Goal: Complete application form: Complete application form

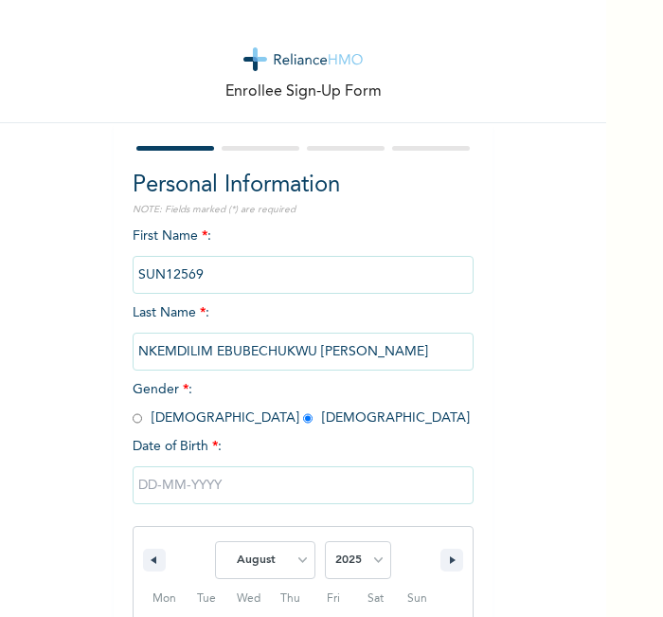
select select "7"
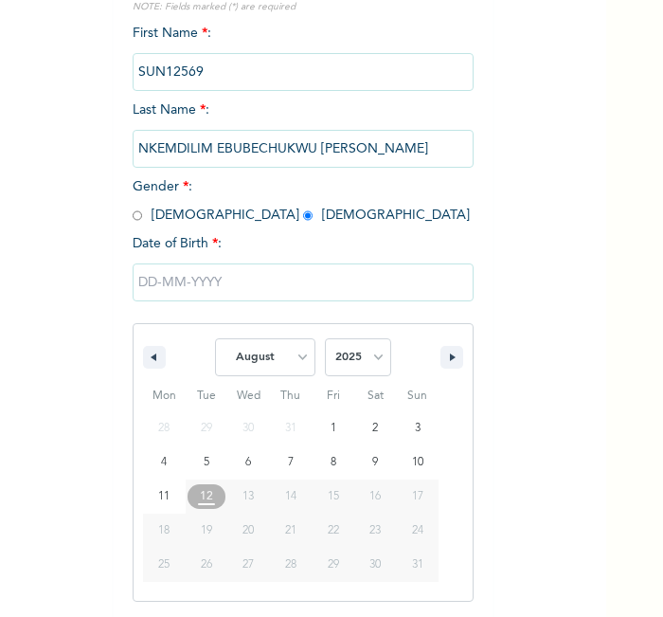
select select "1999"
click at [325, 338] on select "2025 2024 2023 2022 2021 2020 2019 2018 2017 2016 2015 2014 2013 2012 2011 2010…" at bounding box center [358, 357] width 66 height 38
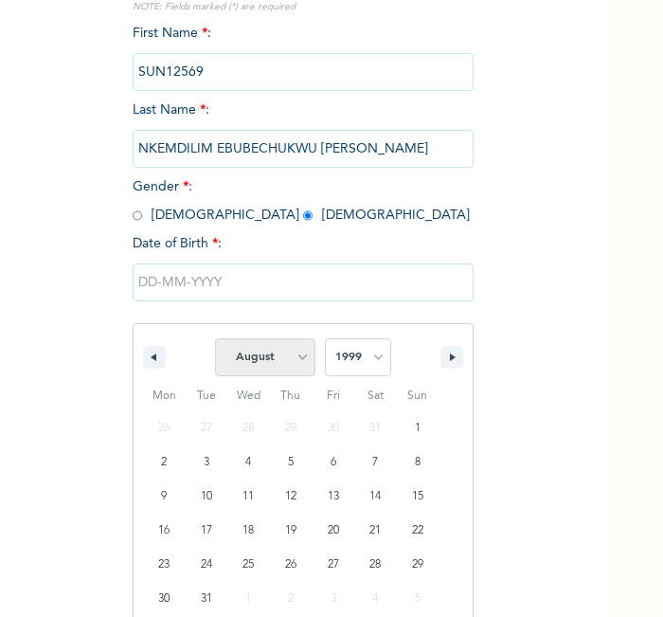
click at [265, 341] on select "January February March April May June July August September October November De…" at bounding box center [265, 357] width 100 height 38
click at [215, 338] on select "January February March April May June July August September October November De…" at bounding box center [265, 357] width 100 height 38
type input "08/03/1999"
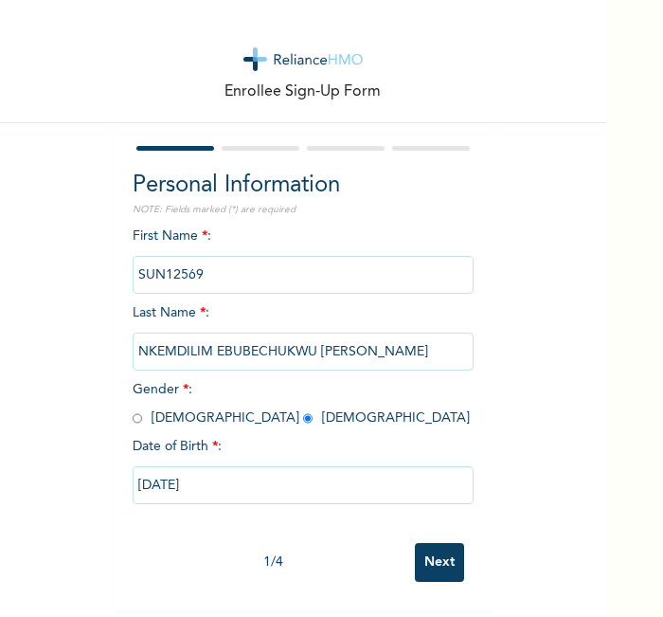
scroll to position [9, 0]
click at [427, 544] on input "Next" at bounding box center [439, 562] width 49 height 39
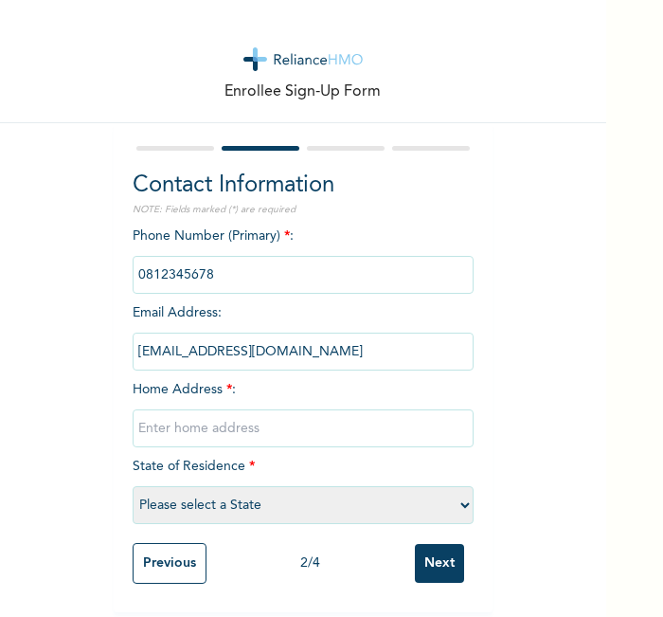
click at [349, 429] on input "text" at bounding box center [303, 428] width 341 height 38
type input "l"
select select "21"
click at [424, 559] on input "Next" at bounding box center [439, 563] width 49 height 39
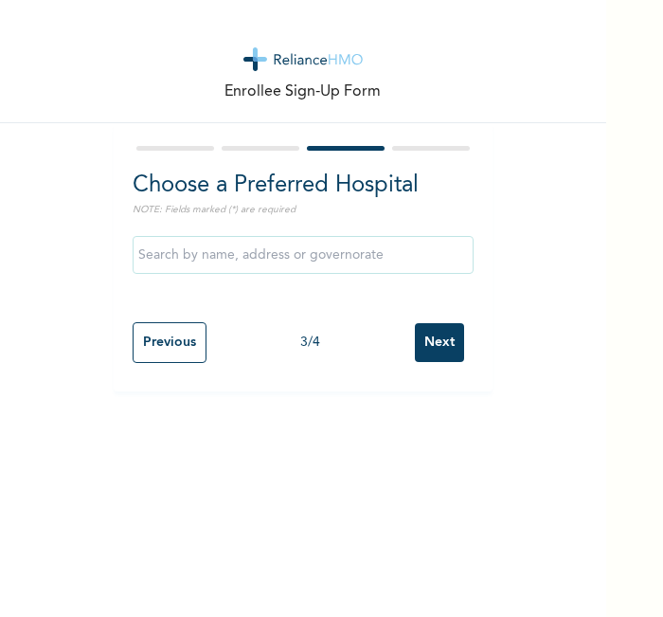
scroll to position [0, 0]
click at [422, 351] on input "Next" at bounding box center [439, 342] width 49 height 39
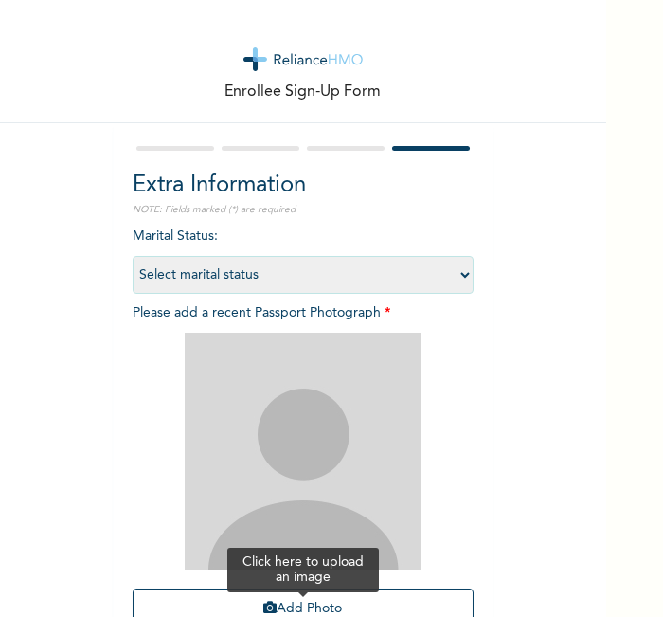
click at [295, 590] on button "Add Photo" at bounding box center [303, 608] width 341 height 41
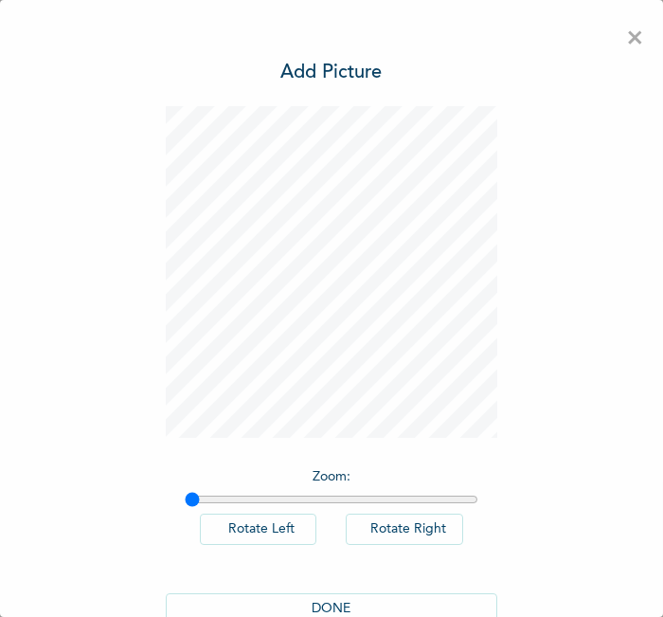
click at [324, 602] on button "DONE" at bounding box center [332, 608] width 332 height 31
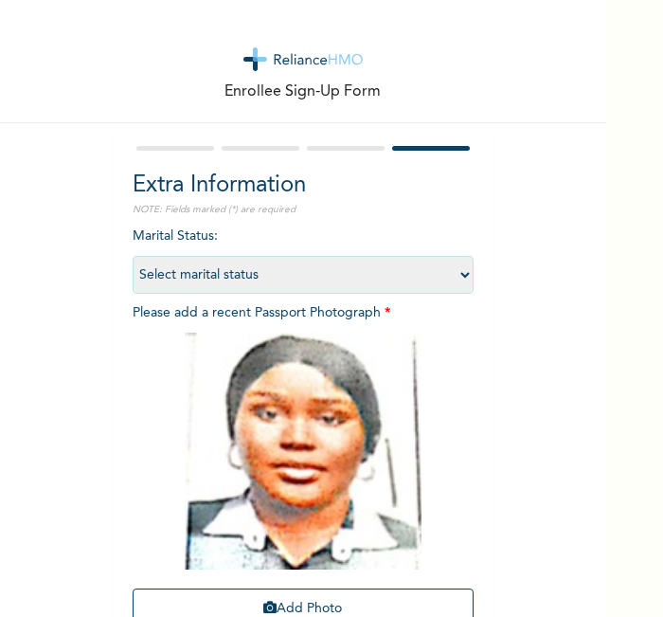
scroll to position [174, 0]
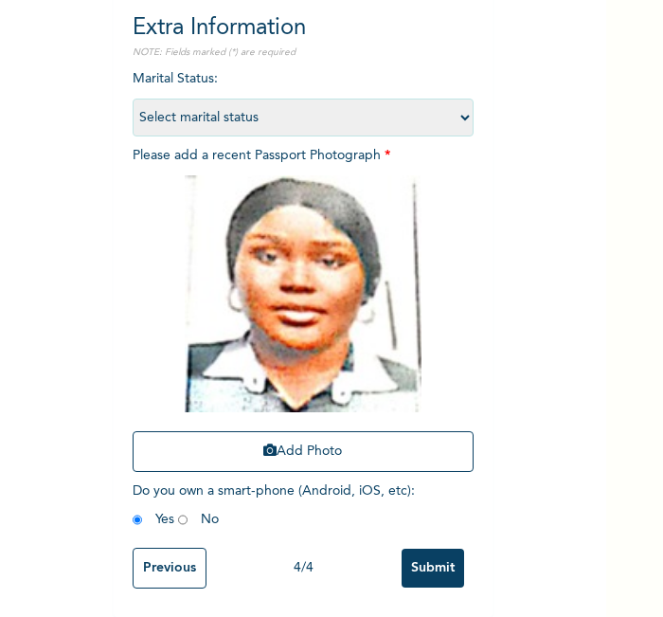
click at [414, 554] on input "Submit" at bounding box center [433, 568] width 63 height 39
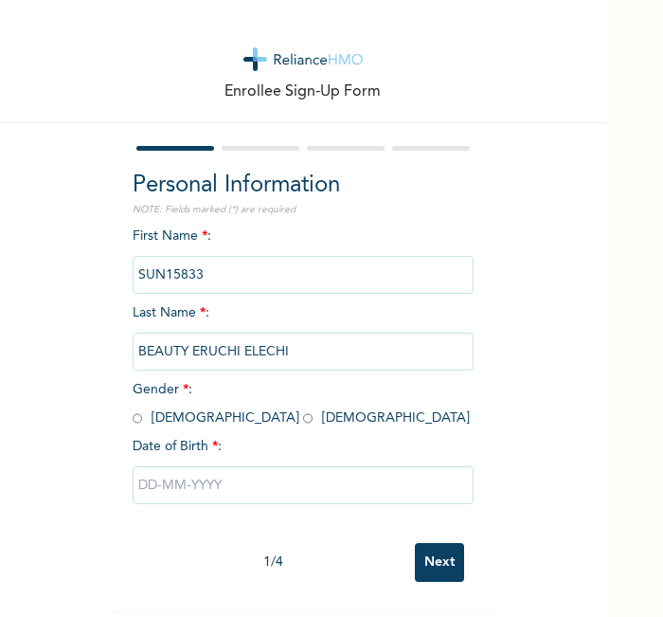
click at [303, 418] on input "radio" at bounding box center [307, 418] width 9 height 18
radio input "true"
click at [208, 483] on input "text" at bounding box center [303, 485] width 341 height 38
select select "7"
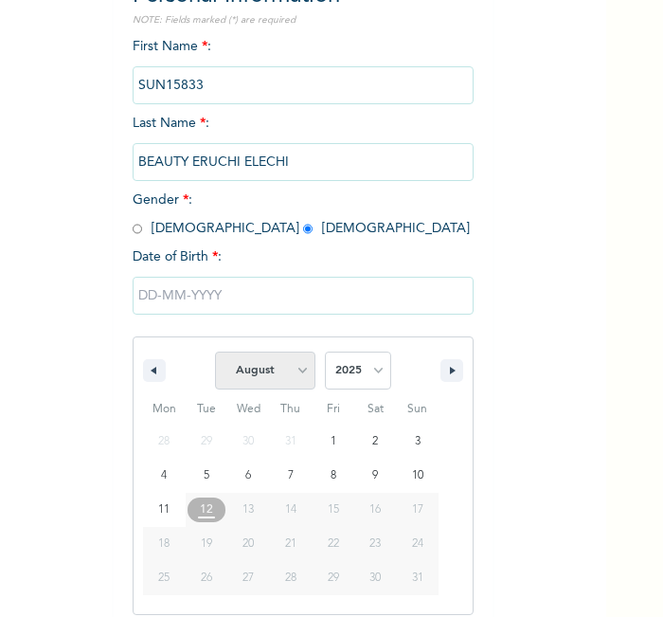
scroll to position [203, 0]
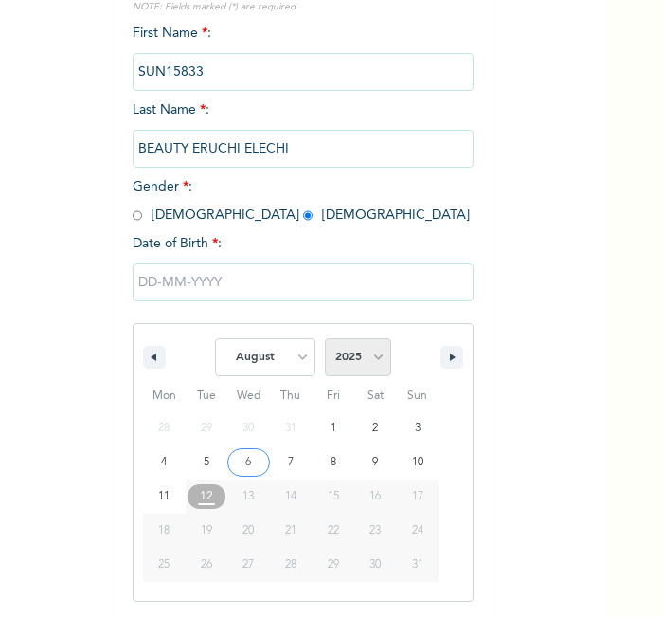
click at [357, 350] on select "2025 2024 2023 2022 2021 2020 2019 2018 2017 2016 2015 2014 2013 2012 2011 2010…" at bounding box center [358, 357] width 66 height 38
select select "1997"
click at [325, 338] on select "2025 2024 2023 2022 2021 2020 2019 2018 2017 2016 2015 2014 2013 2012 2011 2010…" at bounding box center [358, 357] width 66 height 38
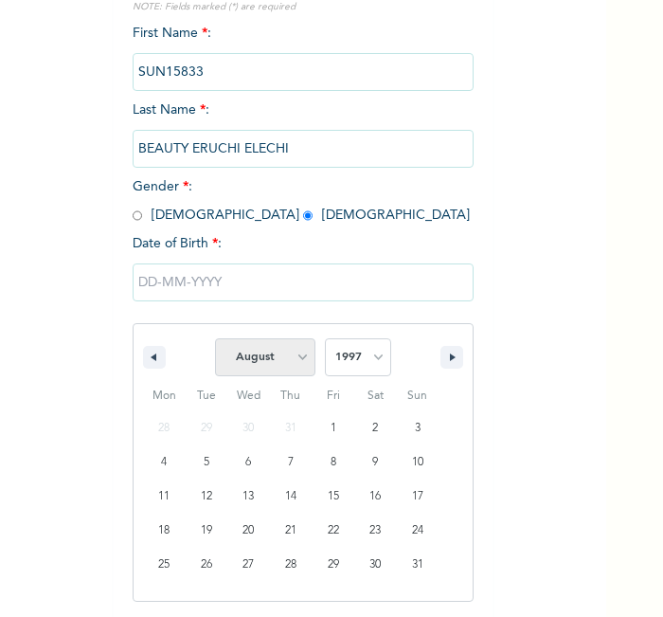
click at [266, 361] on select "January February March April May June July August September October November De…" at bounding box center [265, 357] width 100 height 38
select select "9"
click at [215, 338] on select "January February March April May June July August September October November De…" at bounding box center [265, 357] width 100 height 38
type input "10/10/1997"
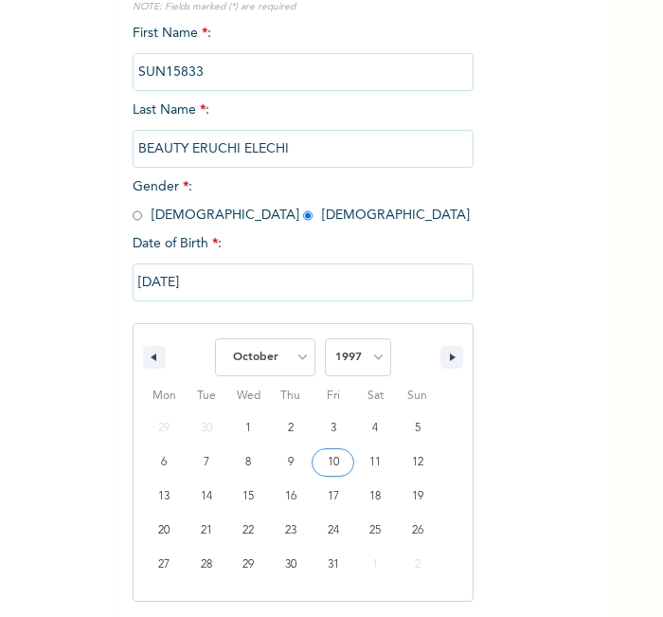
scroll to position [9, 0]
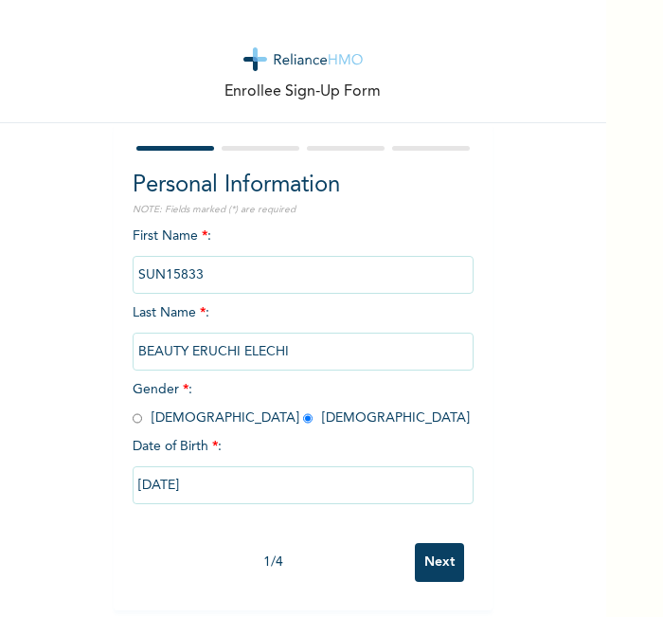
click at [424, 556] on input "Next" at bounding box center [439, 562] width 49 height 39
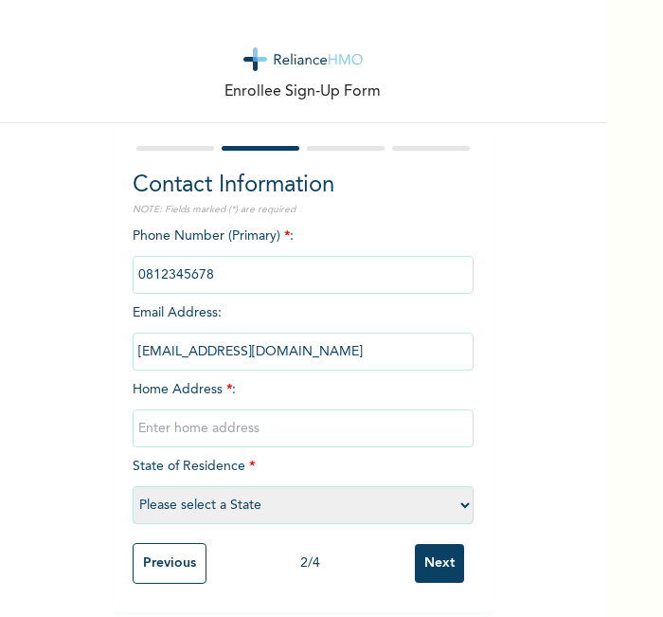
click at [326, 414] on input "text" at bounding box center [303, 428] width 341 height 38
type input "l"
select select "21"
click at [443, 570] on input "Next" at bounding box center [439, 563] width 49 height 39
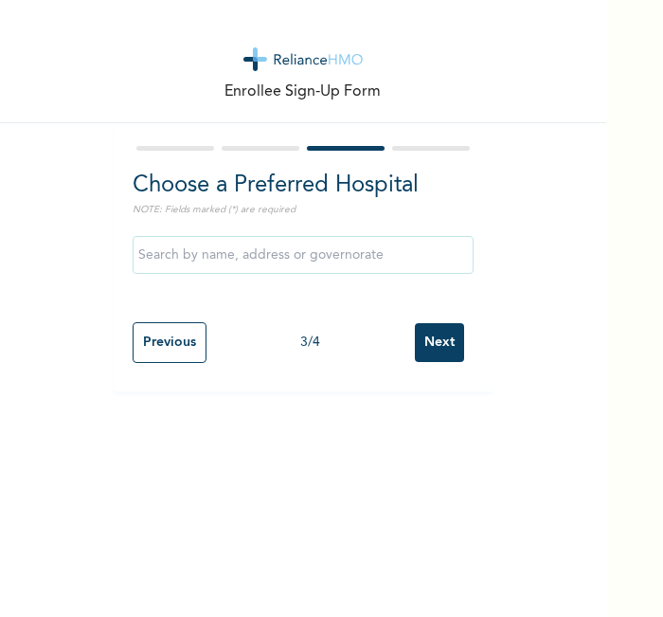
scroll to position [0, 0]
click at [432, 346] on input "Next" at bounding box center [439, 342] width 49 height 39
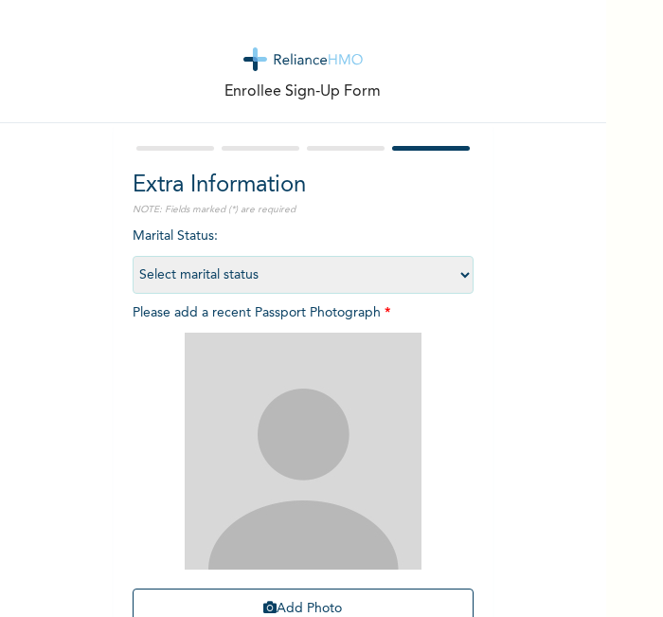
scroll to position [174, 0]
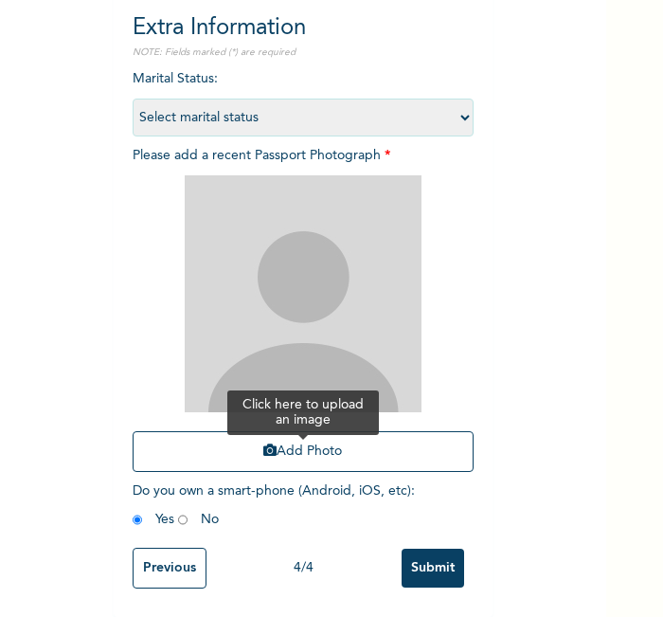
click at [316, 445] on button "Add Photo" at bounding box center [303, 451] width 341 height 41
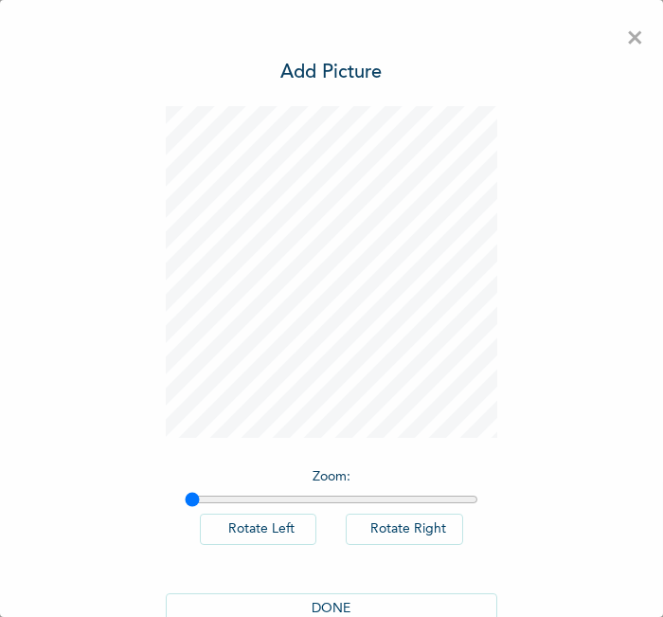
click at [319, 604] on button "DONE" at bounding box center [332, 608] width 332 height 31
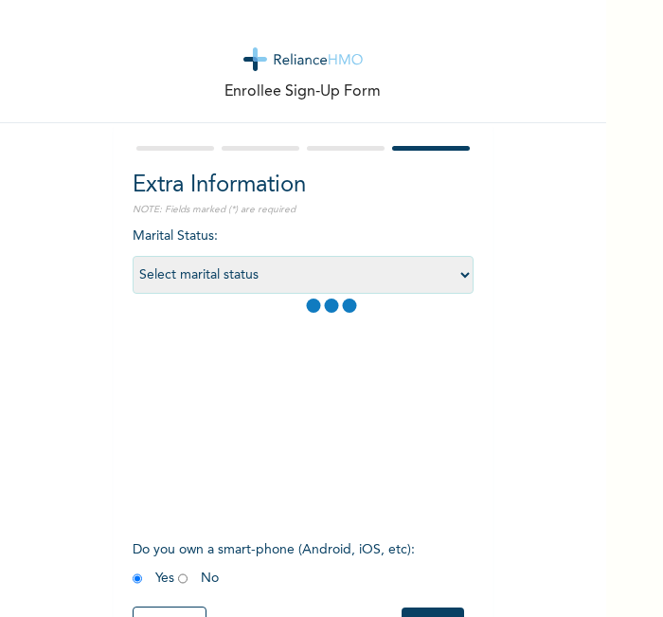
scroll to position [174, 0]
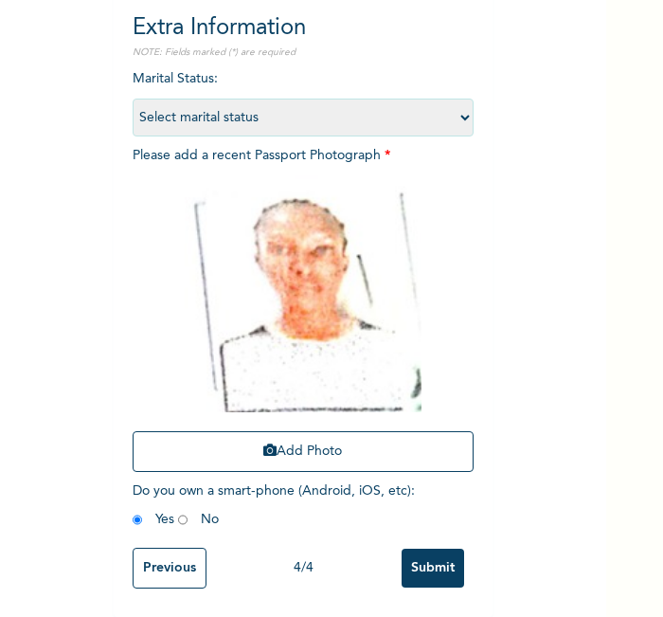
click at [427, 552] on input "Submit" at bounding box center [433, 568] width 63 height 39
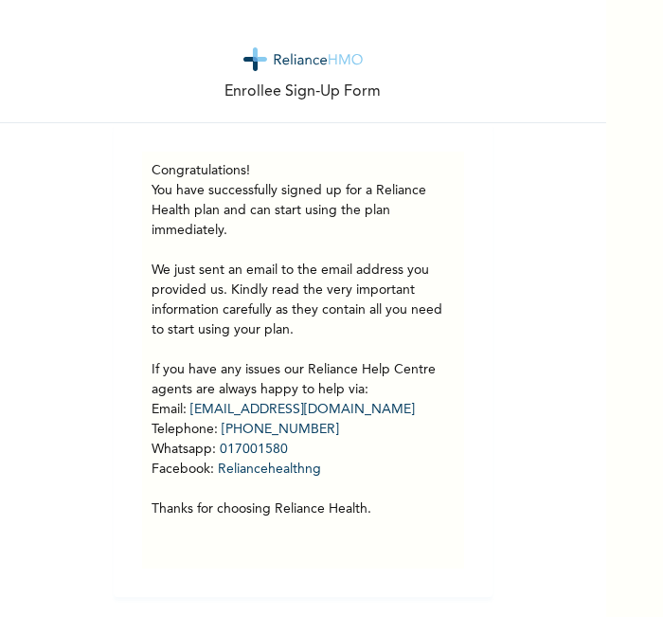
click at [377, 123] on div "Congratulations! You have successfully signed up for a Reliance Health plan and…" at bounding box center [303, 360] width 379 height 474
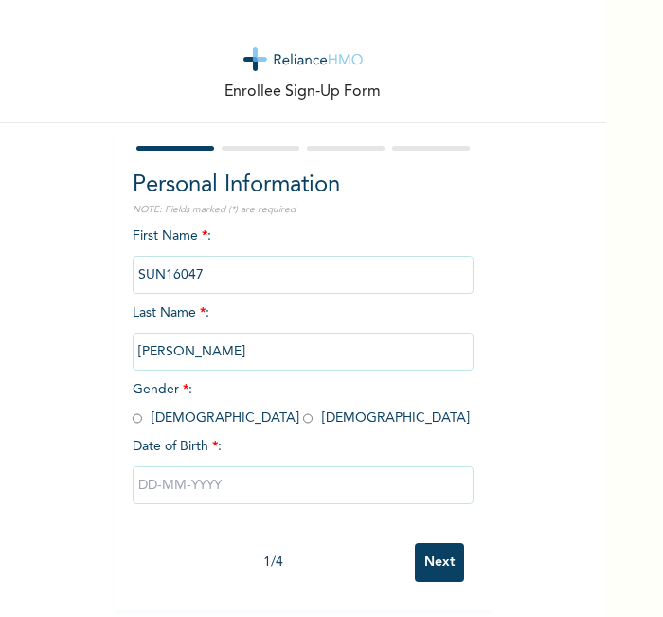
click at [303, 418] on input "radio" at bounding box center [307, 418] width 9 height 18
radio input "true"
click at [248, 488] on input "text" at bounding box center [303, 485] width 341 height 38
select select "7"
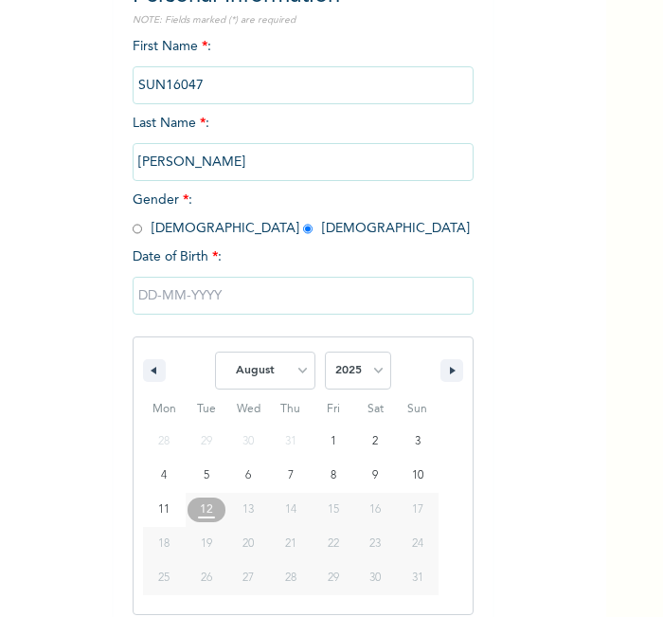
scroll to position [203, 0]
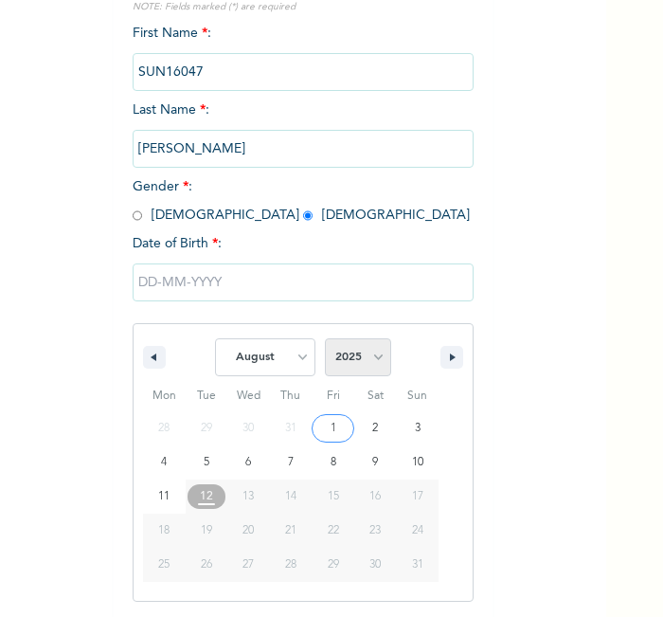
click at [366, 358] on select "2025 2024 2023 2022 2021 2020 2019 2018 2017 2016 2015 2014 2013 2012 2011 2010…" at bounding box center [358, 357] width 66 height 38
select select "1993"
click at [325, 338] on select "2025 2024 2023 2022 2021 2020 2019 2018 2017 2016 2015 2014 2013 2012 2011 2010…" at bounding box center [358, 357] width 66 height 38
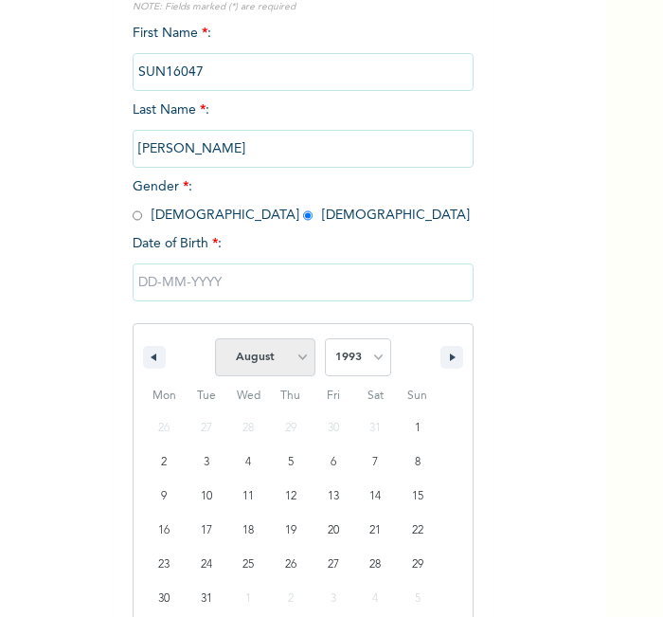
click at [273, 341] on select "January February March April May June July August September October November De…" at bounding box center [265, 357] width 100 height 38
select select "4"
click at [215, 338] on select "January February March April May June July August September October November De…" at bounding box center [265, 357] width 100 height 38
type input "[DATE]"
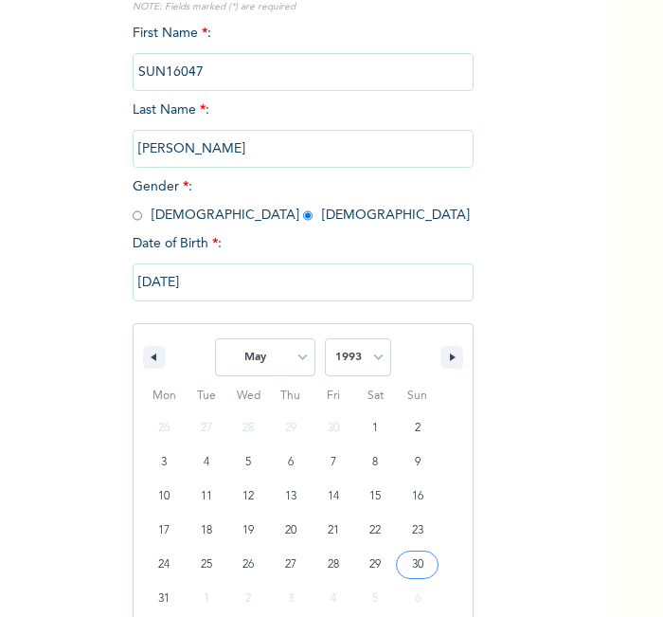
scroll to position [9, 0]
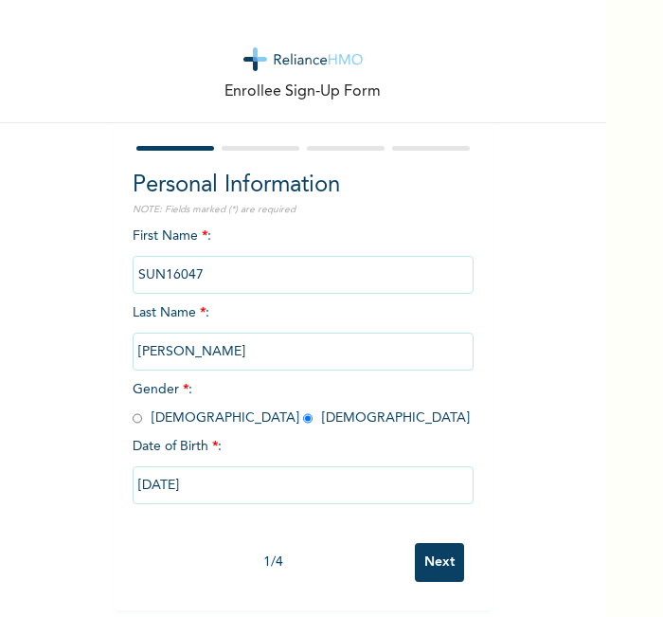
click at [425, 543] on input "Next" at bounding box center [439, 562] width 49 height 39
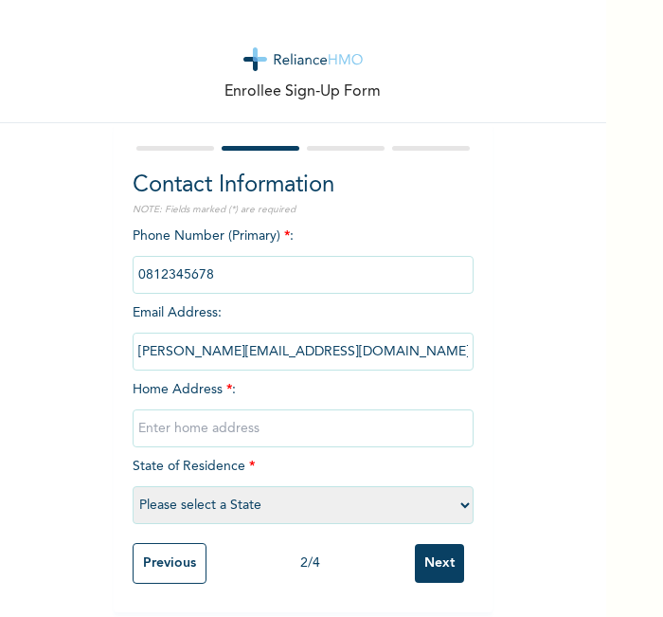
click at [309, 395] on div "Phone Number (Primary) * : Email Address : vivian.amakanwandu@sfa.com Home Addr…" at bounding box center [303, 379] width 341 height 307
click at [299, 409] on input "text" at bounding box center [303, 428] width 341 height 38
type input "l"
select select "21"
click at [438, 567] on input "Next" at bounding box center [439, 563] width 49 height 39
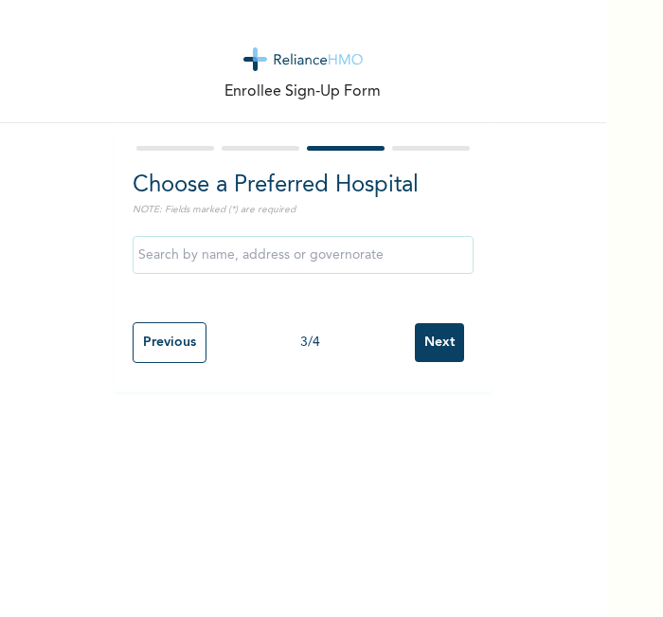
scroll to position [0, 0]
click at [421, 352] on input "Next" at bounding box center [439, 342] width 49 height 39
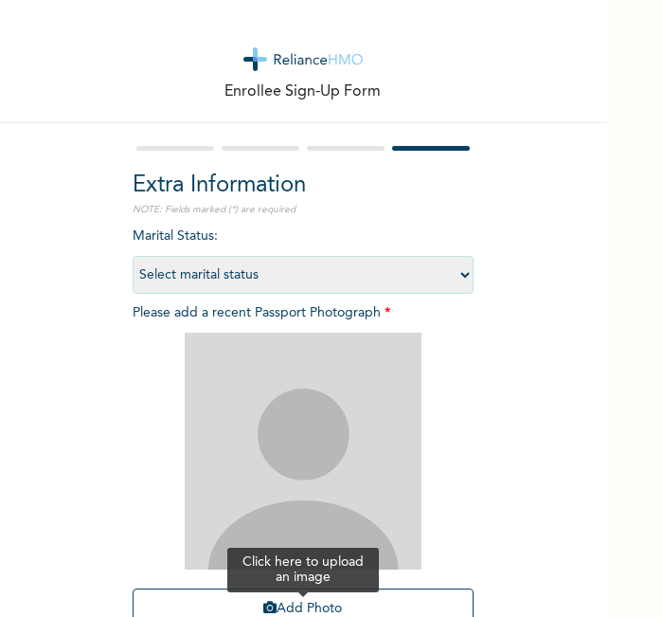
click at [176, 600] on button "Add Photo" at bounding box center [303, 608] width 341 height 41
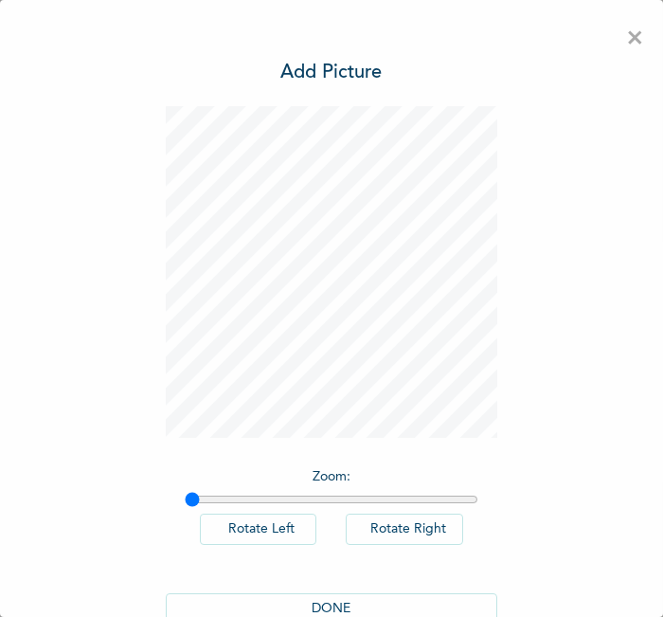
click at [305, 598] on button "DONE" at bounding box center [332, 608] width 332 height 31
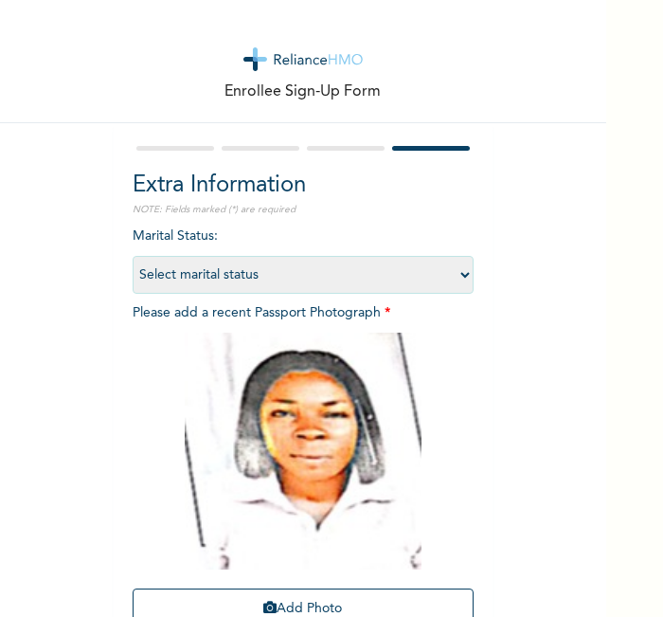
scroll to position [174, 0]
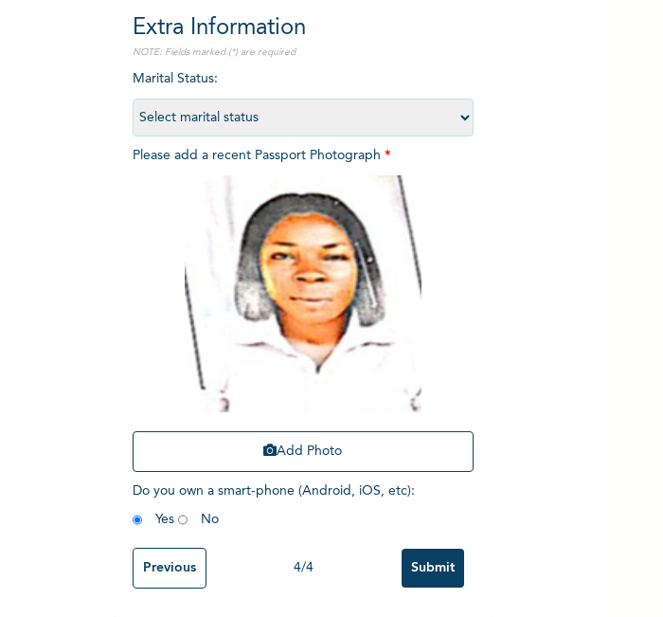
click at [422, 549] on input "Submit" at bounding box center [433, 568] width 63 height 39
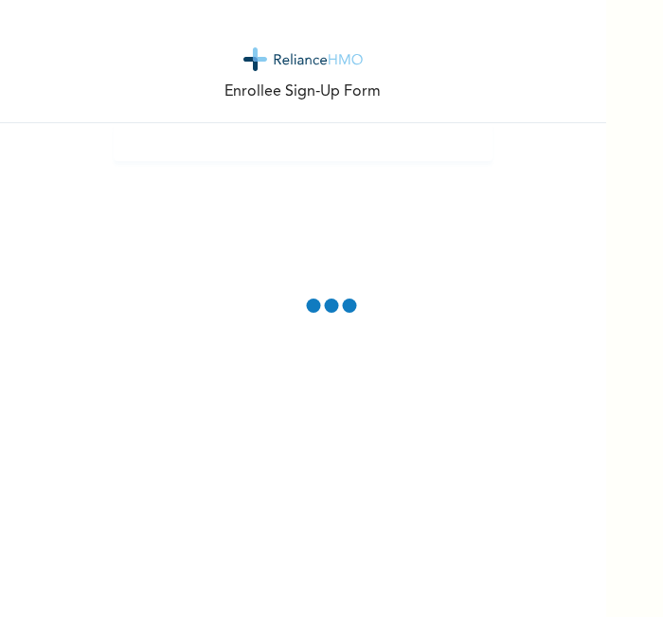
scroll to position [0, 0]
click at [314, 469] on div "Enrollee Sign-Up Form" at bounding box center [303, 308] width 606 height 617
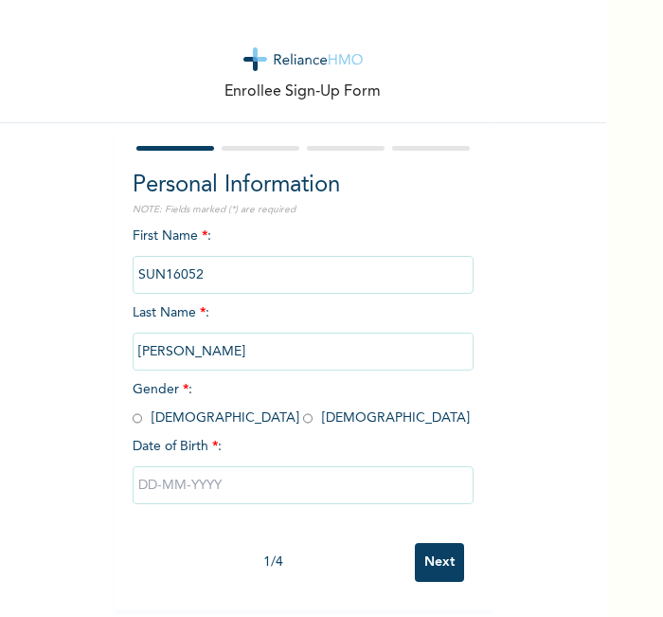
click at [188, 419] on span "Gender * : Male Female" at bounding box center [301, 404] width 337 height 42
click at [303, 419] on input "radio" at bounding box center [307, 418] width 9 height 18
radio input "true"
click at [206, 483] on input "text" at bounding box center [303, 485] width 341 height 38
select select "7"
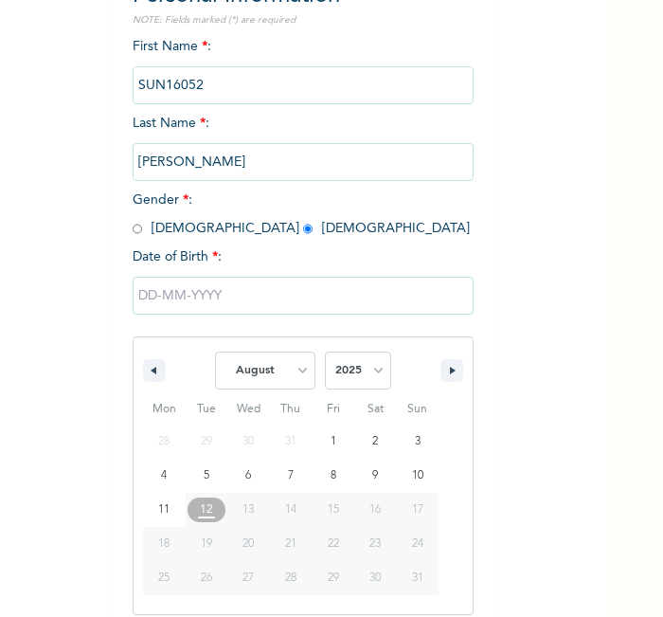
scroll to position [203, 0]
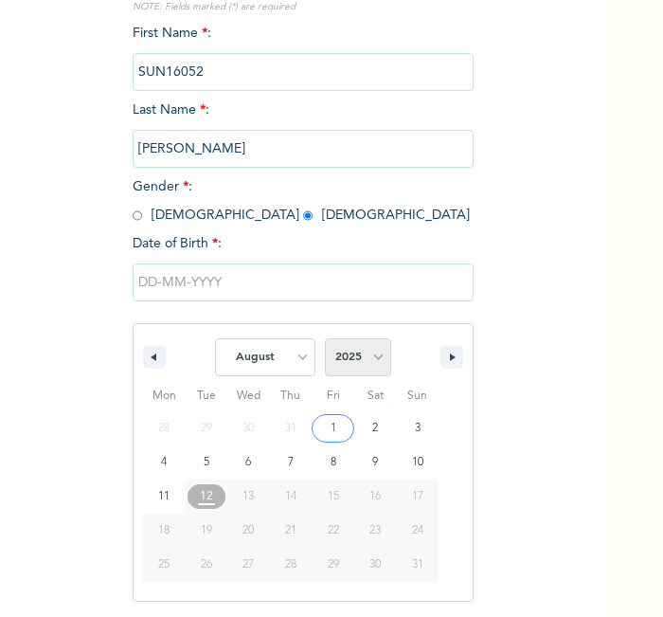
click at [352, 360] on select "2025 2024 2023 2022 2021 2020 2019 2018 2017 2016 2015 2014 2013 2012 2011 2010…" at bounding box center [358, 357] width 66 height 38
select select "2000"
click at [325, 338] on select "2025 2024 2023 2022 2021 2020 2019 2018 2017 2016 2015 2014 2013 2012 2011 2010…" at bounding box center [358, 357] width 66 height 38
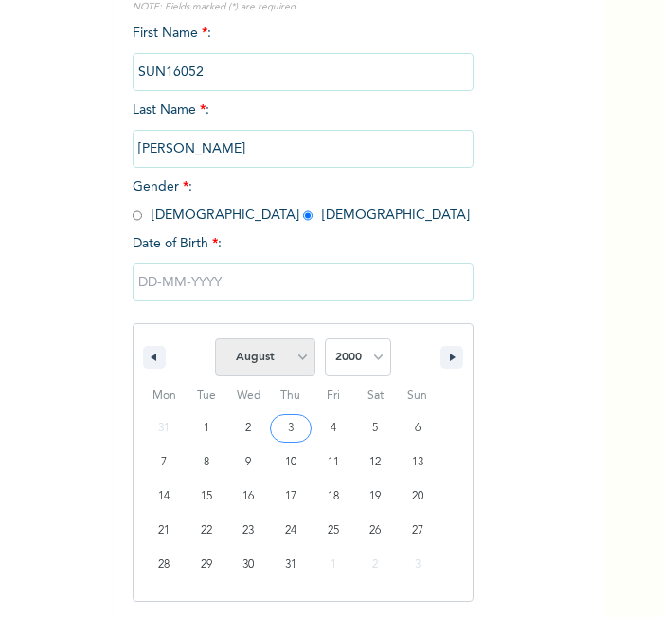
click at [280, 367] on select "January February March April May June July August September October November De…" at bounding box center [265, 357] width 100 height 38
select select "1"
click at [215, 338] on select "January February March April May June July August September October November De…" at bounding box center [265, 357] width 100 height 38
type input "02/19/2000"
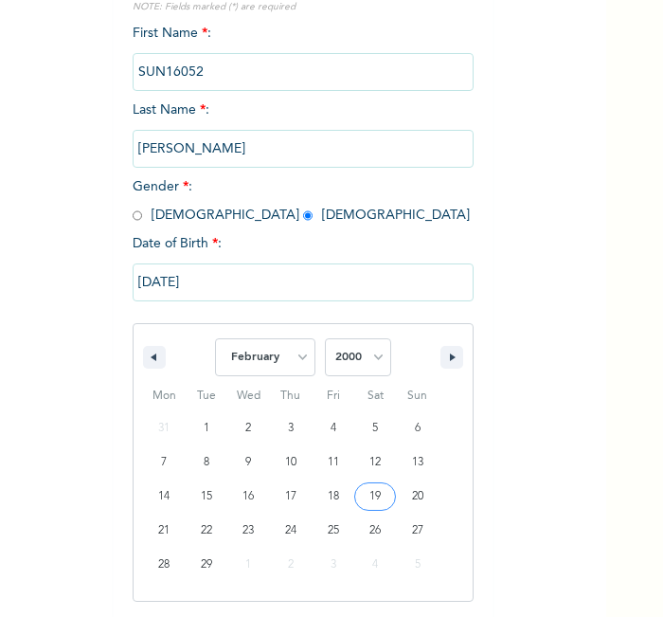
scroll to position [9, 0]
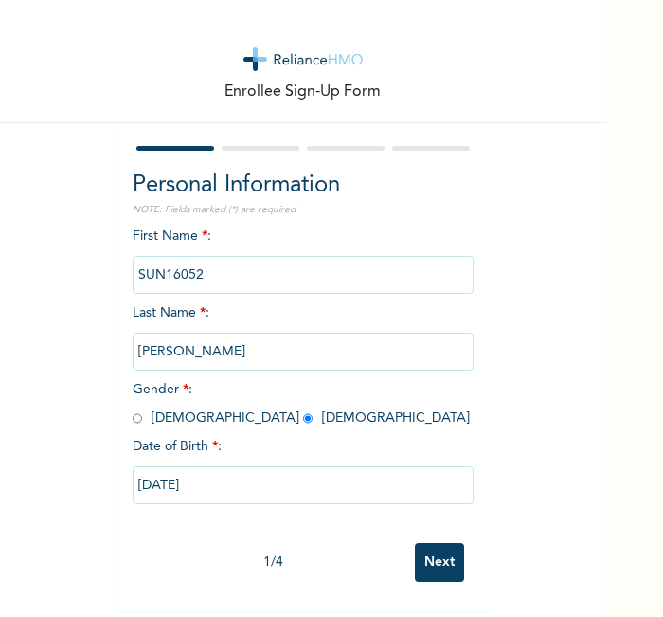
click at [424, 549] on input "Next" at bounding box center [439, 562] width 49 height 39
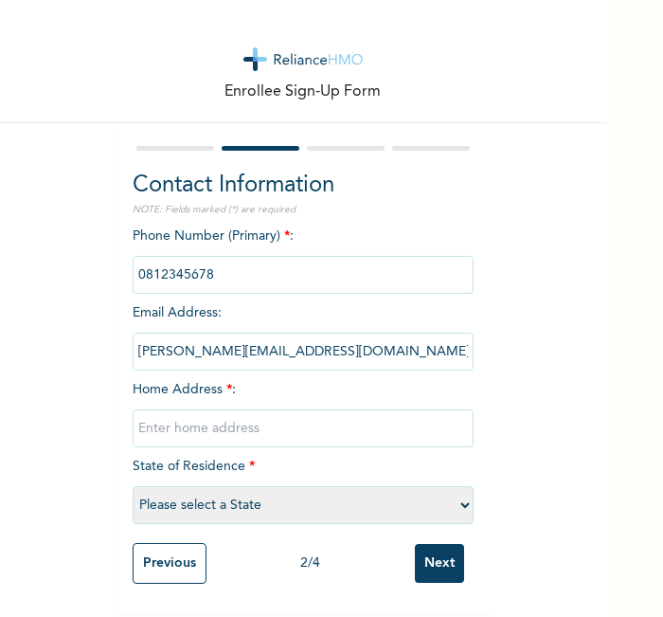
click at [341, 409] on input "text" at bounding box center [303, 428] width 341 height 38
type input "l"
select select "21"
click at [430, 544] on input "Next" at bounding box center [439, 563] width 49 height 39
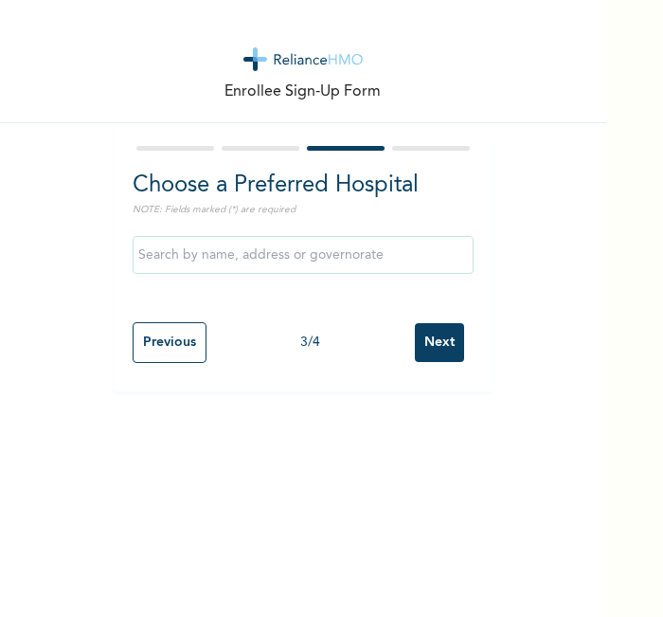
scroll to position [0, 0]
click at [429, 345] on input "Next" at bounding box center [439, 342] width 49 height 39
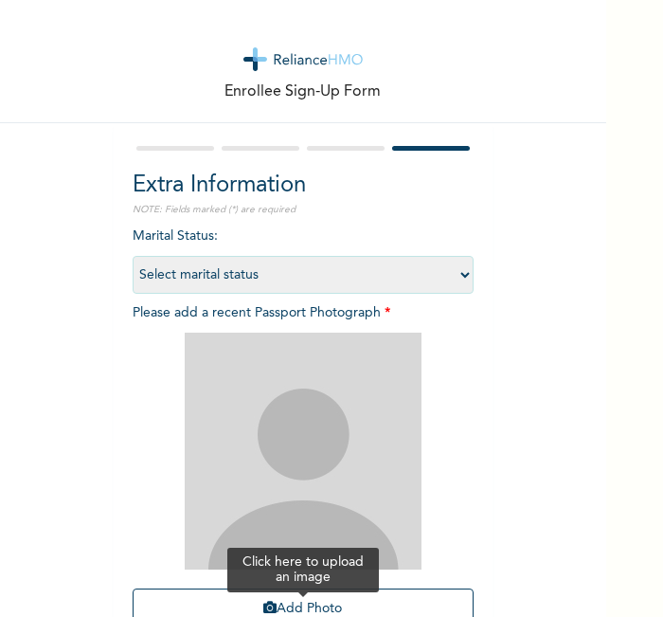
click at [298, 595] on button "Add Photo" at bounding box center [303, 608] width 341 height 41
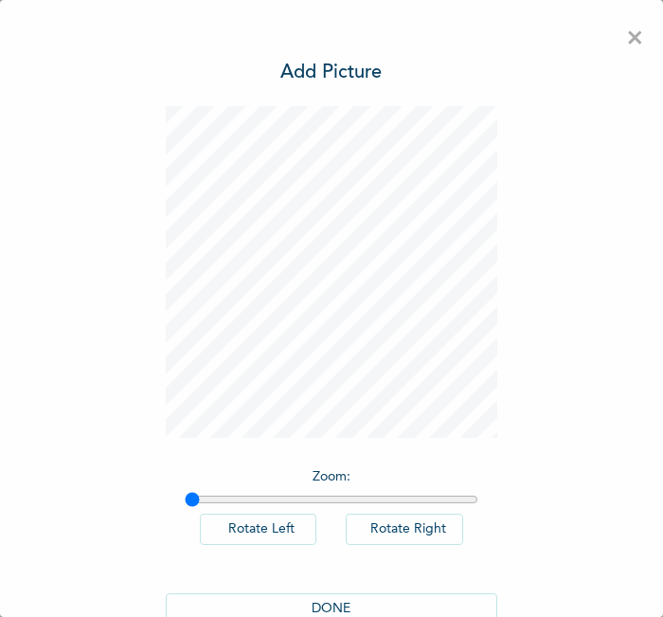
click at [225, 593] on button "DONE" at bounding box center [332, 608] width 332 height 31
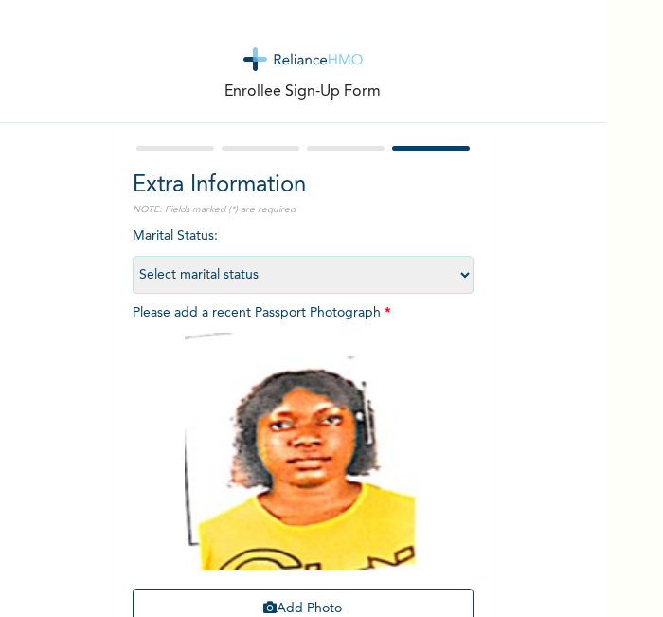
scroll to position [174, 0]
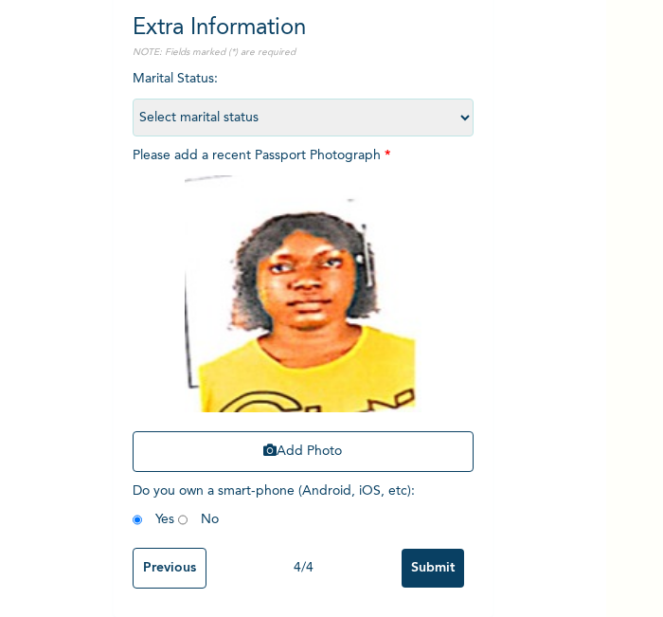
click at [427, 557] on input "Submit" at bounding box center [433, 568] width 63 height 39
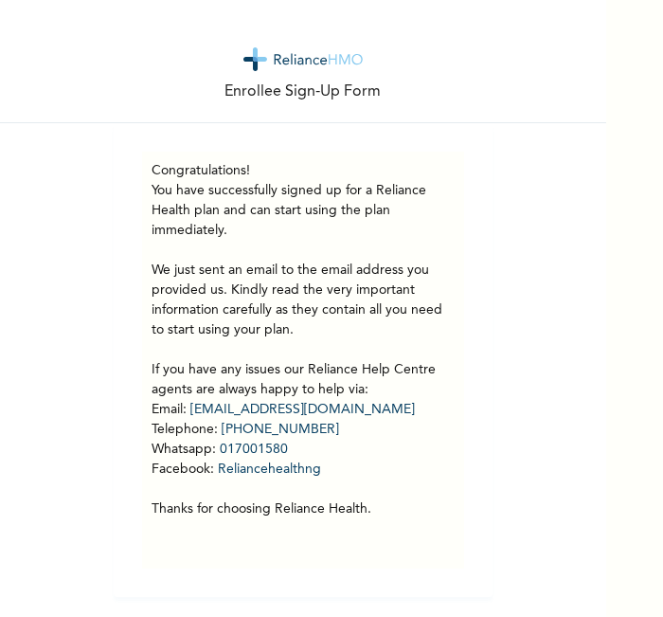
click at [316, 161] on h3 "Congratulations!" at bounding box center [303, 171] width 303 height 20
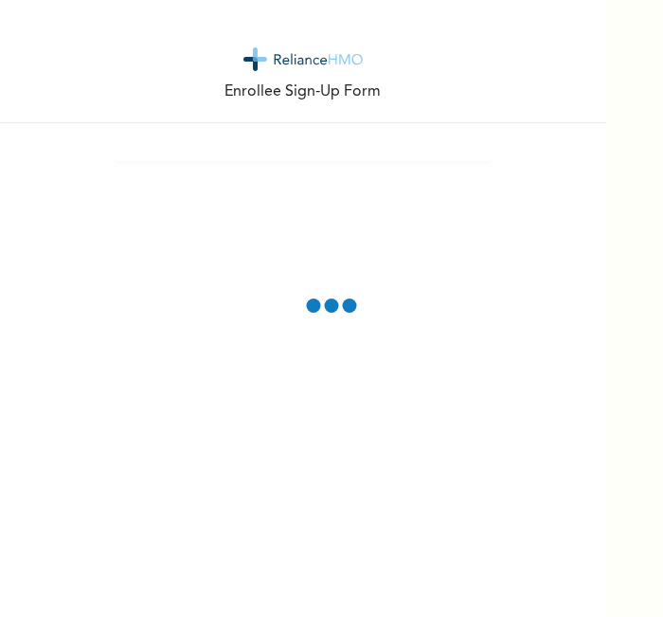
click at [550, 510] on div "Enrollee Sign-Up Form" at bounding box center [303, 308] width 606 height 617
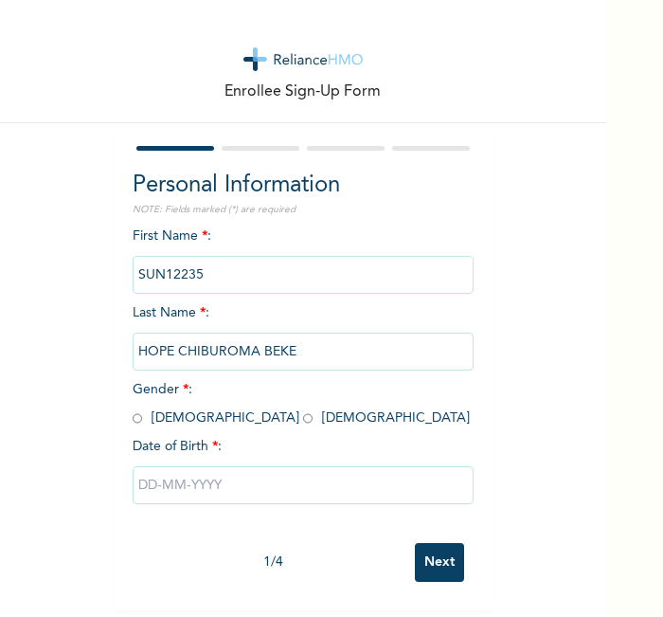
click at [303, 416] on input "radio" at bounding box center [307, 418] width 9 height 18
radio input "true"
click at [208, 480] on input "text" at bounding box center [303, 485] width 341 height 38
select select "7"
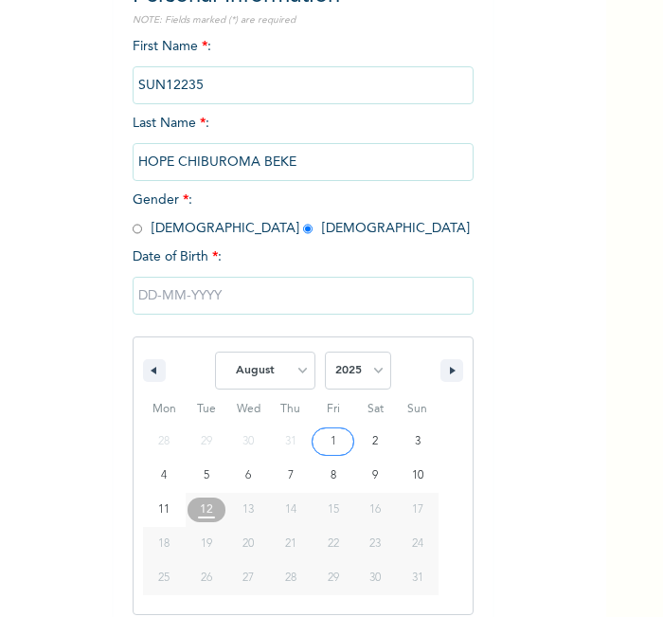
scroll to position [203, 0]
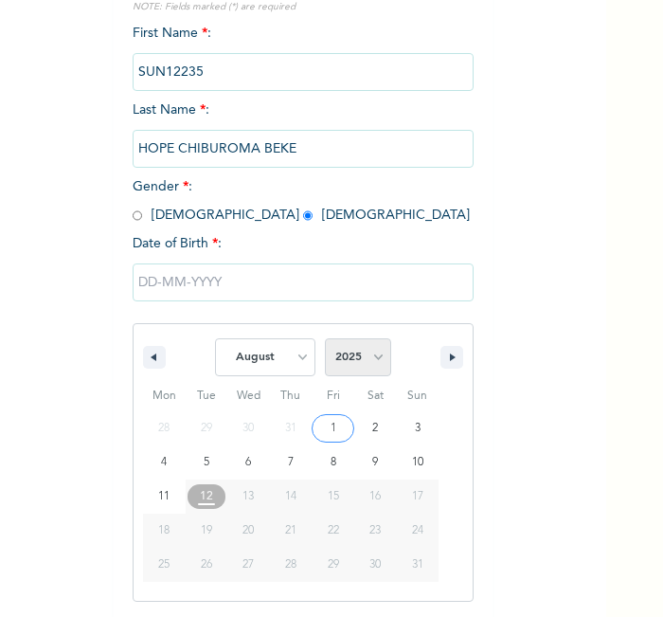
click at [345, 363] on select "2025 2024 2023 2022 2021 2020 2019 2018 2017 2016 2015 2014 2013 2012 2011 2010…" at bounding box center [358, 357] width 66 height 38
select select "2000"
click at [325, 338] on select "2025 2024 2023 2022 2021 2020 2019 2018 2017 2016 2015 2014 2013 2012 2011 2010…" at bounding box center [358, 357] width 66 height 38
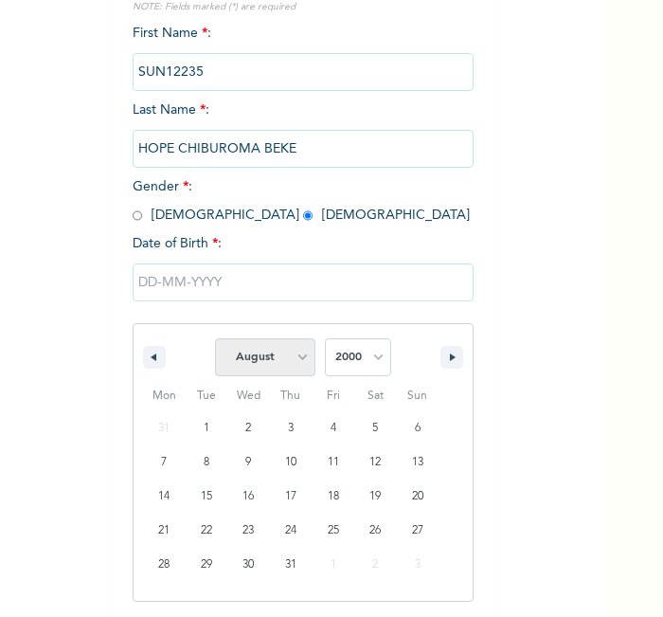
click at [281, 365] on select "January February March April May June July August September October November De…" at bounding box center [265, 357] width 100 height 38
select select "1"
click at [215, 338] on select "January February March April May June July August September October November De…" at bounding box center [265, 357] width 100 height 38
type input "02/12/2000"
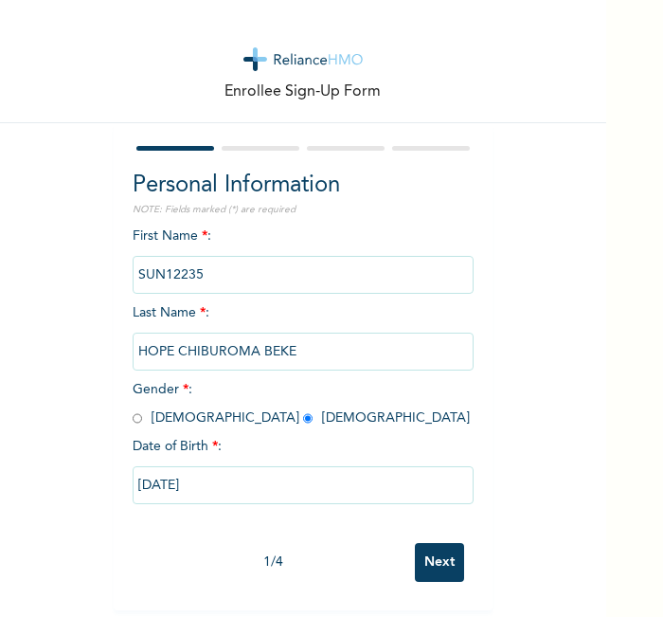
click at [417, 543] on input "Next" at bounding box center [439, 562] width 49 height 39
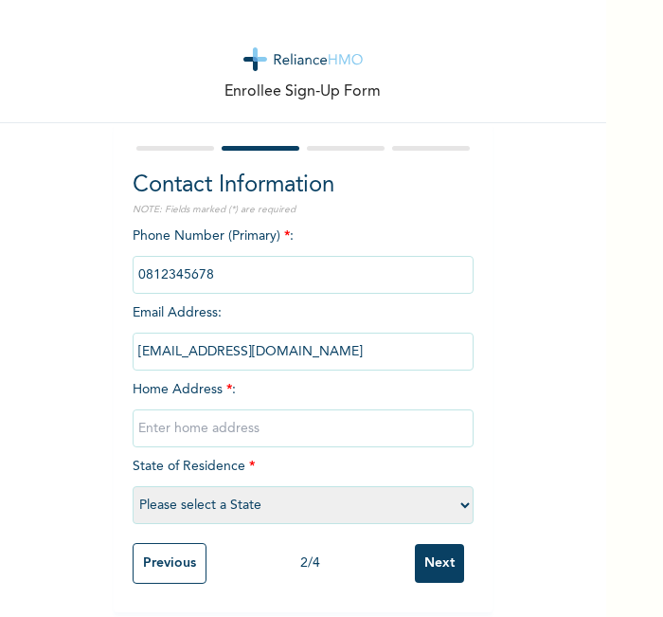
click at [327, 419] on input "text" at bounding box center [303, 428] width 341 height 38
type input "l"
select select "21"
click at [433, 552] on input "Next" at bounding box center [439, 563] width 49 height 39
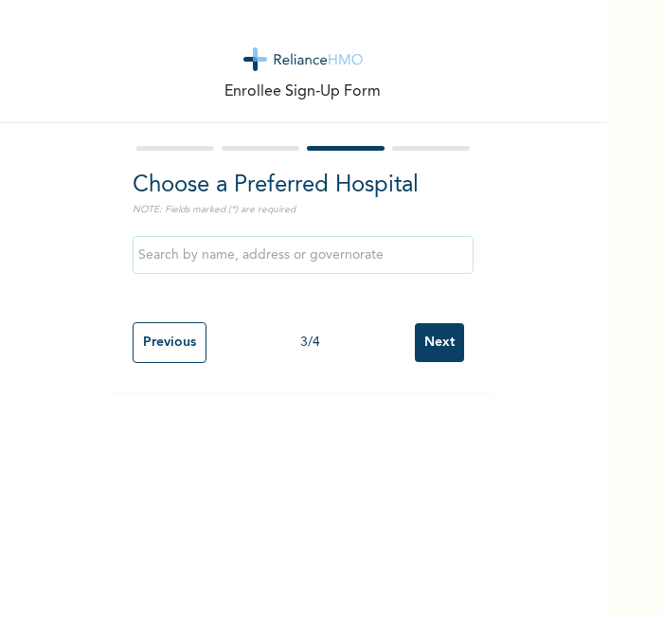
scroll to position [0, 0]
click at [429, 336] on input "Next" at bounding box center [439, 342] width 49 height 39
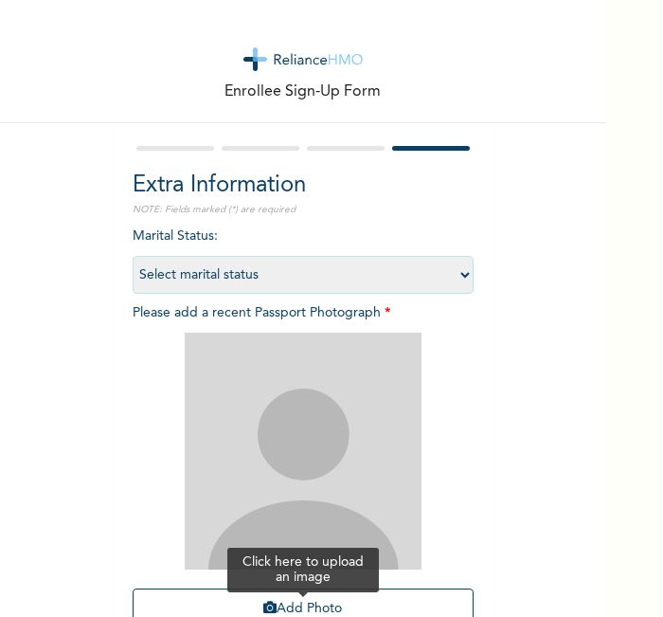
click at [295, 594] on button "Add Photo" at bounding box center [303, 608] width 341 height 41
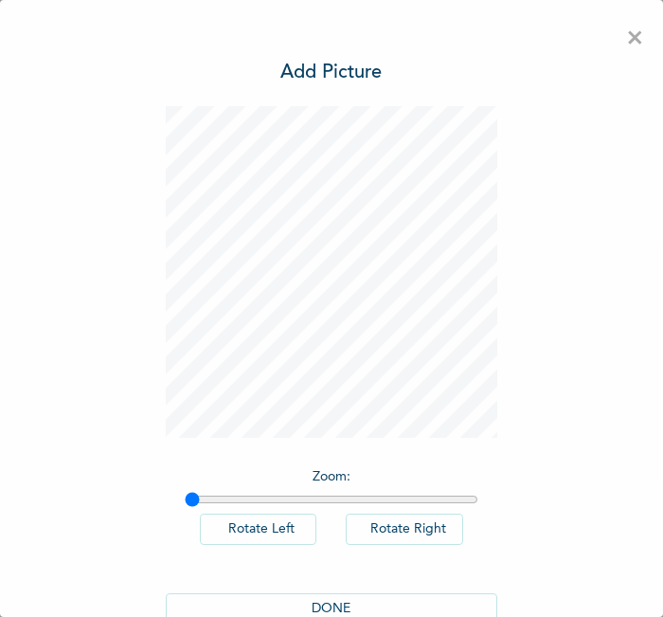
click at [287, 596] on button "DONE" at bounding box center [332, 608] width 332 height 31
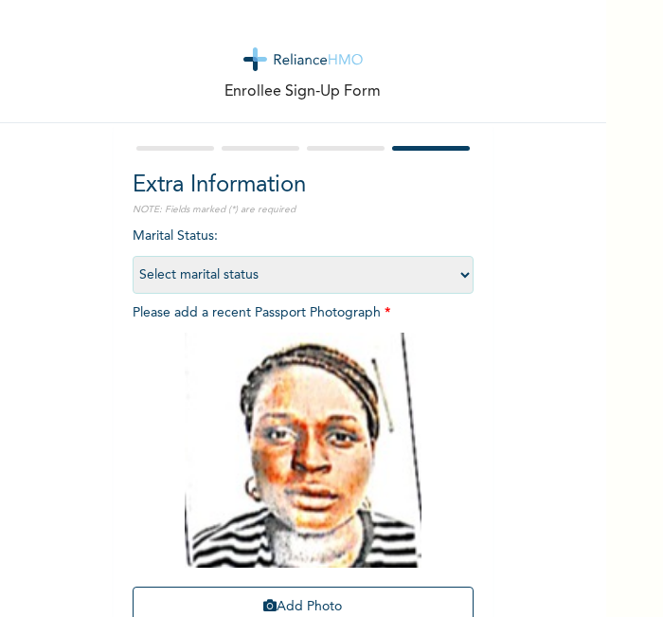
scroll to position [172, 0]
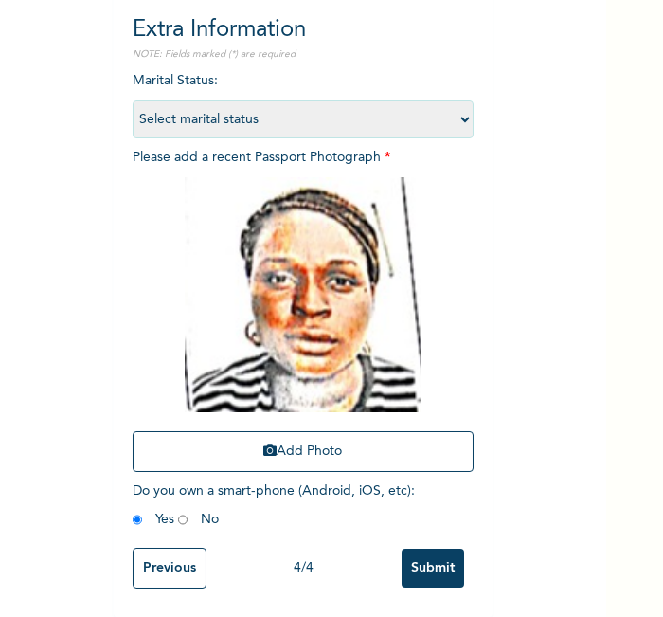
click at [419, 549] on input "Submit" at bounding box center [433, 568] width 63 height 39
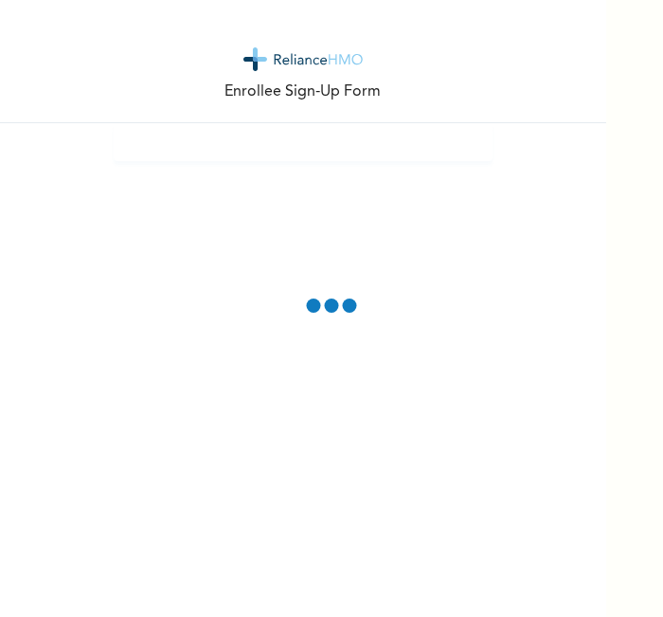
scroll to position [0, 0]
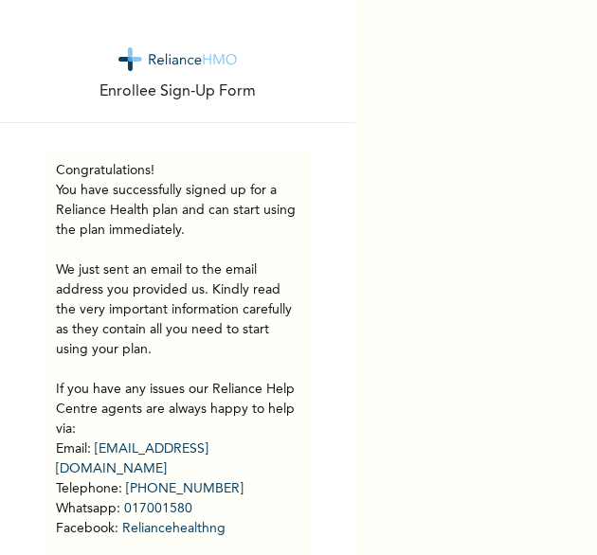
drag, startPoint x: 657, startPoint y: 83, endPoint x: 483, endPoint y: 296, distance: 274.1
click at [483, 296] on div "Enrollee Sign-Up Form Congratulations! You have successfully signed up for a Re…" at bounding box center [298, 277] width 597 height 555
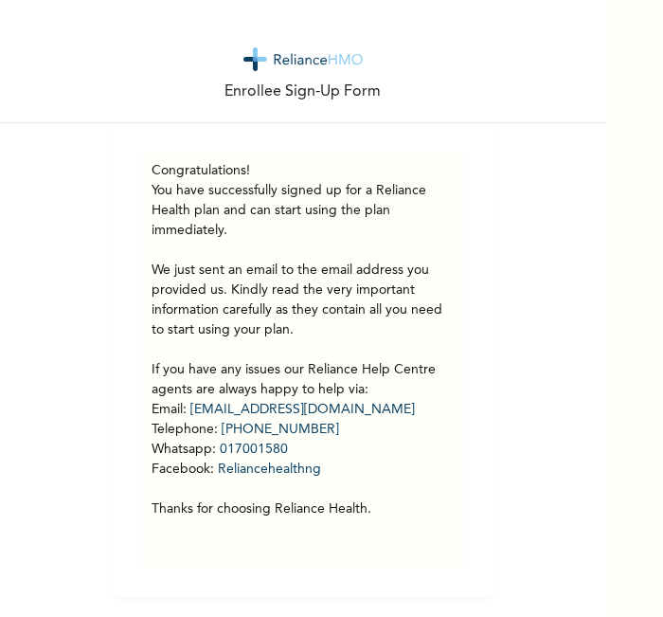
click at [349, 45] on div "Enrollee Sign-Up Form" at bounding box center [303, 61] width 606 height 123
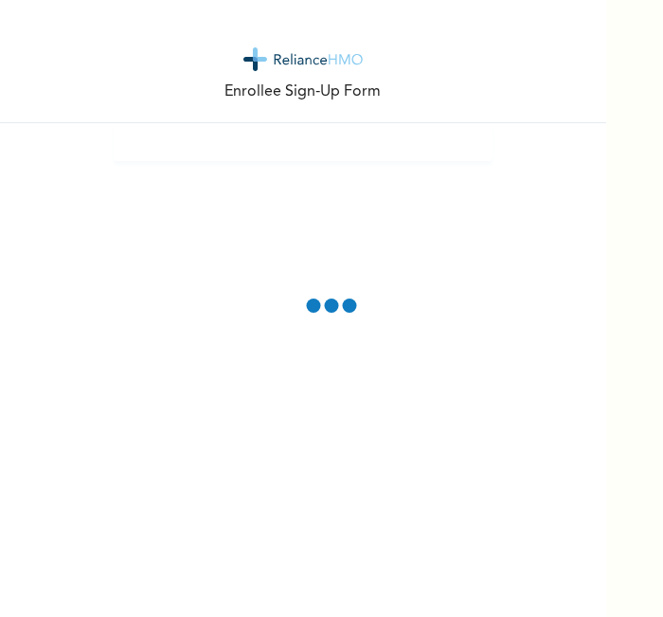
click at [624, 514] on div "Enrollee Sign-Up Form" at bounding box center [331, 308] width 663 height 617
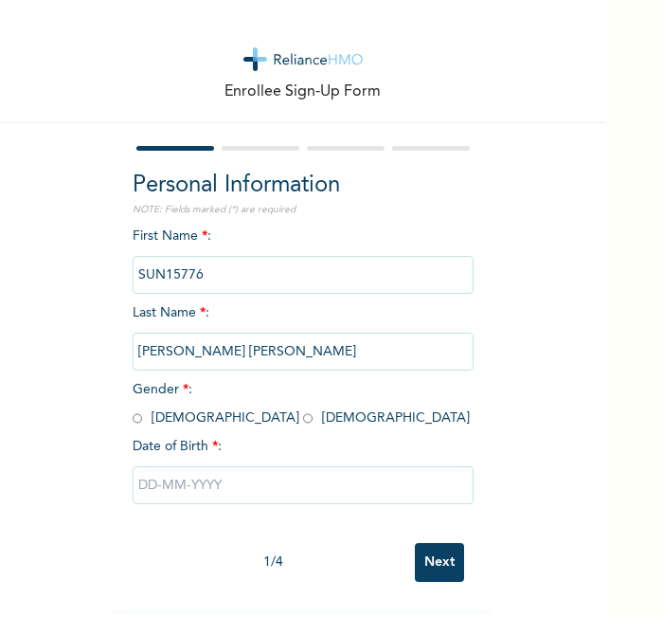
click at [303, 417] on input "radio" at bounding box center [307, 418] width 9 height 18
radio input "true"
click at [191, 477] on input "text" at bounding box center [303, 485] width 341 height 38
select select "7"
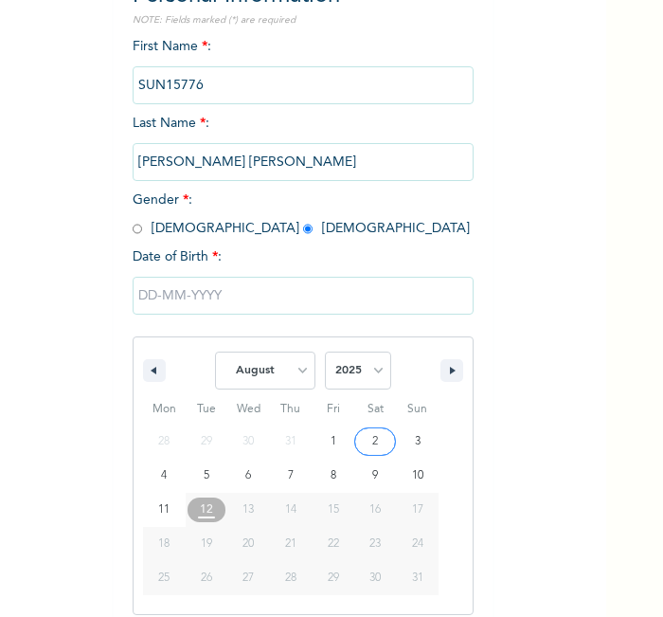
scroll to position [203, 0]
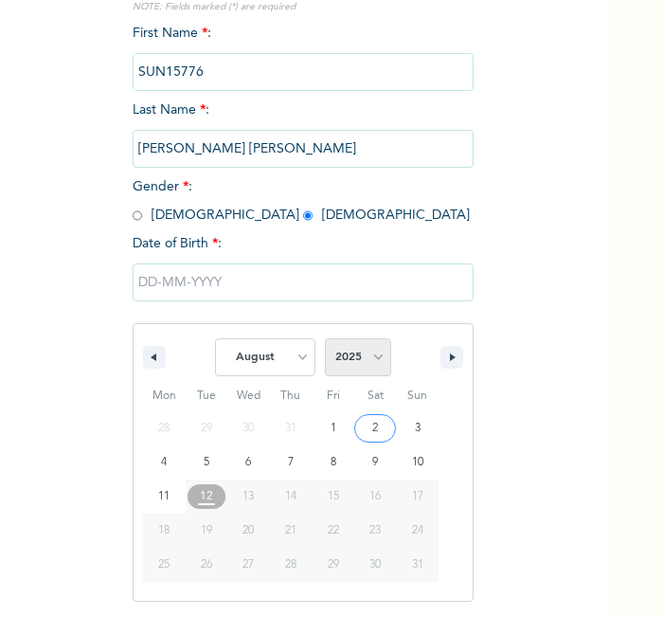
click at [352, 371] on select "2025 2024 2023 2022 2021 2020 2019 2018 2017 2016 2015 2014 2013 2012 2011 2010…" at bounding box center [358, 357] width 66 height 38
select select "1995"
click at [325, 338] on select "2025 2024 2023 2022 2021 2020 2019 2018 2017 2016 2015 2014 2013 2012 2011 2010…" at bounding box center [358, 357] width 66 height 38
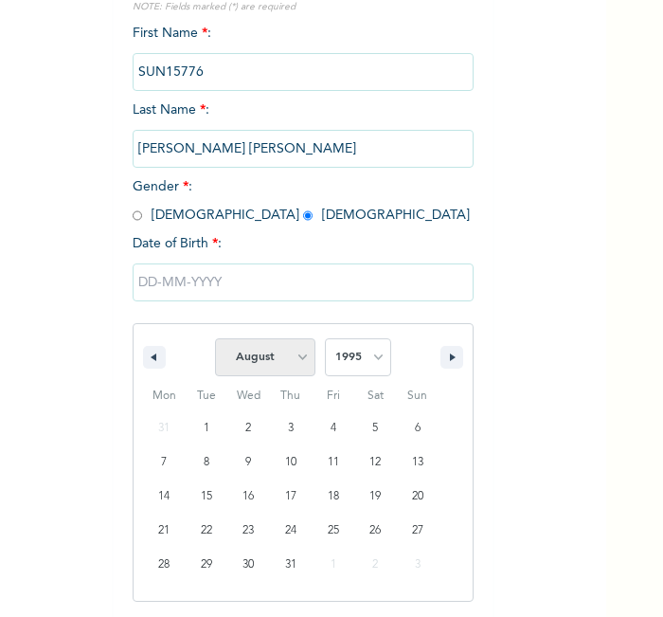
click at [276, 354] on select "January February March April May June July August September October November De…" at bounding box center [265, 357] width 100 height 38
select select "2"
click at [215, 338] on select "January February March April May June July August September October November De…" at bounding box center [265, 357] width 100 height 38
type input "03/27/1995"
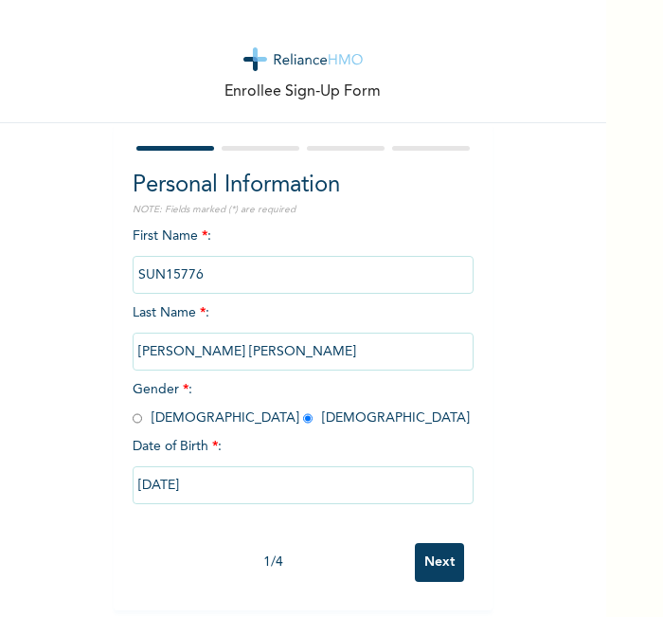
scroll to position [9, 0]
click at [443, 545] on input "Next" at bounding box center [439, 562] width 49 height 39
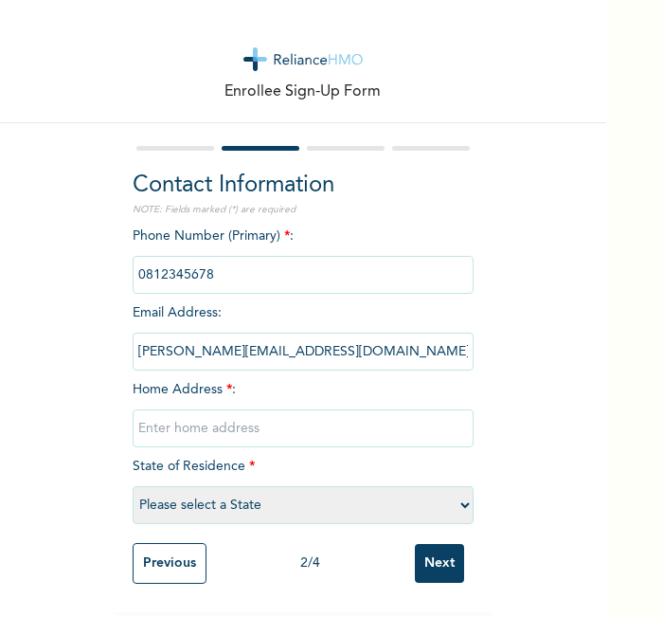
click at [336, 409] on input "text" at bounding box center [303, 428] width 341 height 38
type input "l"
select select "21"
click at [422, 544] on input "Next" at bounding box center [439, 563] width 49 height 39
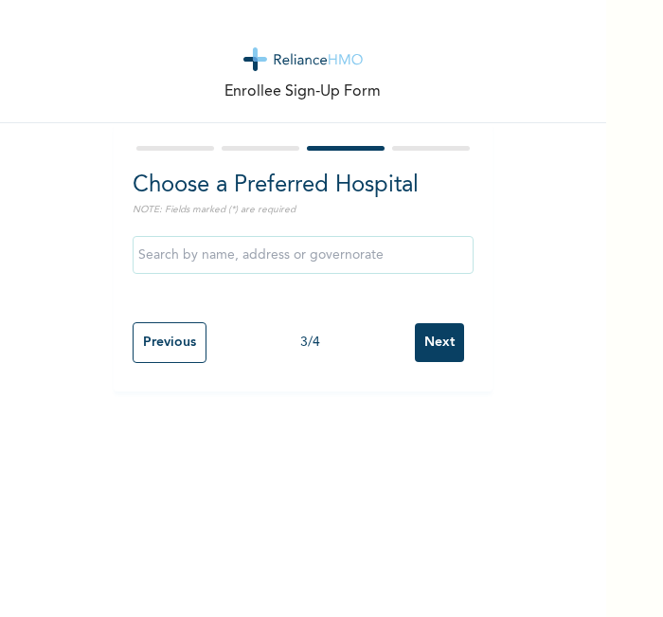
click at [426, 333] on input "Next" at bounding box center [439, 342] width 49 height 39
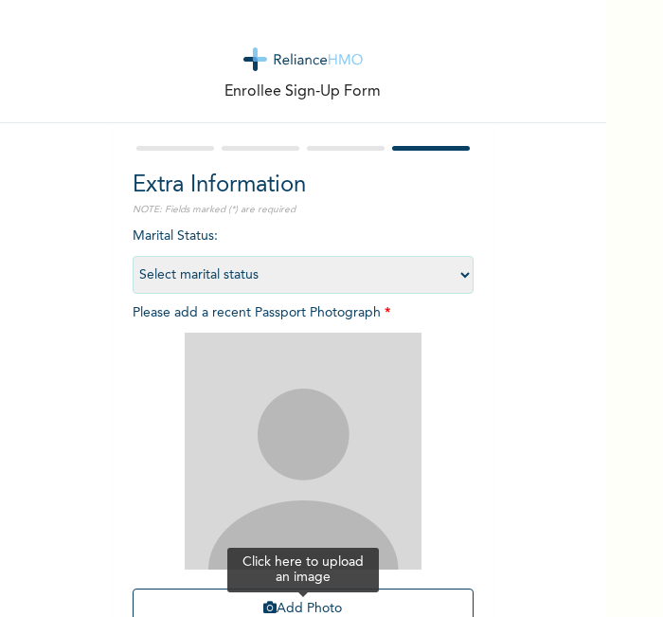
click at [320, 599] on button "Add Photo" at bounding box center [303, 608] width 341 height 41
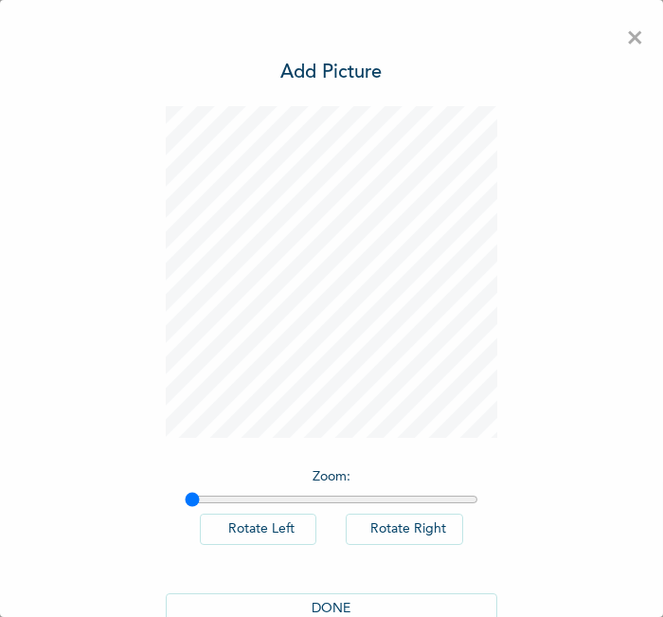
click at [304, 593] on button "DONE" at bounding box center [332, 608] width 332 height 31
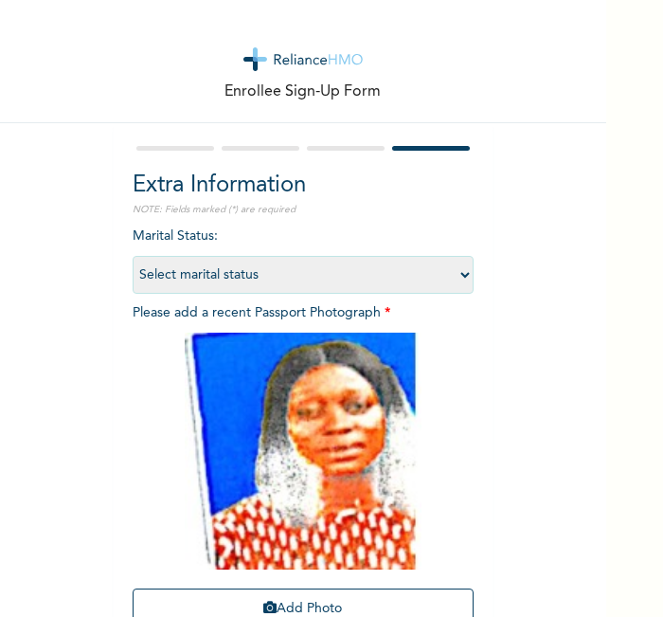
scroll to position [174, 0]
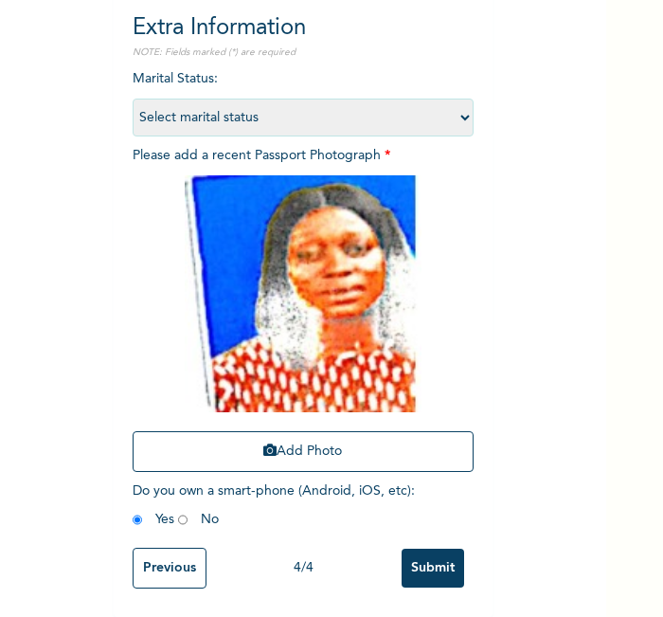
click at [435, 557] on input "Submit" at bounding box center [433, 568] width 63 height 39
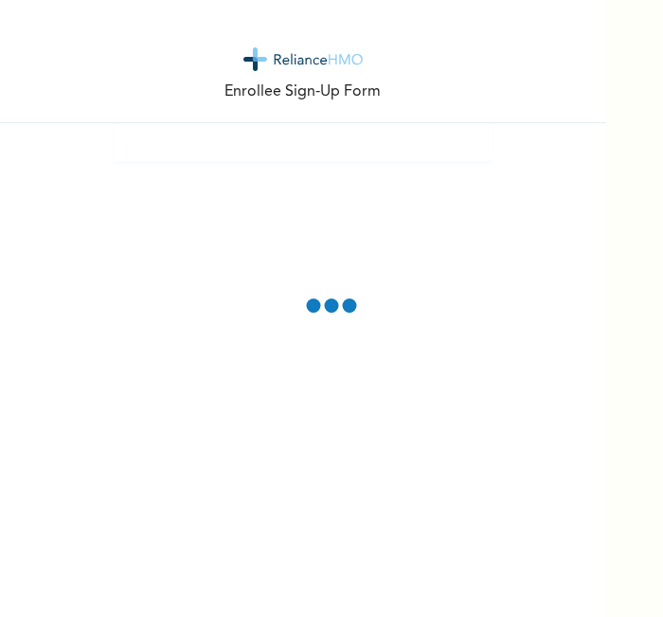
scroll to position [0, 0]
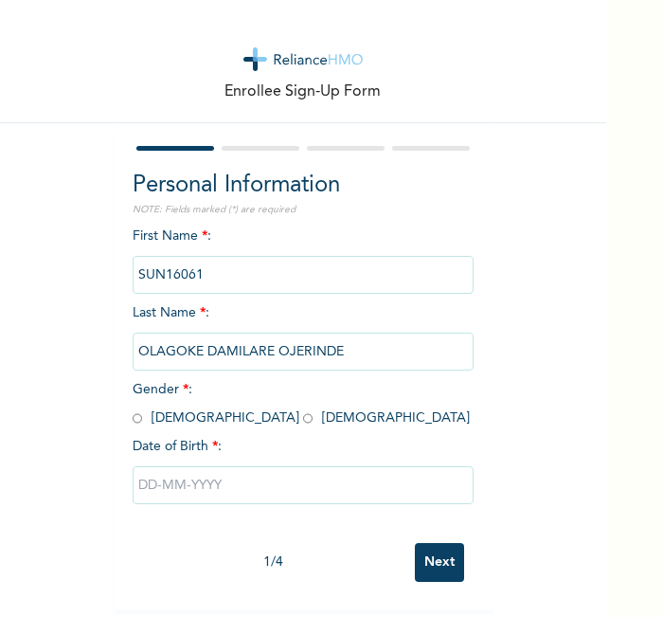
click at [133, 417] on input "radio" at bounding box center [137, 418] width 9 height 18
radio input "true"
click at [248, 502] on input "text" at bounding box center [303, 485] width 341 height 38
select select "7"
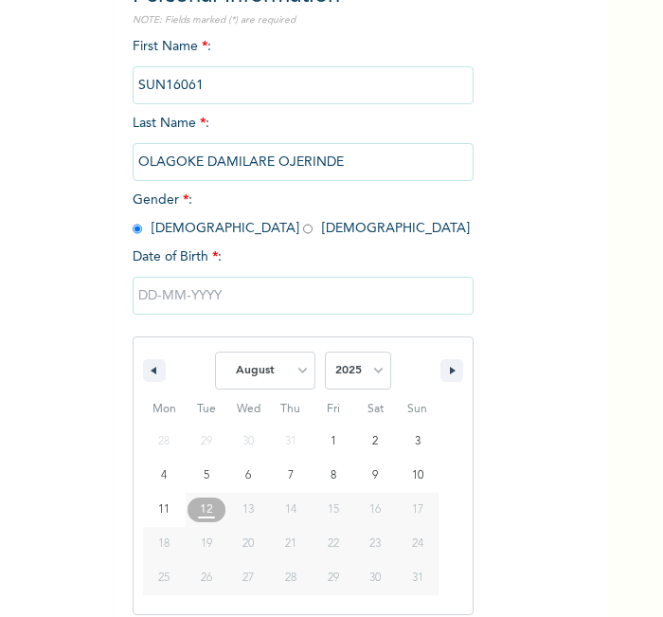
scroll to position [203, 0]
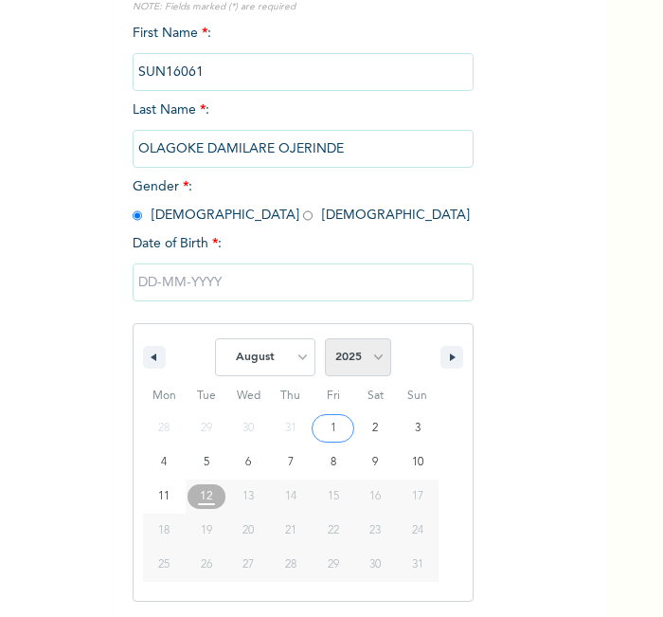
click at [364, 362] on select "2025 2024 2023 2022 2021 2020 2019 2018 2017 2016 2015 2014 2013 2012 2011 2010…" at bounding box center [358, 357] width 66 height 38
select select "1998"
click at [325, 338] on select "2025 2024 2023 2022 2021 2020 2019 2018 2017 2016 2015 2014 2013 2012 2011 2010…" at bounding box center [358, 357] width 66 height 38
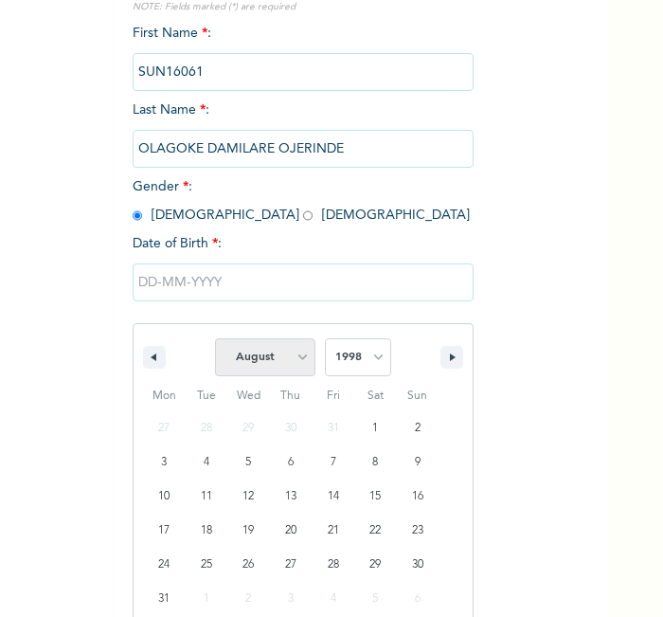
click at [289, 348] on select "January February March April May June July August September October November De…" at bounding box center [265, 357] width 100 height 38
click at [215, 338] on select "January February March April May June July August September October November De…" at bounding box center [265, 357] width 100 height 38
type input "08/08/1998"
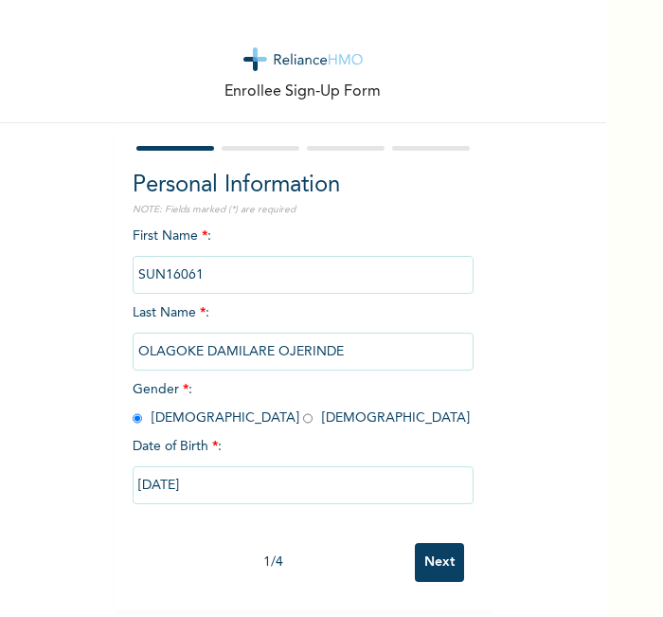
scroll to position [9, 0]
click at [426, 556] on input "Next" at bounding box center [439, 562] width 49 height 39
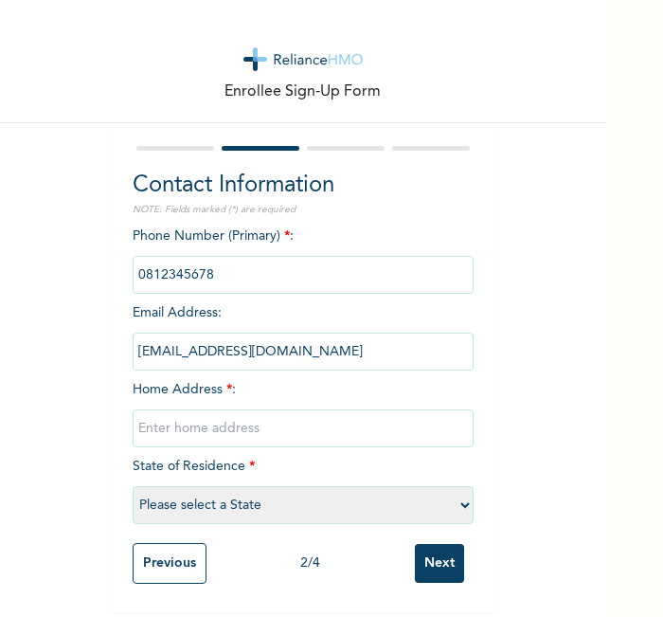
click at [366, 427] on input "text" at bounding box center [303, 428] width 341 height 38
type input "l"
select select "21"
click at [431, 560] on input "Next" at bounding box center [439, 563] width 49 height 39
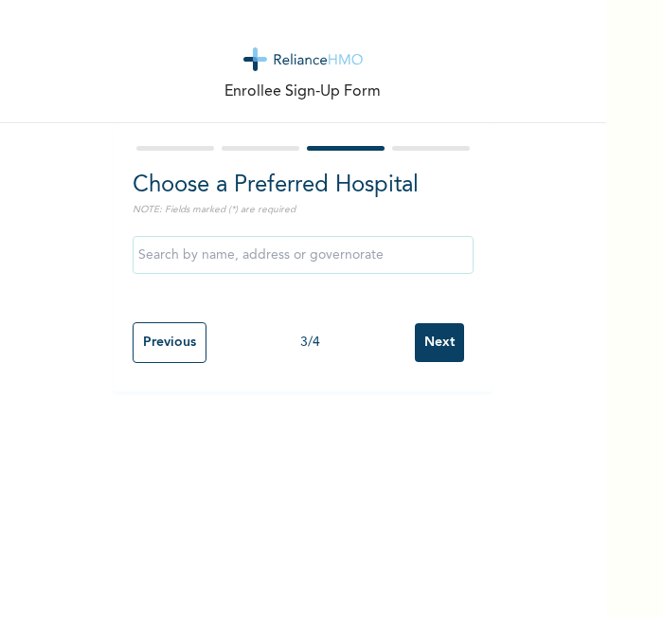
scroll to position [0, 0]
click at [425, 361] on input "Next" at bounding box center [439, 342] width 49 height 39
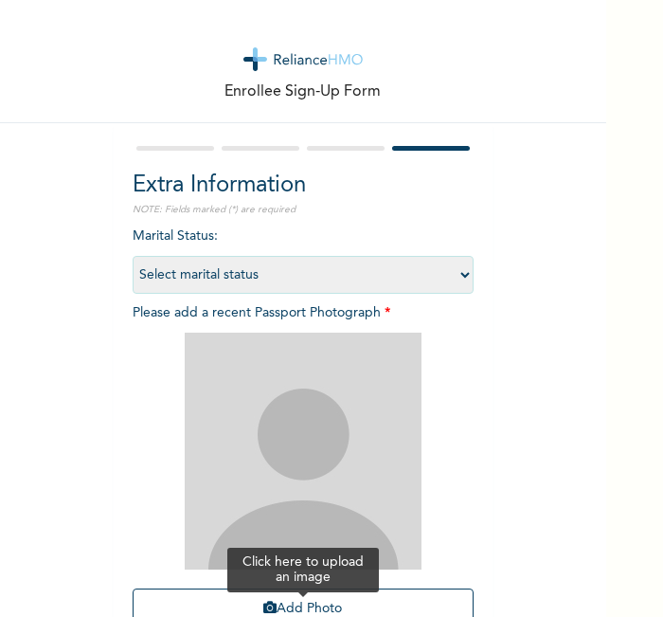
click at [315, 599] on button "Add Photo" at bounding box center [303, 608] width 341 height 41
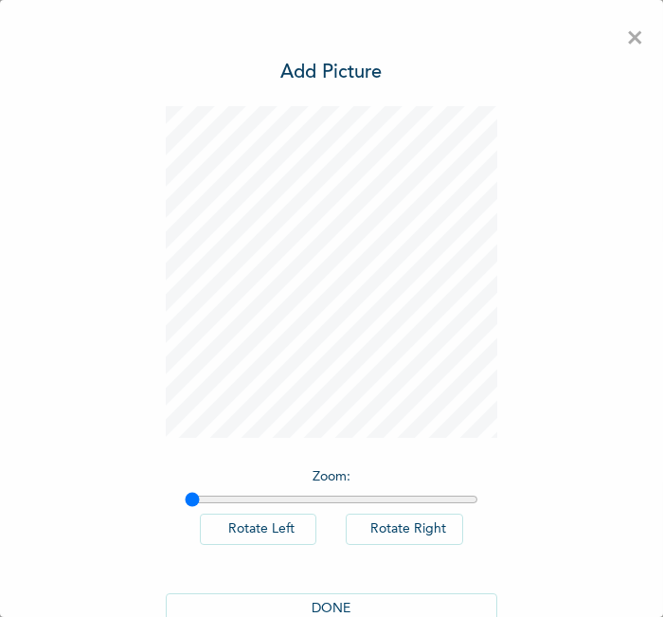
click at [316, 604] on button "DONE" at bounding box center [332, 608] width 332 height 31
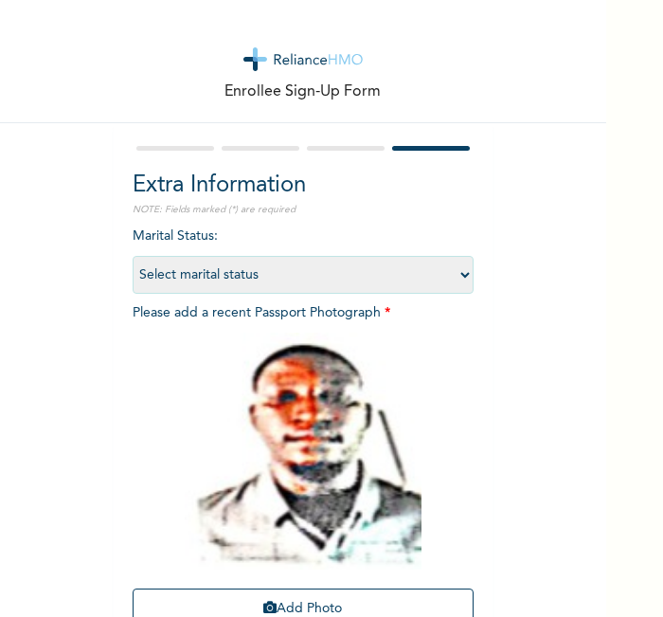
scroll to position [174, 0]
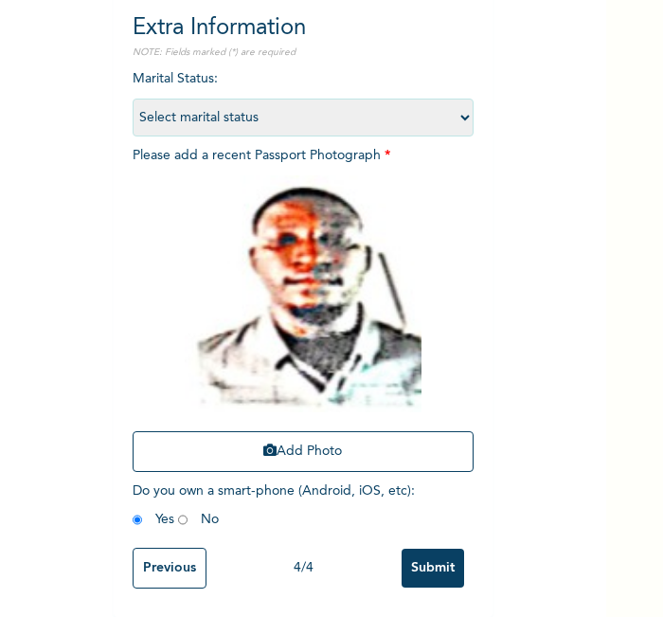
click at [422, 554] on input "Submit" at bounding box center [433, 568] width 63 height 39
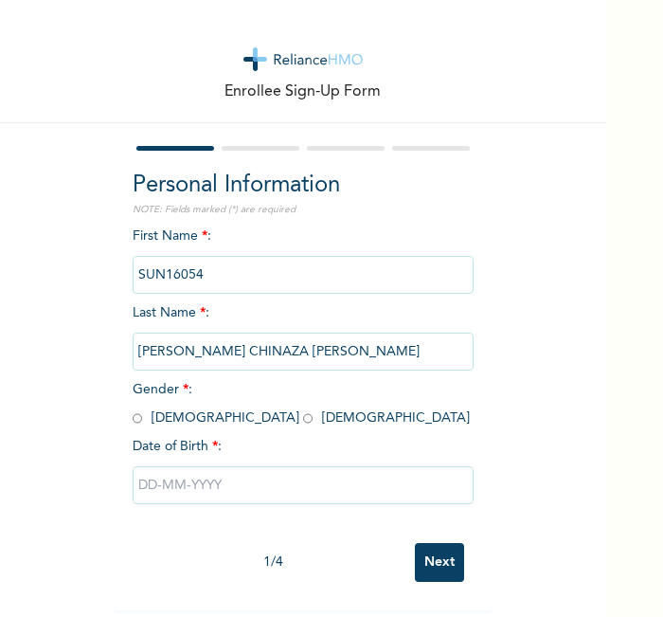
click at [303, 420] on input "radio" at bounding box center [307, 418] width 9 height 18
radio input "true"
click at [181, 478] on input "text" at bounding box center [303, 485] width 341 height 38
select select "7"
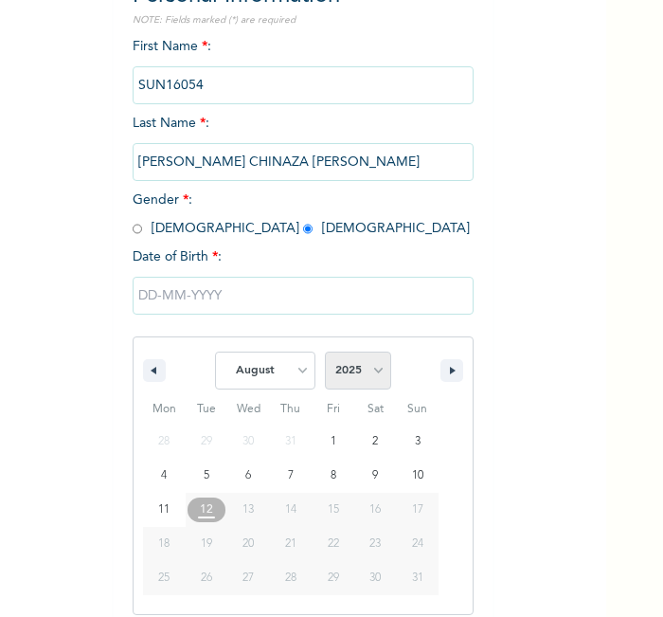
scroll to position [203, 0]
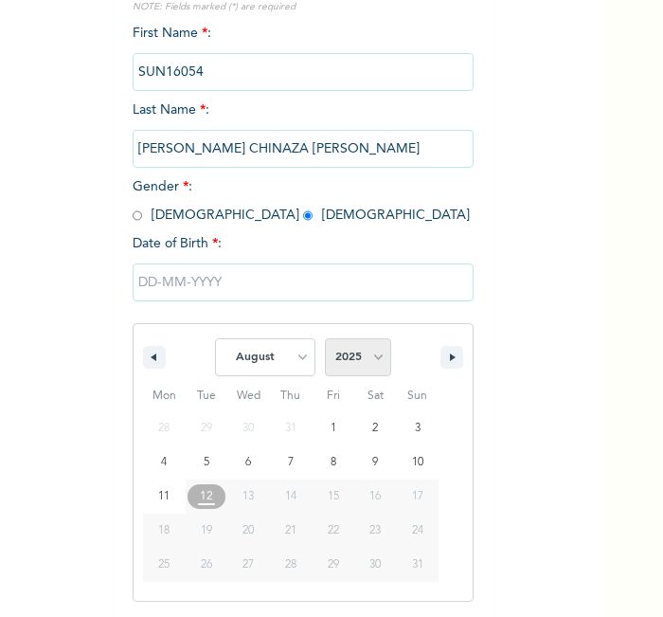
click at [352, 358] on select "2025 2024 2023 2022 2021 2020 2019 2018 2017 2016 2015 2014 2013 2012 2011 2010…" at bounding box center [358, 357] width 66 height 38
select select "1999"
click at [325, 338] on select "2025 2024 2023 2022 2021 2020 2019 2018 2017 2016 2015 2014 2013 2012 2011 2010…" at bounding box center [358, 357] width 66 height 38
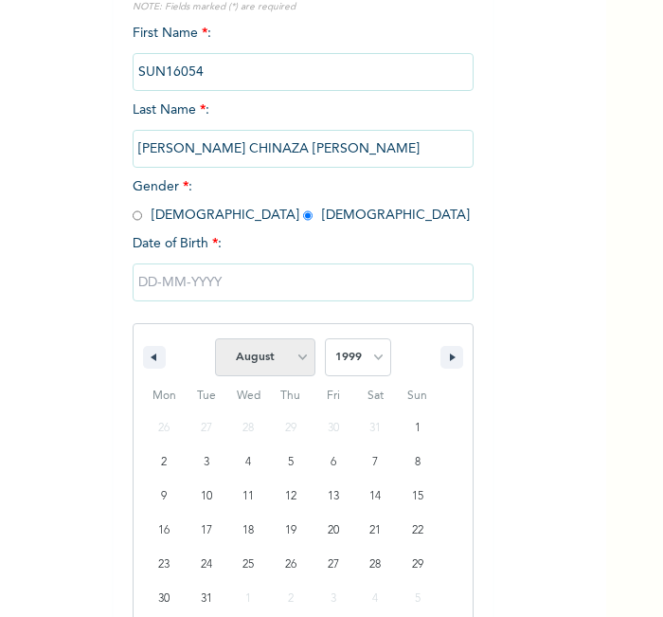
click at [283, 346] on select "January February March April May June July August September October November De…" at bounding box center [265, 357] width 100 height 38
select select "0"
click at [215, 338] on select "January February March April May June July August September October November De…" at bounding box center [265, 357] width 100 height 38
type input "[DATE]"
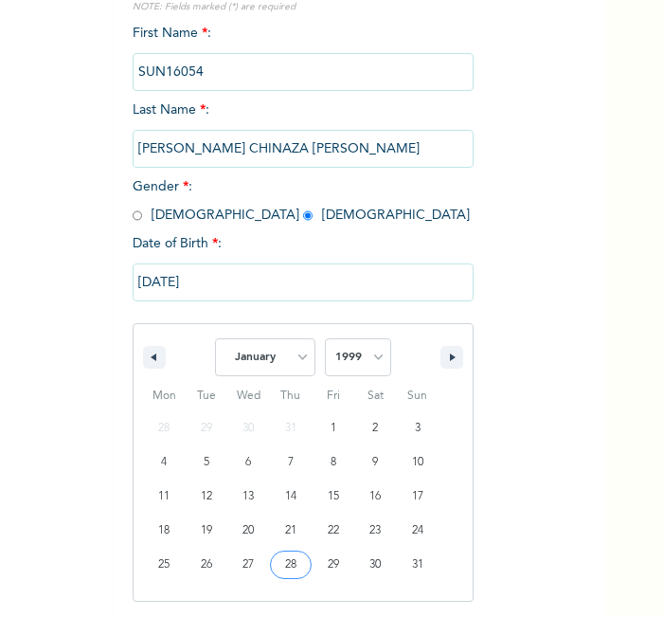
scroll to position [9, 0]
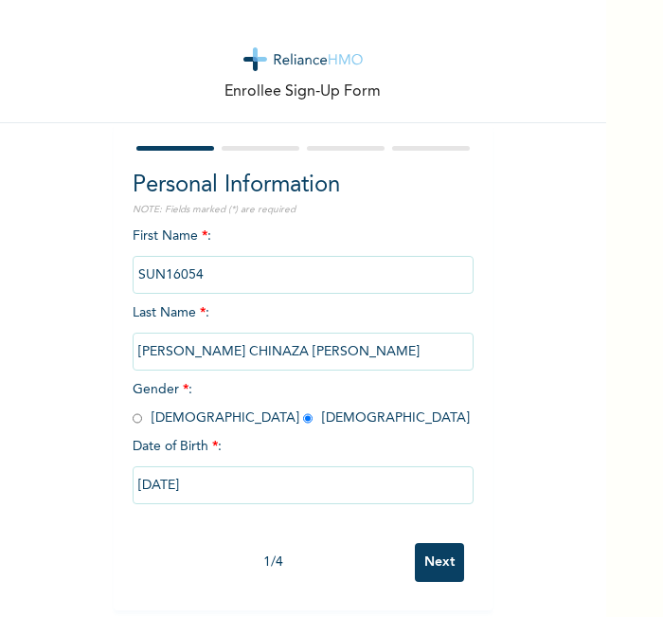
click at [421, 548] on input "Next" at bounding box center [439, 562] width 49 height 39
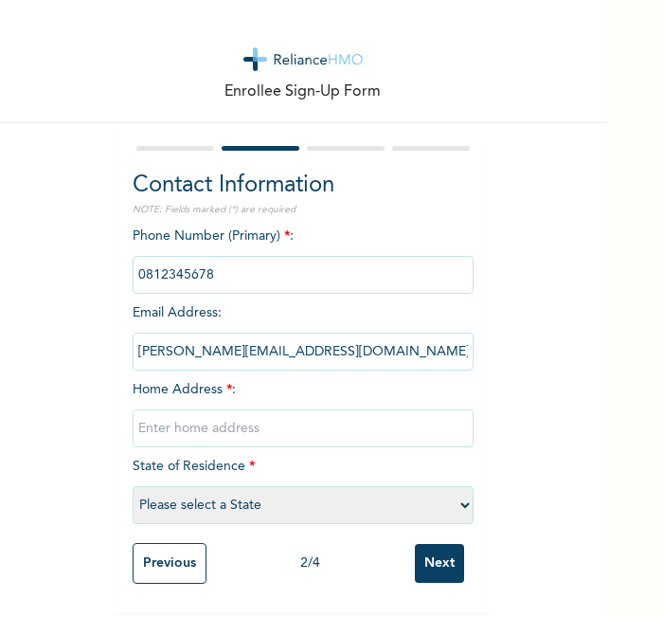
click at [328, 413] on input "text" at bounding box center [303, 428] width 341 height 38
type input "l"
select select "21"
click at [436, 550] on input "Next" at bounding box center [439, 563] width 49 height 39
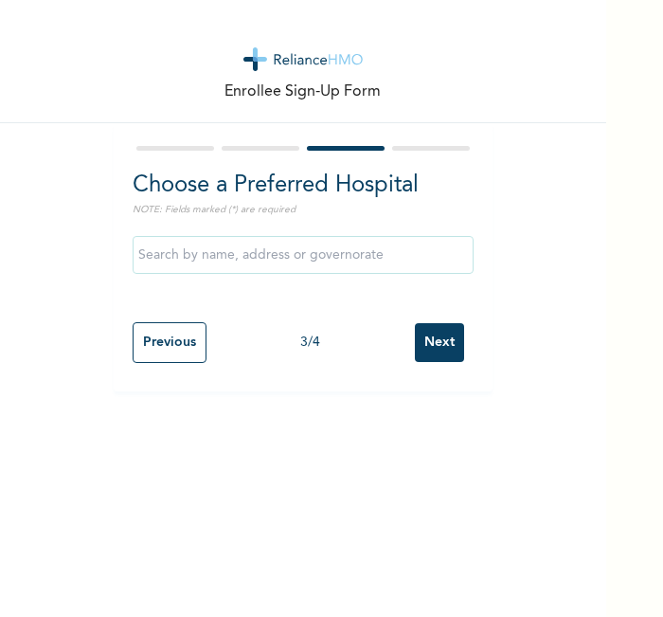
scroll to position [0, 0]
click at [430, 334] on input "Next" at bounding box center [439, 342] width 49 height 39
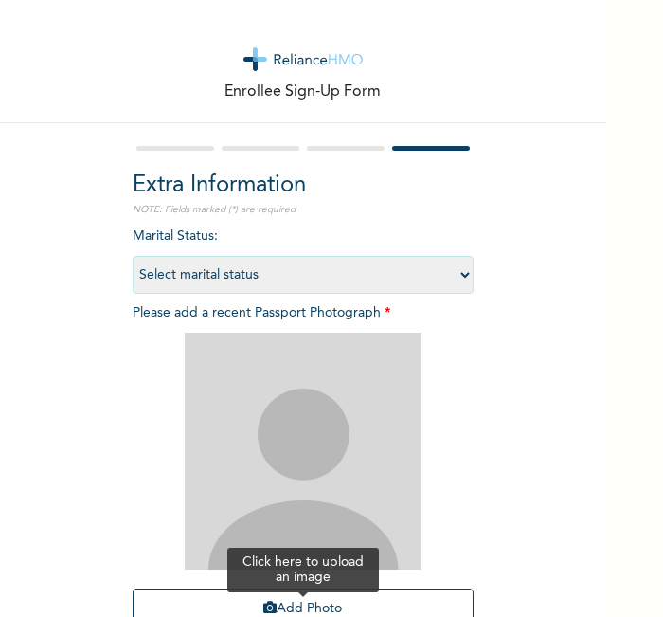
click at [356, 594] on button "Add Photo" at bounding box center [303, 608] width 341 height 41
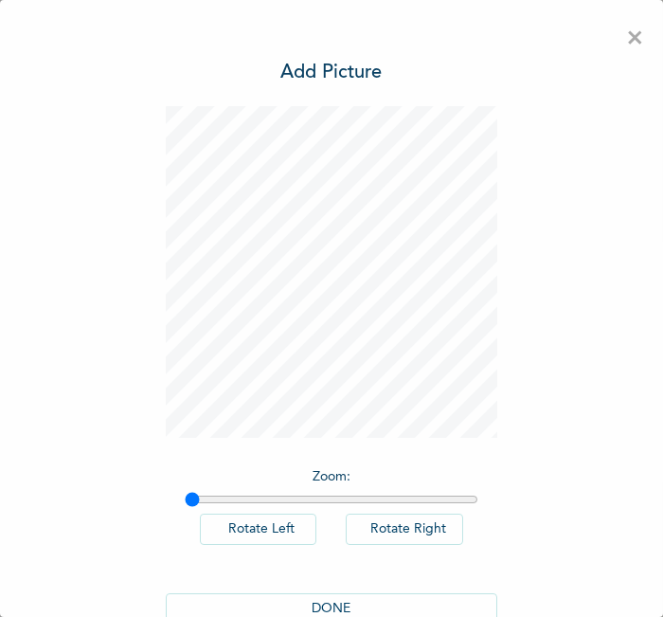
scroll to position [43, 0]
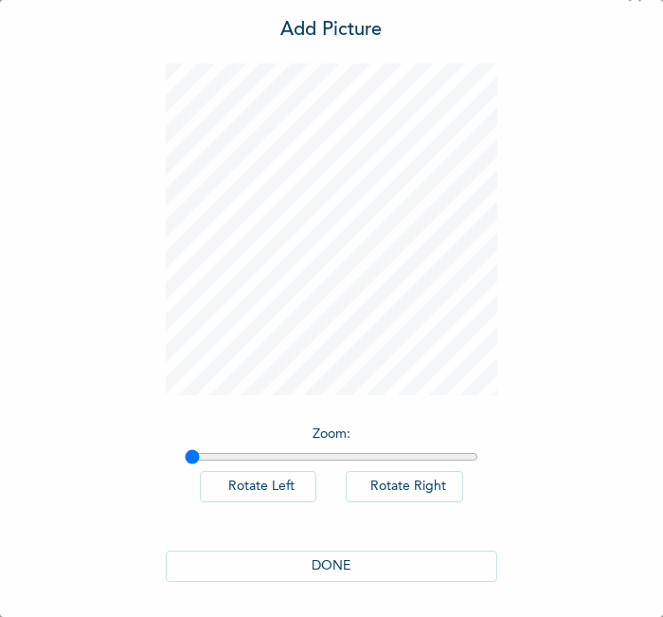
click at [407, 555] on button "DONE" at bounding box center [332, 565] width 332 height 31
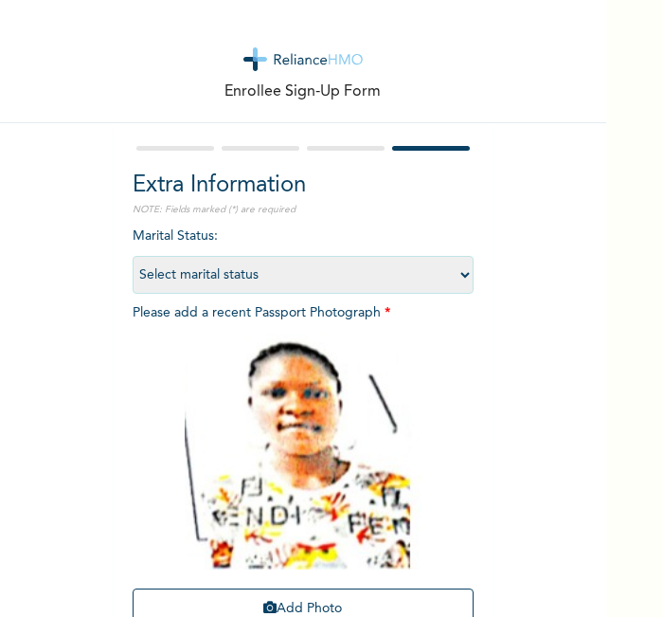
scroll to position [174, 0]
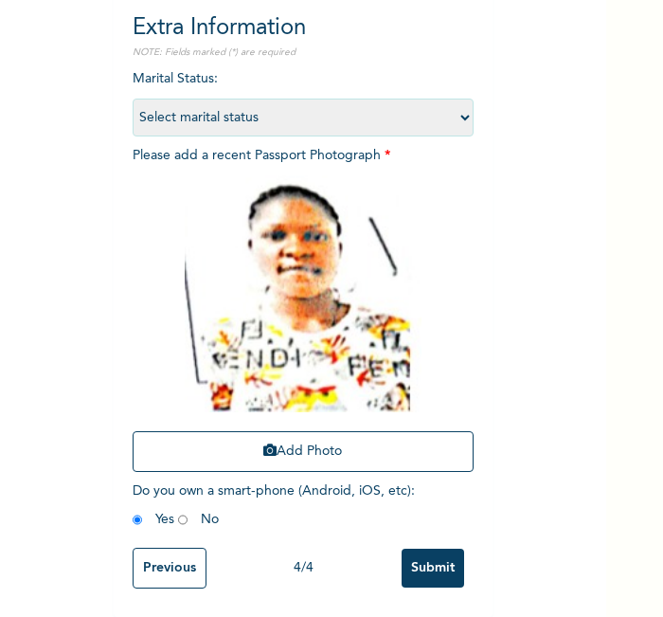
click at [430, 549] on input "Submit" at bounding box center [433, 568] width 63 height 39
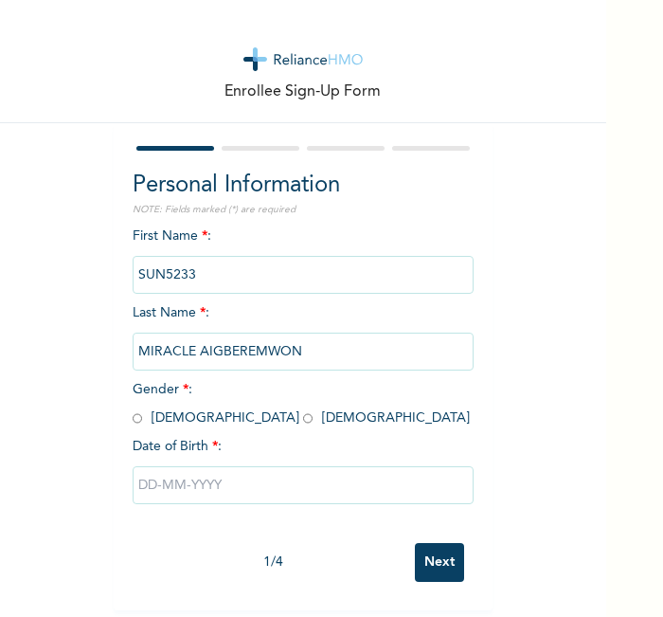
click at [303, 419] on input "radio" at bounding box center [307, 418] width 9 height 18
radio input "true"
click at [194, 479] on input "text" at bounding box center [303, 485] width 341 height 38
select select "7"
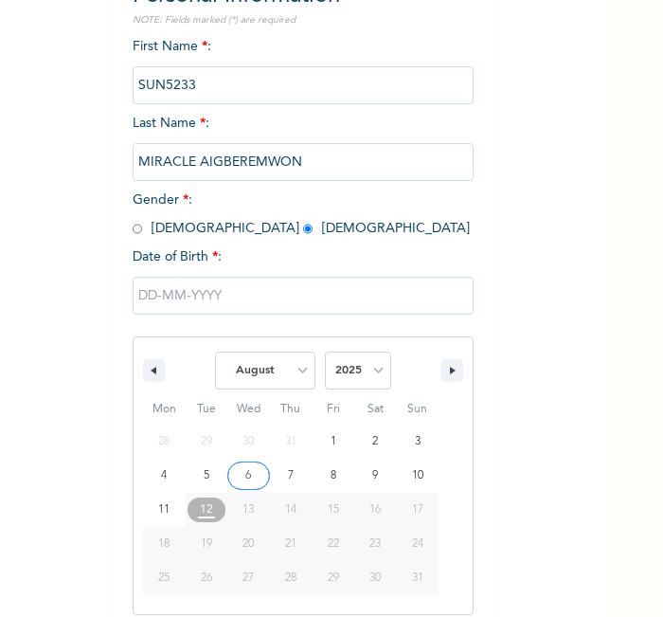
scroll to position [203, 0]
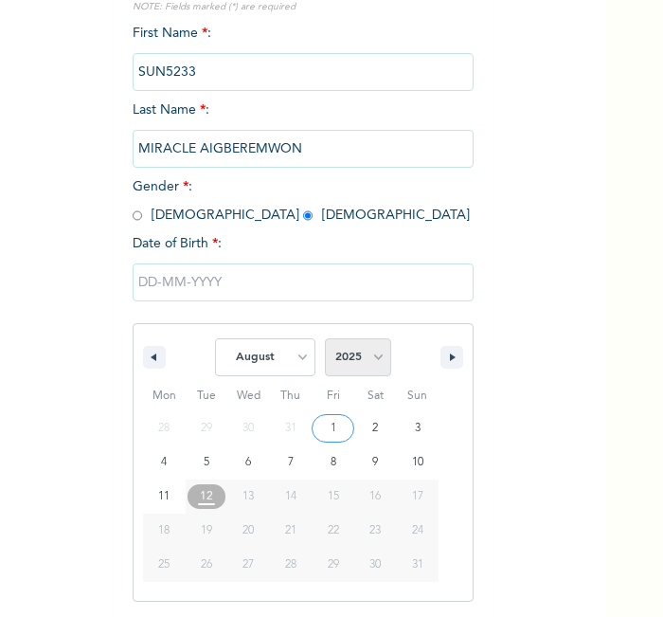
click at [336, 362] on select "2025 2024 2023 2022 2021 2020 2019 2018 2017 2016 2015 2014 2013 2012 2011 2010…" at bounding box center [358, 357] width 66 height 38
select select "1995"
click at [325, 338] on select "2025 2024 2023 2022 2021 2020 2019 2018 2017 2016 2015 2014 2013 2012 2011 2010…" at bounding box center [358, 357] width 66 height 38
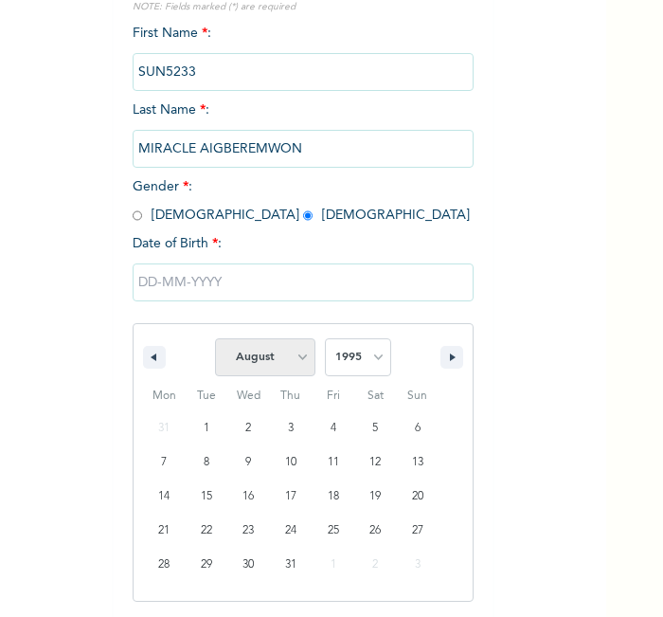
click at [294, 355] on select "January February March April May June July August September October November De…" at bounding box center [265, 357] width 100 height 38
select select "1"
click at [215, 338] on select "January February March April May June July August September October November De…" at bounding box center [265, 357] width 100 height 38
type input "02/14/1995"
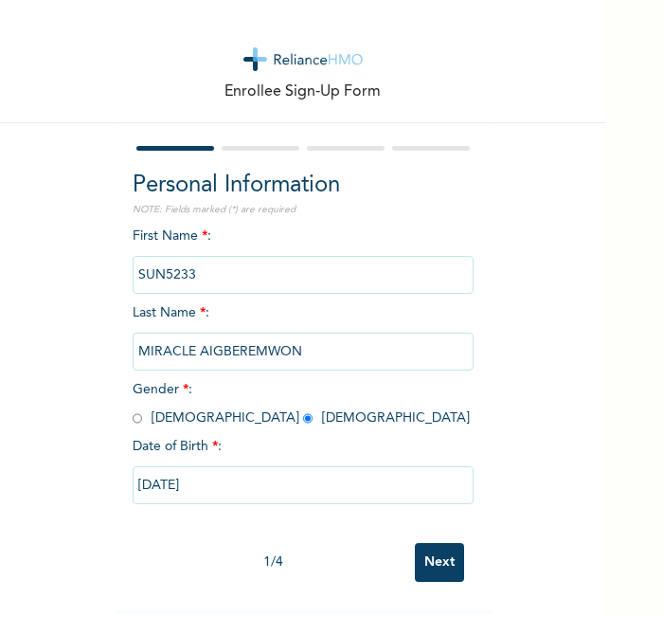
scroll to position [9, 0]
click at [429, 545] on input "Next" at bounding box center [439, 562] width 49 height 39
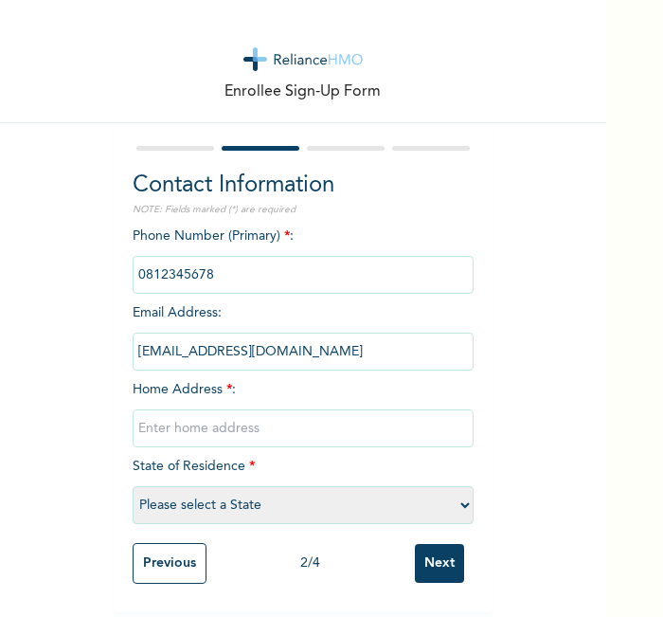
click at [337, 426] on input "text" at bounding box center [303, 428] width 341 height 38
type input "l"
select select "21"
click at [424, 546] on input "Next" at bounding box center [439, 563] width 49 height 39
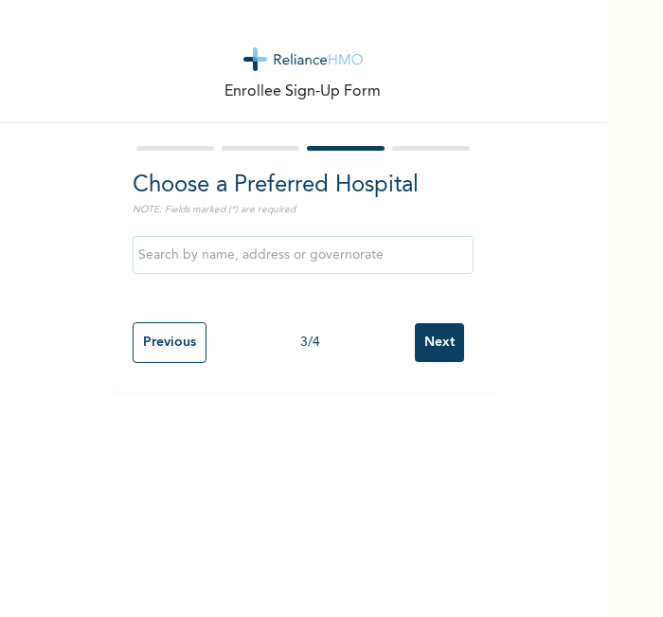
scroll to position [0, 0]
click at [437, 345] on input "Next" at bounding box center [439, 342] width 49 height 39
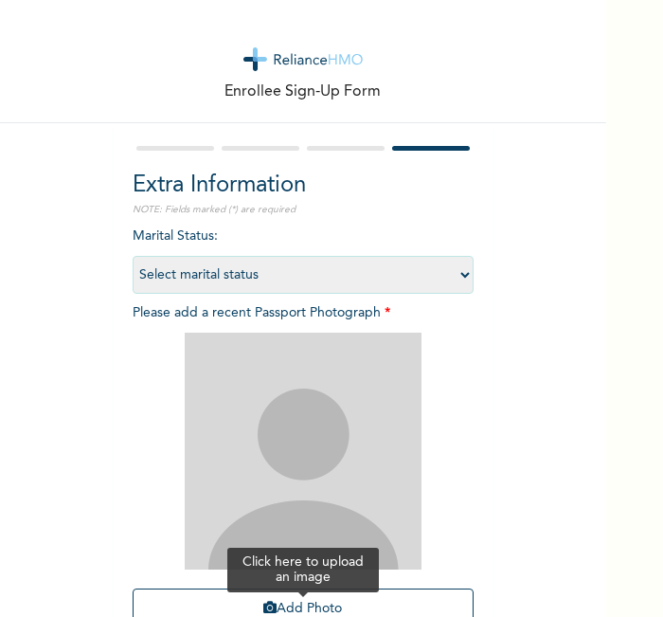
click at [298, 588] on button "Add Photo" at bounding box center [303, 608] width 341 height 41
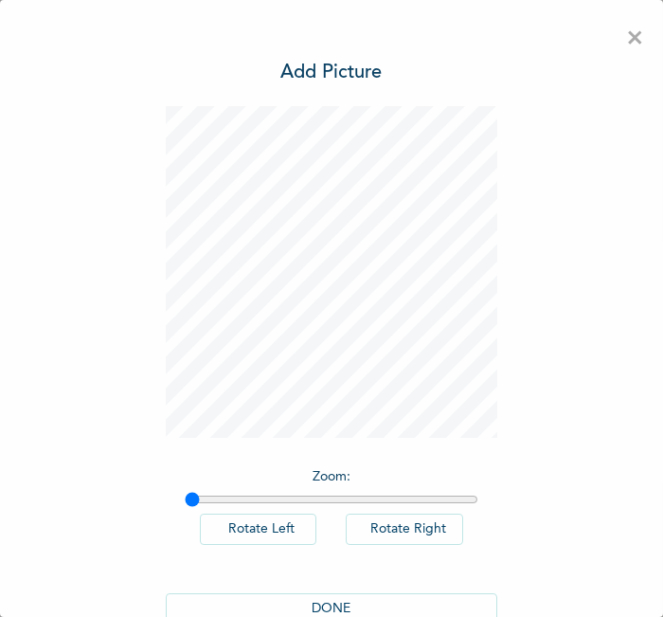
click at [342, 593] on button "DONE" at bounding box center [332, 608] width 332 height 31
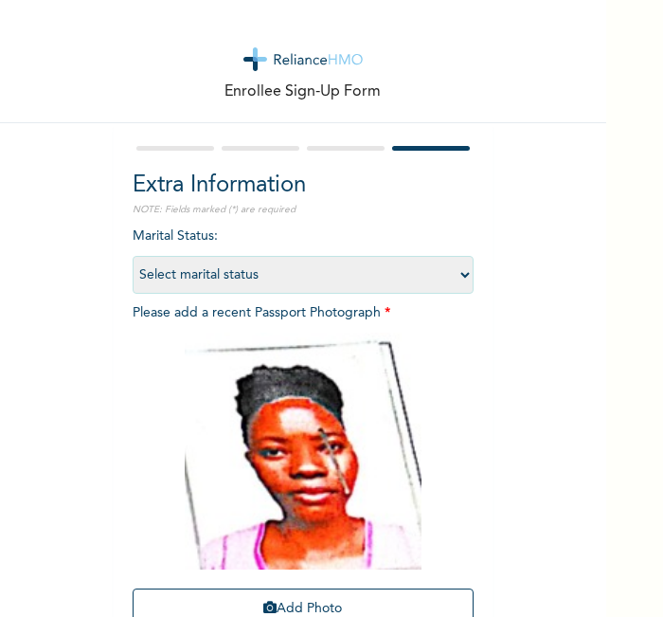
scroll to position [174, 0]
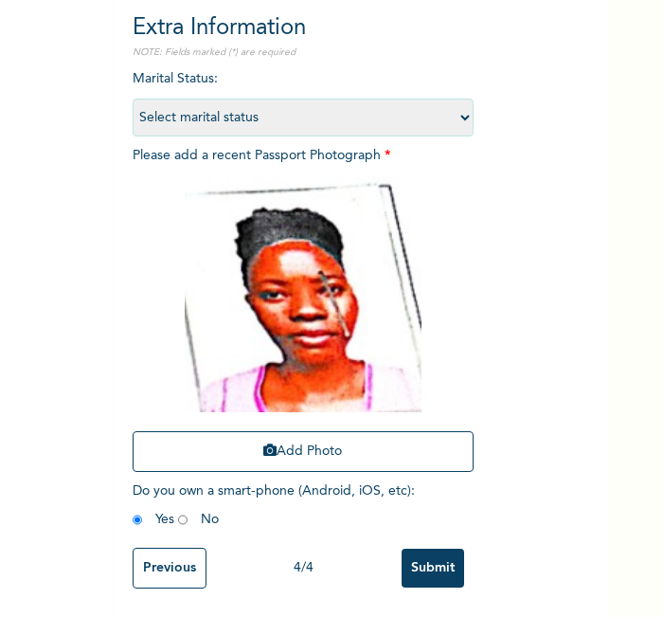
click at [438, 553] on input "Submit" at bounding box center [433, 568] width 63 height 39
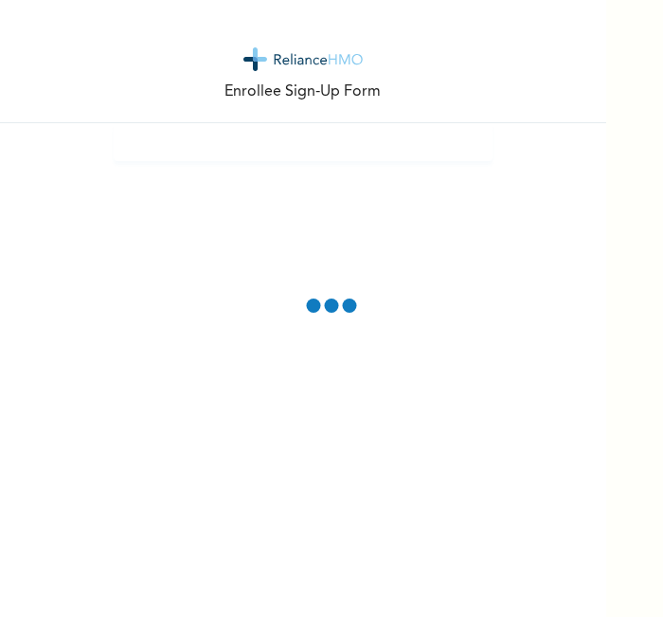
click at [292, 196] on div "Enrollee Sign-Up Form" at bounding box center [303, 308] width 606 height 617
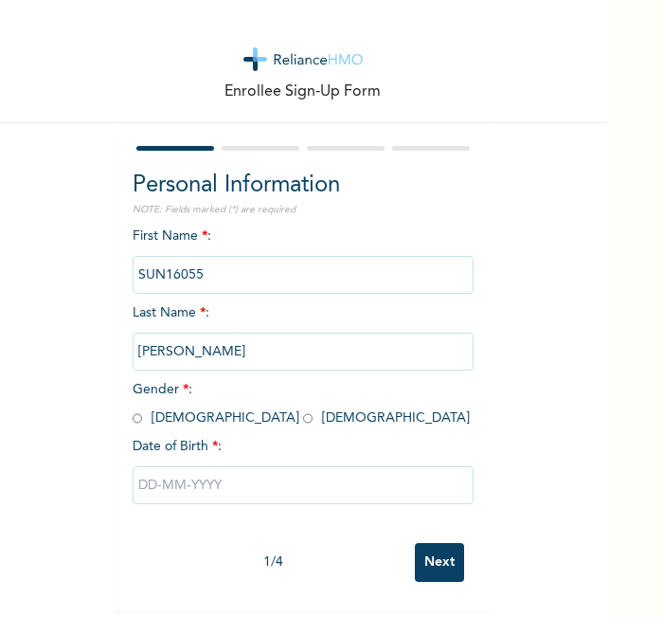
click at [303, 418] on input "radio" at bounding box center [307, 418] width 9 height 18
radio input "true"
click at [190, 490] on input "text" at bounding box center [303, 485] width 341 height 38
select select "7"
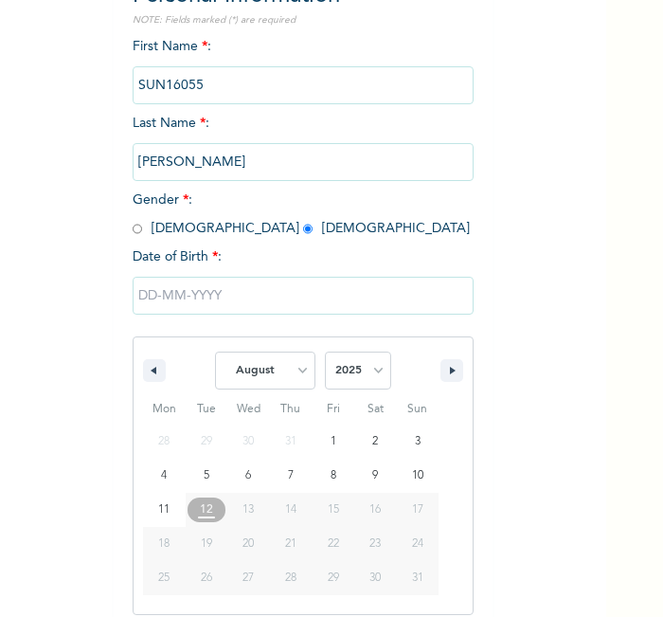
scroll to position [203, 0]
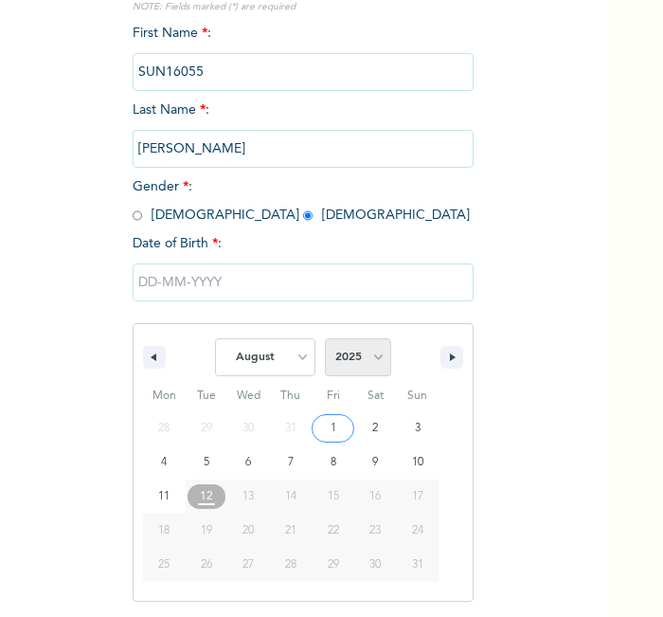
click at [352, 365] on select "2025 2024 2023 2022 2021 2020 2019 2018 2017 2016 2015 2014 2013 2012 2011 2010…" at bounding box center [358, 357] width 66 height 38
select select "2013"
click at [325, 338] on select "2025 2024 2023 2022 2021 2020 2019 2018 2017 2016 2015 2014 2013 2012 2011 2010…" at bounding box center [358, 357] width 66 height 38
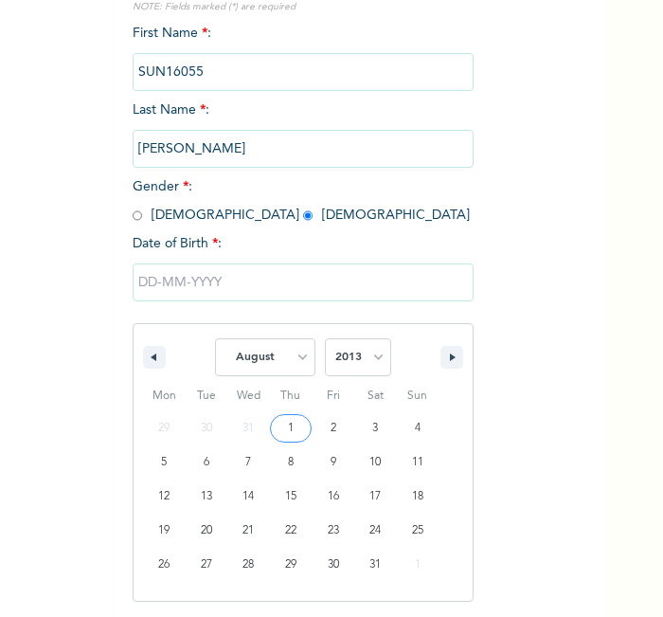
type input "[DATE]"
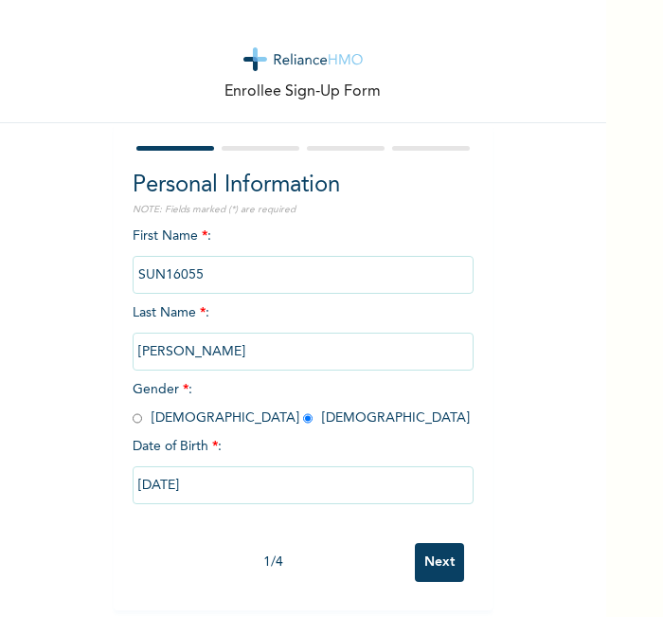
click at [430, 552] on input "Next" at bounding box center [439, 562] width 49 height 39
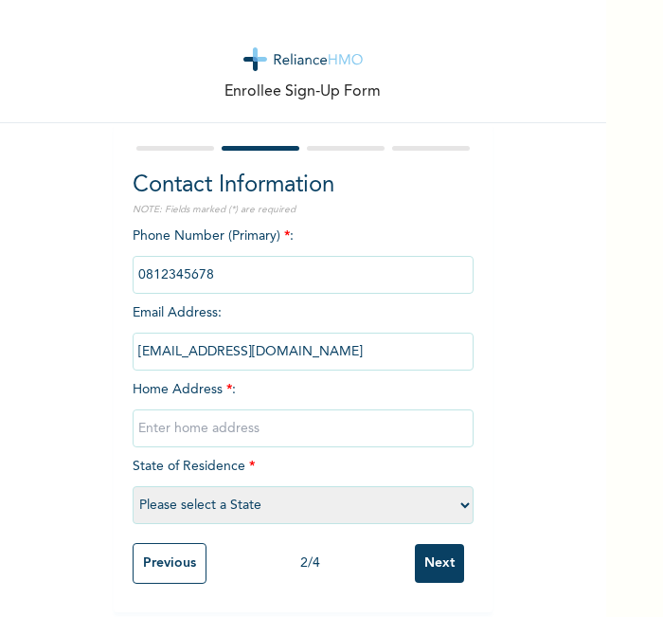
click at [352, 420] on input "text" at bounding box center [303, 428] width 341 height 38
type input "l"
select select "21"
click at [446, 555] on input "Next" at bounding box center [439, 563] width 49 height 39
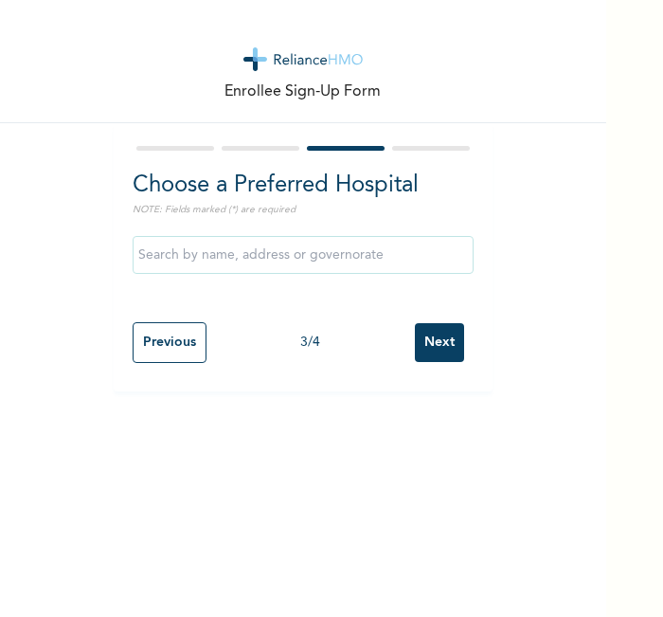
scroll to position [0, 0]
click at [430, 337] on input "Next" at bounding box center [439, 342] width 49 height 39
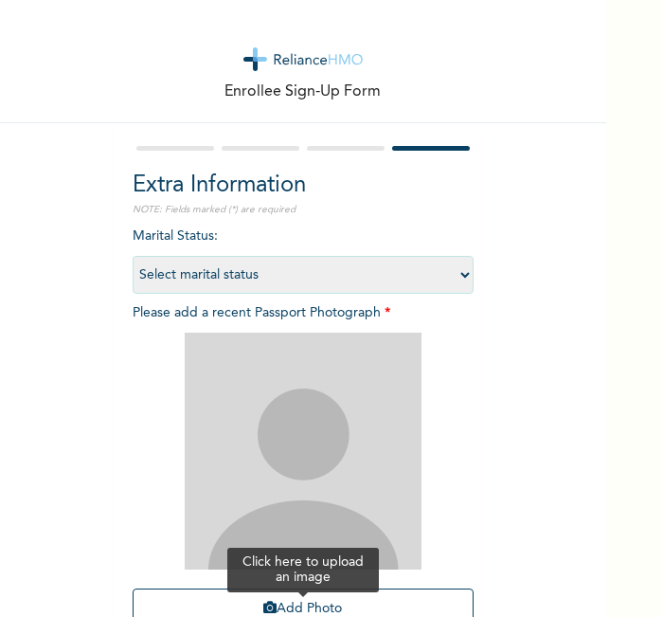
click at [311, 588] on button "Add Photo" at bounding box center [303, 608] width 341 height 41
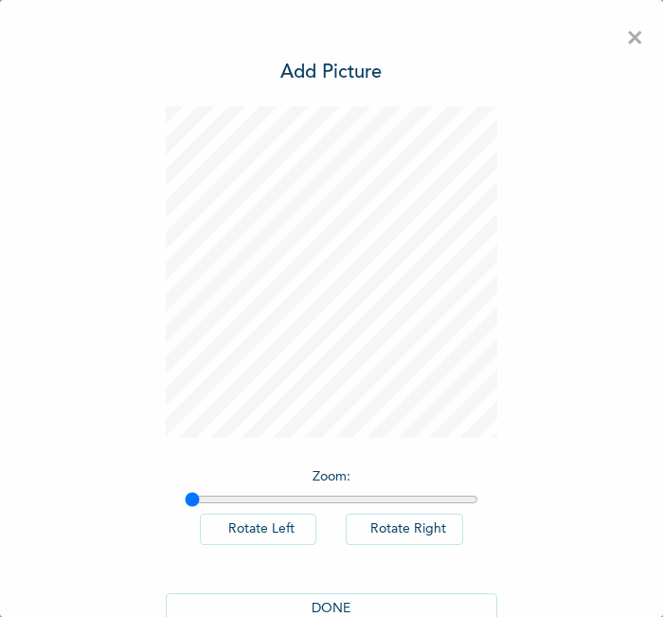
click at [363, 599] on button "DONE" at bounding box center [332, 608] width 332 height 31
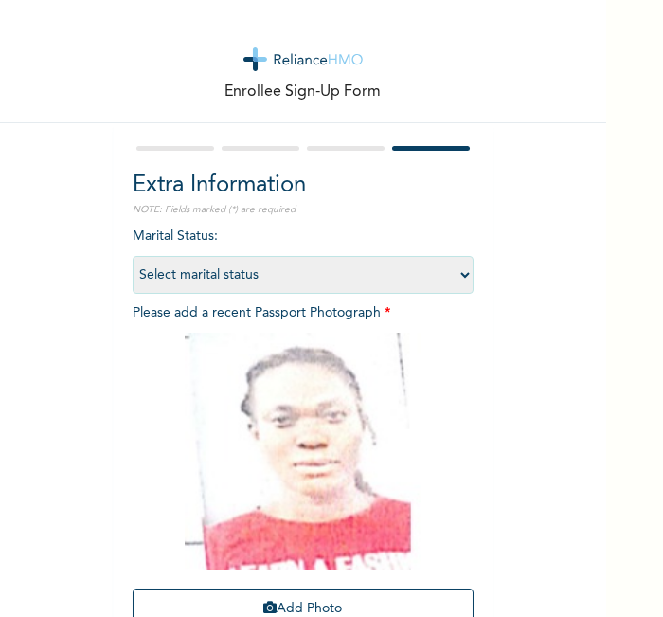
scroll to position [174, 0]
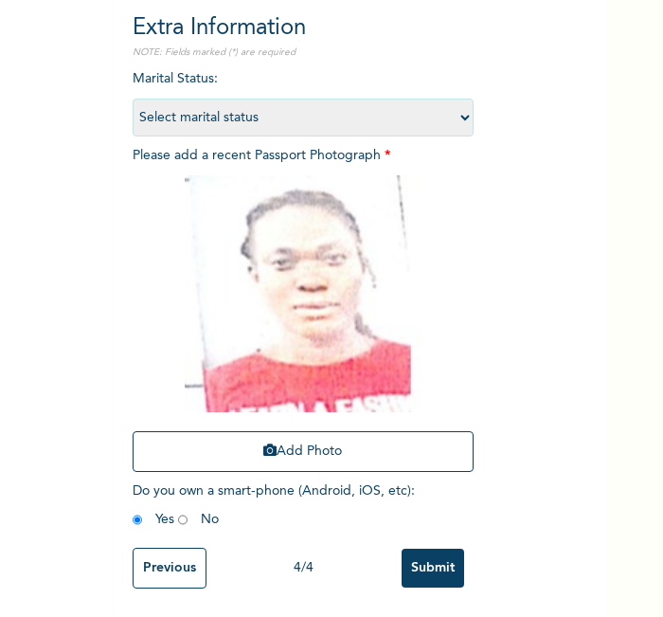
click at [425, 552] on input "Submit" at bounding box center [433, 568] width 63 height 39
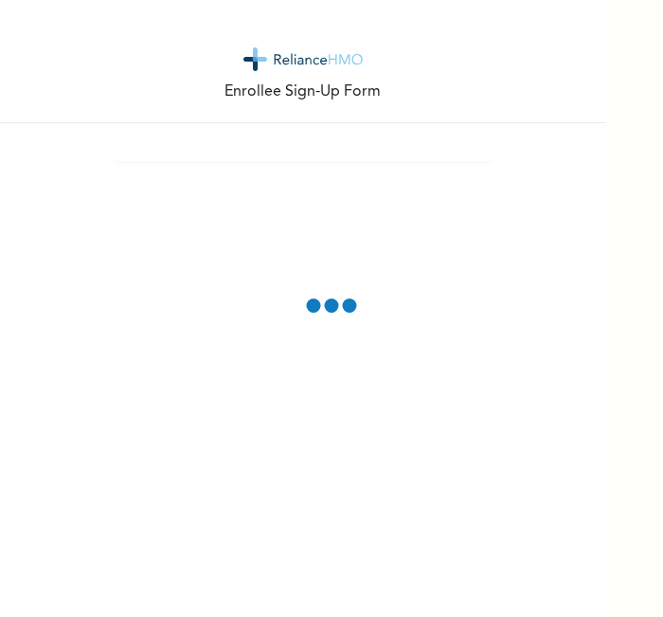
scroll to position [0, 0]
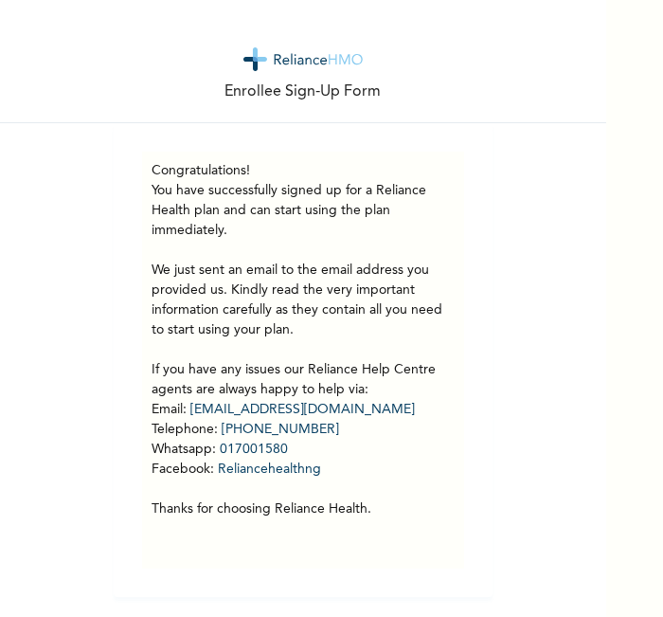
click at [230, 46] on div "Enrollee Sign-Up Form" at bounding box center [303, 61] width 606 height 123
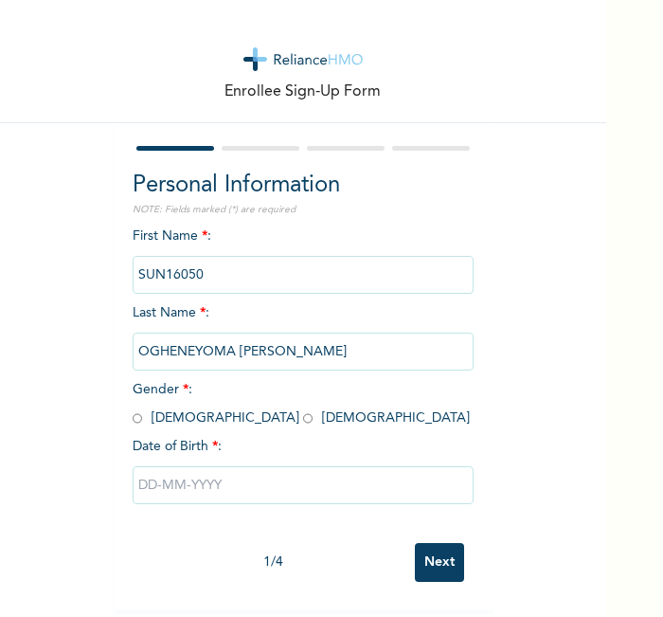
click at [303, 421] on input "radio" at bounding box center [307, 418] width 9 height 18
radio input "true"
click at [210, 473] on input "text" at bounding box center [303, 485] width 341 height 38
select select "7"
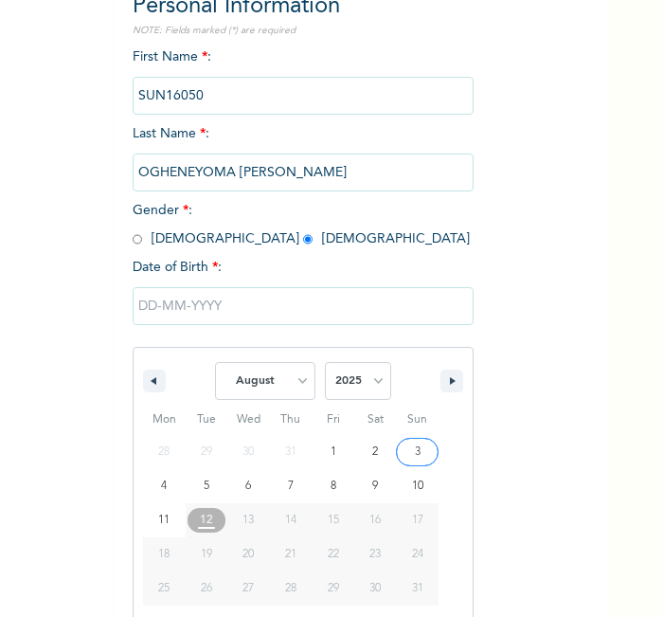
scroll to position [203, 0]
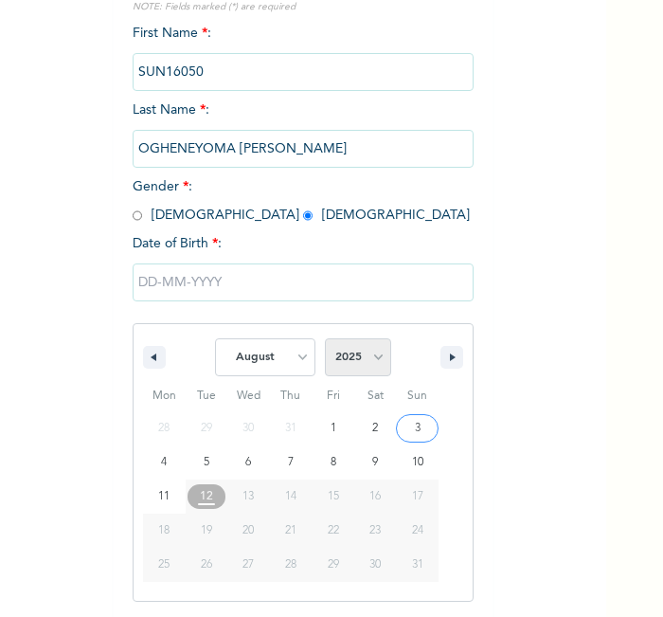
click at [352, 364] on select "2025 2024 2023 2022 2021 2020 2019 2018 2017 2016 2015 2014 2013 2012 2011 2010…" at bounding box center [358, 357] width 66 height 38
select select "2000"
click at [325, 338] on select "2025 2024 2023 2022 2021 2020 2019 2018 2017 2016 2015 2014 2013 2012 2011 2010…" at bounding box center [358, 357] width 66 height 38
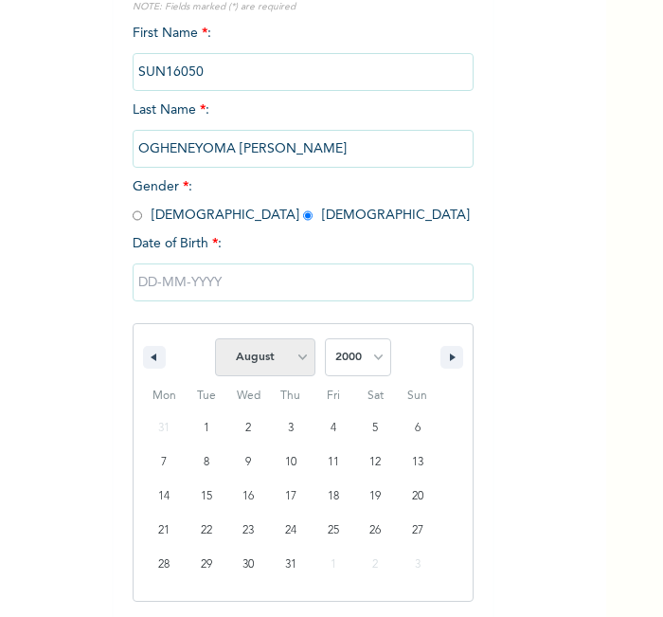
click at [273, 364] on select "January February March April May June July August September October November De…" at bounding box center [265, 357] width 100 height 38
select select "0"
click at [215, 338] on select "January February March April May June July August September October November De…" at bounding box center [265, 357] width 100 height 38
type input "[DATE]"
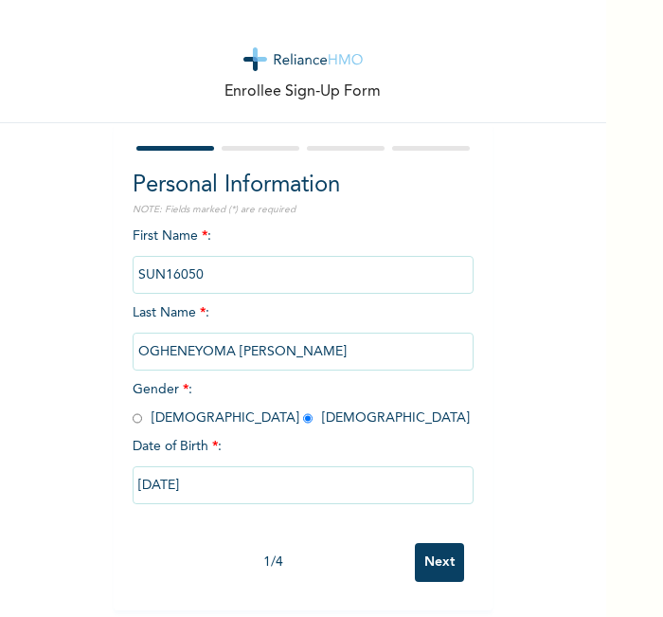
scroll to position [9, 0]
click at [431, 543] on input "Next" at bounding box center [439, 562] width 49 height 39
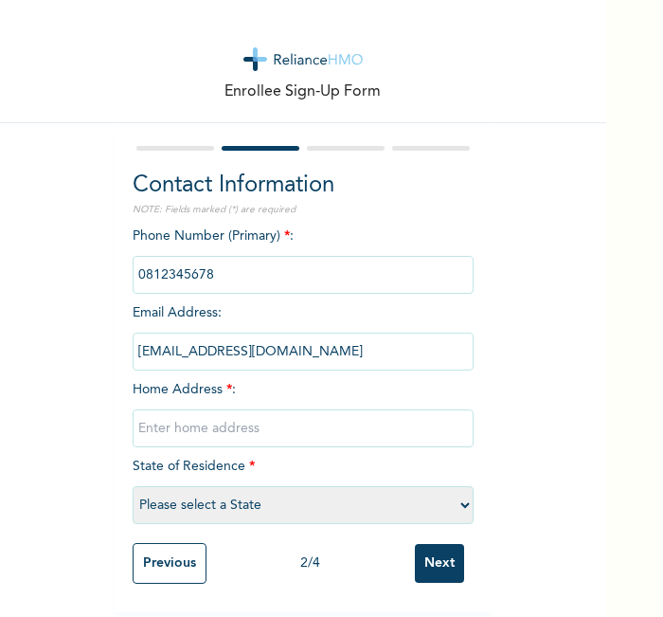
click at [349, 432] on input "text" at bounding box center [303, 428] width 341 height 38
type input "l"
select select "21"
click at [420, 544] on input "Next" at bounding box center [439, 563] width 49 height 39
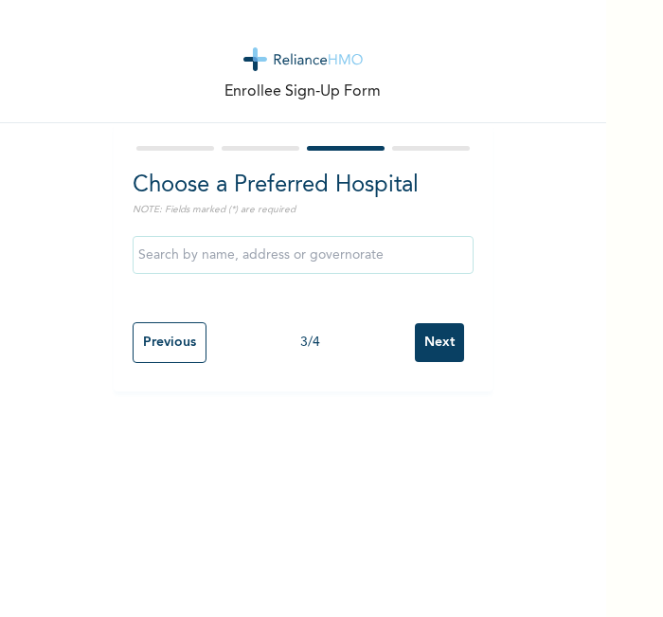
click at [415, 355] on input "Next" at bounding box center [439, 342] width 49 height 39
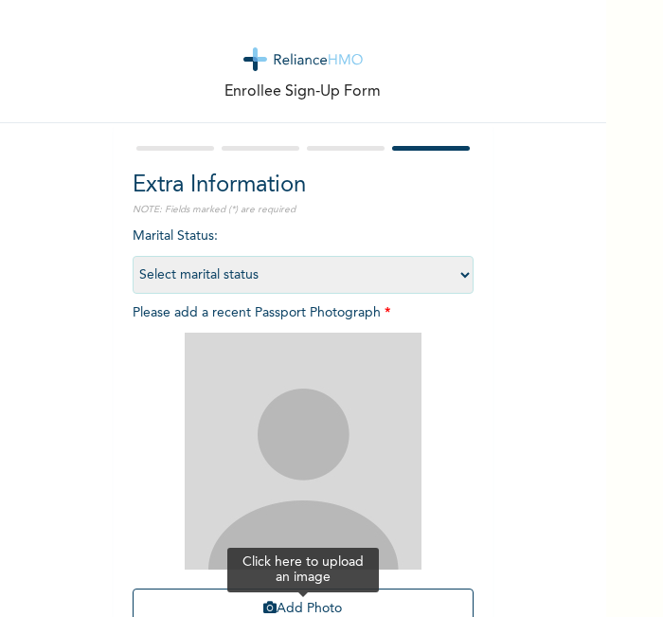
click at [265, 592] on button "Add Photo" at bounding box center [303, 608] width 341 height 41
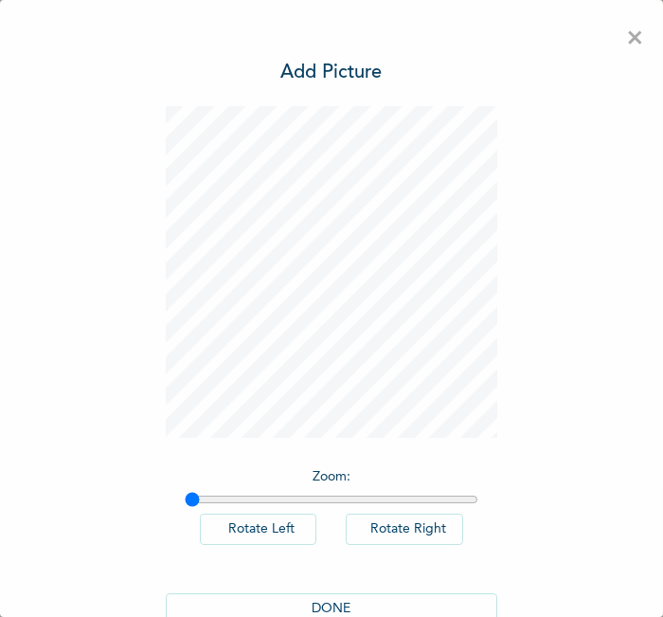
scroll to position [43, 0]
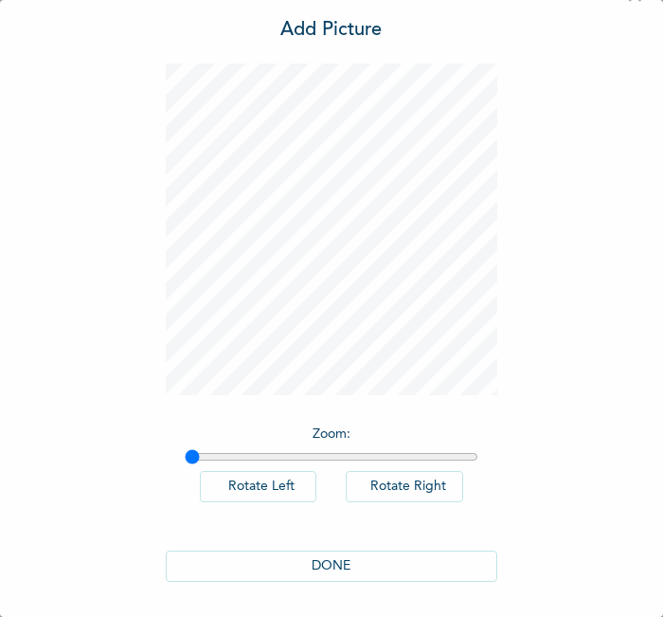
click at [384, 556] on button "DONE" at bounding box center [332, 565] width 332 height 31
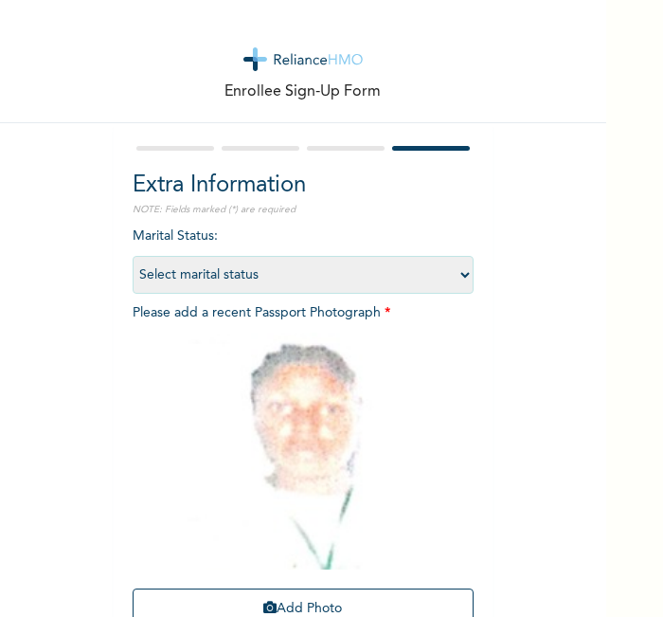
scroll to position [174, 0]
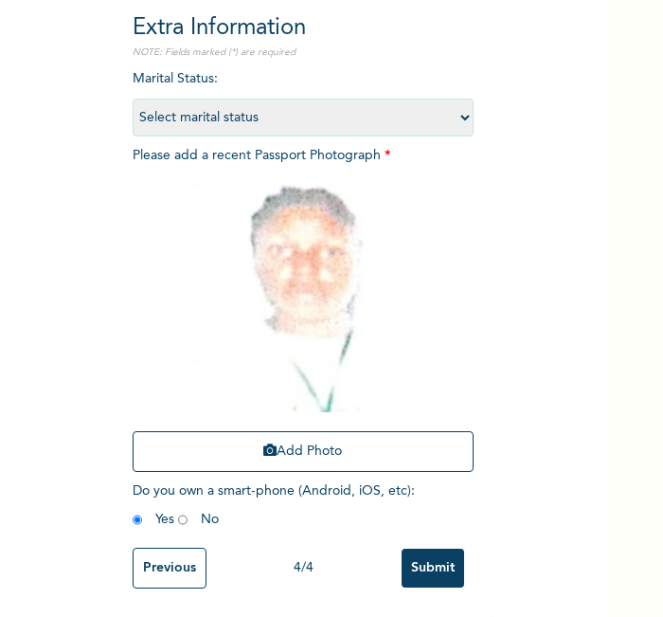
click at [447, 552] on input "Submit" at bounding box center [433, 568] width 63 height 39
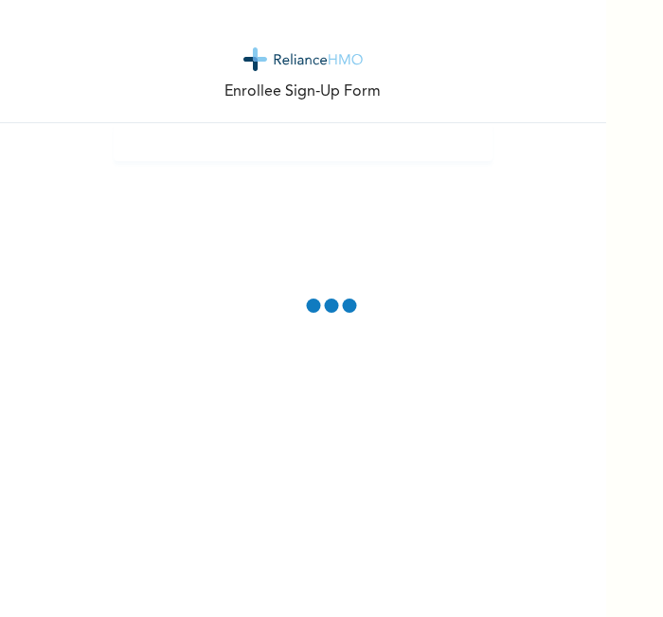
scroll to position [0, 0]
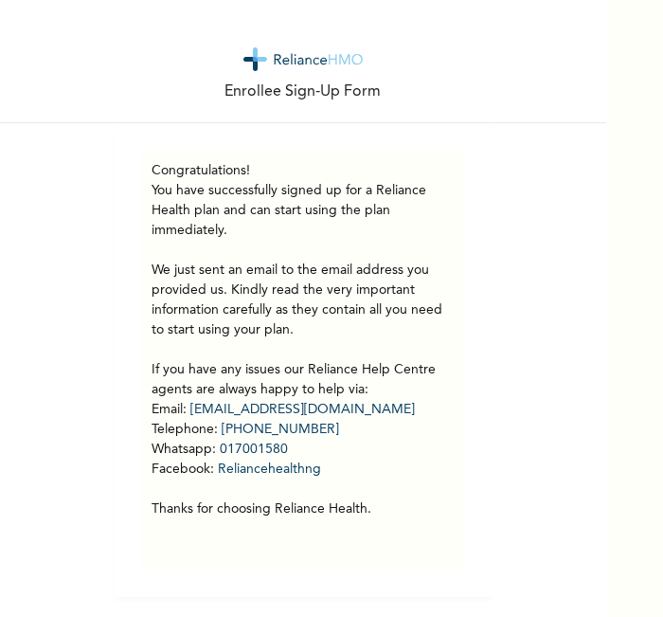
click at [143, 74] on div "Enrollee Sign-Up Form" at bounding box center [303, 61] width 606 height 123
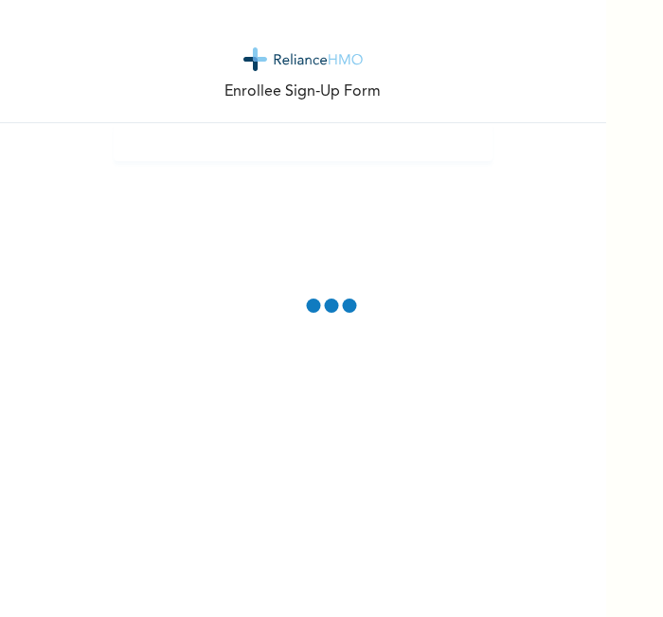
click at [631, 527] on div "Enrollee Sign-Up Form" at bounding box center [331, 308] width 663 height 617
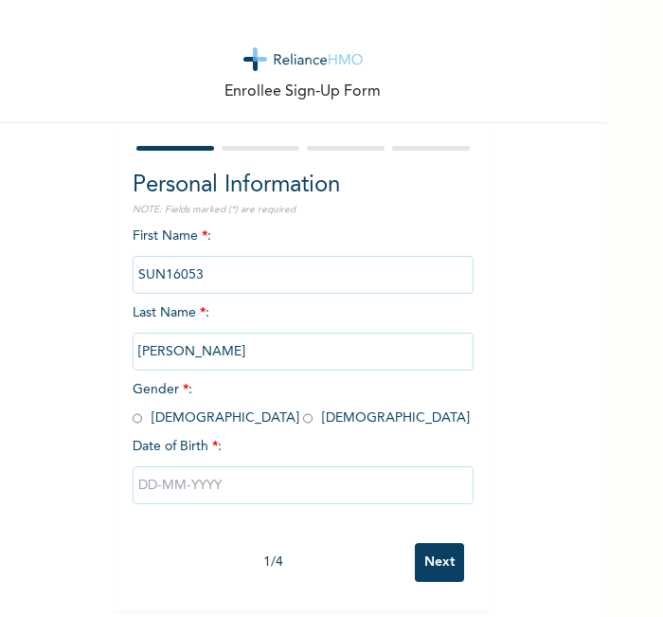
click at [303, 418] on input "radio" at bounding box center [307, 418] width 9 height 18
radio input "true"
click at [198, 472] on input "text" at bounding box center [303, 485] width 341 height 38
select select "7"
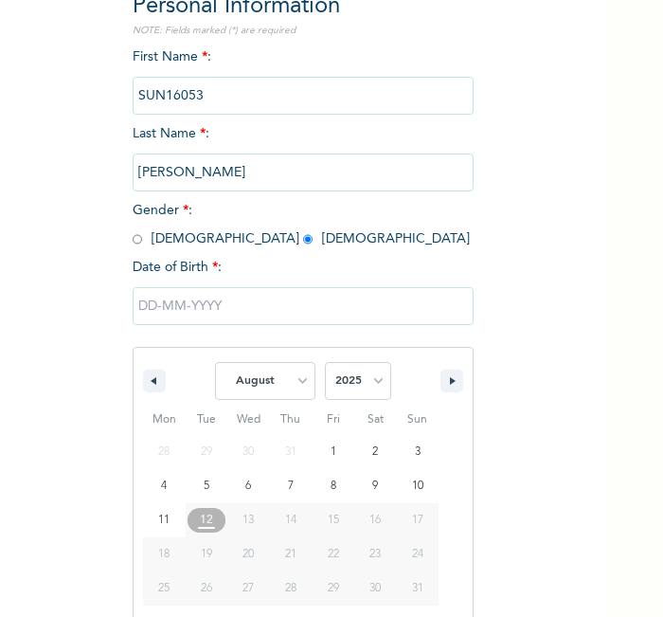
scroll to position [203, 0]
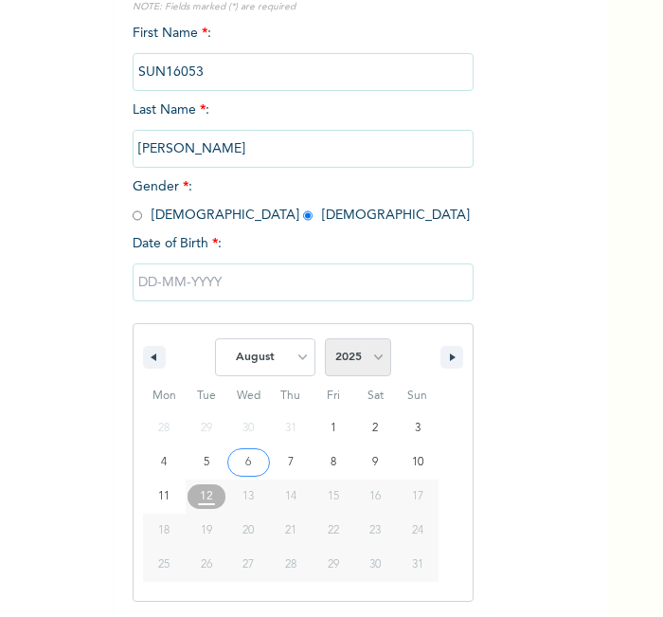
click at [338, 352] on select "2025 2024 2023 2022 2021 2020 2019 2018 2017 2016 2015 2014 2013 2012 2011 2010…" at bounding box center [358, 357] width 66 height 38
select select "1999"
click at [325, 338] on select "2025 2024 2023 2022 2021 2020 2019 2018 2017 2016 2015 2014 2013 2012 2011 2010…" at bounding box center [358, 357] width 66 height 38
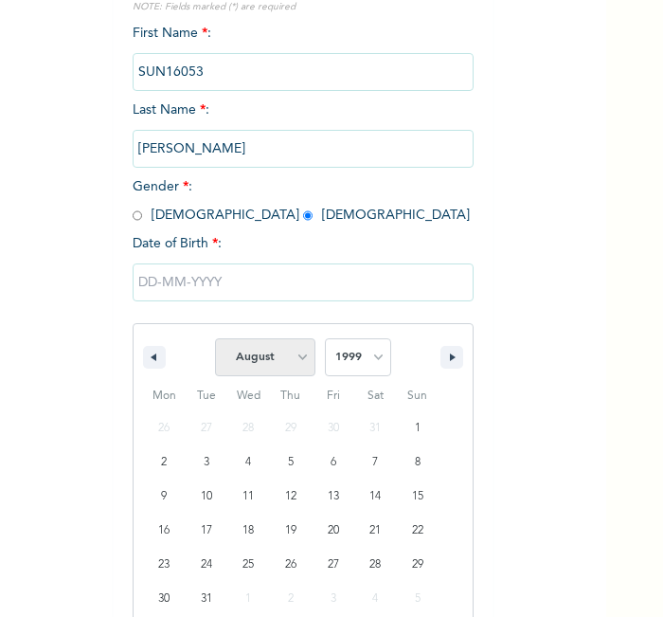
click at [255, 356] on select "January February March April May June July August September October November De…" at bounding box center [265, 357] width 100 height 38
select select "1"
click at [215, 338] on select "January February March April May June July August September October November De…" at bounding box center [265, 357] width 100 height 38
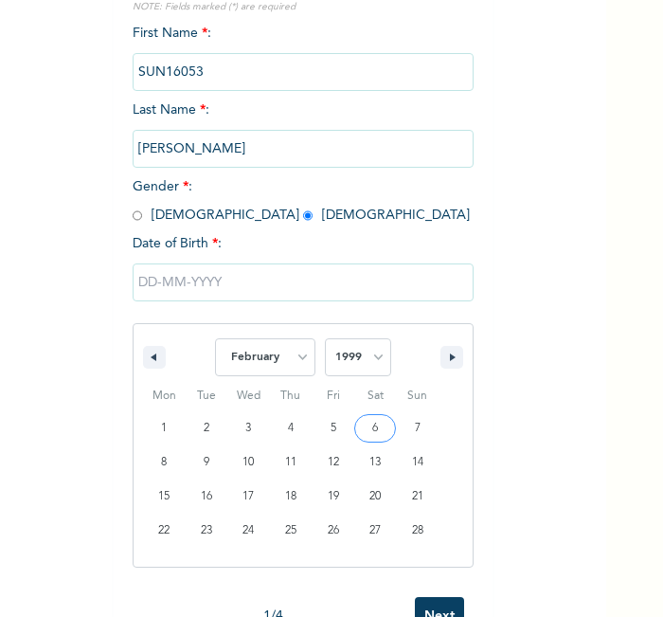
type input "[DATE]"
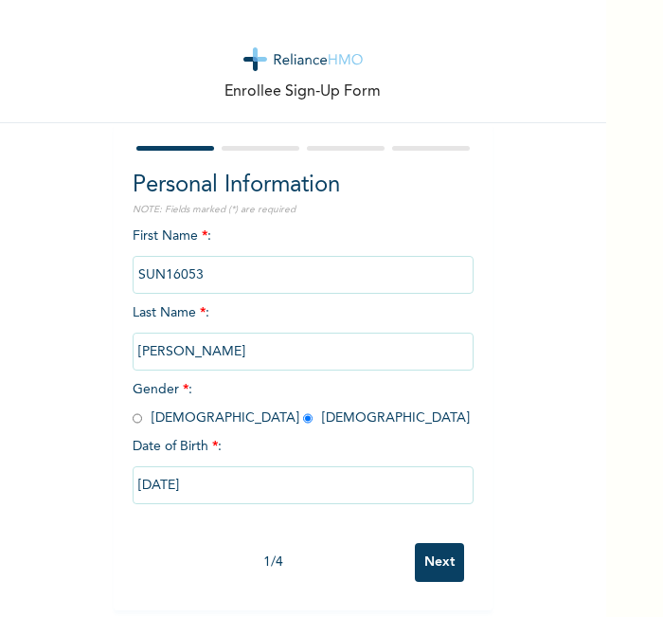
click at [417, 548] on input "Next" at bounding box center [439, 562] width 49 height 39
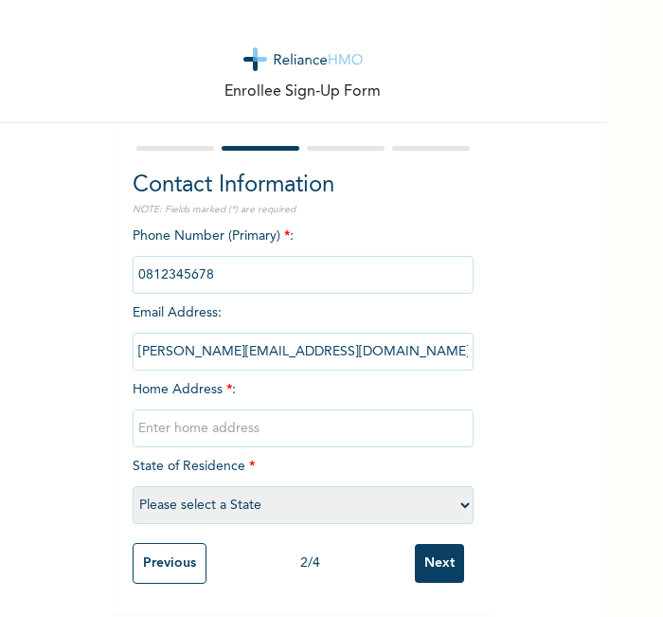
click at [343, 418] on input "text" at bounding box center [303, 428] width 341 height 38
type input "l"
select select "21"
click at [424, 556] on input "Next" at bounding box center [439, 563] width 49 height 39
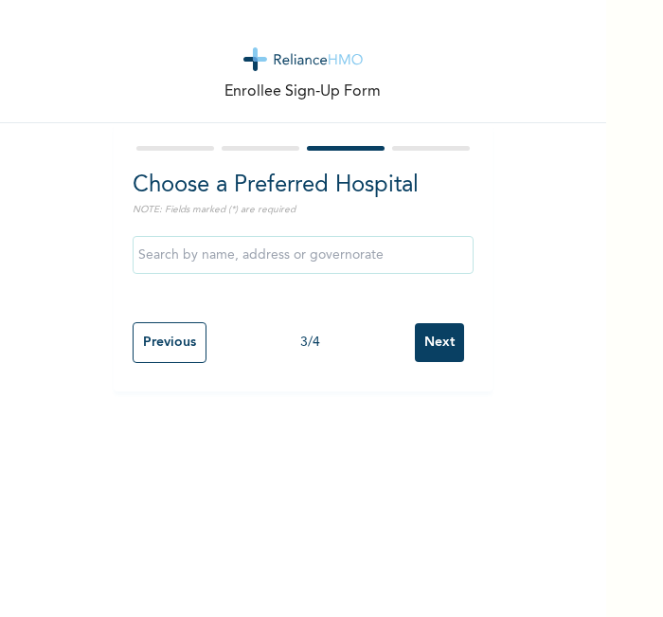
scroll to position [0, 0]
click at [427, 324] on input "Next" at bounding box center [439, 342] width 49 height 39
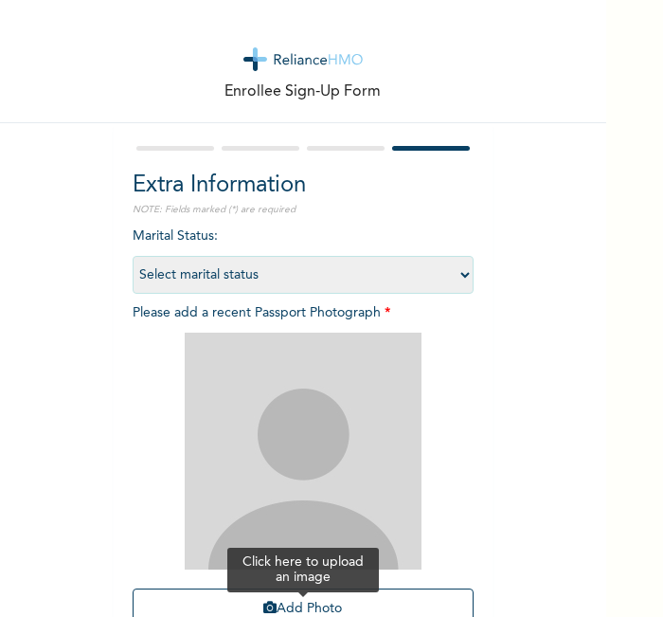
click at [311, 594] on button "Add Photo" at bounding box center [303, 608] width 341 height 41
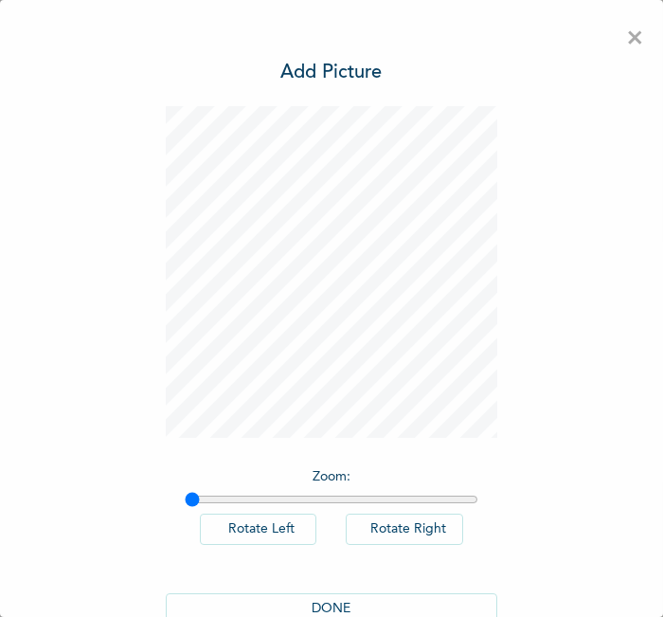
click at [346, 605] on button "DONE" at bounding box center [332, 608] width 332 height 31
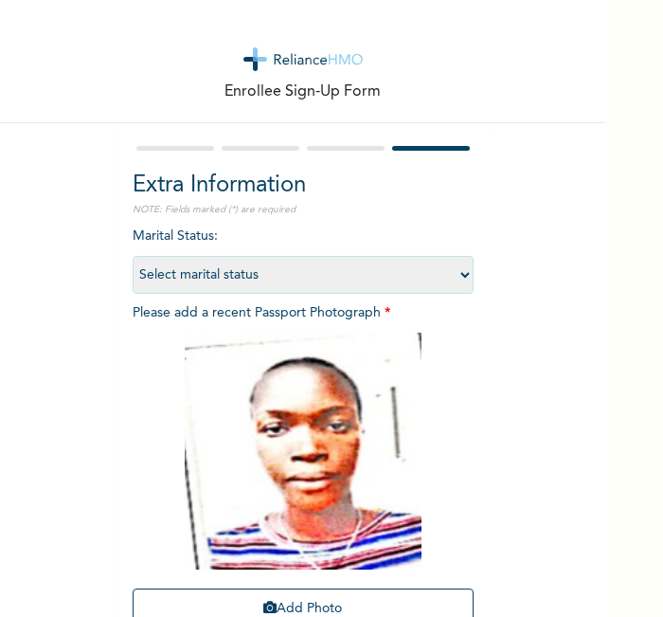
scroll to position [174, 0]
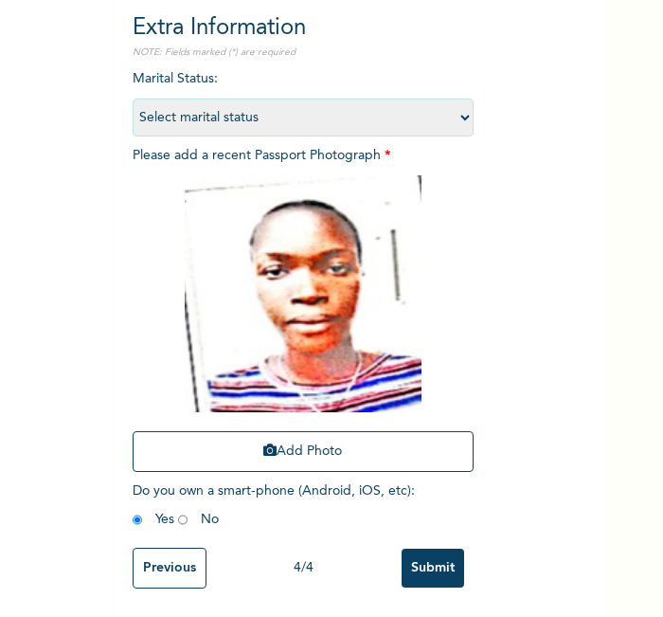
click at [445, 549] on input "Submit" at bounding box center [433, 568] width 63 height 39
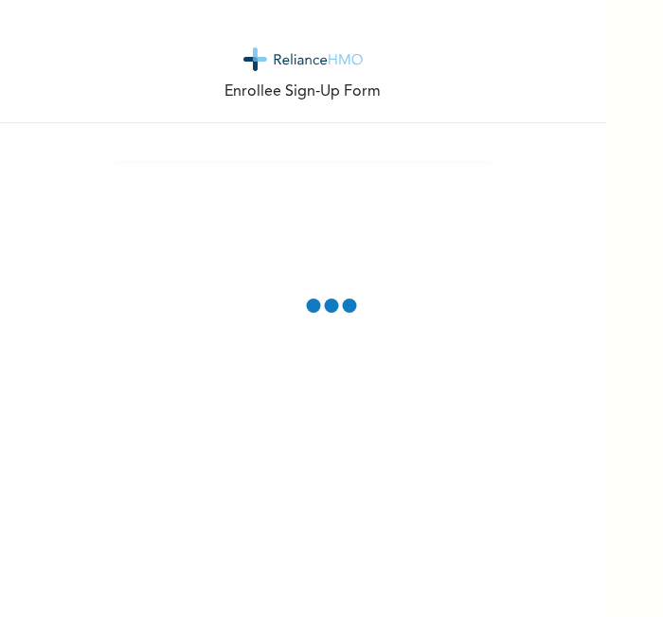
scroll to position [0, 0]
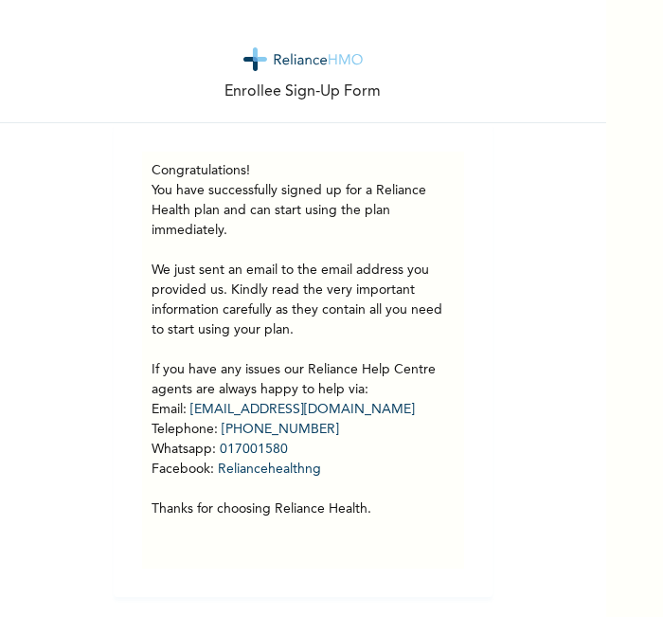
click at [270, 27] on div "Enrollee Sign-Up Form" at bounding box center [303, 61] width 606 height 123
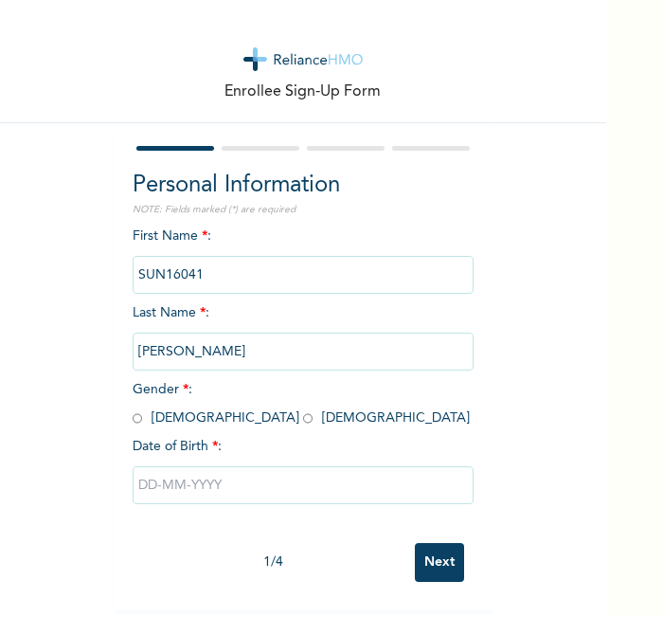
click at [303, 418] on input "radio" at bounding box center [307, 418] width 9 height 18
radio input "true"
click at [173, 488] on input "text" at bounding box center [303, 485] width 341 height 38
select select "7"
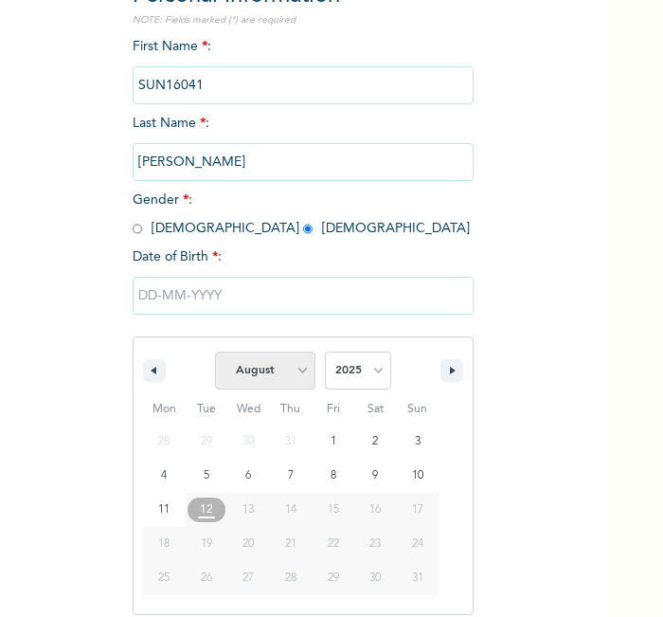
scroll to position [203, 0]
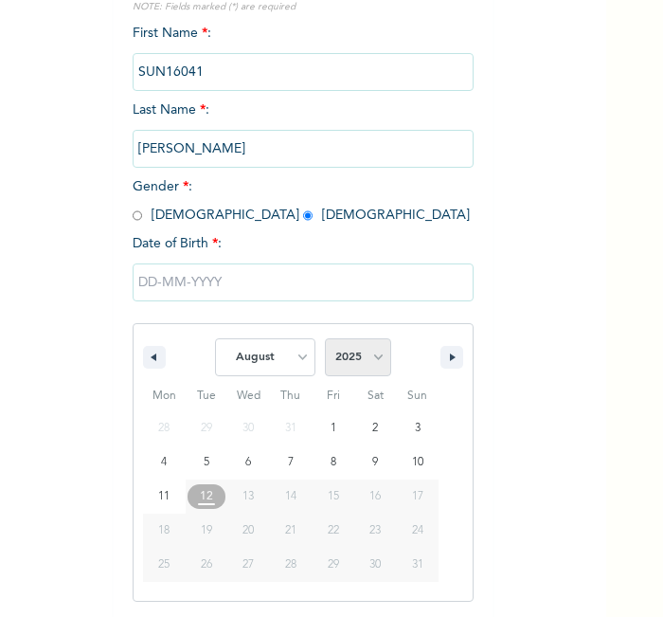
click at [332, 339] on select "2025 2024 2023 2022 2021 2020 2019 2018 2017 2016 2015 2014 2013 2012 2011 2010…" at bounding box center [358, 357] width 66 height 38
select select "1996"
click at [325, 338] on select "2025 2024 2023 2022 2021 2020 2019 2018 2017 2016 2015 2014 2013 2012 2011 2010…" at bounding box center [358, 357] width 66 height 38
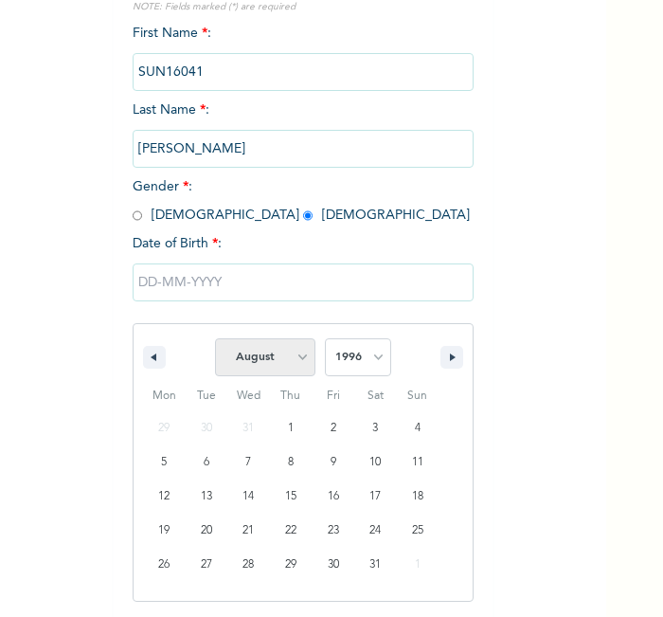
click at [276, 351] on select "January February March April May June July August September October November De…" at bounding box center [265, 357] width 100 height 38
select select "1"
click at [215, 338] on select "January February March April May June July August September October November De…" at bounding box center [265, 357] width 100 height 38
type input "02/22/1996"
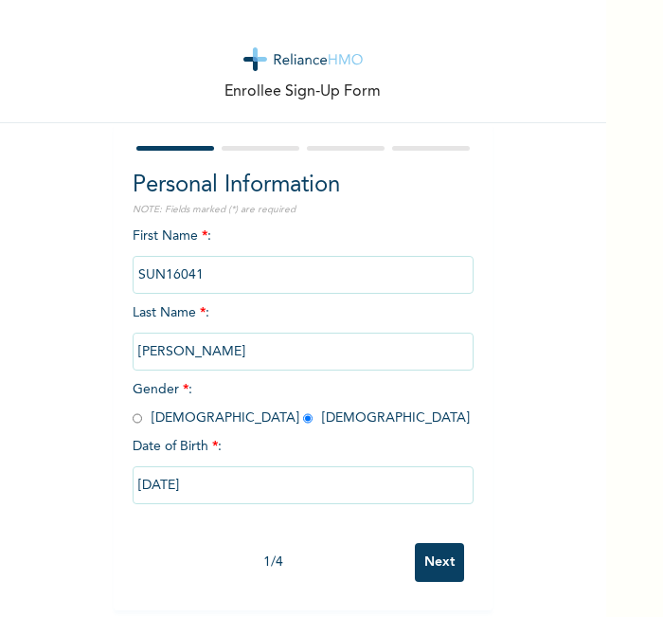
scroll to position [9, 0]
click at [440, 543] on input "Next" at bounding box center [439, 562] width 49 height 39
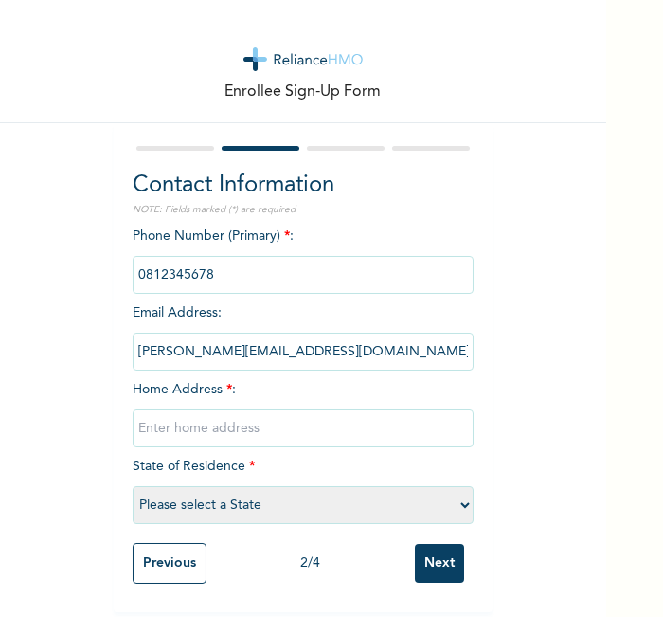
click at [389, 424] on input "text" at bounding box center [303, 428] width 341 height 38
type input "l"
select select "21"
click at [442, 544] on input "Next" at bounding box center [439, 563] width 49 height 39
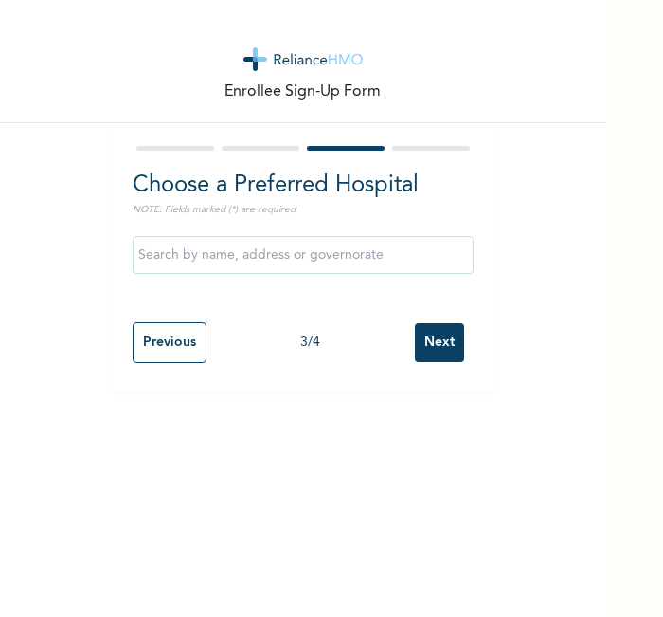
click at [438, 334] on input "Next" at bounding box center [439, 342] width 49 height 39
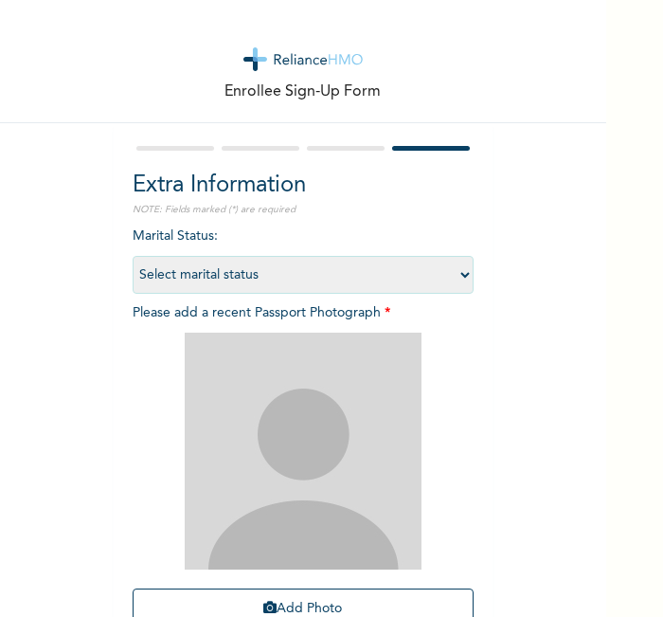
scroll to position [174, 0]
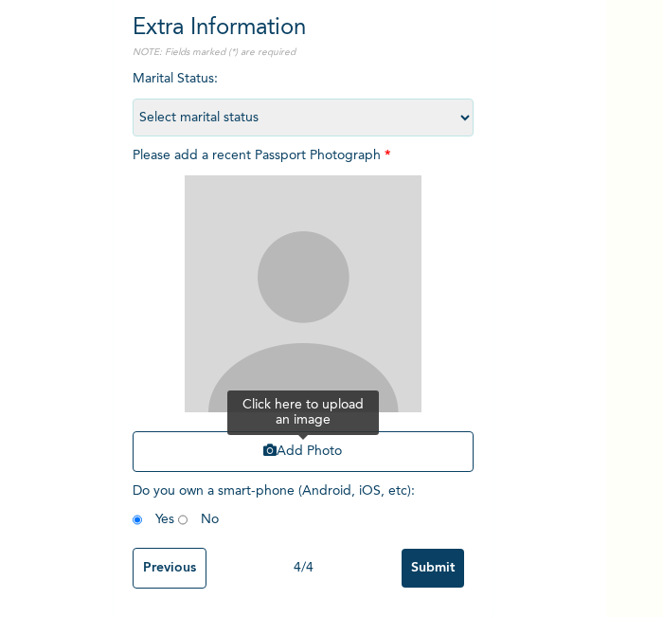
click at [320, 431] on button "Add Photo" at bounding box center [303, 451] width 341 height 41
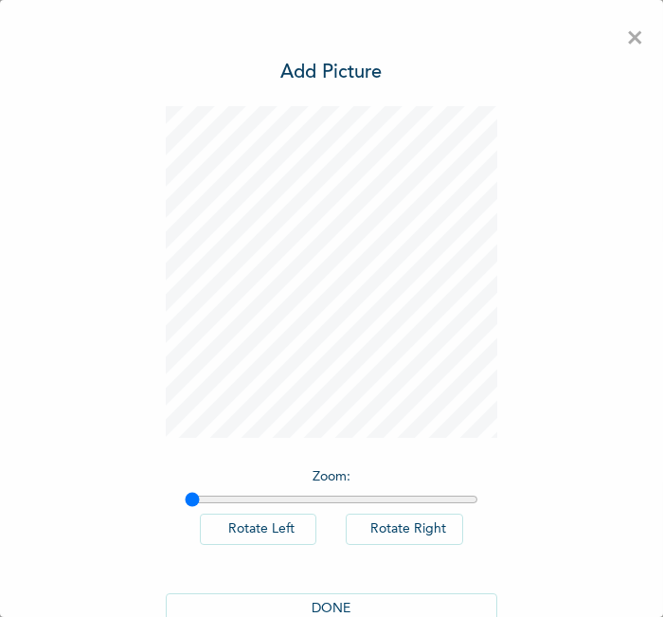
scroll to position [43, 0]
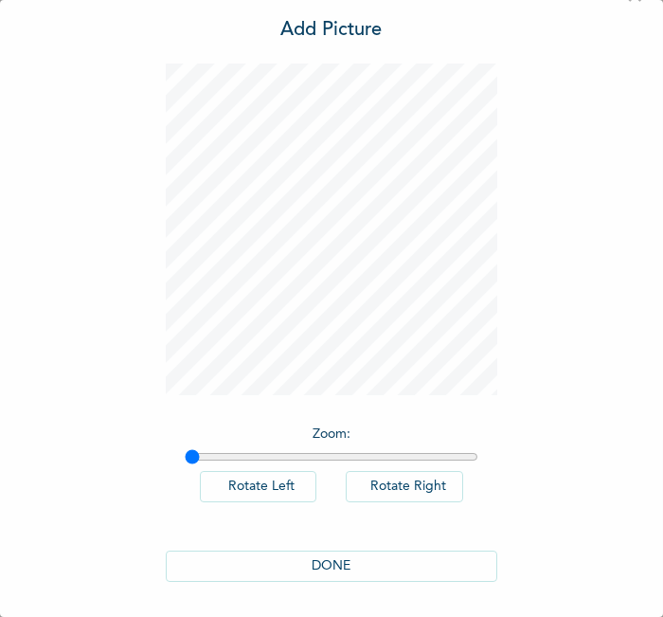
click at [389, 561] on button "DONE" at bounding box center [332, 565] width 332 height 31
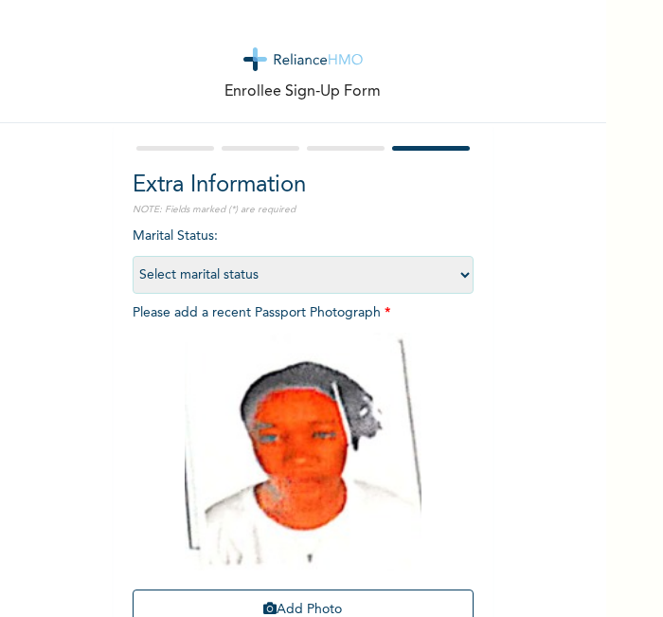
scroll to position [175, 0]
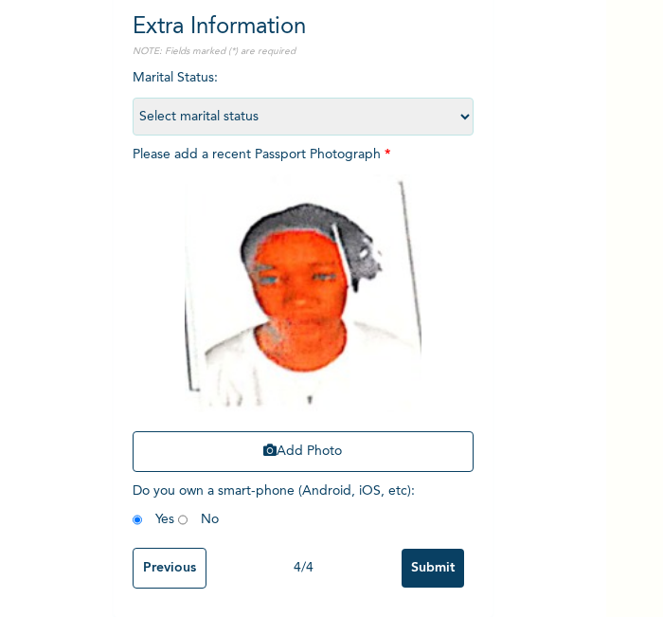
click at [405, 553] on input "Submit" at bounding box center [433, 568] width 63 height 39
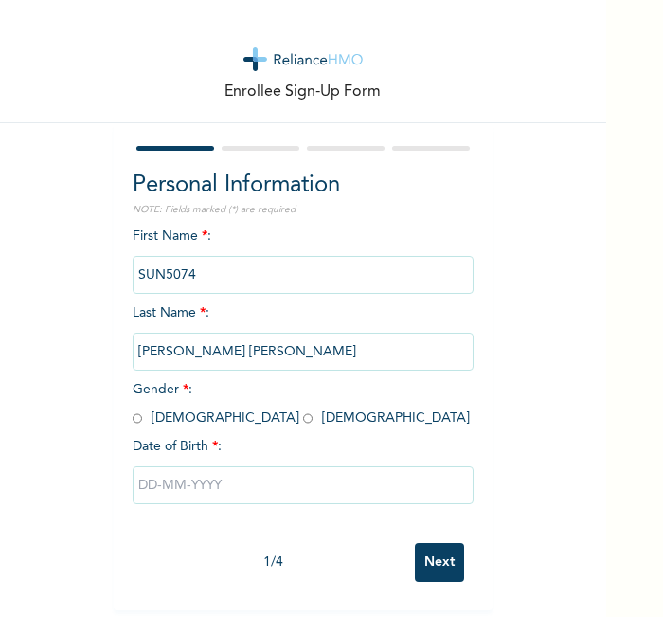
click at [250, 229] on div "First Name * : SUN5074 Last Name * : [PERSON_NAME] [PERSON_NAME] Gender * : [DE…" at bounding box center [303, 379] width 341 height 307
click at [133, 421] on input "radio" at bounding box center [137, 418] width 9 height 18
radio input "true"
click at [190, 478] on input "text" at bounding box center [303, 485] width 341 height 38
select select "7"
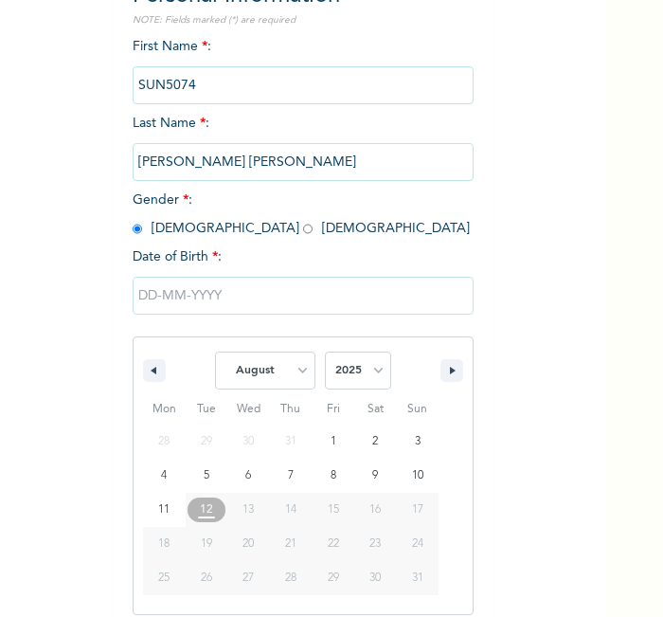
scroll to position [203, 0]
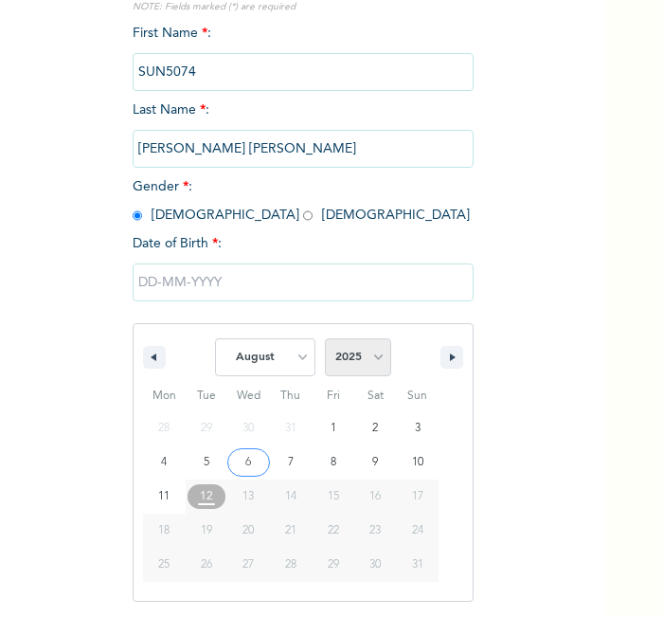
click at [355, 355] on select "2025 2024 2023 2022 2021 2020 2019 2018 2017 2016 2015 2014 2013 2012 2011 2010…" at bounding box center [358, 357] width 66 height 38
select select "1995"
click at [325, 338] on select "2025 2024 2023 2022 2021 2020 2019 2018 2017 2016 2015 2014 2013 2012 2011 2010…" at bounding box center [358, 357] width 66 height 38
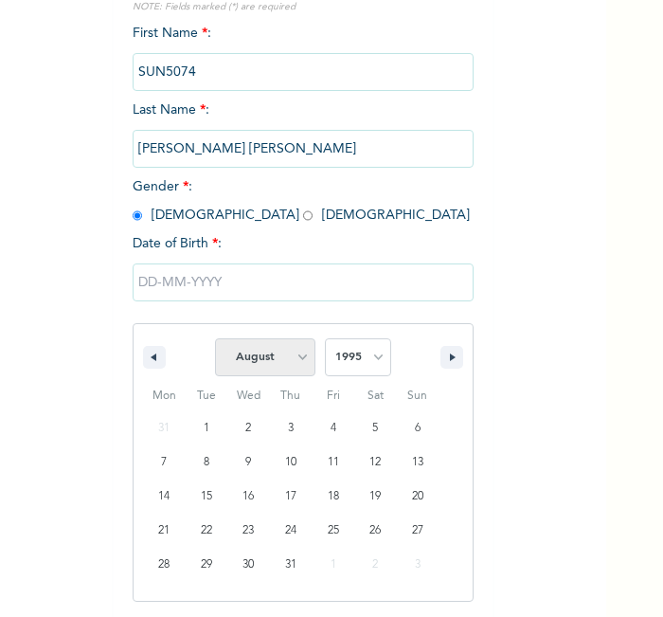
click at [265, 350] on select "January February March April May June July August September October November De…" at bounding box center [265, 357] width 100 height 38
select select "6"
click at [215, 338] on select "January February March April May June July August September October November De…" at bounding box center [265, 357] width 100 height 38
type input "[DATE]"
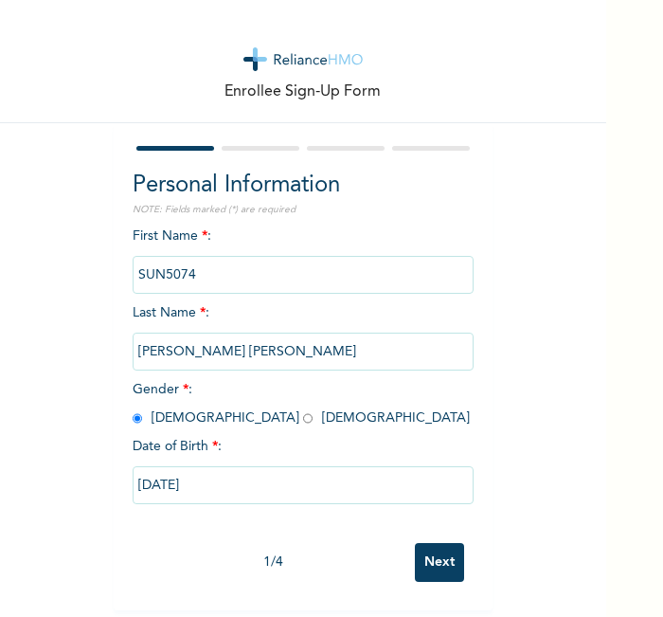
scroll to position [9, 0]
click at [171, 487] on input "[DATE]" at bounding box center [303, 485] width 341 height 38
select select "6"
select select "1995"
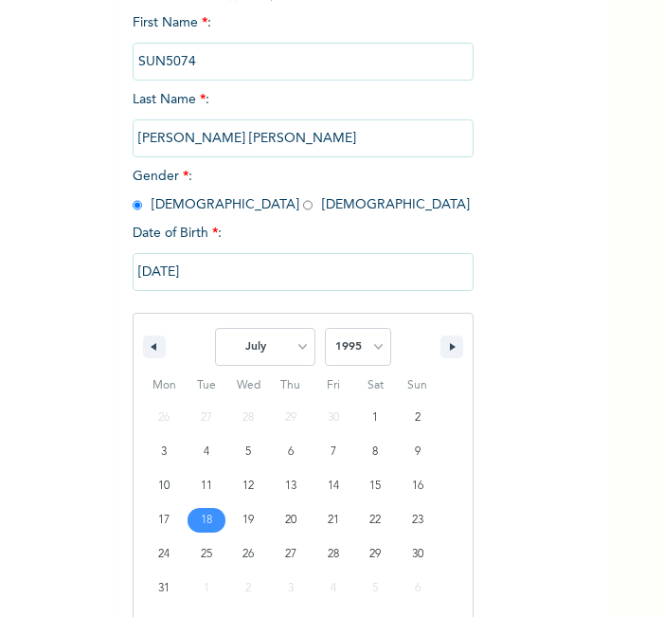
scroll to position [238, 0]
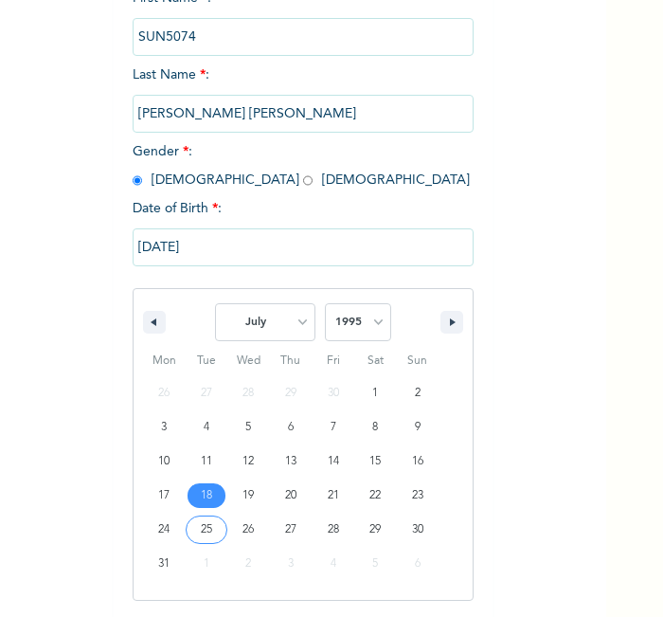
type input "[DATE]"
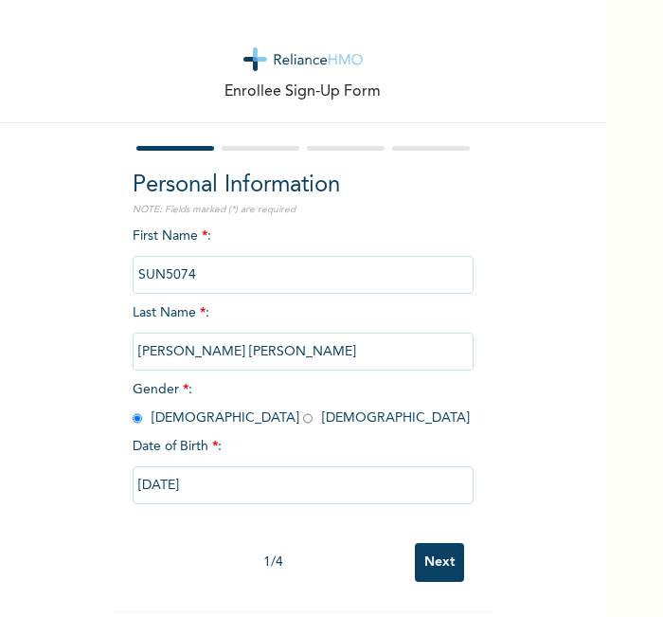
click at [433, 543] on input "Next" at bounding box center [439, 562] width 49 height 39
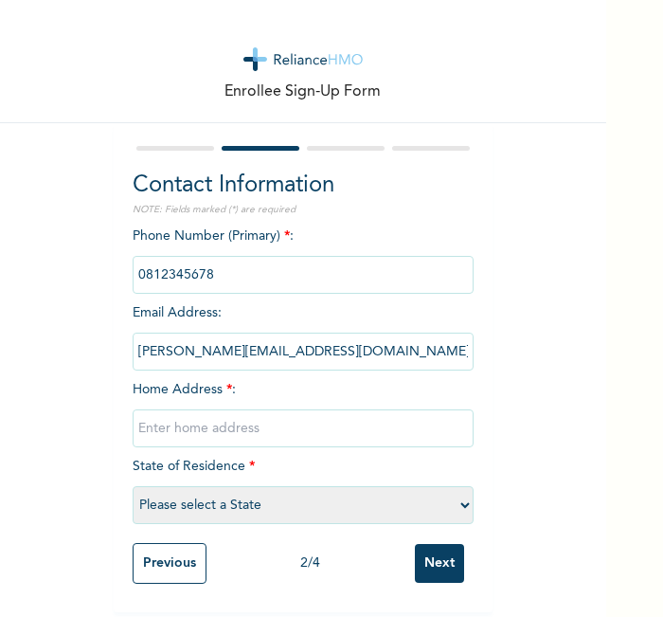
click at [324, 427] on input "text" at bounding box center [303, 428] width 341 height 38
type input "l"
select select "21"
click at [422, 575] on div "Previous 2 / 4 Next" at bounding box center [303, 563] width 341 height 60
click at [423, 555] on input "Next" at bounding box center [439, 563] width 49 height 39
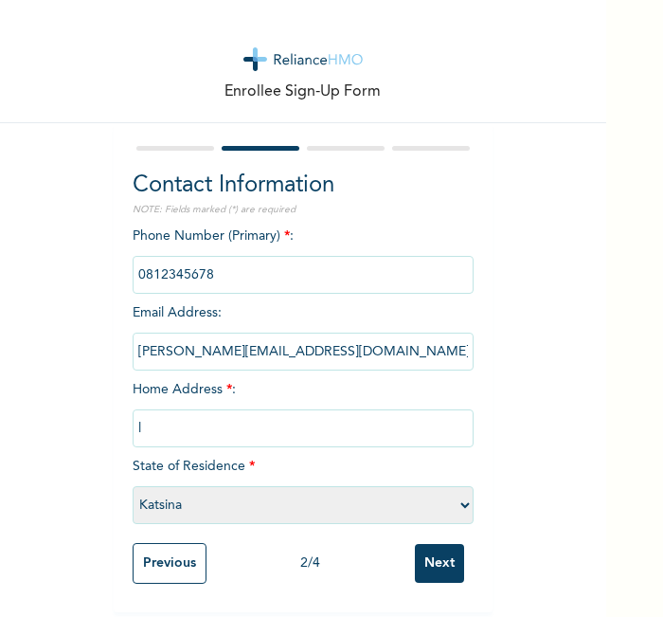
scroll to position [0, 0]
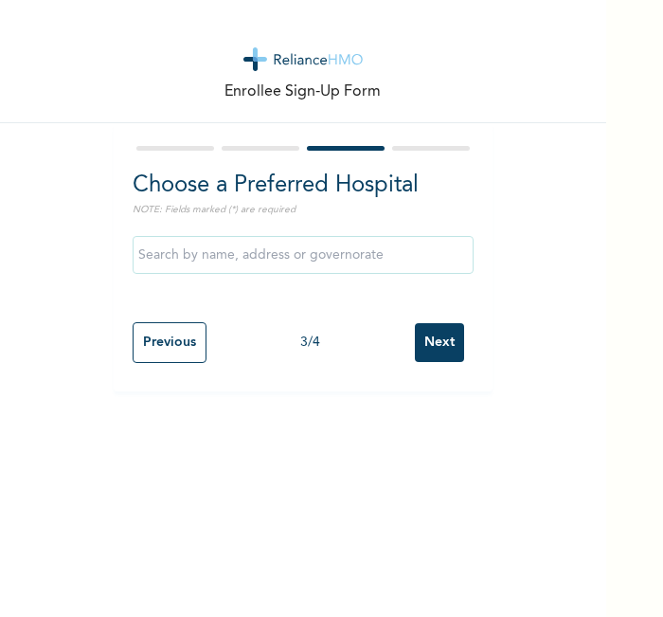
click at [435, 336] on input "Next" at bounding box center [439, 342] width 49 height 39
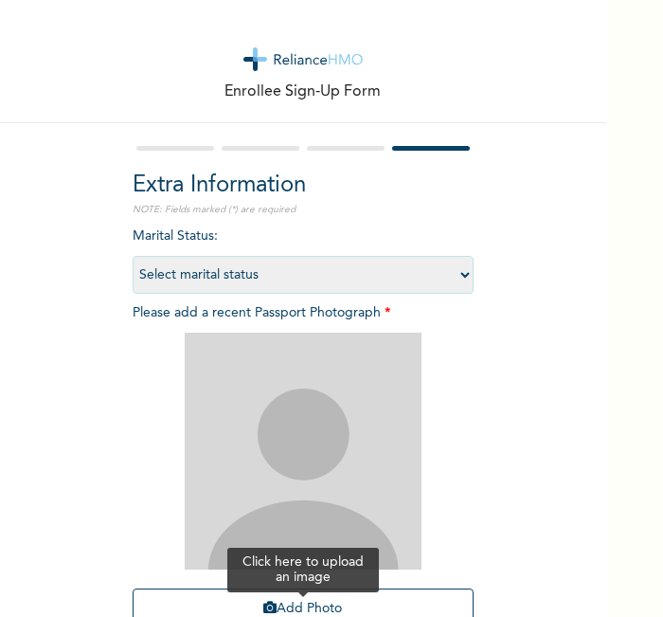
click at [298, 588] on button "Add Photo" at bounding box center [303, 608] width 341 height 41
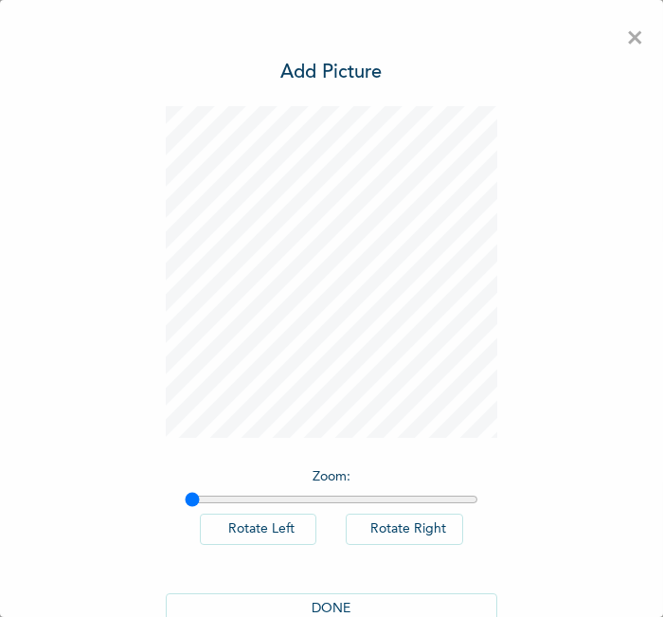
scroll to position [43, 0]
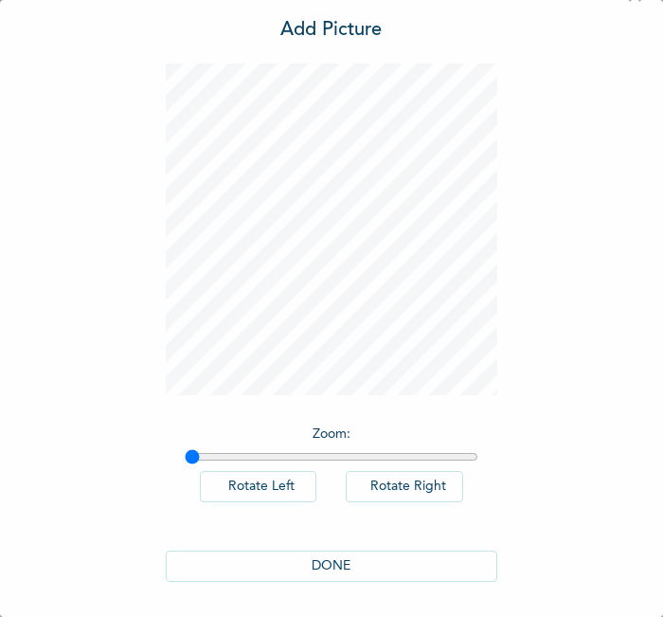
click at [352, 559] on button "DONE" at bounding box center [332, 565] width 332 height 31
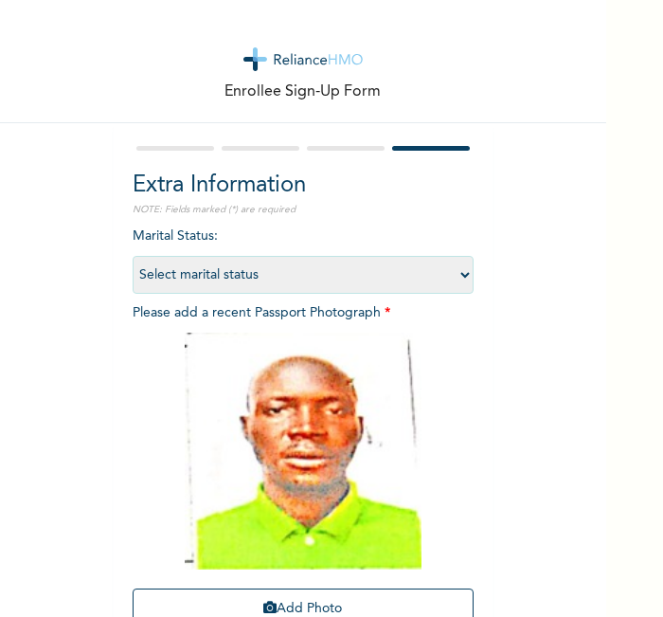
scroll to position [174, 0]
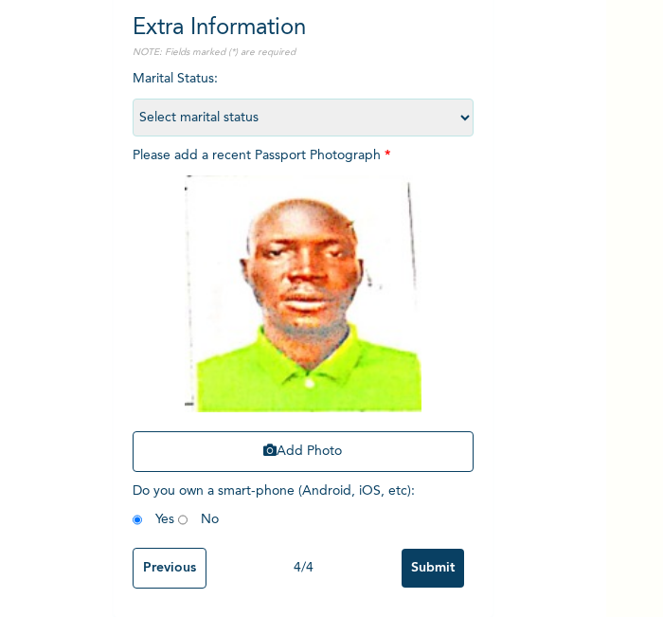
click at [419, 549] on input "Submit" at bounding box center [433, 568] width 63 height 39
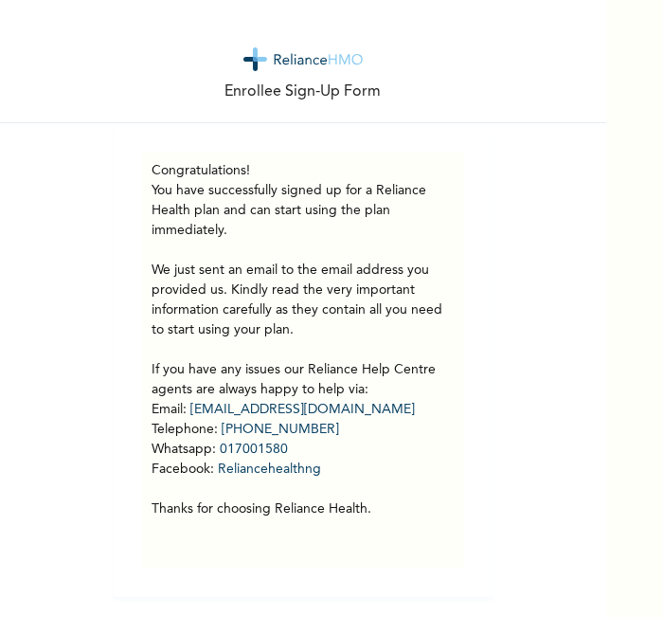
click at [279, 14] on div "Enrollee Sign-Up Form" at bounding box center [303, 61] width 606 height 123
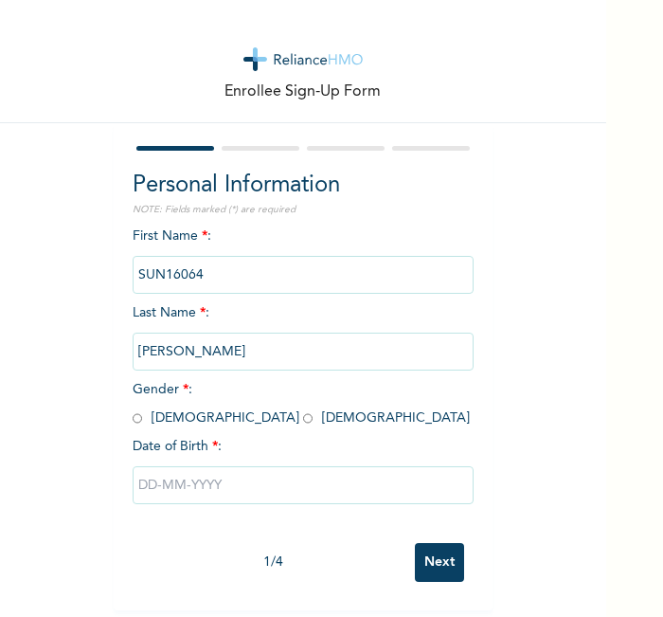
click at [133, 415] on input "radio" at bounding box center [137, 418] width 9 height 18
radio input "true"
click at [196, 474] on input "text" at bounding box center [303, 485] width 341 height 38
select select "7"
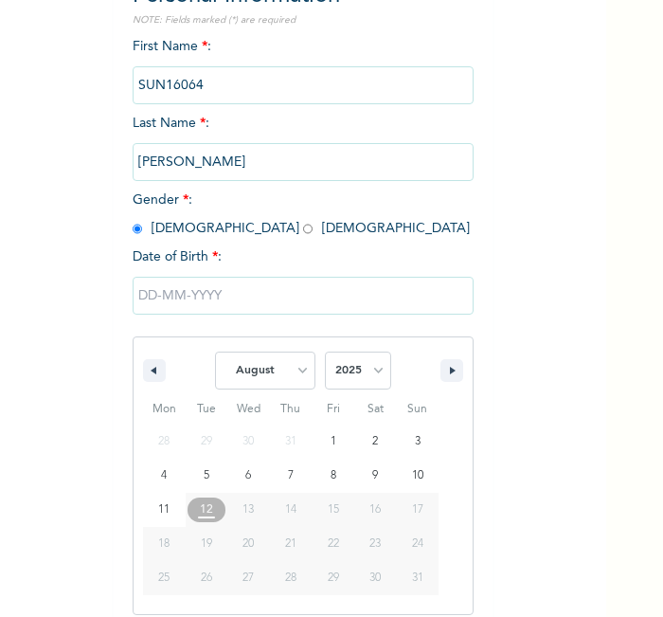
scroll to position [203, 0]
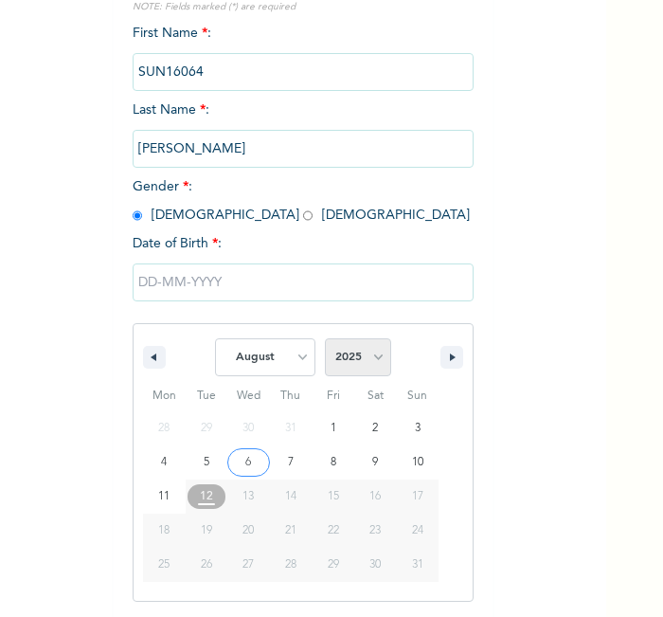
click at [354, 357] on select "2025 2024 2023 2022 2021 2020 2019 2018 2017 2016 2015 2014 2013 2012 2011 2010…" at bounding box center [358, 357] width 66 height 38
select select "1998"
click at [325, 338] on select "2025 2024 2023 2022 2021 2020 2019 2018 2017 2016 2015 2014 2013 2012 2011 2010…" at bounding box center [358, 357] width 66 height 38
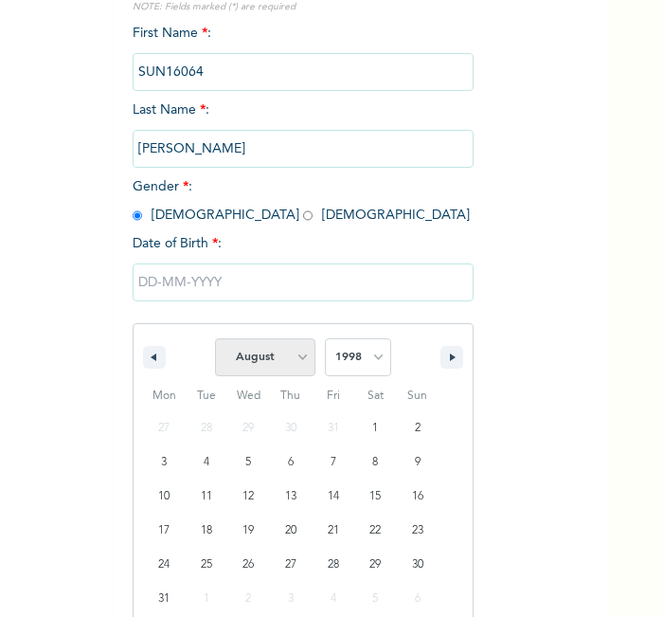
click at [281, 344] on select "January February March April May June July August September October November De…" at bounding box center [265, 357] width 100 height 38
select select "4"
click at [215, 338] on select "January February March April May June July August September October November De…" at bounding box center [265, 357] width 100 height 38
type input "[DATE]"
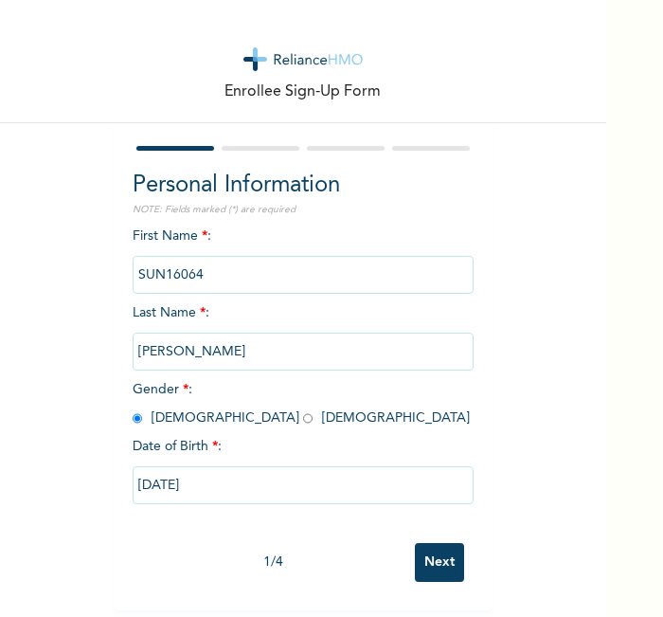
scroll to position [9, 0]
click at [442, 548] on input "Next" at bounding box center [439, 562] width 49 height 39
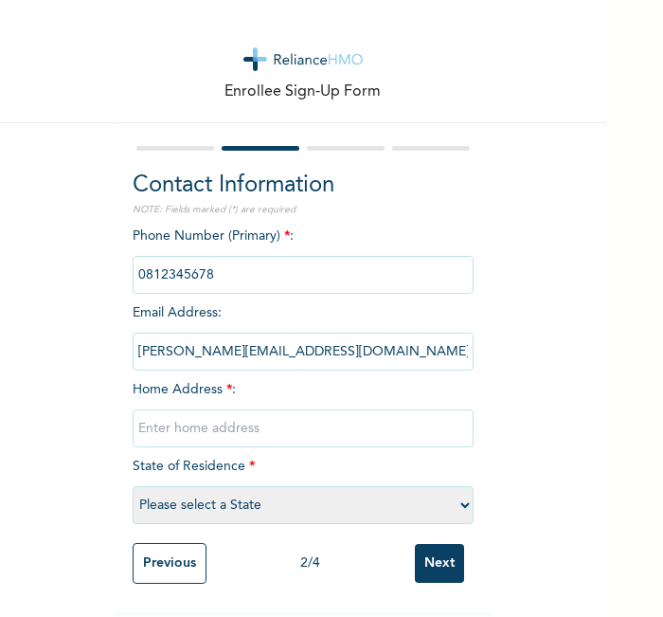
click at [307, 412] on input "text" at bounding box center [303, 428] width 341 height 38
type input "l"
select select "21"
click at [425, 565] on input "Next" at bounding box center [439, 563] width 49 height 39
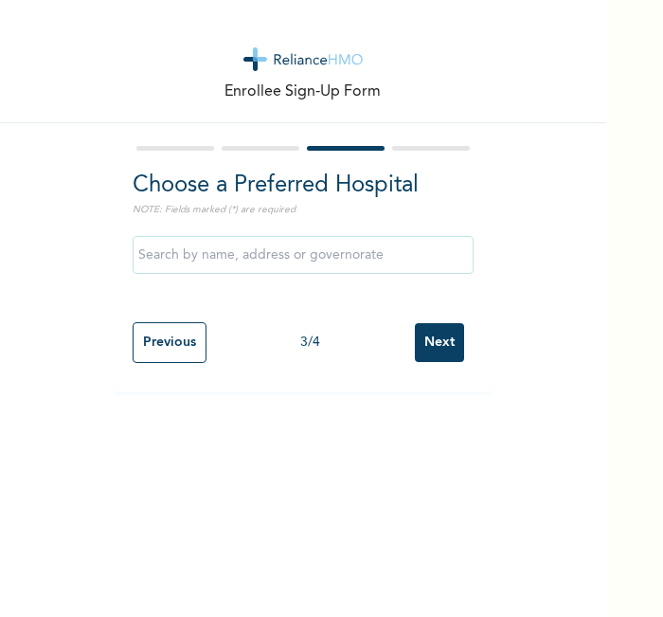
click at [430, 339] on input "Next" at bounding box center [439, 342] width 49 height 39
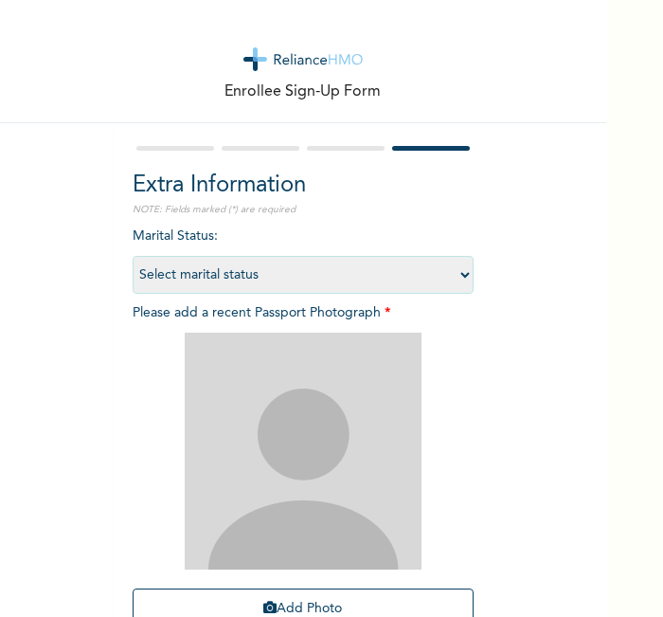
scroll to position [174, 0]
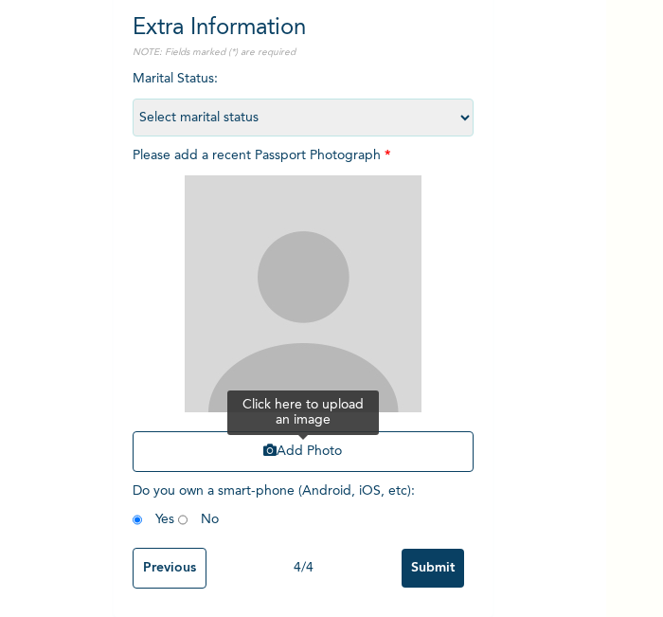
click at [343, 443] on button "Add Photo" at bounding box center [303, 451] width 341 height 41
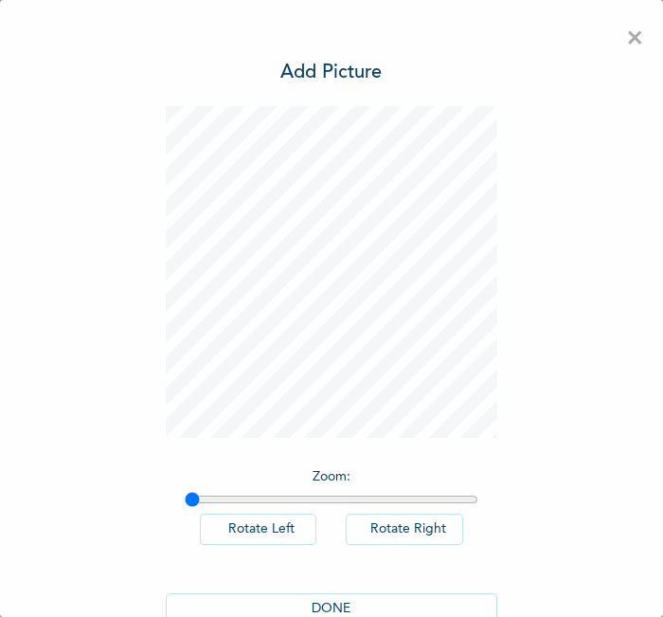
scroll to position [43, 0]
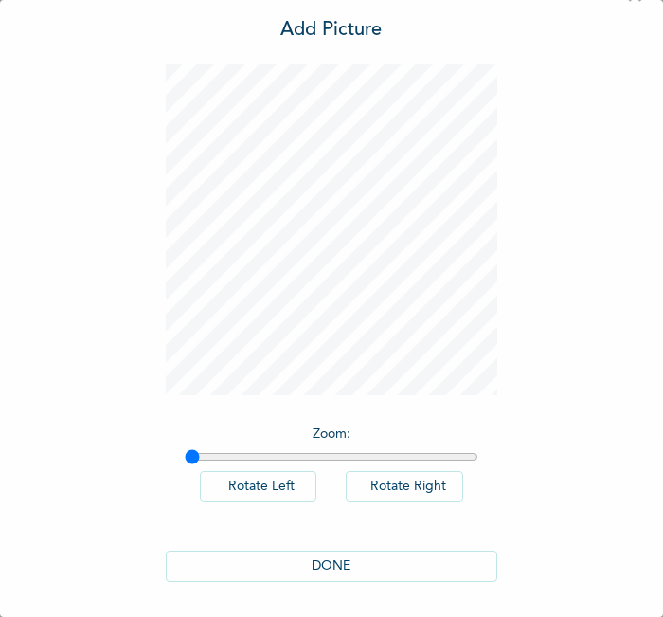
click at [382, 560] on button "DONE" at bounding box center [332, 565] width 332 height 31
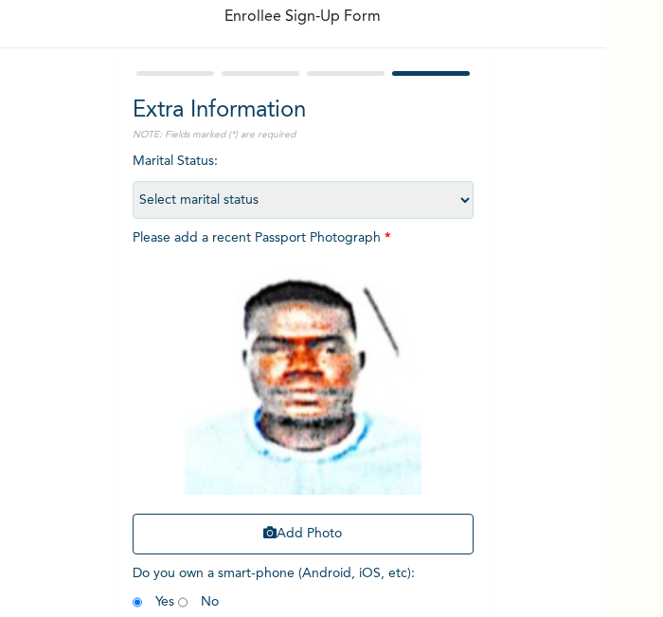
scroll to position [174, 0]
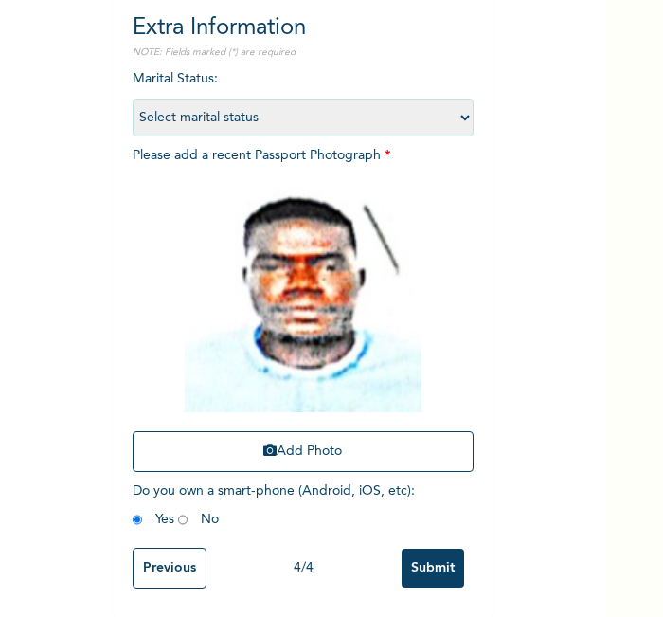
click at [403, 557] on input "Submit" at bounding box center [433, 568] width 63 height 39
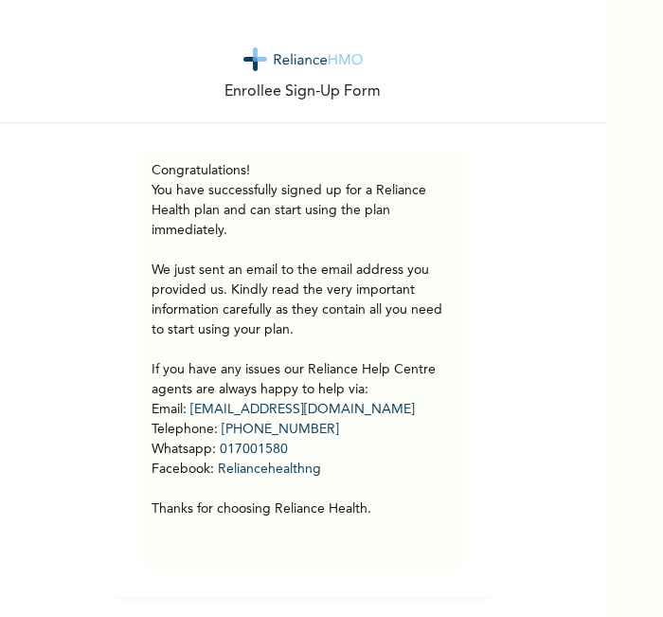
click at [159, 82] on div "Enrollee Sign-Up Form" at bounding box center [303, 61] width 606 height 123
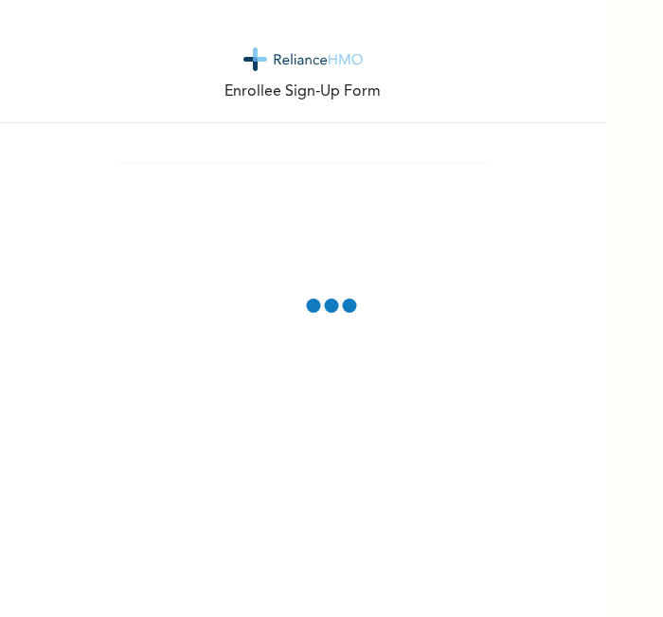
click at [523, 511] on div "Enrollee Sign-Up Form" at bounding box center [303, 308] width 606 height 617
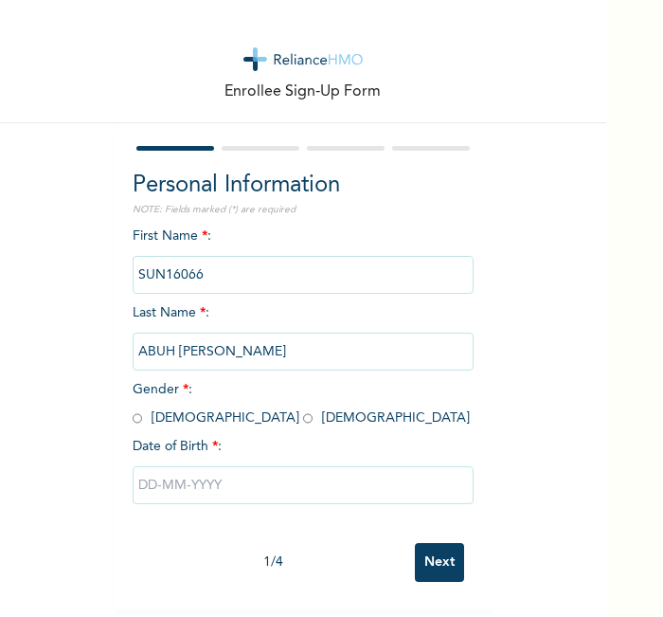
click at [133, 421] on input "radio" at bounding box center [137, 418] width 9 height 18
radio input "true"
click at [178, 487] on input "text" at bounding box center [303, 485] width 341 height 38
select select "7"
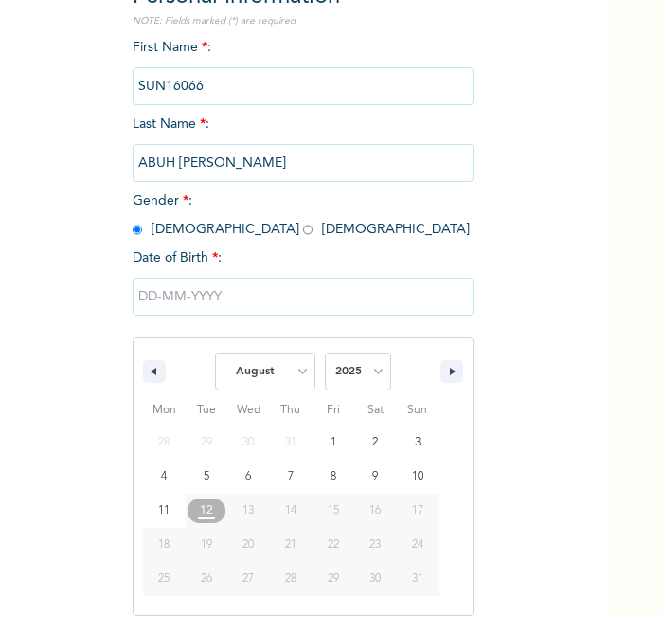
scroll to position [203, 0]
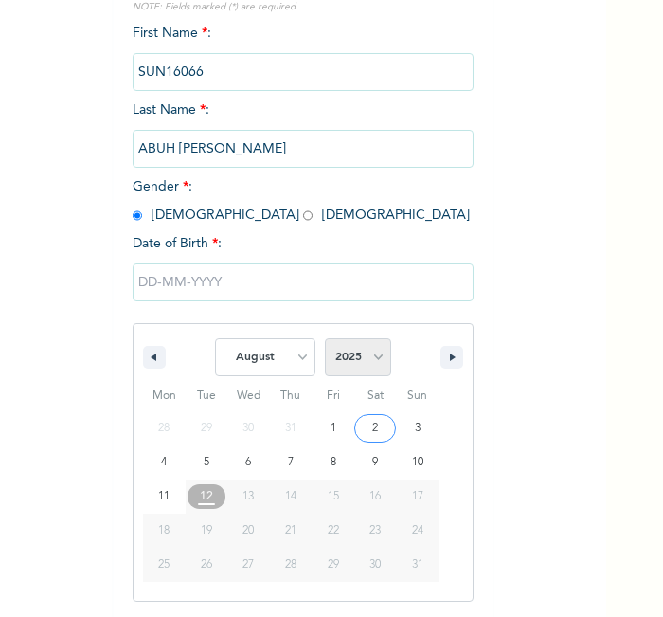
click at [352, 351] on select "2025 2024 2023 2022 2021 2020 2019 2018 2017 2016 2015 2014 2013 2012 2011 2010…" at bounding box center [358, 357] width 66 height 38
select select "1992"
click at [325, 338] on select "2025 2024 2023 2022 2021 2020 2019 2018 2017 2016 2015 2014 2013 2012 2011 2010…" at bounding box center [358, 357] width 66 height 38
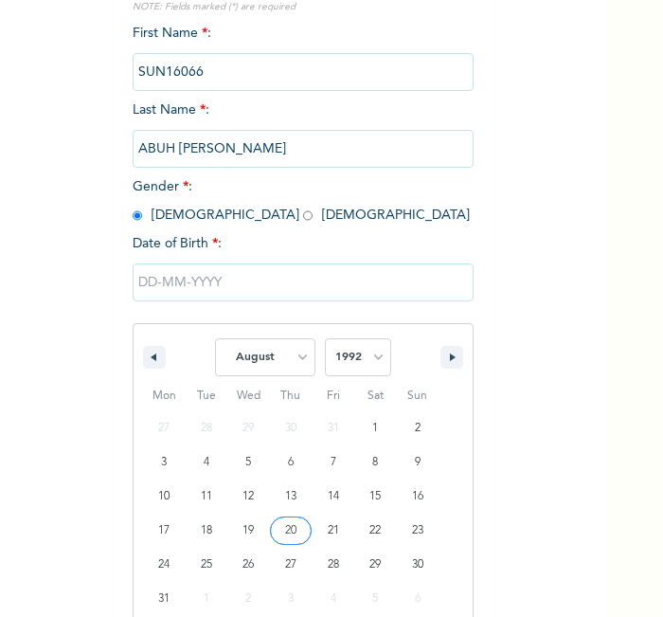
type input "[DATE]"
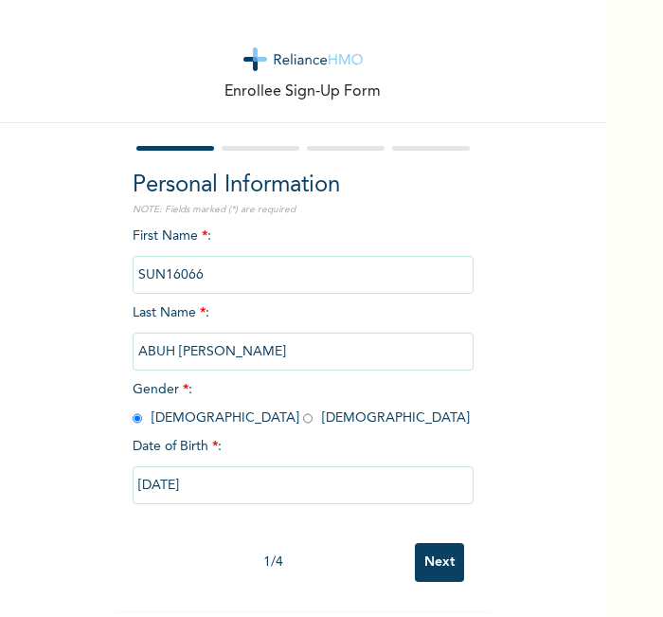
scroll to position [9, 0]
click at [415, 553] on input "Next" at bounding box center [439, 562] width 49 height 39
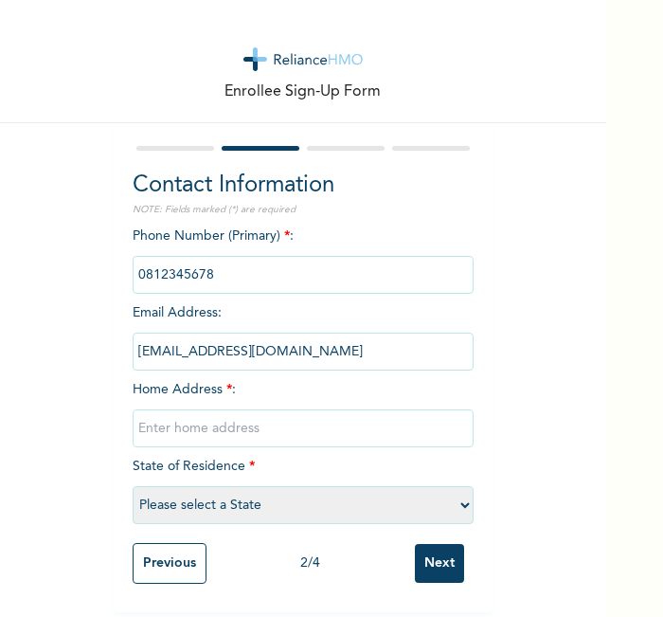
click at [335, 424] on input "text" at bounding box center [303, 428] width 341 height 38
type input "l"
select select "21"
click at [415, 544] on input "Next" at bounding box center [439, 563] width 49 height 39
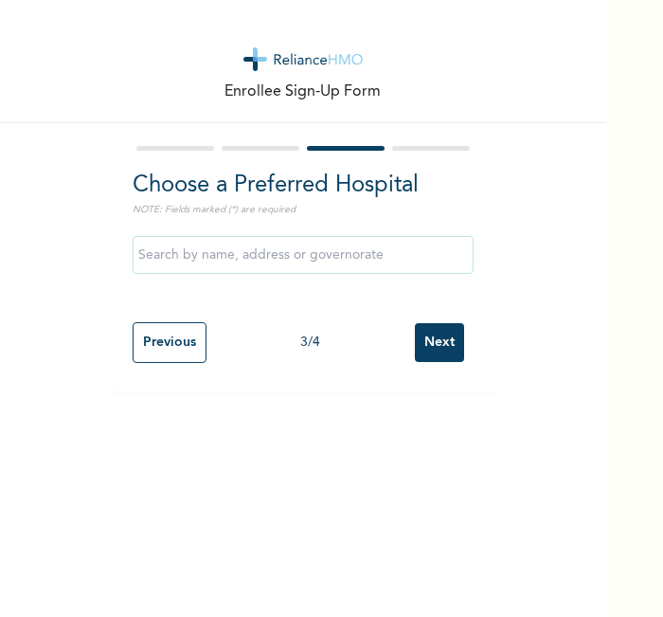
scroll to position [0, 0]
click at [415, 340] on input "Next" at bounding box center [439, 342] width 49 height 39
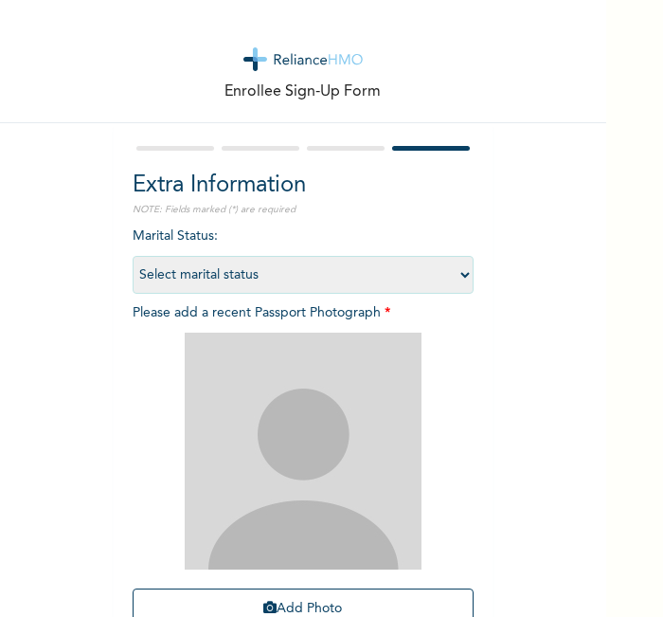
click at [308, 586] on div "Add Photo" at bounding box center [303, 481] width 341 height 316
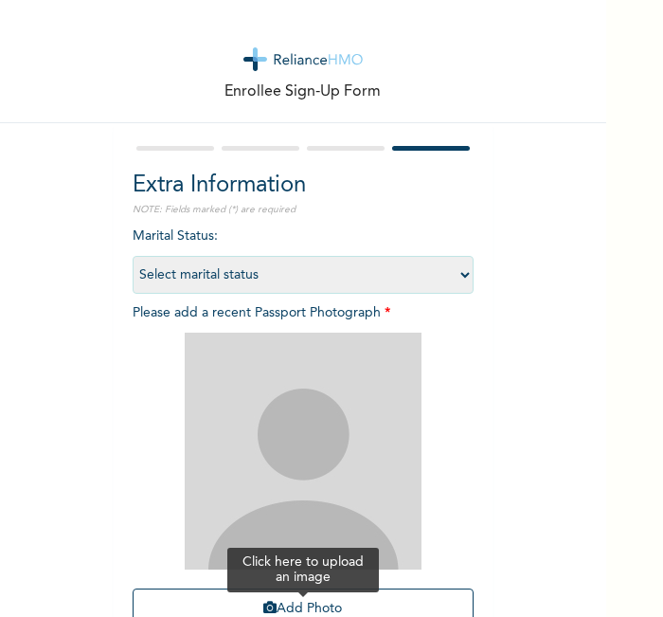
click at [297, 589] on button "Add Photo" at bounding box center [303, 608] width 341 height 41
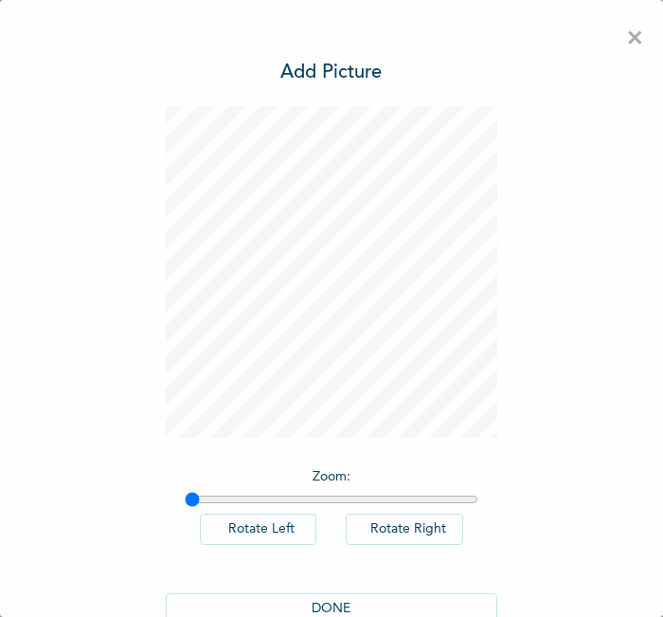
scroll to position [43, 0]
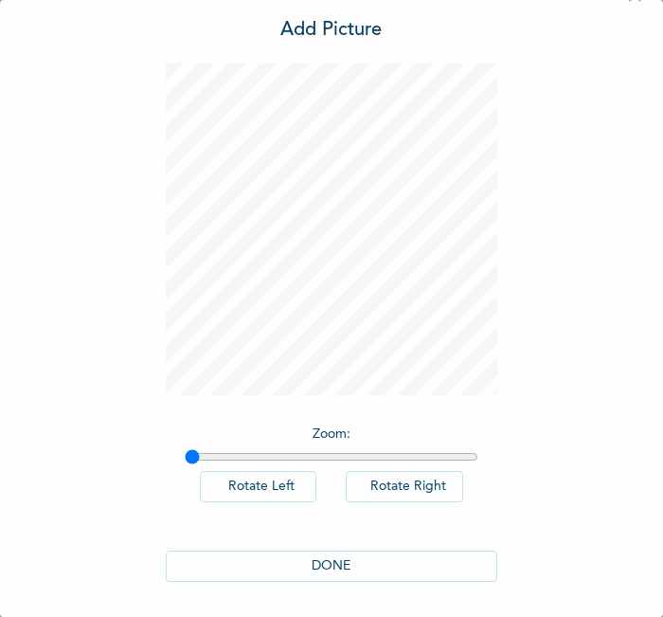
click at [417, 569] on button "DONE" at bounding box center [332, 565] width 332 height 31
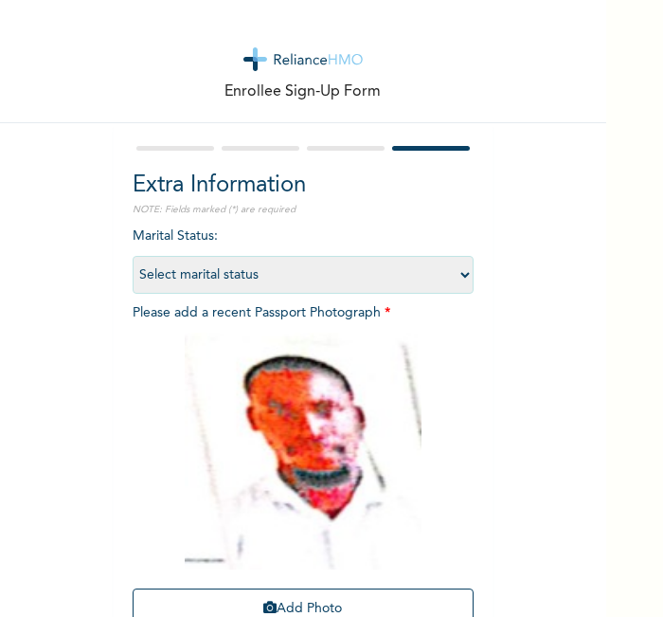
scroll to position [174, 0]
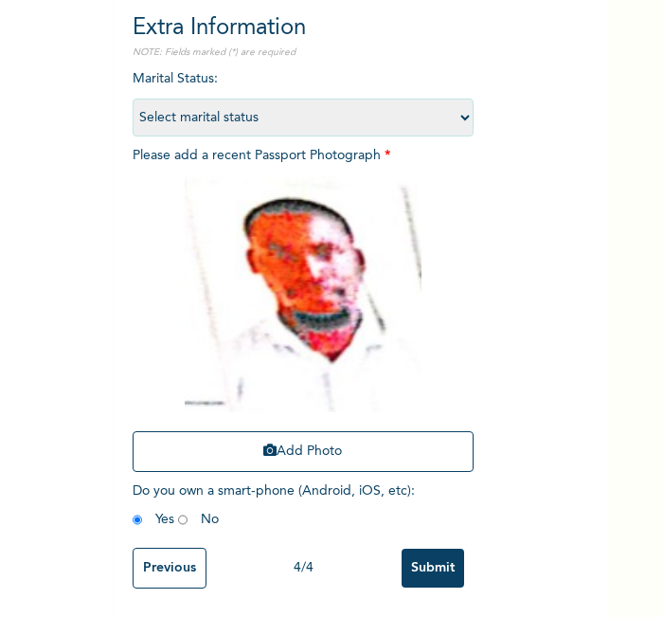
click at [415, 549] on input "Submit" at bounding box center [433, 568] width 63 height 39
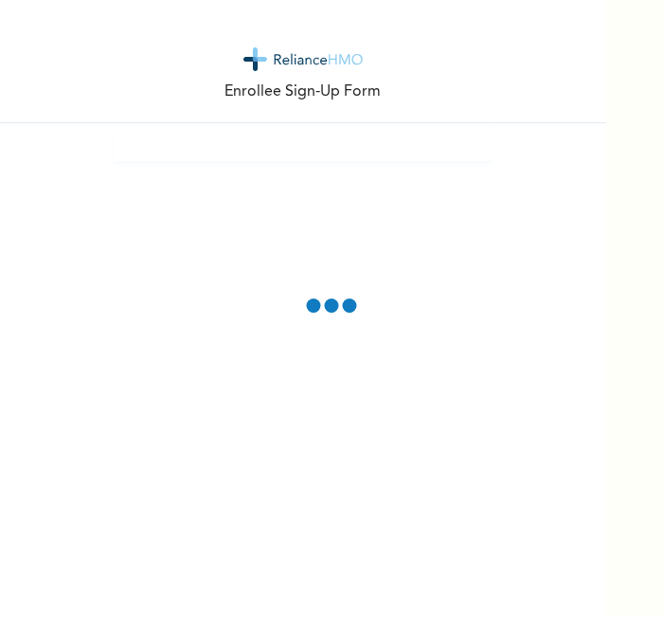
click at [152, 207] on div "Enrollee Sign-Up Form" at bounding box center [303, 308] width 606 height 617
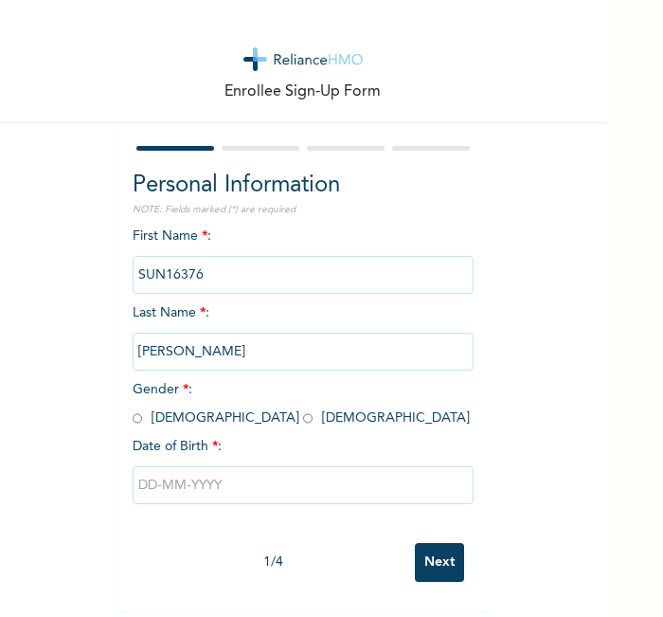
click at [303, 415] on input "radio" at bounding box center [307, 418] width 9 height 18
radio input "true"
click at [214, 509] on div at bounding box center [303, 485] width 341 height 57
click at [213, 485] on input "text" at bounding box center [303, 485] width 341 height 38
select select "7"
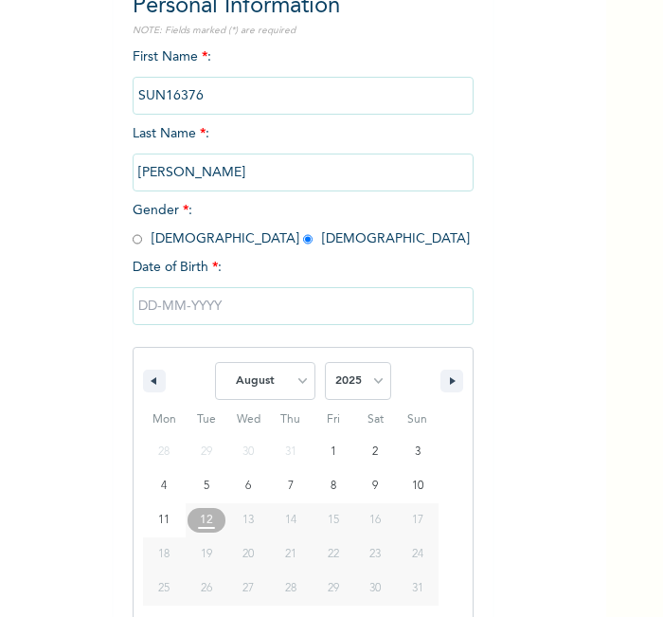
scroll to position [203, 0]
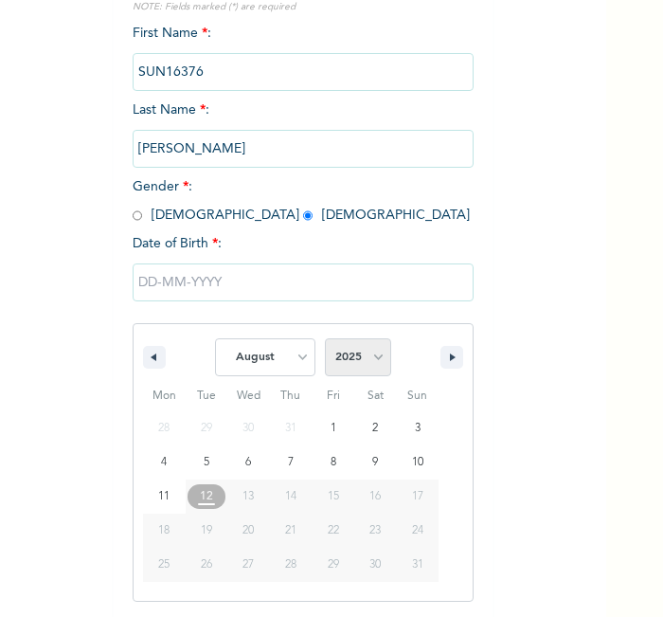
click at [353, 350] on select "2025 2024 2023 2022 2021 2020 2019 2018 2017 2016 2015 2014 2013 2012 2011 2010…" at bounding box center [358, 357] width 66 height 38
select select "1998"
click at [325, 338] on select "2025 2024 2023 2022 2021 2020 2019 2018 2017 2016 2015 2014 2013 2012 2011 2010…" at bounding box center [358, 357] width 66 height 38
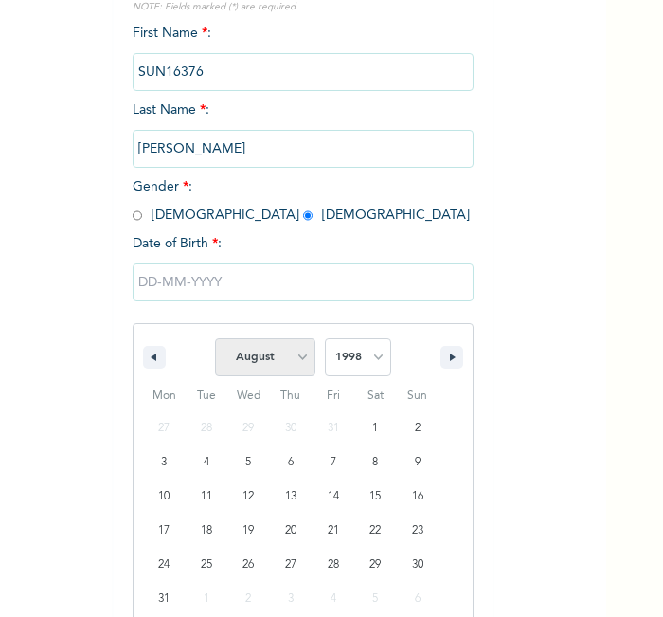
click at [254, 358] on select "January February March April May June July August September October November De…" at bounding box center [265, 357] width 100 height 38
select select "3"
click at [215, 338] on select "January February March April May June July August September October November De…" at bounding box center [265, 357] width 100 height 38
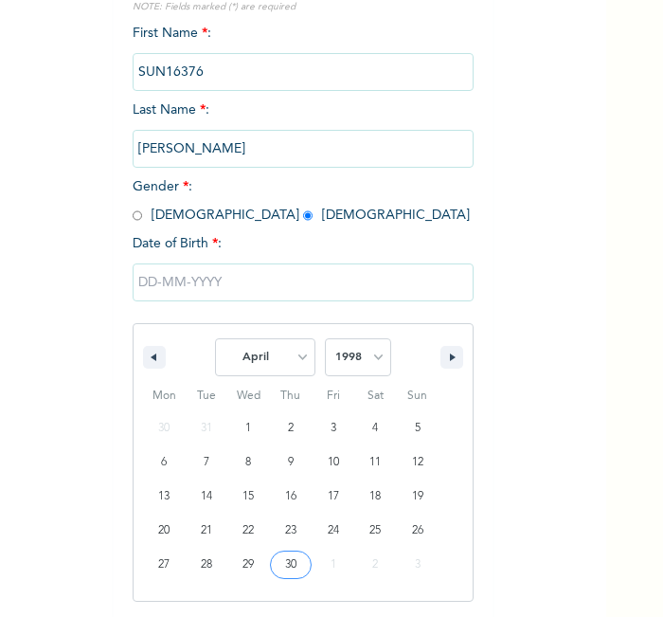
type input "04/30/1998"
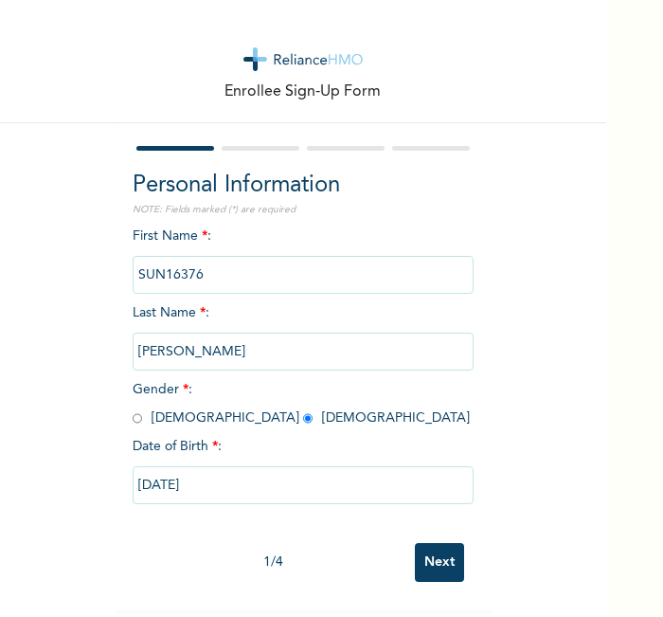
click at [434, 552] on input "Next" at bounding box center [439, 562] width 49 height 39
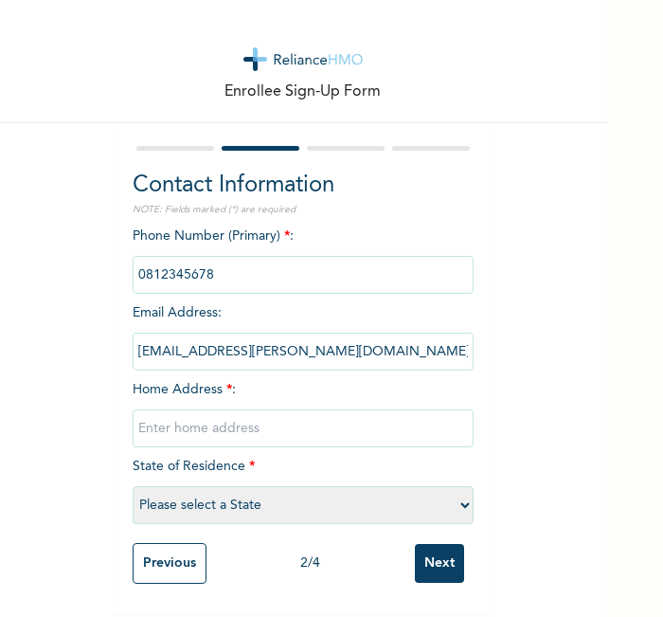
click at [322, 427] on input "text" at bounding box center [303, 428] width 341 height 38
type input "l"
select select "21"
click at [414, 533] on div "Previous 2 / 4 Next" at bounding box center [303, 563] width 341 height 60
click at [422, 544] on input "Next" at bounding box center [439, 563] width 49 height 39
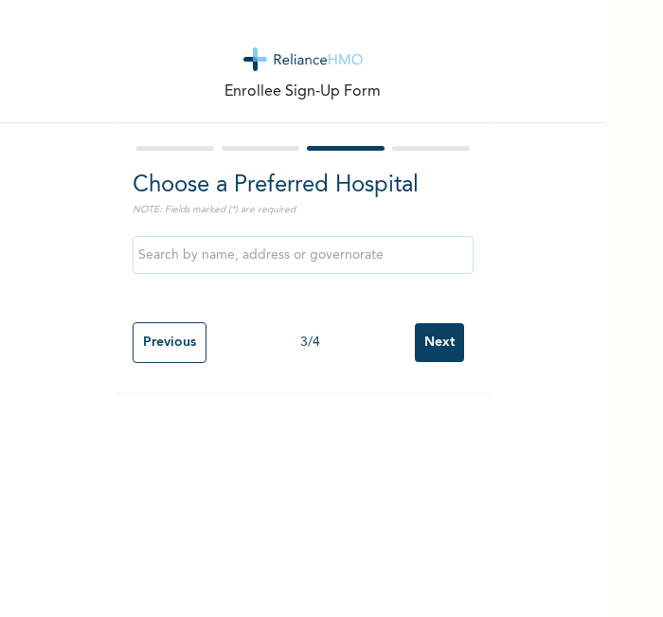
scroll to position [0, 0]
click at [443, 334] on input "Next" at bounding box center [439, 342] width 49 height 39
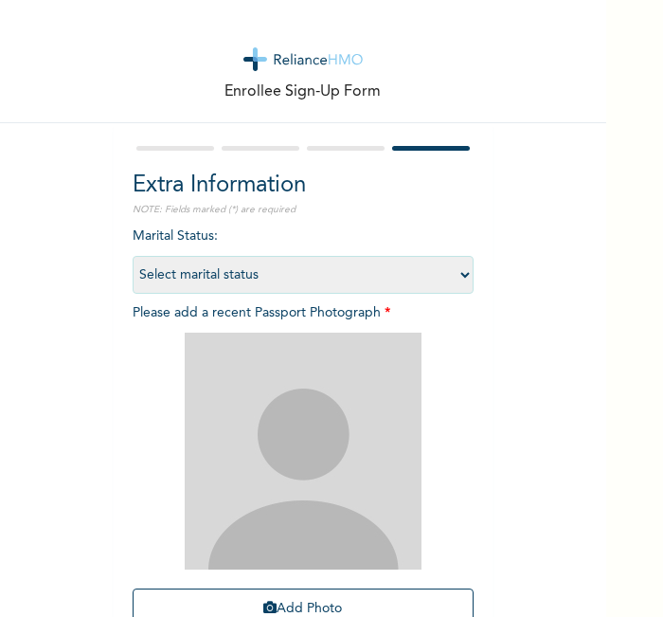
scroll to position [174, 0]
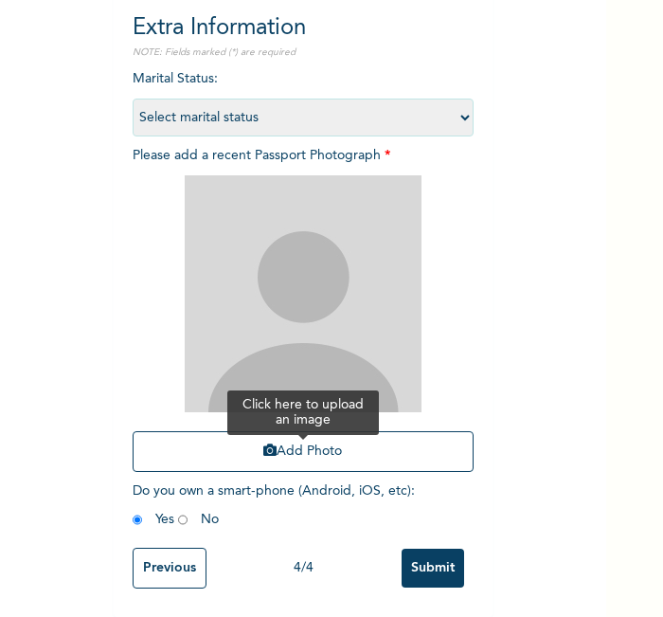
click at [346, 447] on button "Add Photo" at bounding box center [303, 451] width 341 height 41
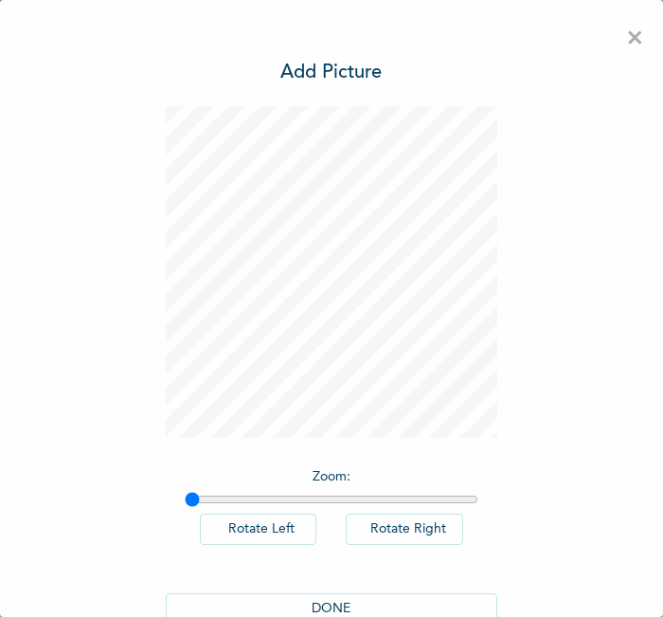
scroll to position [43, 0]
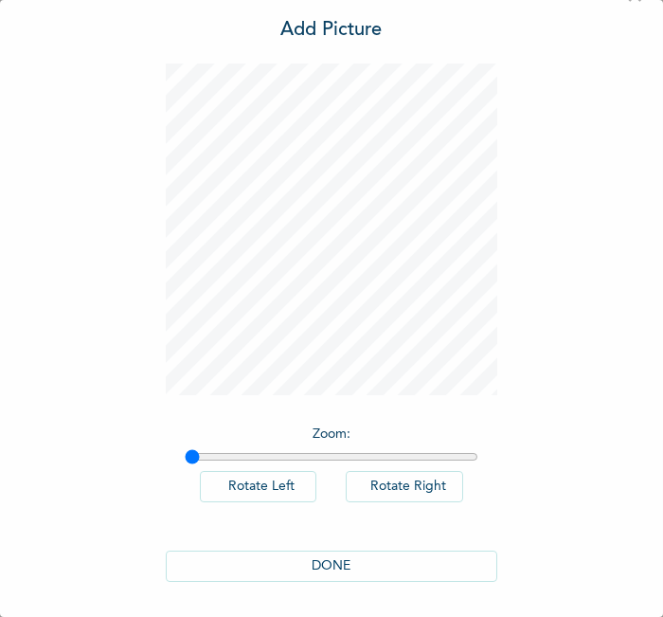
click at [368, 547] on div "DONE" at bounding box center [332, 566] width 332 height 69
click at [378, 555] on button "DONE" at bounding box center [332, 565] width 332 height 31
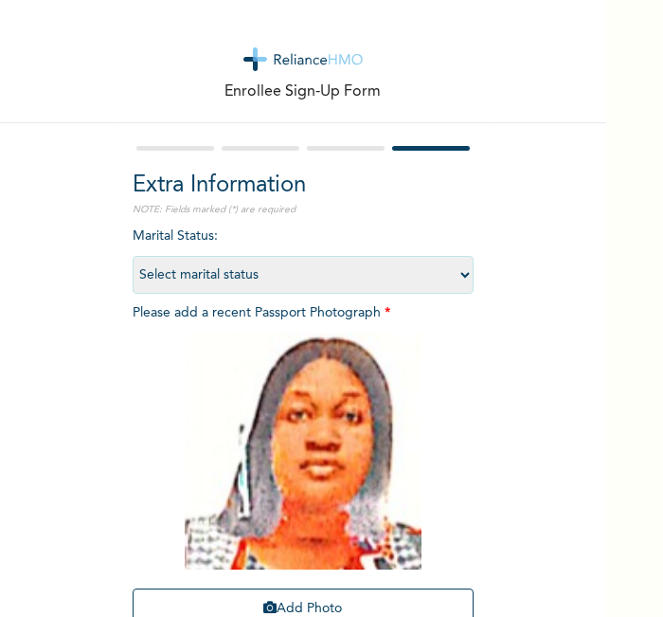
scroll to position [174, 0]
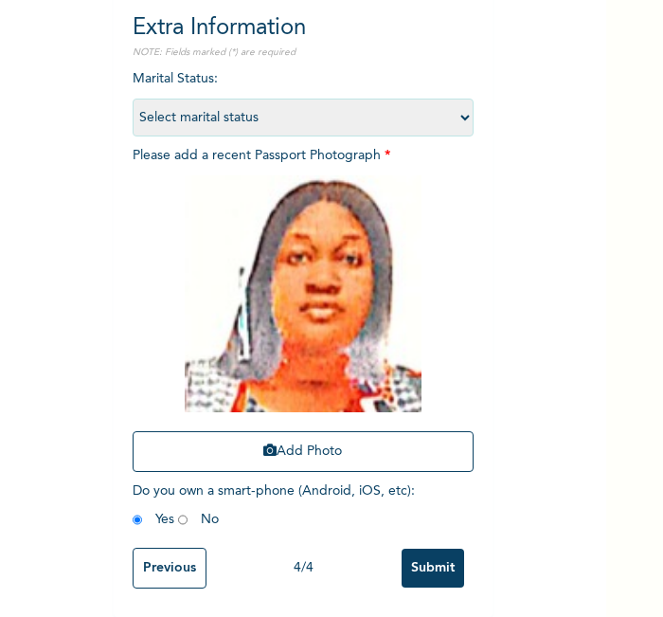
click at [439, 549] on input "Submit" at bounding box center [433, 568] width 63 height 39
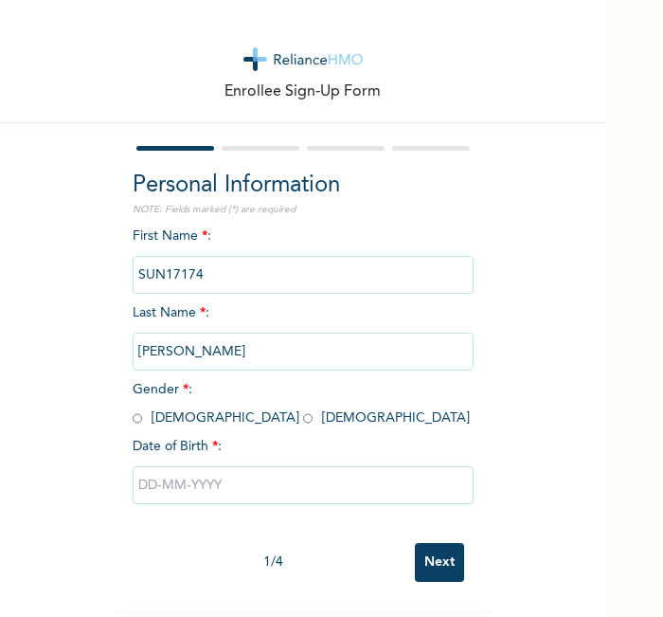
click at [133, 420] on input "radio" at bounding box center [137, 418] width 9 height 18
radio input "true"
click at [203, 488] on input "text" at bounding box center [303, 485] width 341 height 38
select select "7"
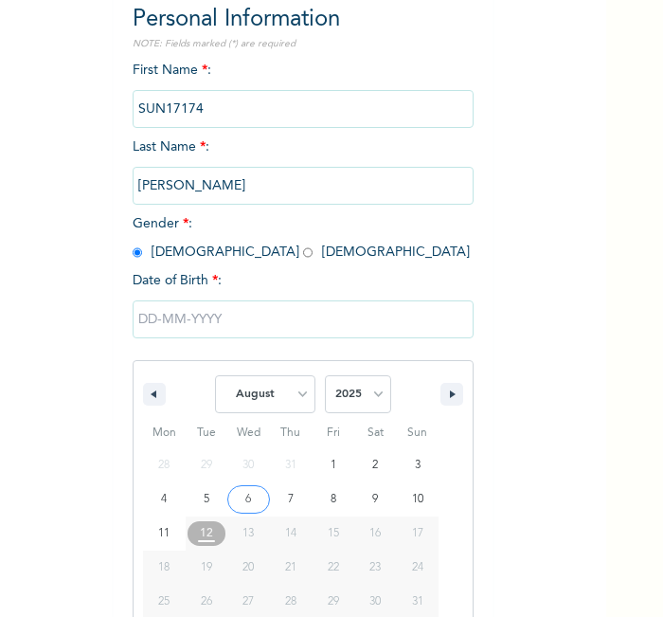
scroll to position [203, 0]
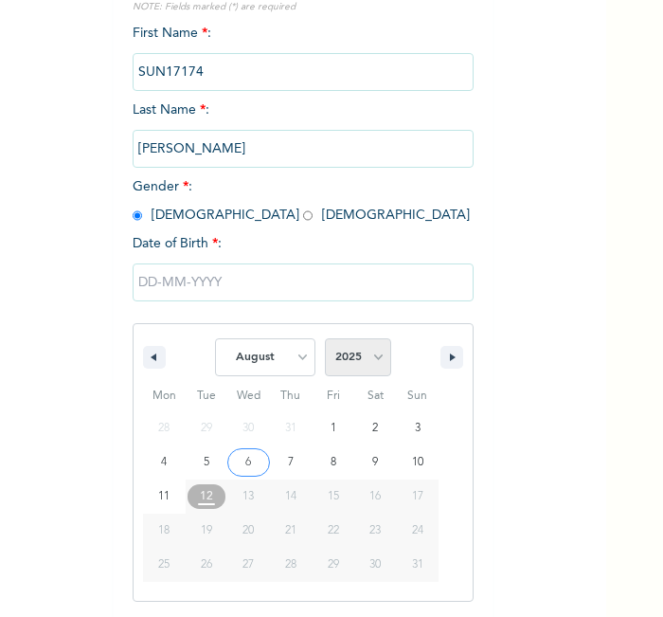
click at [343, 359] on select "2025 2024 2023 2022 2021 2020 2019 2018 2017 2016 2015 2014 2013 2012 2011 2010…" at bounding box center [358, 357] width 66 height 38
select select "2003"
click at [325, 338] on select "2025 2024 2023 2022 2021 2020 2019 2018 2017 2016 2015 2014 2013 2012 2011 2010…" at bounding box center [358, 357] width 66 height 38
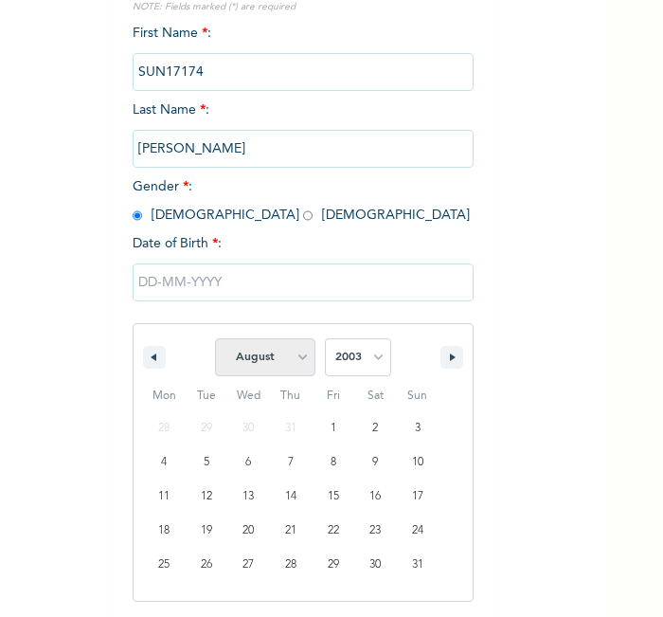
click at [263, 357] on select "January February March April May June July August September October November De…" at bounding box center [265, 357] width 100 height 38
select select "0"
click at [215, 338] on select "January February March April May June July August September October November De…" at bounding box center [265, 357] width 100 height 38
type input "[DATE]"
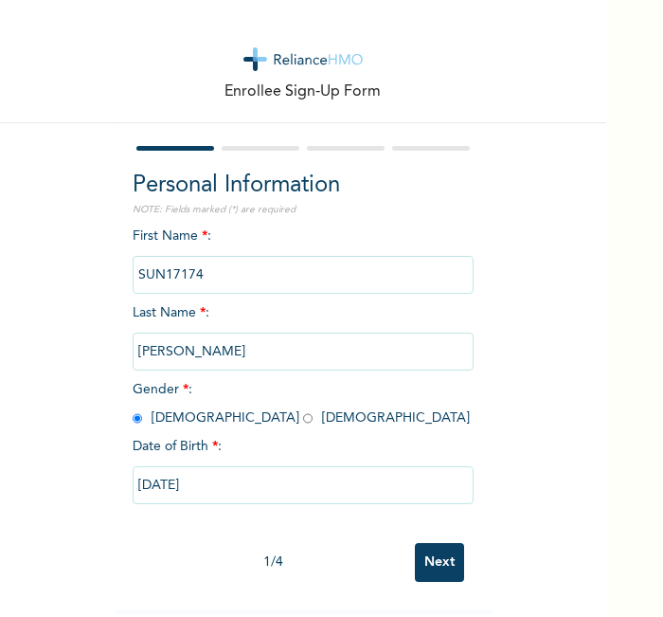
scroll to position [9, 0]
click at [438, 576] on div "1 / 4 Next" at bounding box center [303, 562] width 341 height 58
click at [435, 561] on input "Next" at bounding box center [439, 562] width 49 height 39
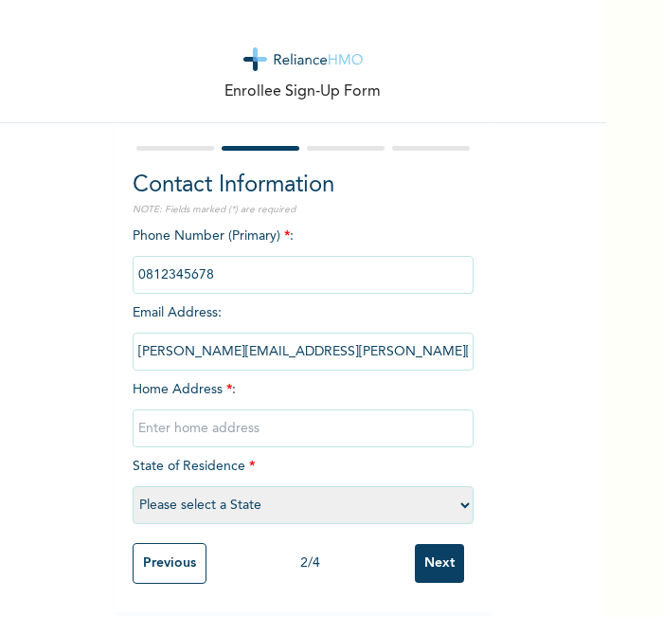
click at [316, 418] on input "text" at bounding box center [303, 428] width 341 height 38
type input "l"
select select "21"
click at [425, 559] on input "Next" at bounding box center [439, 563] width 49 height 39
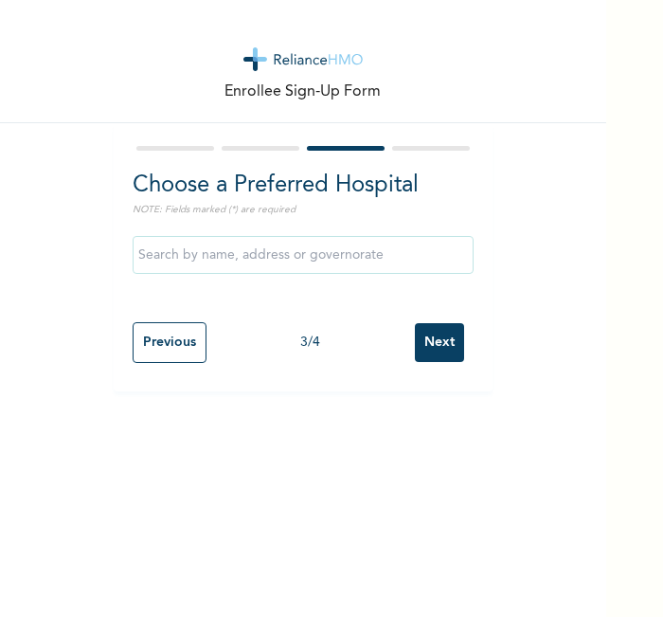
scroll to position [0, 0]
click at [428, 329] on input "Next" at bounding box center [439, 342] width 49 height 39
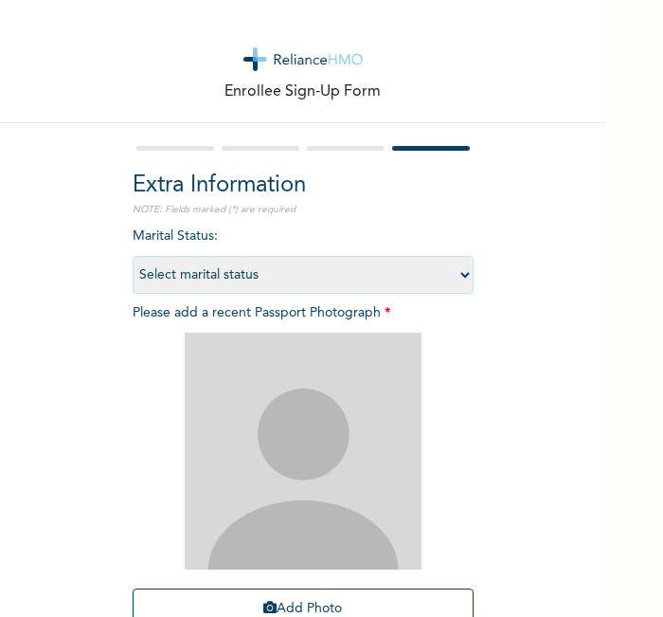
scroll to position [174, 0]
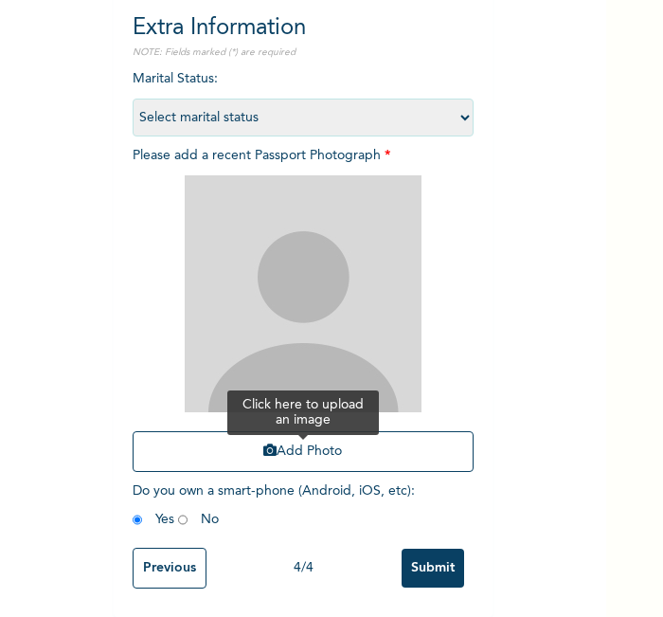
click at [208, 431] on button "Add Photo" at bounding box center [303, 451] width 341 height 41
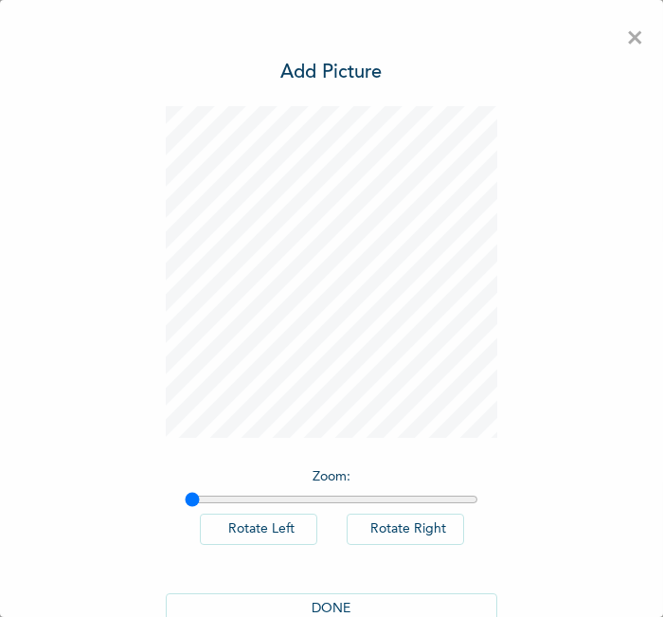
scroll to position [0, 0]
click at [364, 595] on button "DONE" at bounding box center [332, 608] width 332 height 31
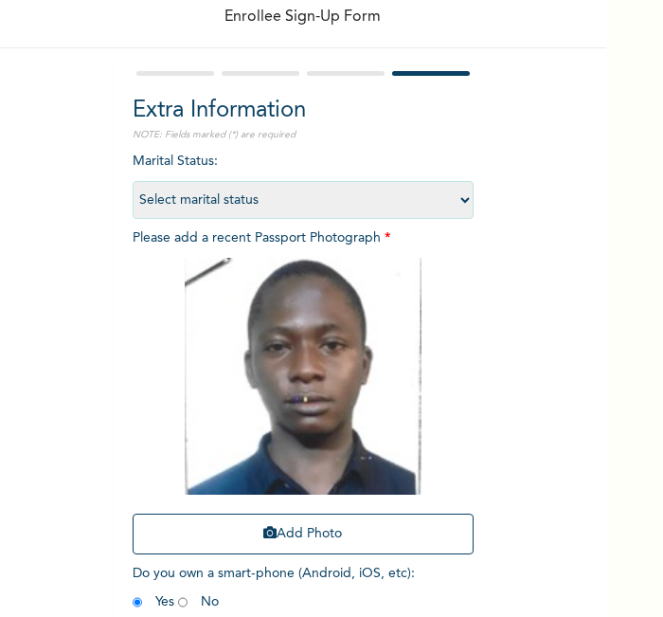
scroll to position [174, 0]
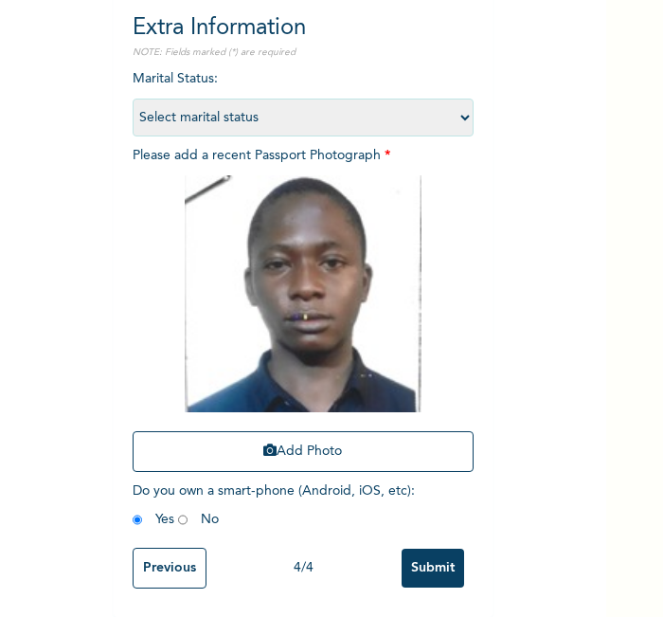
click at [415, 568] on input "Submit" at bounding box center [433, 568] width 63 height 39
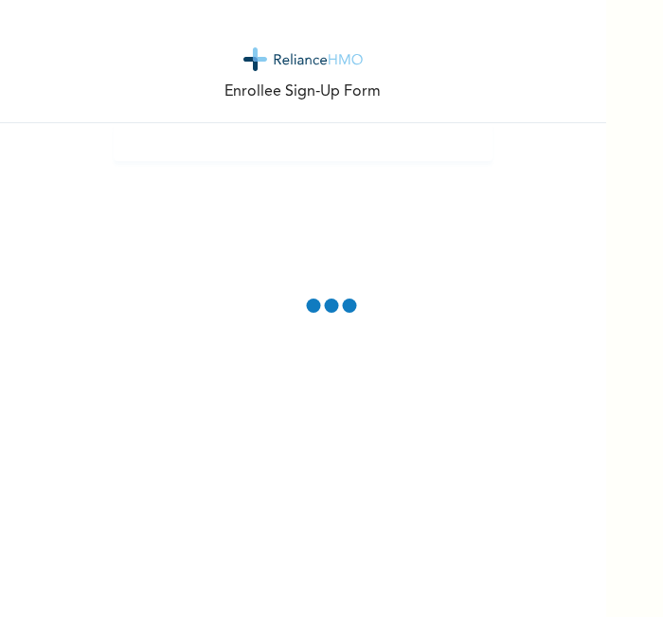
scroll to position [0, 0]
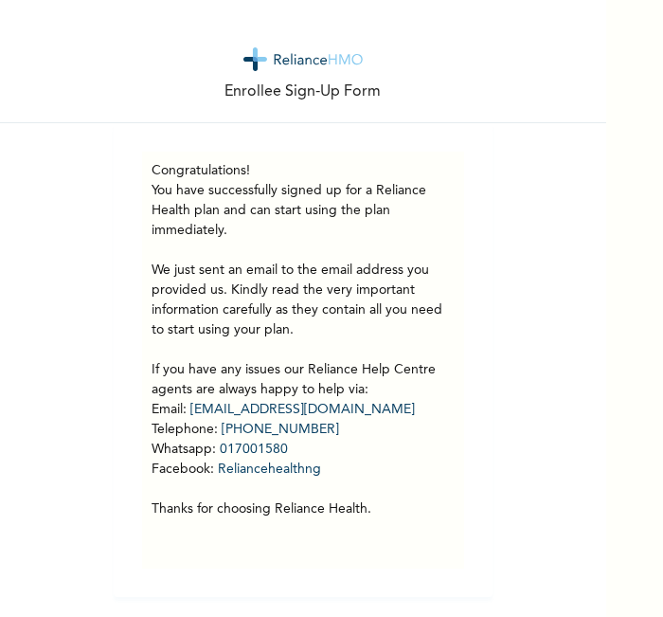
click at [231, 109] on div "Enrollee Sign-Up Form" at bounding box center [303, 61] width 606 height 123
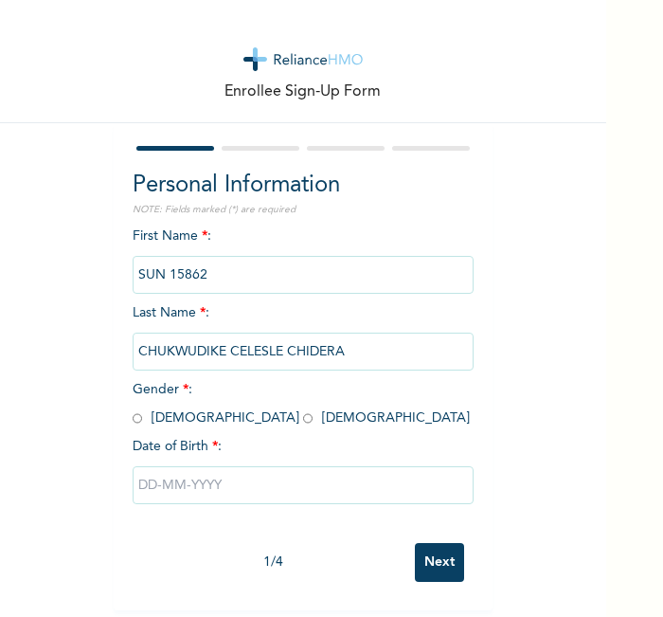
click at [133, 411] on input "radio" at bounding box center [137, 418] width 9 height 18
radio input "true"
click at [189, 476] on input "text" at bounding box center [303, 485] width 341 height 38
select select "7"
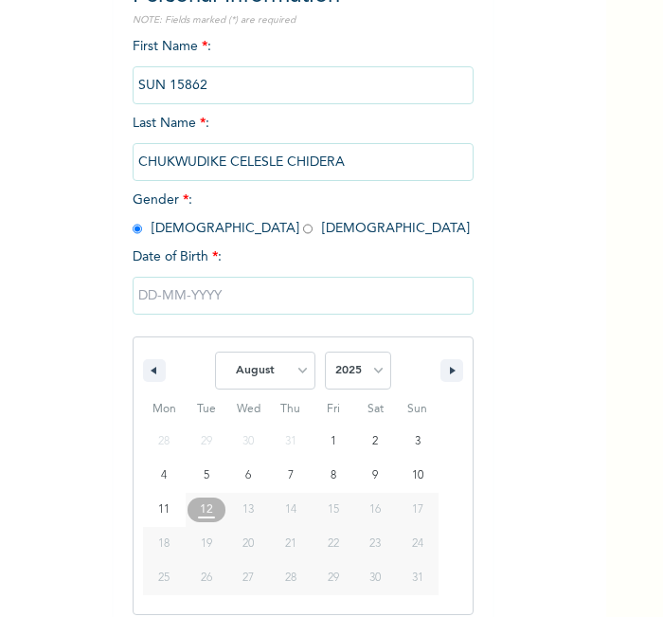
scroll to position [203, 0]
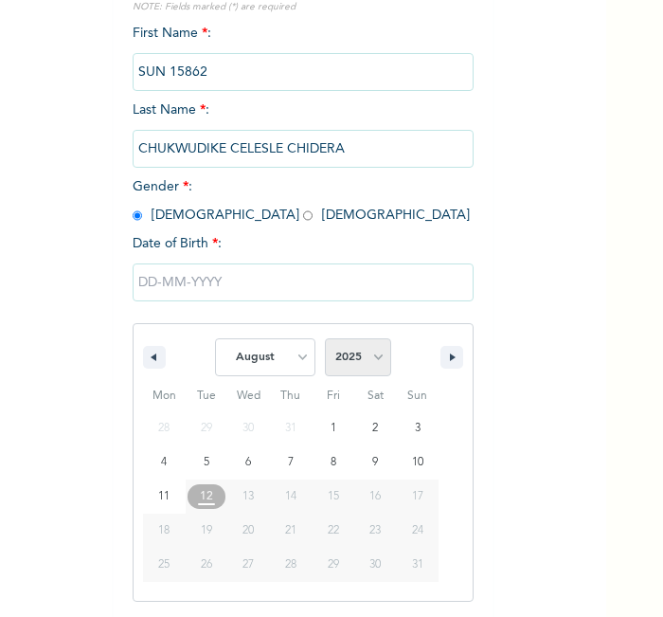
click at [350, 368] on select "2025 2024 2023 2022 2021 2020 2019 2018 2017 2016 2015 2014 2013 2012 2011 2010…" at bounding box center [358, 357] width 66 height 38
select select "1999"
click at [325, 338] on select "2025 2024 2023 2022 2021 2020 2019 2018 2017 2016 2015 2014 2013 2012 2011 2010…" at bounding box center [358, 357] width 66 height 38
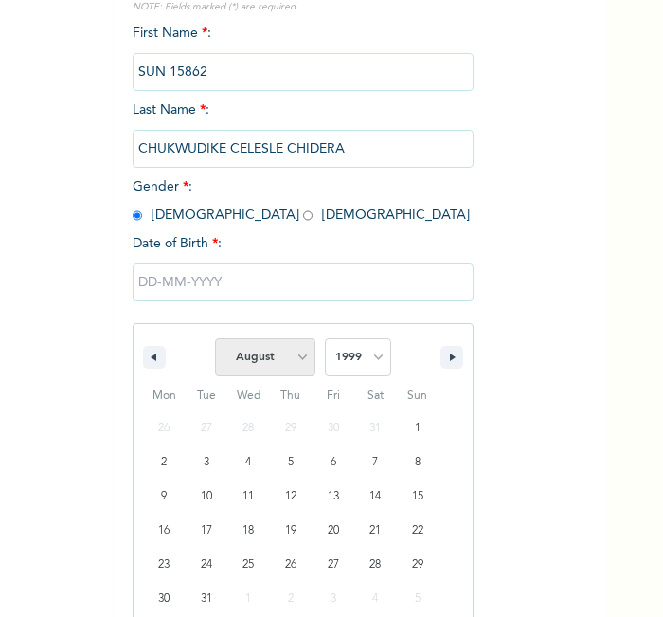
click at [292, 362] on select "January February March April May June July August September October November De…" at bounding box center [265, 357] width 100 height 38
select select "5"
click at [215, 338] on select "January February March April May June July August September October November De…" at bounding box center [265, 357] width 100 height 38
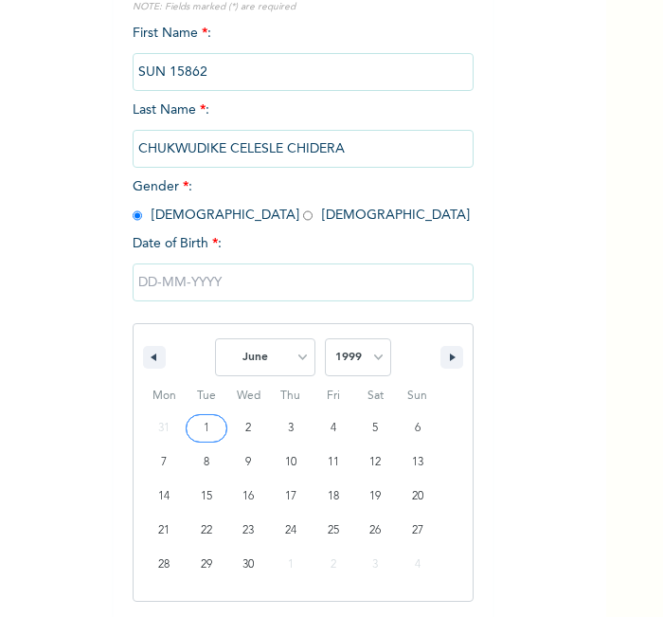
type input "06/01/1999"
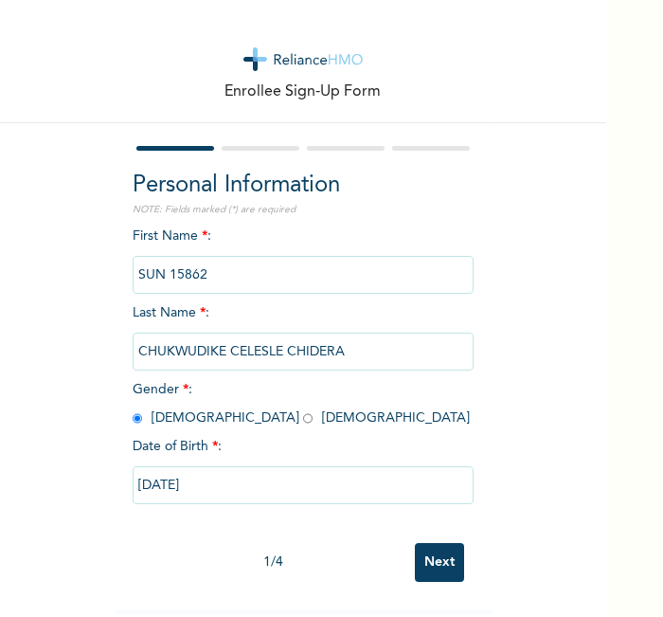
scroll to position [9, 0]
click at [442, 550] on input "Next" at bounding box center [439, 562] width 49 height 39
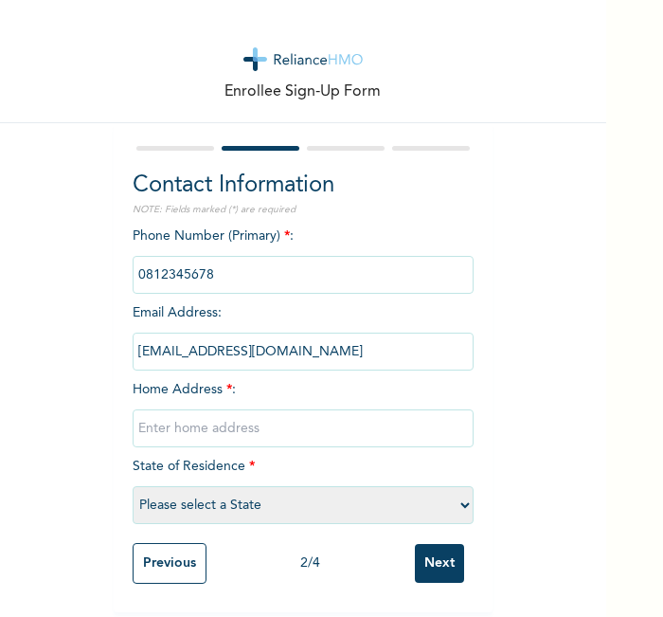
click at [306, 421] on input "text" at bounding box center [303, 428] width 341 height 38
type input "l"
select select "21"
click at [434, 561] on input "Next" at bounding box center [439, 563] width 49 height 39
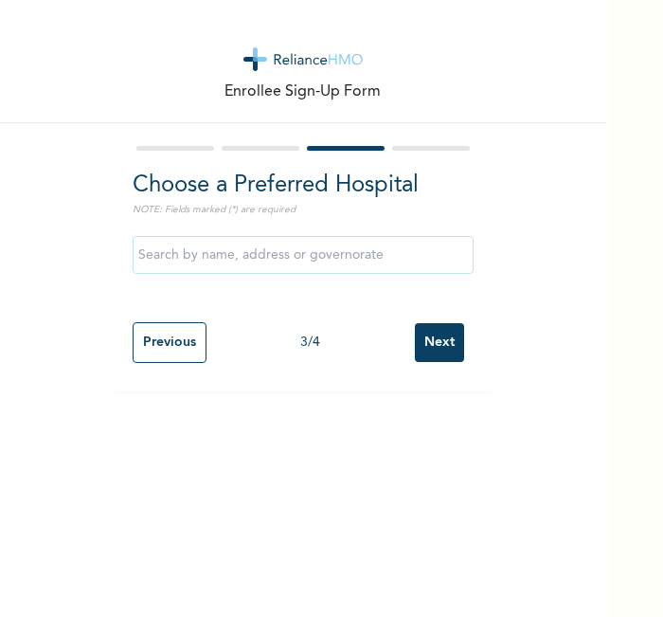
scroll to position [0, 0]
click at [422, 547] on div "Enrollee Sign-Up Form Choose a Preferred Hospital NOTE: Fields marked (*) are r…" at bounding box center [303, 308] width 606 height 617
click at [430, 359] on input "Next" at bounding box center [439, 342] width 49 height 39
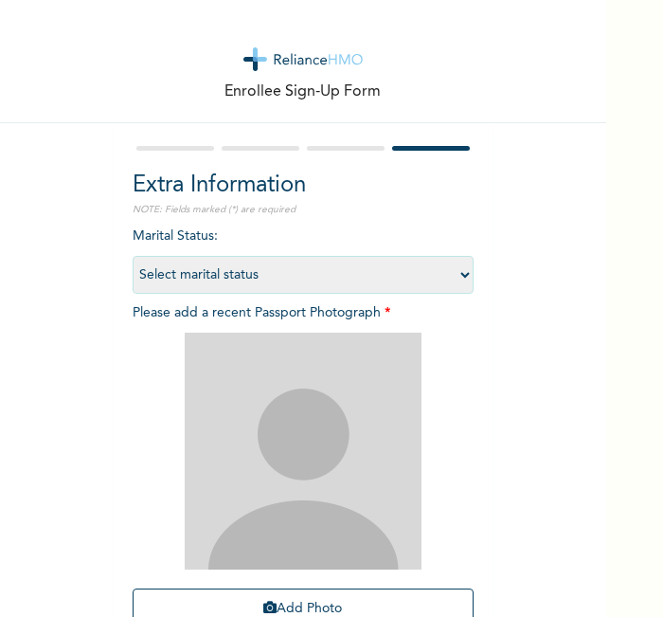
scroll to position [174, 0]
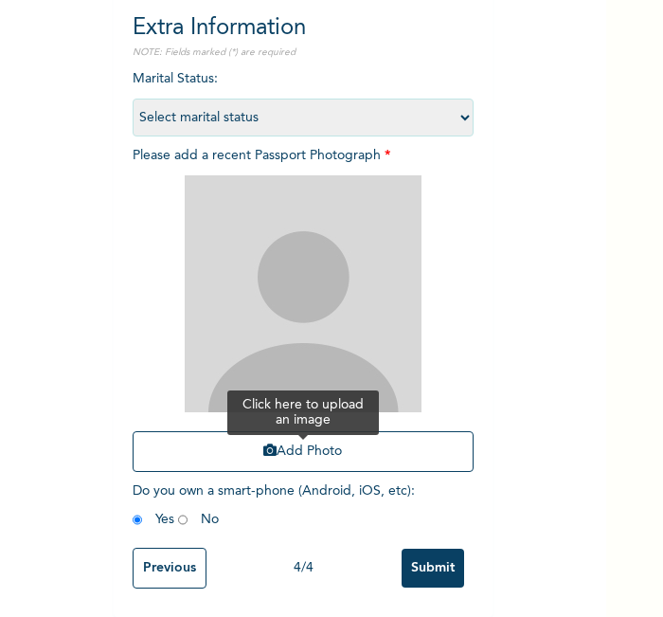
click at [379, 431] on button "Add Photo" at bounding box center [303, 451] width 341 height 41
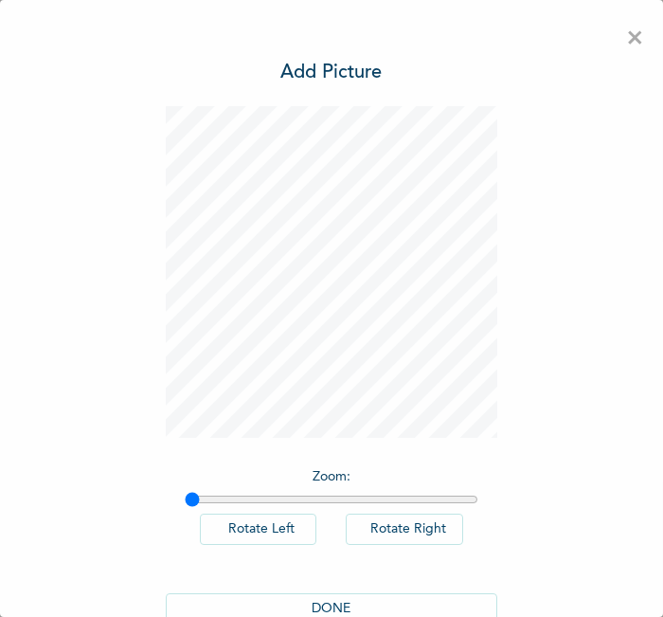
click at [395, 590] on div "DONE" at bounding box center [332, 608] width 332 height 69
click at [403, 593] on button "DONE" at bounding box center [332, 608] width 332 height 31
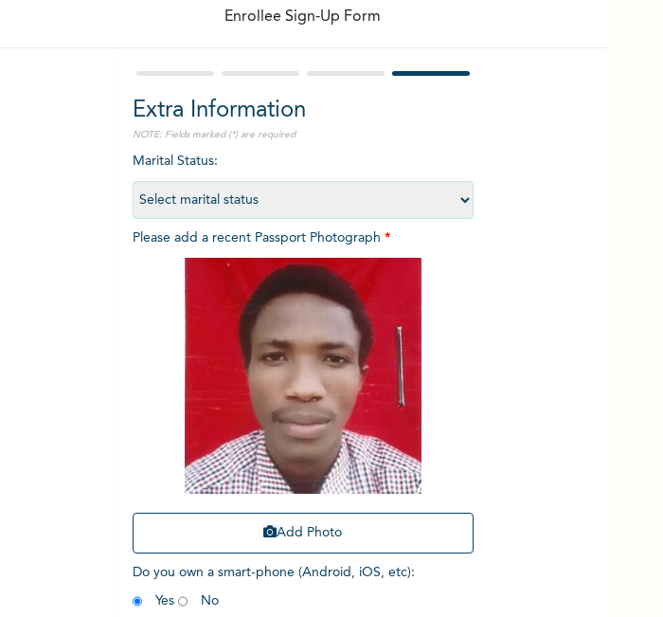
scroll to position [173, 0]
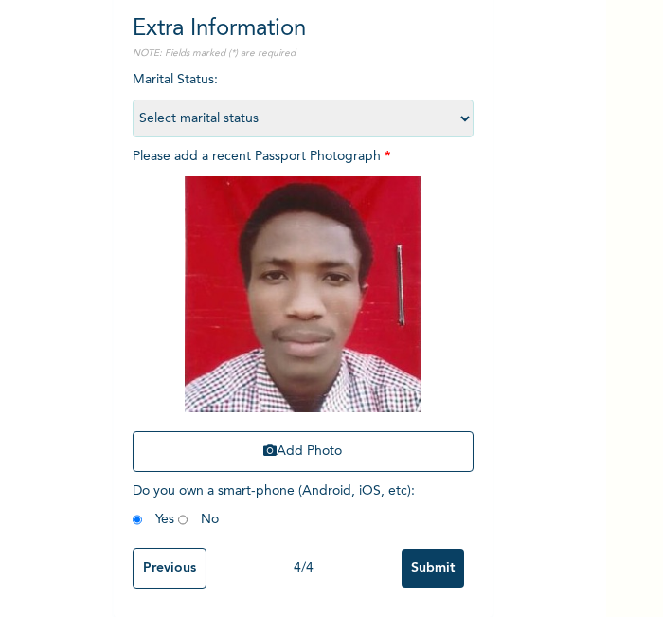
click at [430, 549] on input "Submit" at bounding box center [433, 568] width 63 height 39
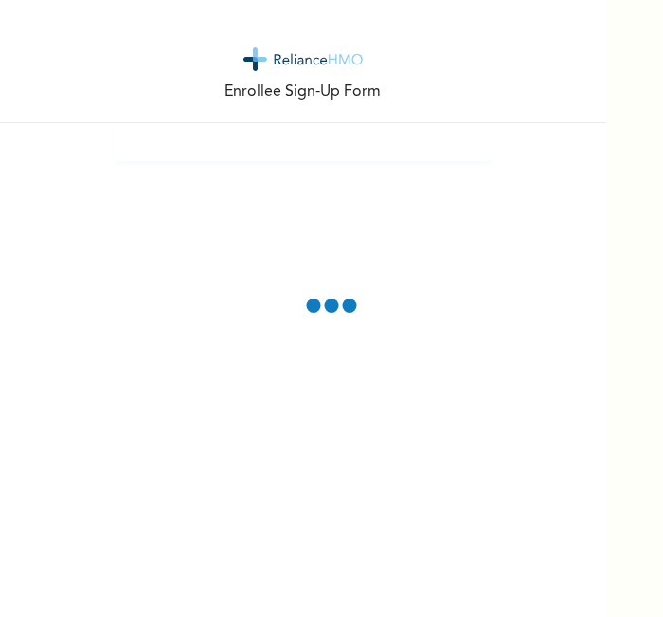
click at [520, 514] on div "Enrollee Sign-Up Form" at bounding box center [303, 308] width 606 height 617
click at [173, 111] on div "Enrollee Sign-Up Form" at bounding box center [303, 61] width 606 height 123
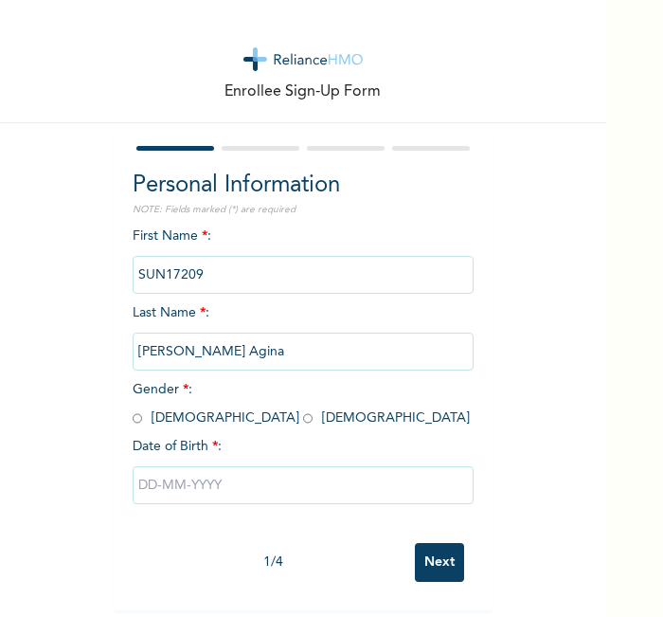
click at [303, 418] on input "radio" at bounding box center [307, 418] width 9 height 18
radio input "true"
click at [225, 491] on input "text" at bounding box center [303, 485] width 341 height 38
select select "7"
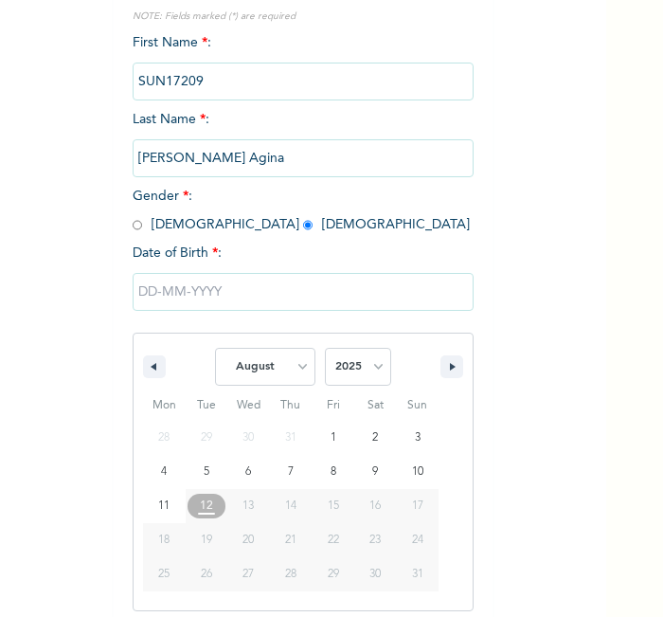
scroll to position [203, 0]
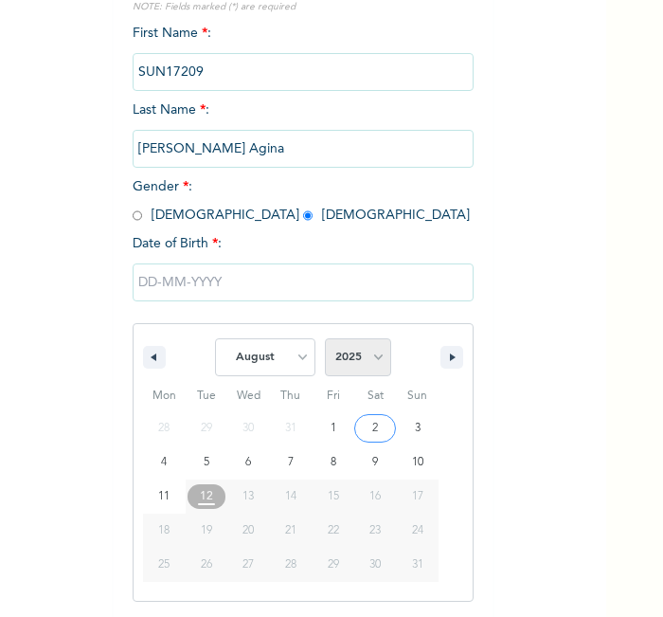
click at [343, 367] on select "2025 2024 2023 2022 2021 2020 2019 2018 2017 2016 2015 2014 2013 2012 2011 2010…" at bounding box center [358, 357] width 66 height 38
select select "2002"
click at [325, 338] on select "2025 2024 2023 2022 2021 2020 2019 2018 2017 2016 2015 2014 2013 2012 2011 2010…" at bounding box center [358, 357] width 66 height 38
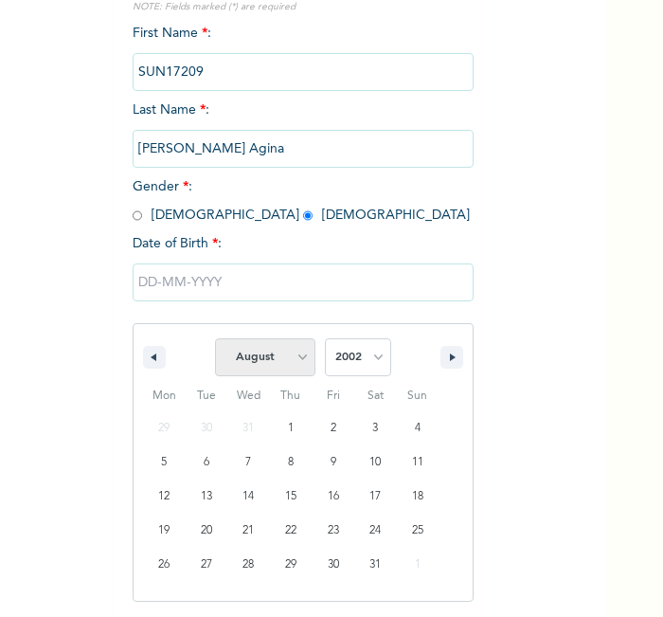
click at [292, 350] on select "January February March April May June July August September October November De…" at bounding box center [265, 357] width 100 height 38
select select "0"
click at [215, 338] on select "January February March April May June July August September October November De…" at bounding box center [265, 357] width 100 height 38
type input "[DATE]"
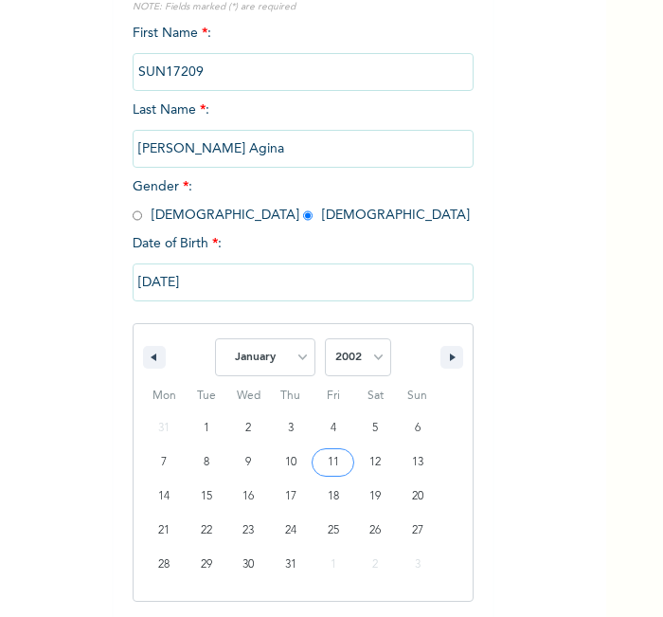
scroll to position [9, 0]
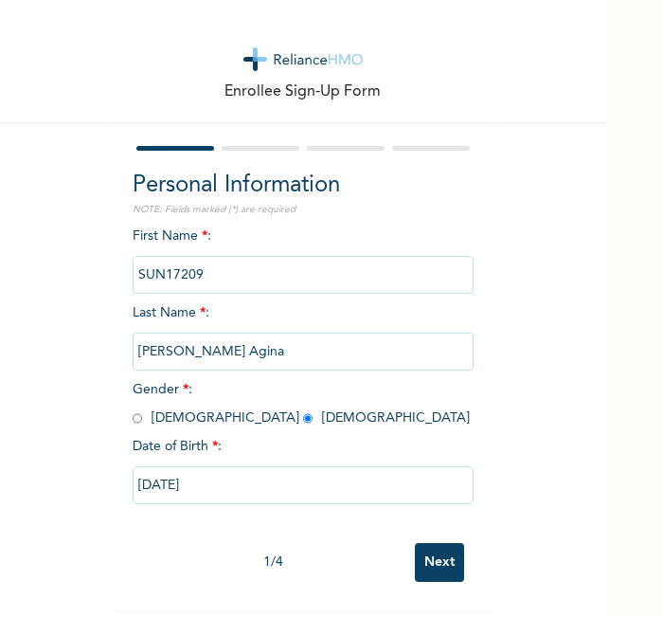
click at [439, 557] on input "Next" at bounding box center [439, 562] width 49 height 39
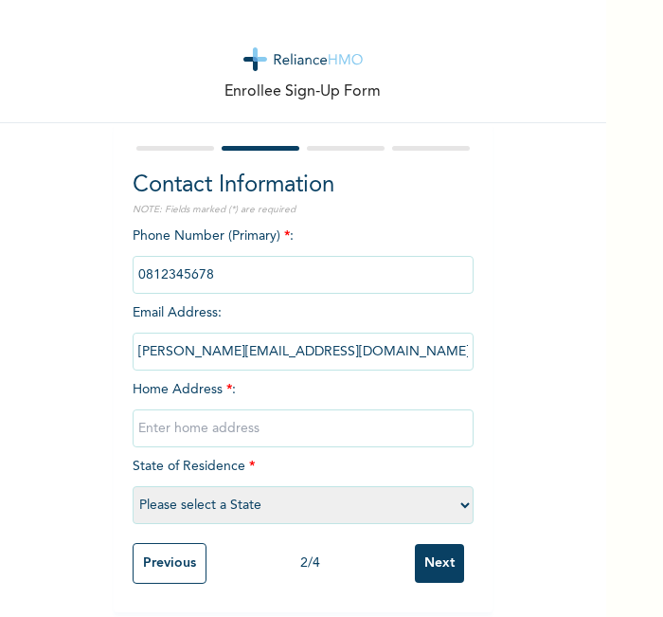
click at [341, 415] on input "text" at bounding box center [303, 428] width 341 height 38
type input "l"
select select "21"
click at [422, 568] on input "Next" at bounding box center [439, 563] width 49 height 39
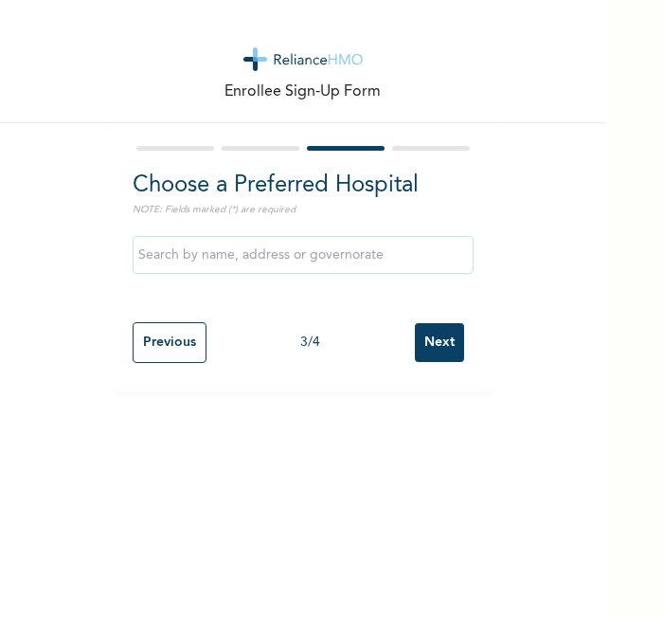
click at [423, 355] on input "Next" at bounding box center [439, 342] width 49 height 39
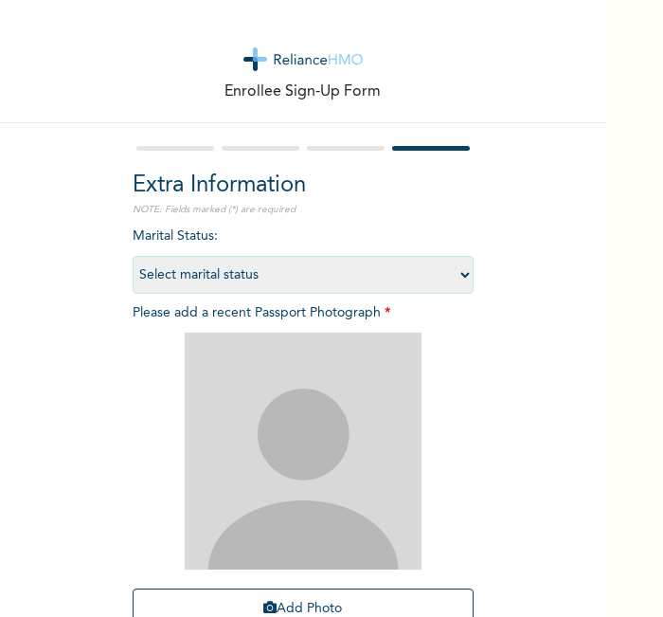
scroll to position [174, 0]
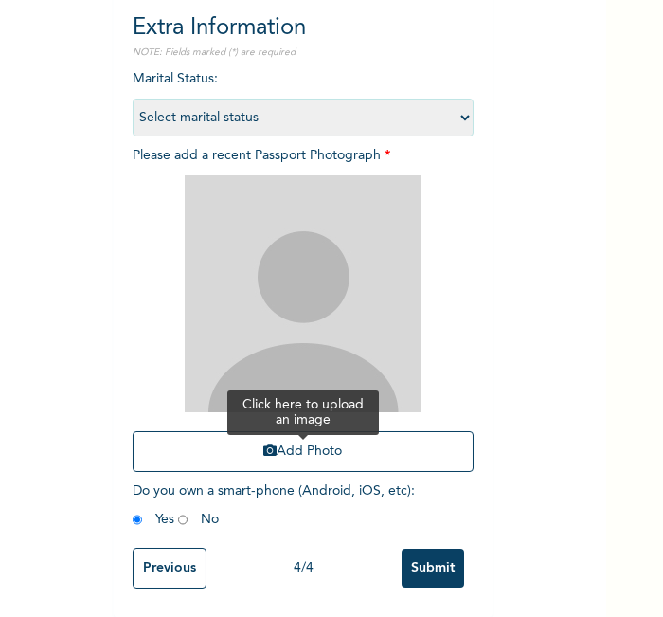
click at [347, 431] on button "Add Photo" at bounding box center [303, 451] width 341 height 41
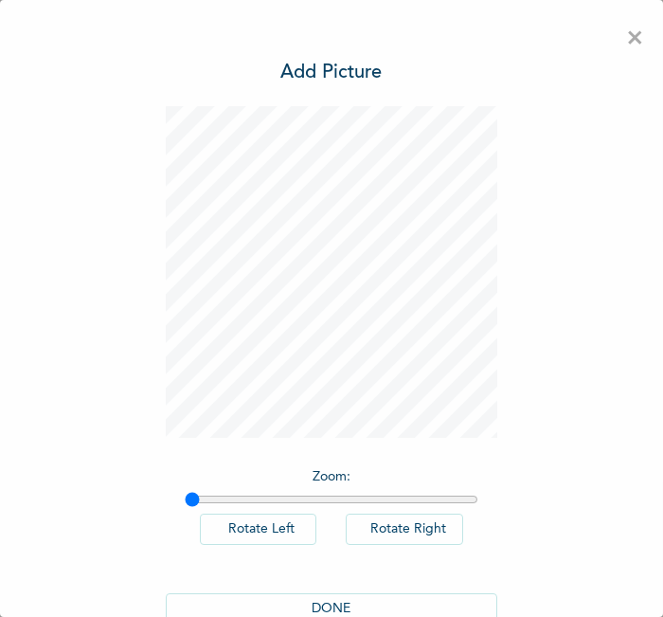
click at [356, 599] on button "DONE" at bounding box center [332, 608] width 332 height 31
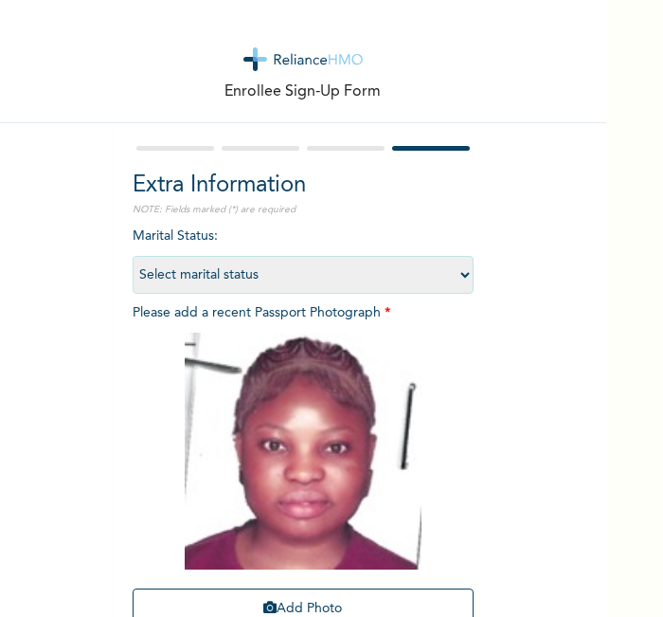
scroll to position [174, 0]
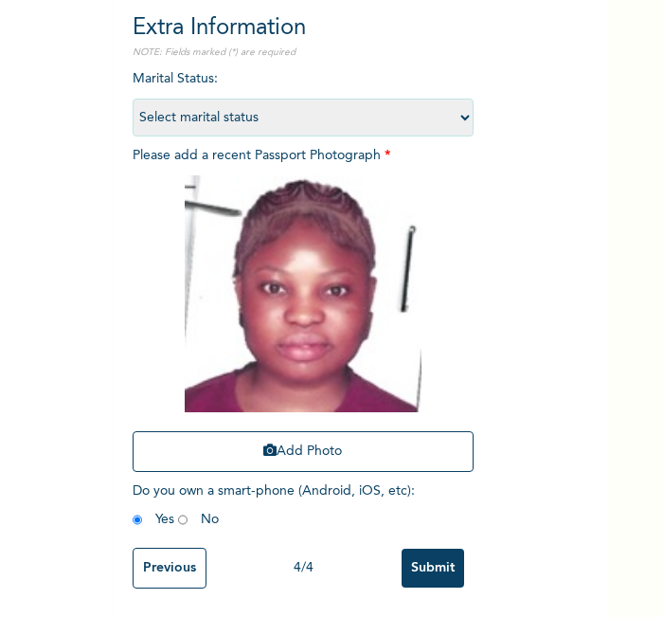
click at [419, 549] on input "Submit" at bounding box center [433, 568] width 63 height 39
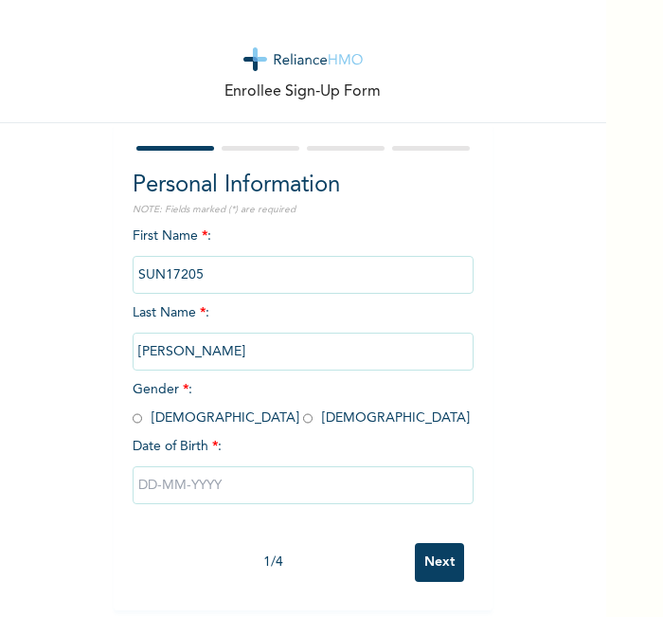
click at [303, 421] on input "radio" at bounding box center [307, 418] width 9 height 18
radio input "true"
click at [217, 496] on input "text" at bounding box center [303, 485] width 341 height 38
select select "7"
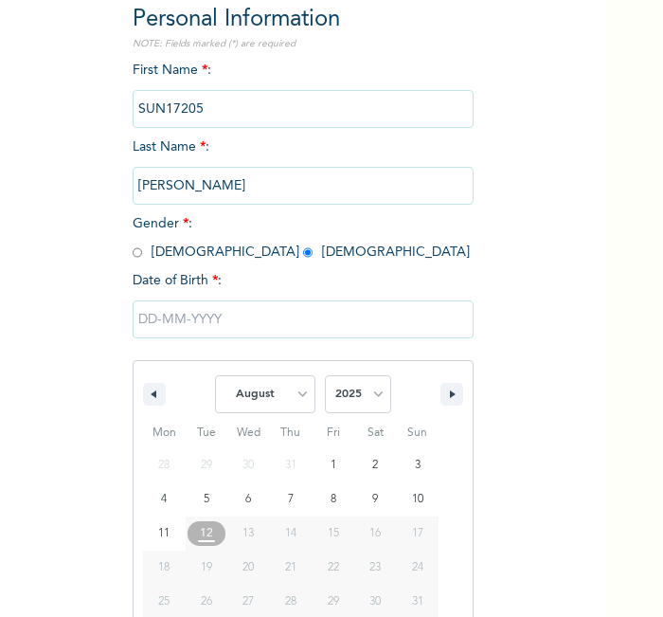
scroll to position [203, 0]
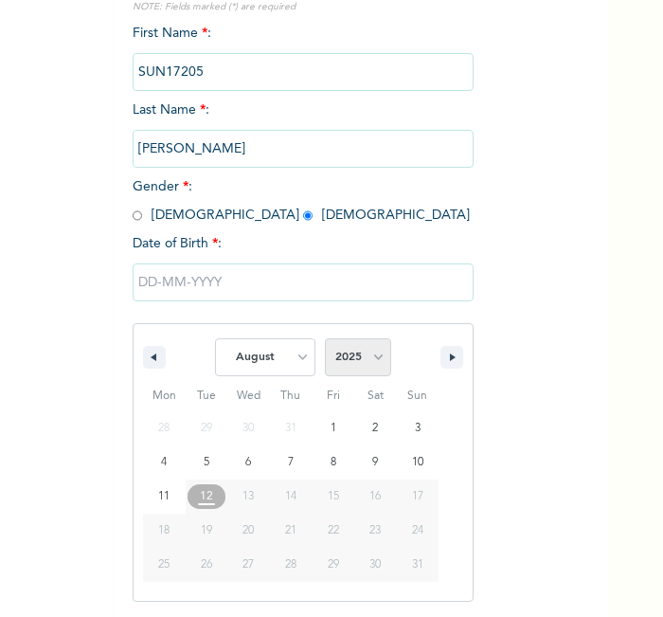
click at [353, 370] on select "2025 2024 2023 2022 2021 2020 2019 2018 2017 2016 2015 2014 2013 2012 2011 2010…" at bounding box center [358, 357] width 66 height 38
select select "2002"
click at [325, 338] on select "2025 2024 2023 2022 2021 2020 2019 2018 2017 2016 2015 2014 2013 2012 2011 2010…" at bounding box center [358, 357] width 66 height 38
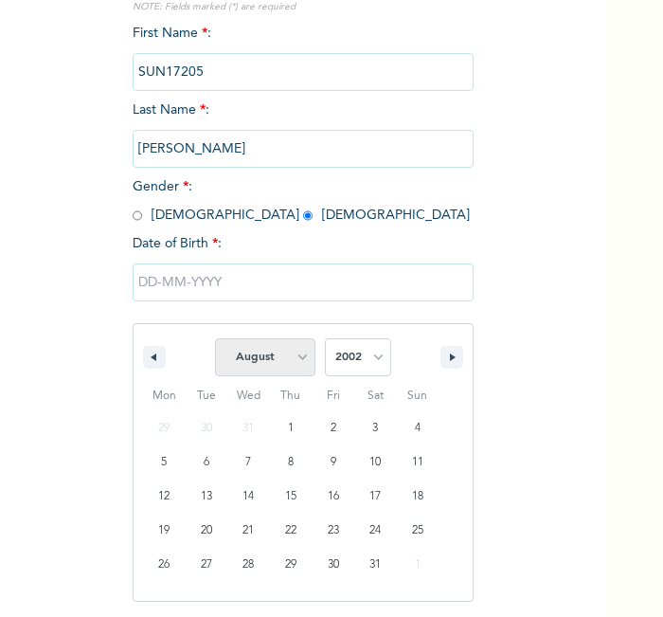
click at [264, 360] on select "January February March April May June July August September October November De…" at bounding box center [265, 357] width 100 height 38
select select "0"
click at [215, 338] on select "January February March April May June July August September October November De…" at bounding box center [265, 357] width 100 height 38
type input "01/29/2002"
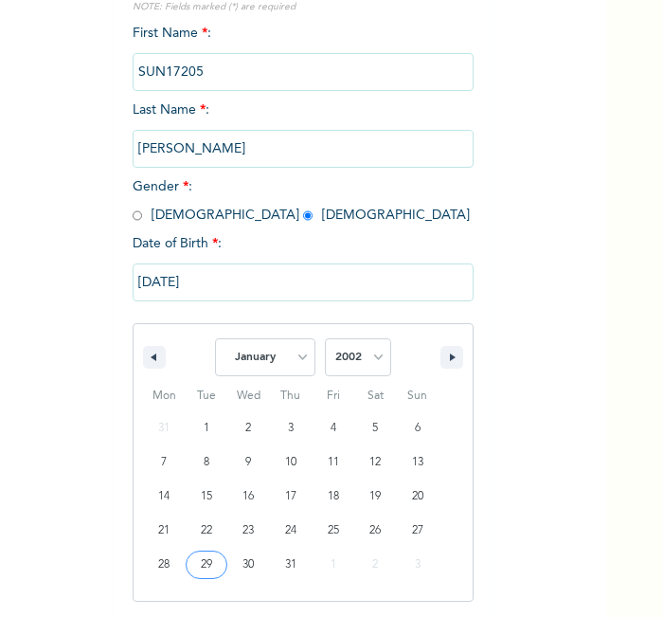
scroll to position [9, 0]
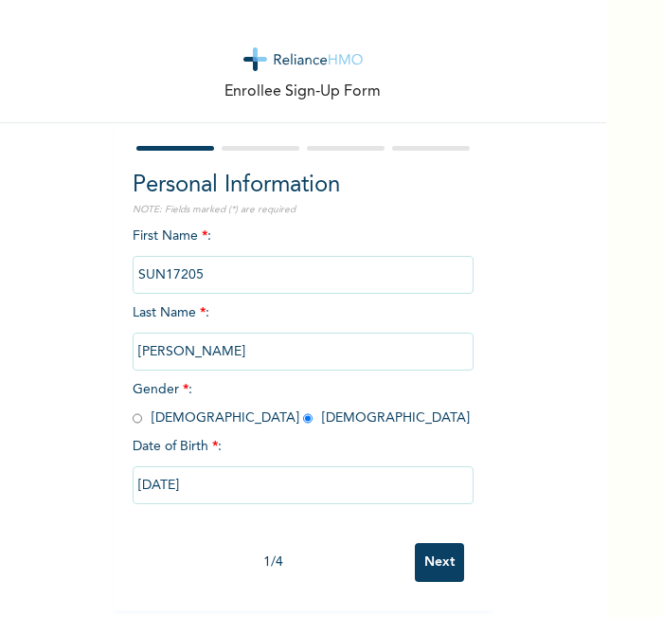
click at [441, 550] on input "Next" at bounding box center [439, 562] width 49 height 39
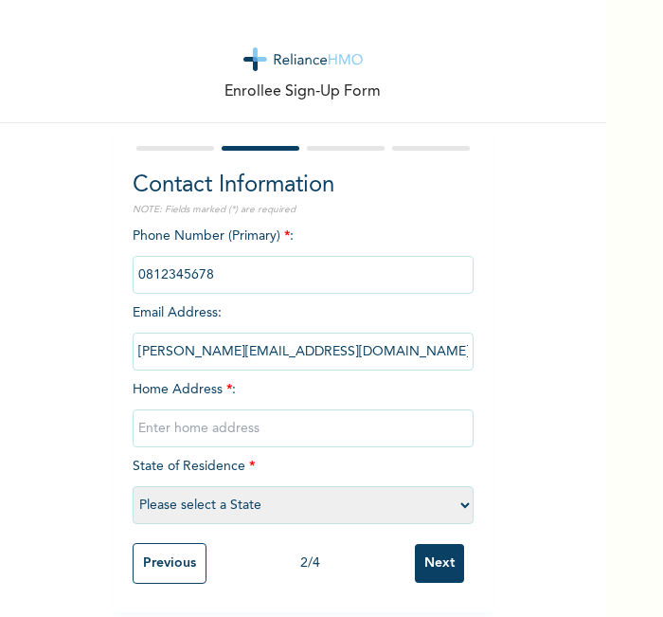
click at [339, 424] on input "text" at bounding box center [303, 428] width 341 height 38
type input "l"
select select "25"
click at [442, 545] on input "Next" at bounding box center [439, 563] width 49 height 39
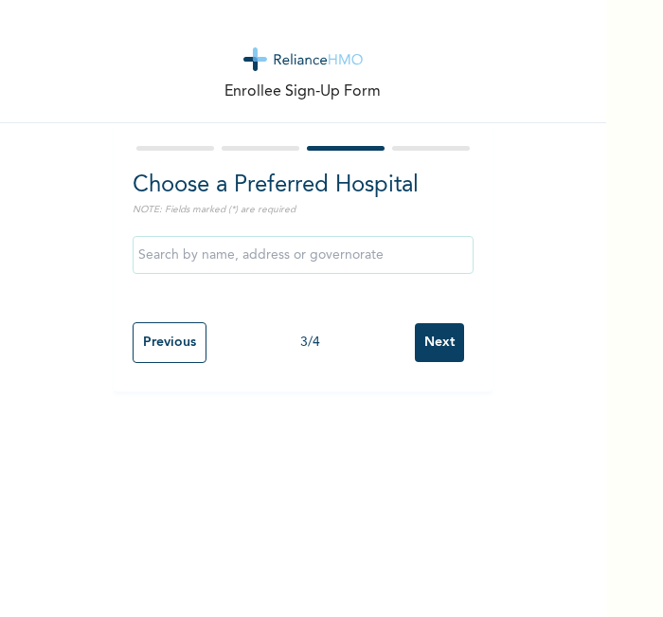
scroll to position [0, 0]
click at [436, 342] on input "Next" at bounding box center [439, 342] width 49 height 39
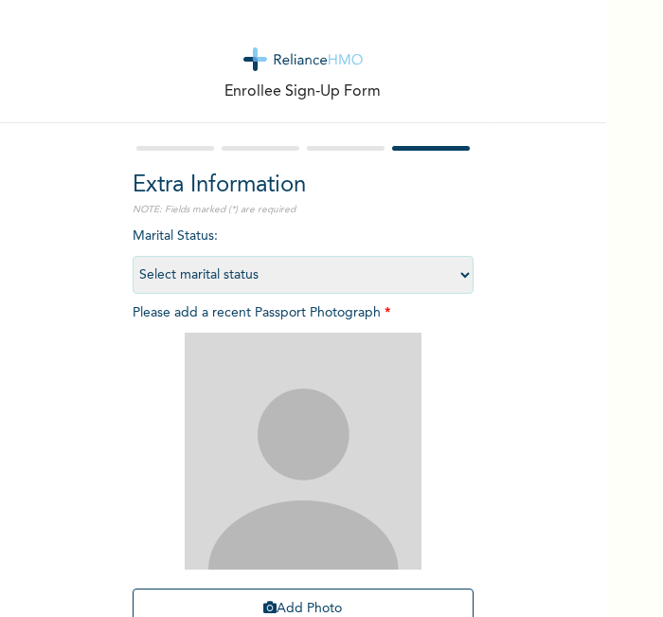
scroll to position [174, 0]
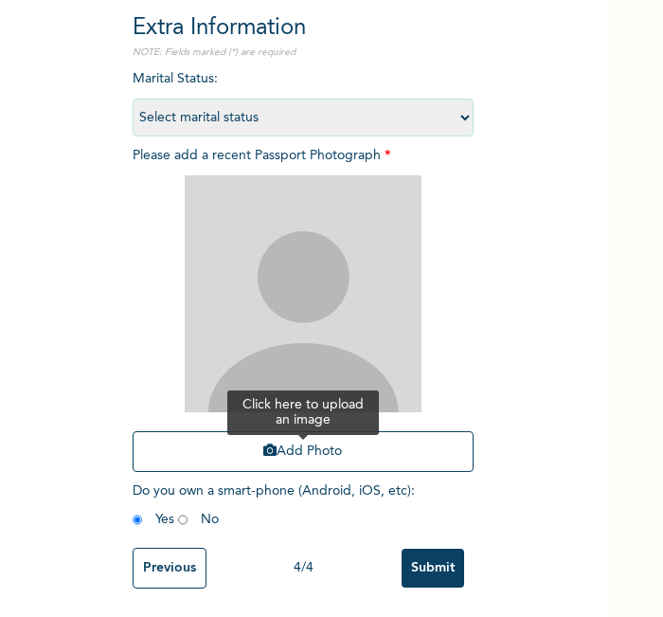
click at [348, 433] on button "Add Photo" at bounding box center [303, 451] width 341 height 41
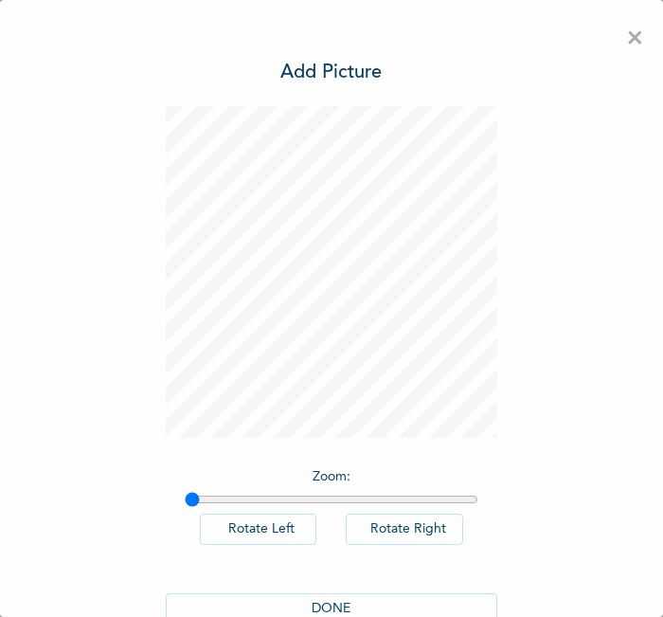
scroll to position [0, 0]
click at [387, 593] on button "DONE" at bounding box center [332, 608] width 332 height 31
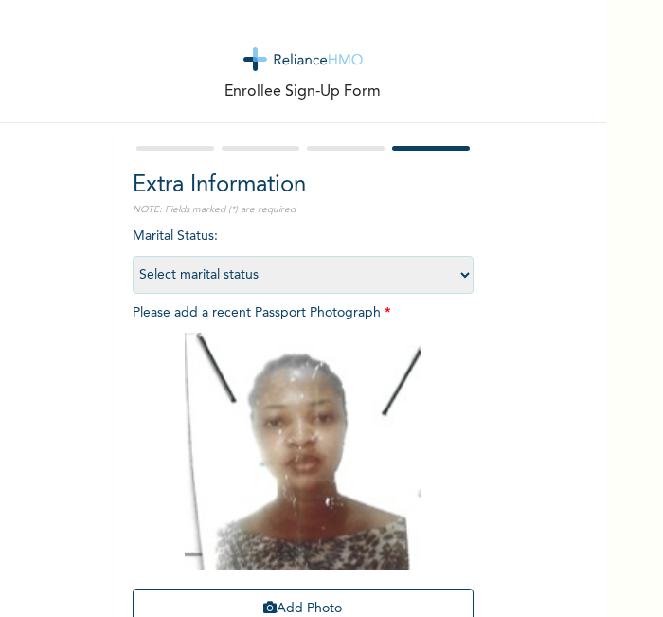
scroll to position [174, 0]
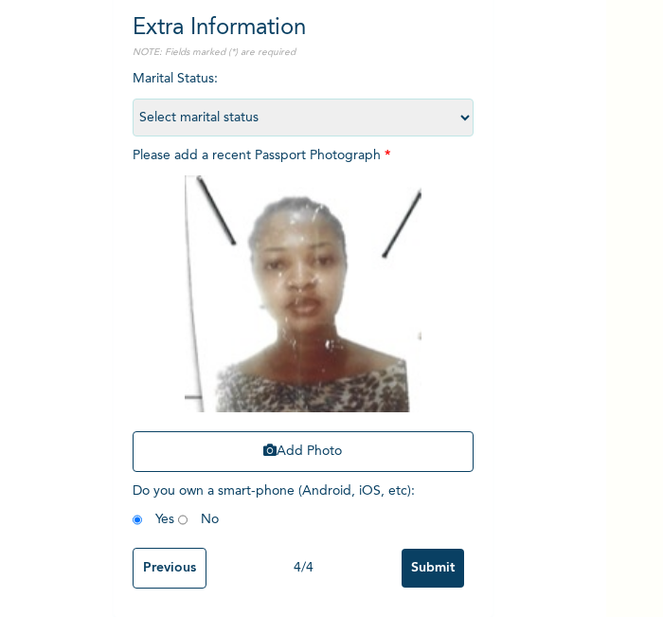
click at [441, 550] on input "Submit" at bounding box center [433, 568] width 63 height 39
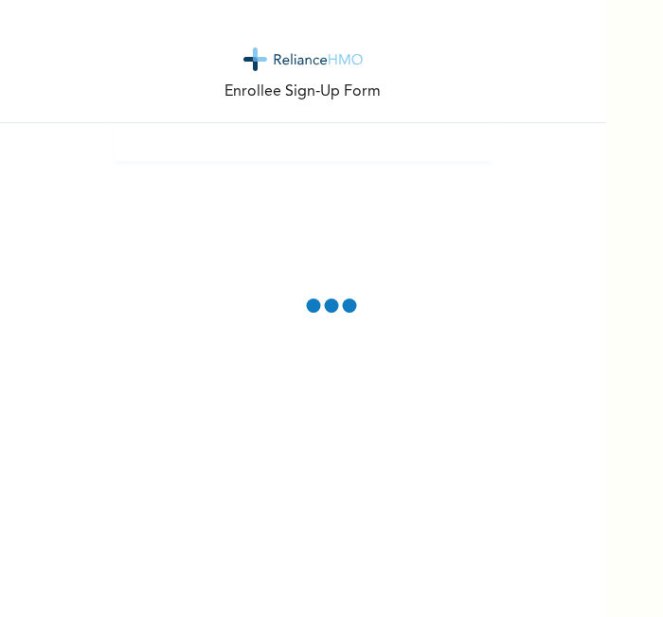
scroll to position [0, 0]
drag, startPoint x: 648, startPoint y: 7, endPoint x: 241, endPoint y: 171, distance: 439.5
click at [241, 171] on div "Enrollee Sign-Up Form" at bounding box center [303, 308] width 606 height 617
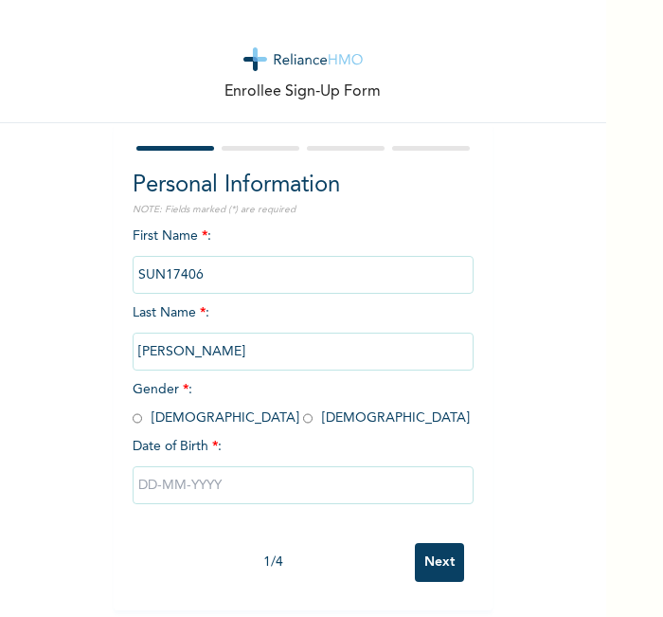
click at [133, 418] on input "radio" at bounding box center [137, 418] width 9 height 18
radio input "true"
click at [208, 490] on input "text" at bounding box center [303, 485] width 341 height 38
select select "7"
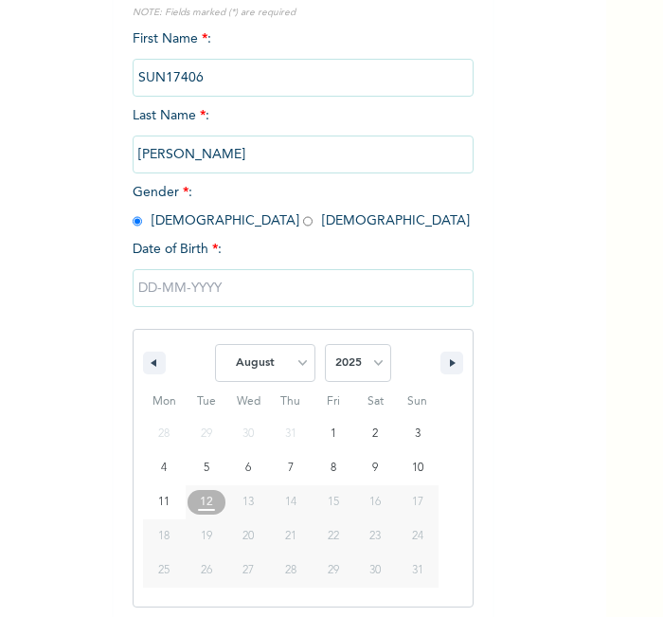
scroll to position [203, 0]
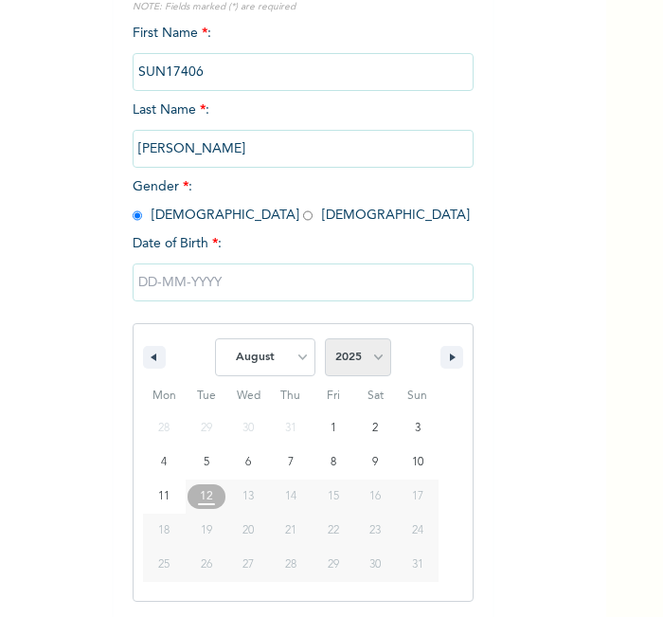
click at [352, 365] on select "2025 2024 2023 2022 2021 2020 2019 2018 2017 2016 2015 2014 2013 2012 2011 2010…" at bounding box center [358, 357] width 66 height 38
select select "2003"
click at [325, 338] on select "2025 2024 2023 2022 2021 2020 2019 2018 2017 2016 2015 2014 2013 2012 2011 2010…" at bounding box center [358, 357] width 66 height 38
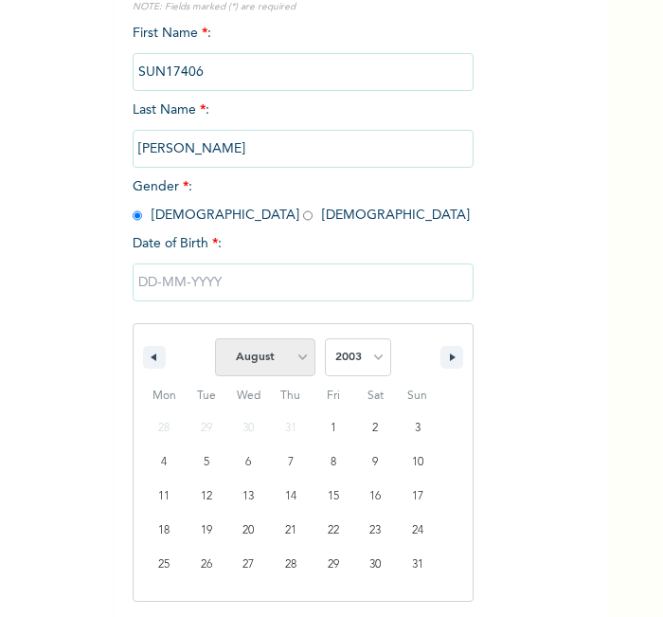
click at [284, 352] on select "January February March April May June July August September October November De…" at bounding box center [265, 357] width 100 height 38
select select "10"
click at [215, 338] on select "January February March April May June July August September October November De…" at bounding box center [265, 357] width 100 height 38
type input "[DATE]"
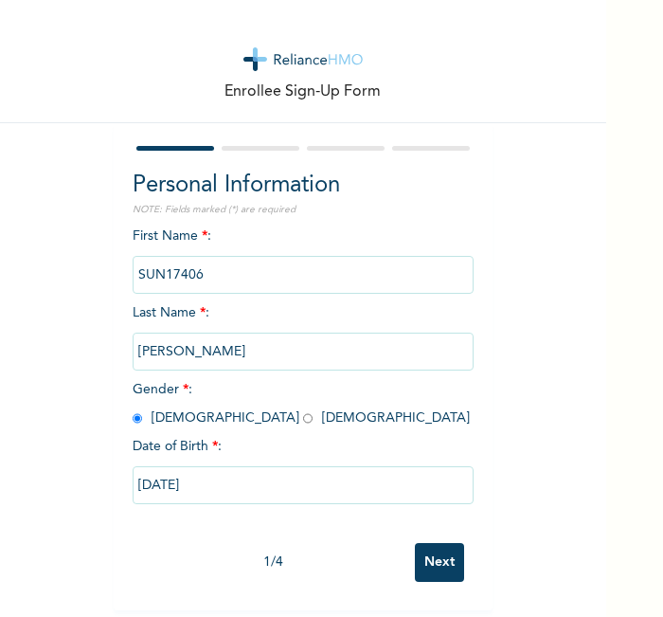
click at [440, 546] on input "Next" at bounding box center [439, 562] width 49 height 39
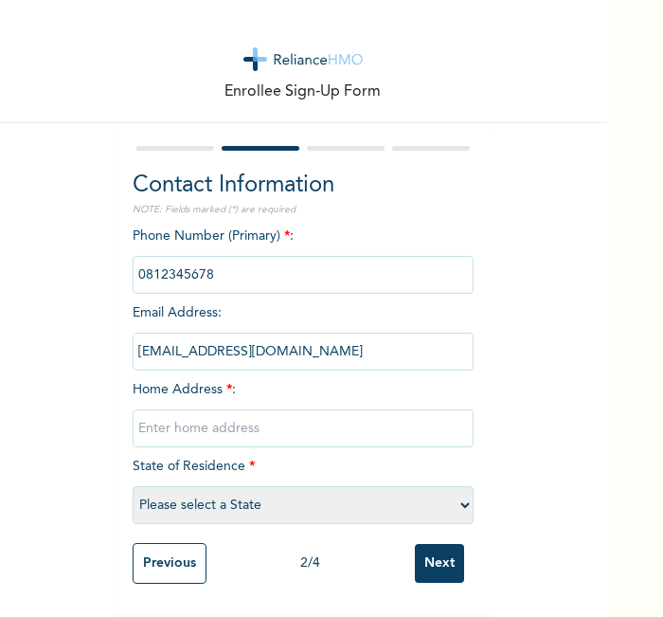
click at [365, 429] on input "text" at bounding box center [303, 428] width 341 height 38
type input "l"
select select "21"
click at [421, 551] on input "Next" at bounding box center [439, 563] width 49 height 39
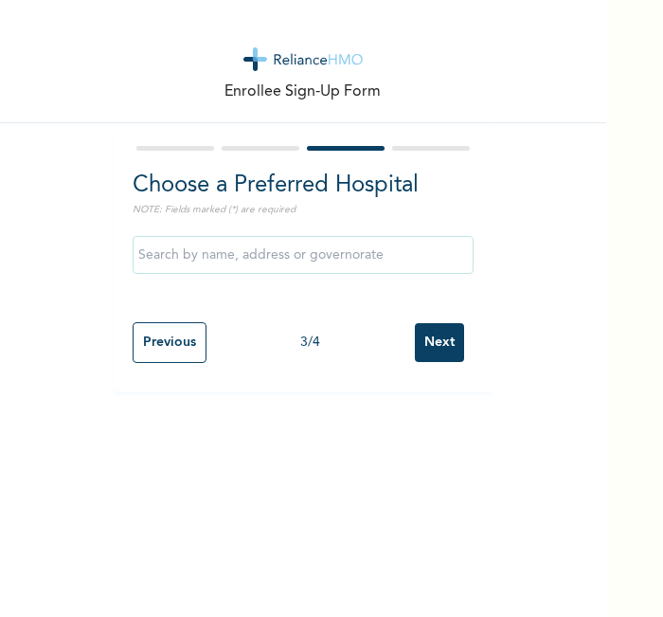
click at [423, 342] on input "Next" at bounding box center [439, 342] width 49 height 39
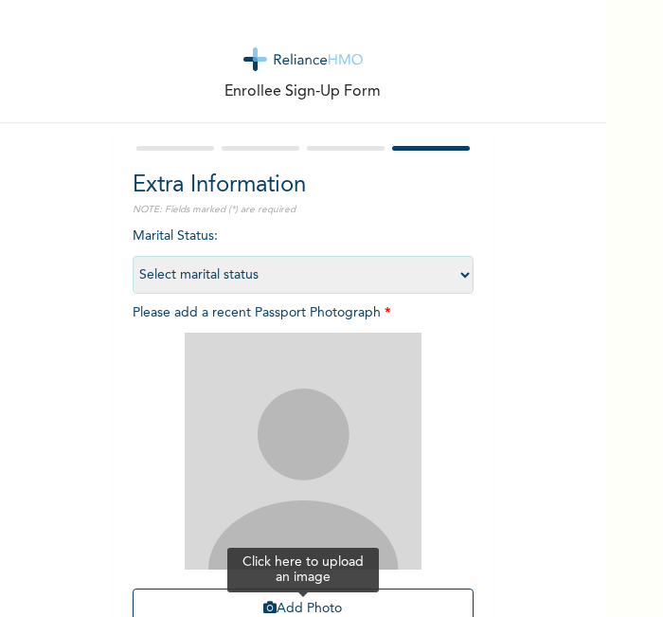
click at [364, 599] on button "Add Photo" at bounding box center [303, 608] width 341 height 41
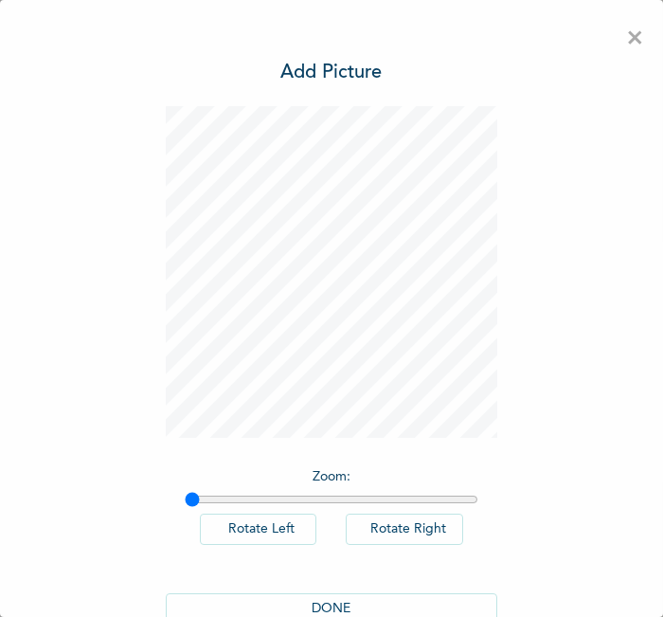
scroll to position [43, 0]
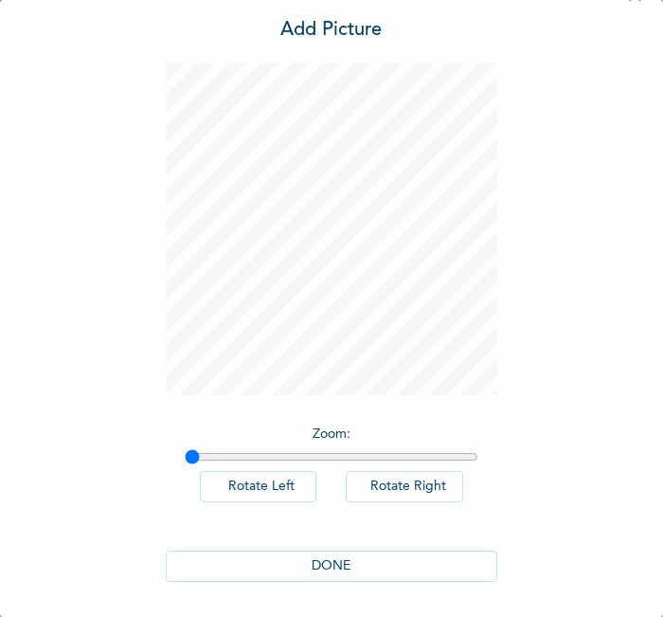
click at [340, 565] on button "DONE" at bounding box center [332, 565] width 332 height 31
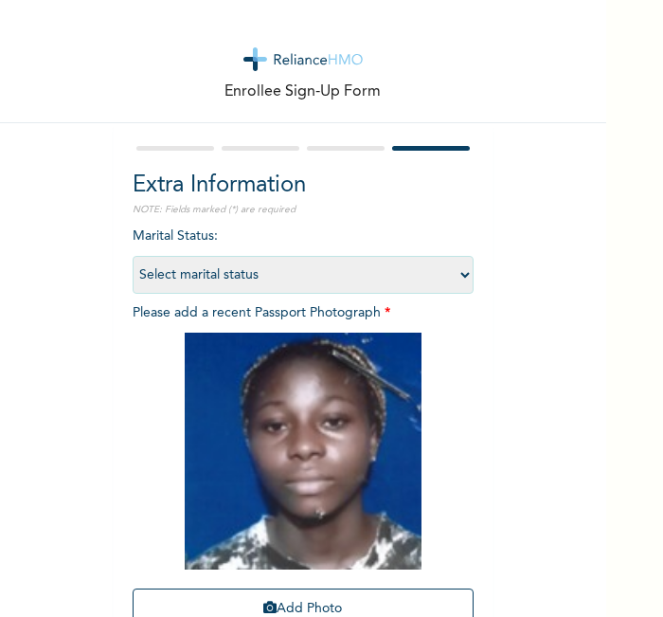
scroll to position [174, 0]
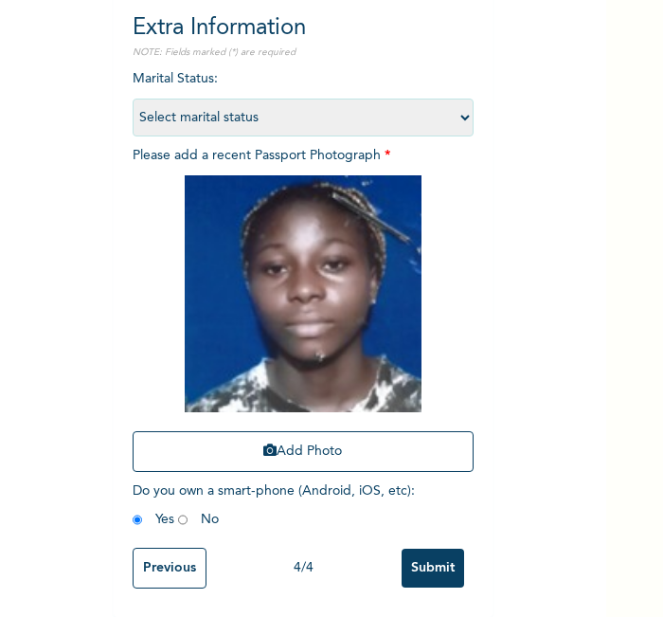
click at [422, 561] on input "Submit" at bounding box center [433, 568] width 63 height 39
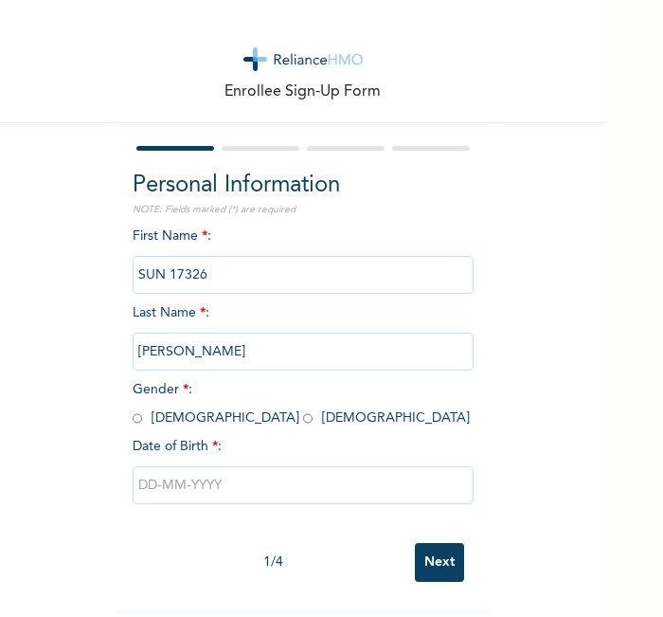
click at [184, 58] on div "Enrollee Sign-Up Form" at bounding box center [303, 61] width 606 height 123
click at [133, 421] on input "radio" at bounding box center [137, 418] width 9 height 18
radio input "true"
click at [254, 487] on input "text" at bounding box center [303, 485] width 341 height 38
select select "7"
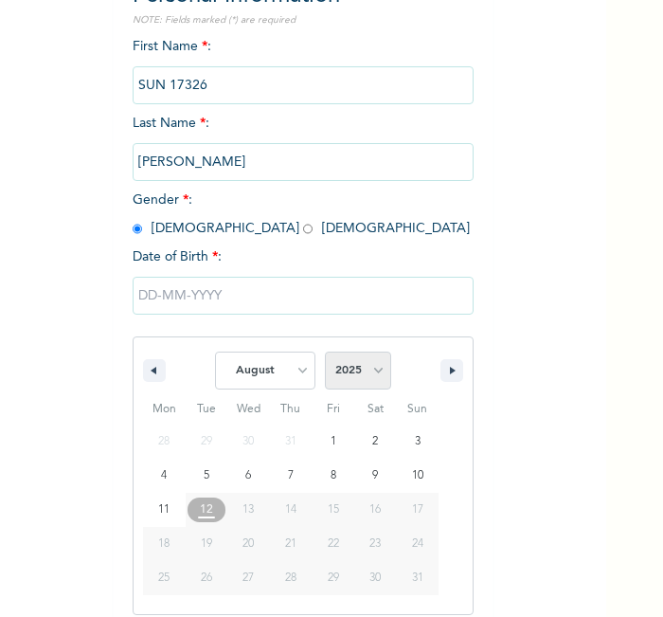
scroll to position [203, 0]
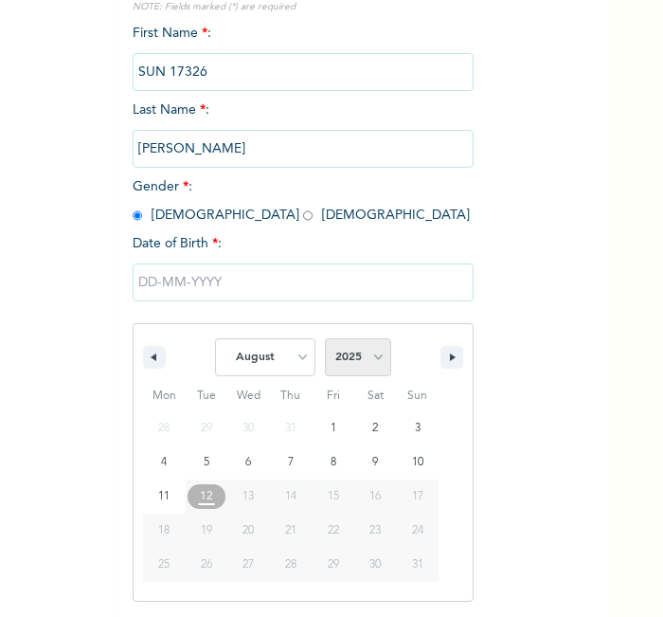
click at [350, 353] on select "2025 2024 2023 2022 2021 2020 2019 2018 2017 2016 2015 2014 2013 2012 2011 2010…" at bounding box center [358, 357] width 66 height 38
select select "1999"
click at [325, 338] on select "2025 2024 2023 2022 2021 2020 2019 2018 2017 2016 2015 2014 2013 2012 2011 2010…" at bounding box center [358, 357] width 66 height 38
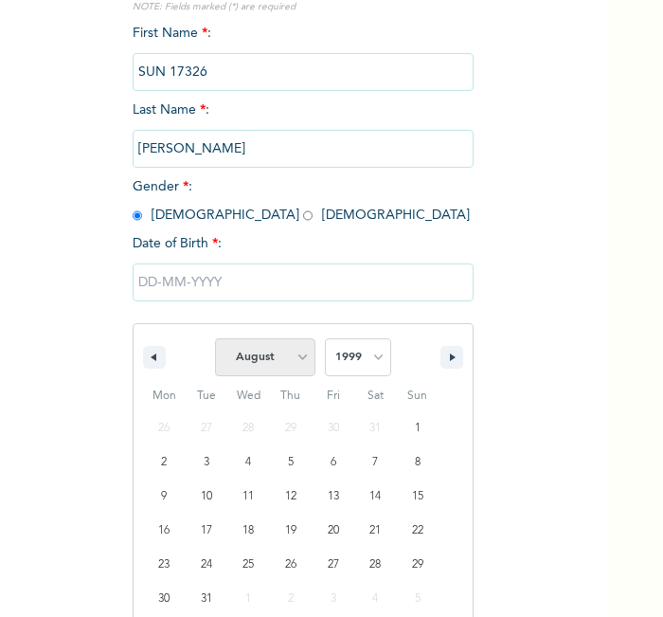
click at [290, 367] on select "January February March April May June July August September October November De…" at bounding box center [265, 357] width 100 height 38
select select "8"
click at [215, 338] on select "January February March April May June July August September October November De…" at bounding box center [265, 357] width 100 height 38
type input "[DATE]"
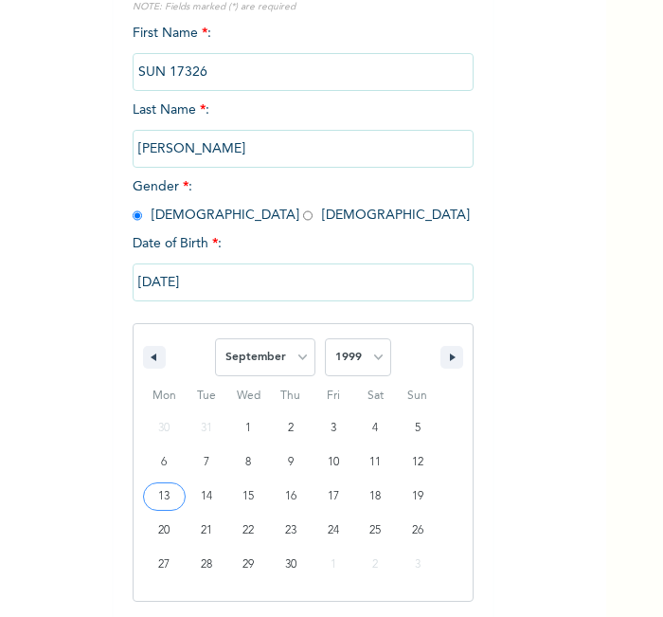
scroll to position [9, 0]
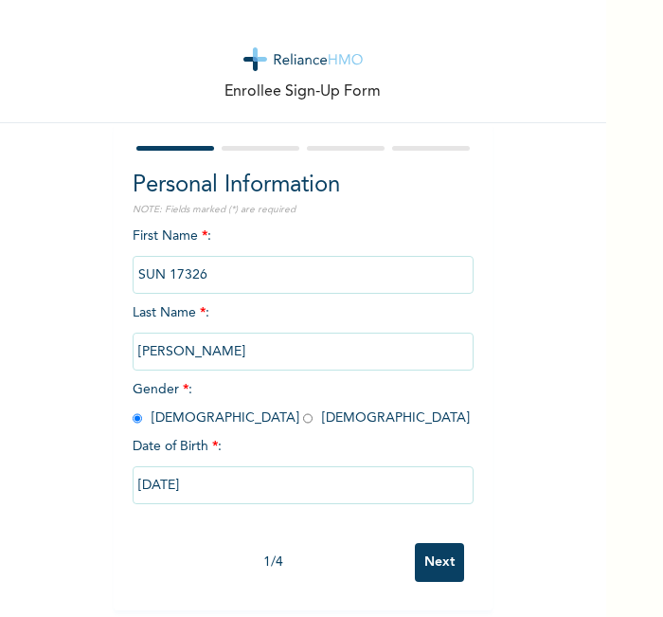
click at [446, 559] on input "Next" at bounding box center [439, 562] width 49 height 39
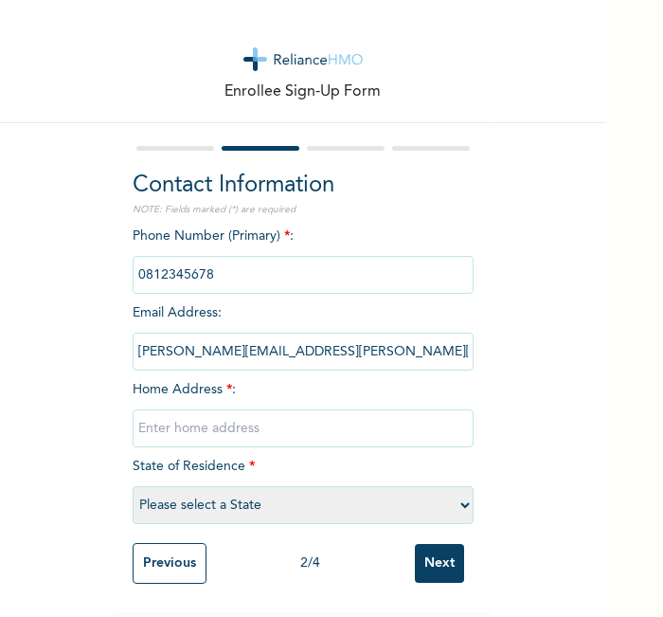
click at [361, 427] on input "text" at bounding box center [303, 428] width 341 height 38
type input "l"
select select "21"
click at [436, 564] on input "Next" at bounding box center [439, 563] width 49 height 39
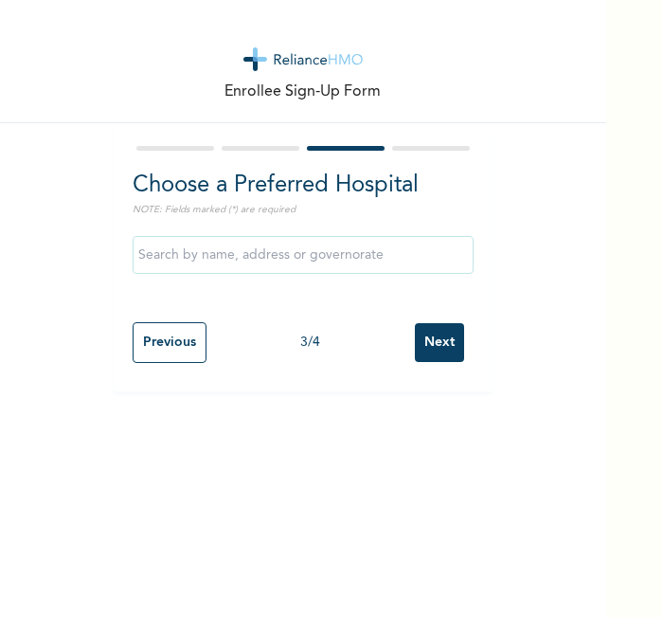
click at [415, 336] on input "Next" at bounding box center [439, 342] width 49 height 39
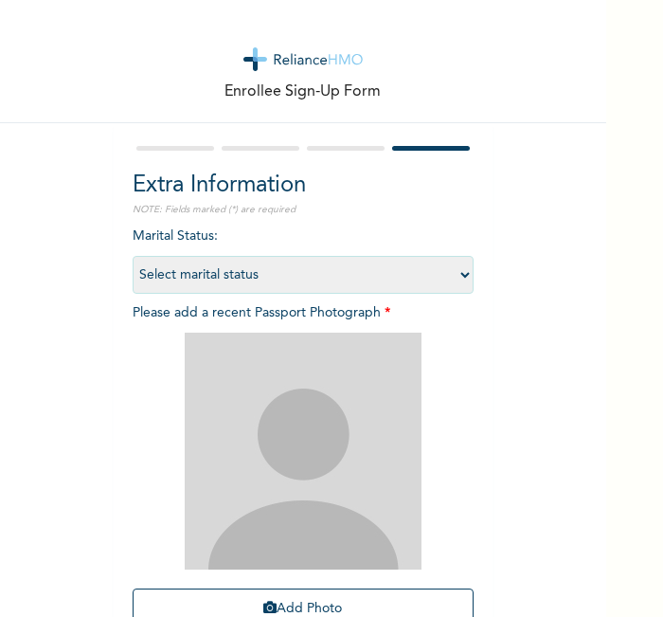
scroll to position [174, 0]
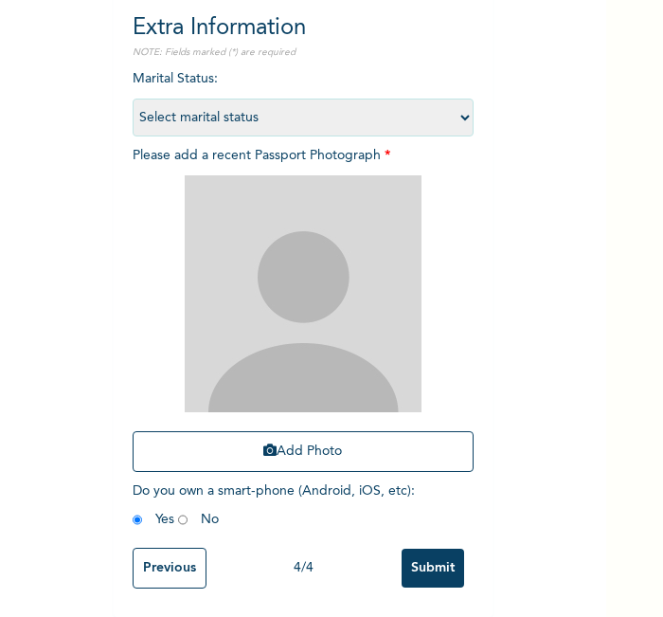
click at [340, 455] on div "Add Photo" at bounding box center [303, 324] width 341 height 316
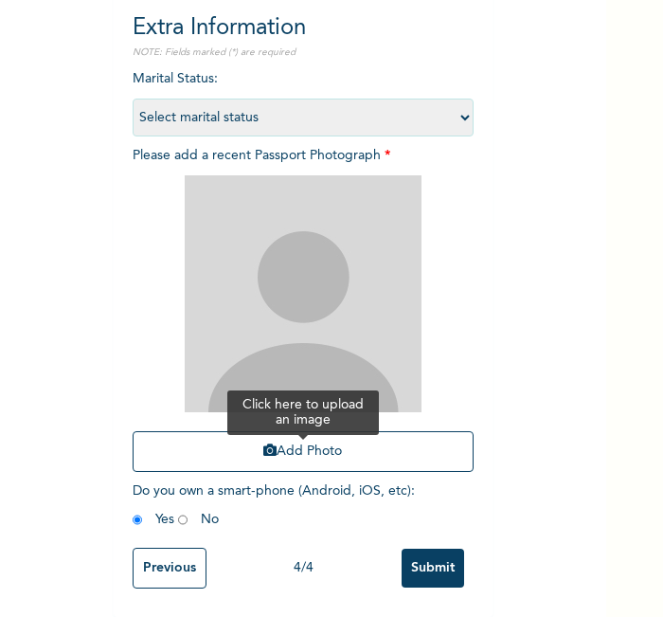
click at [339, 437] on button "Add Photo" at bounding box center [303, 451] width 341 height 41
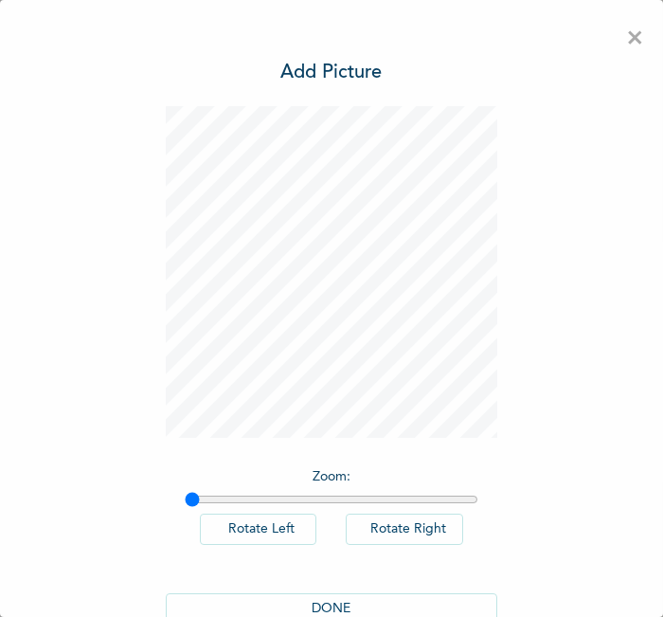
scroll to position [43, 0]
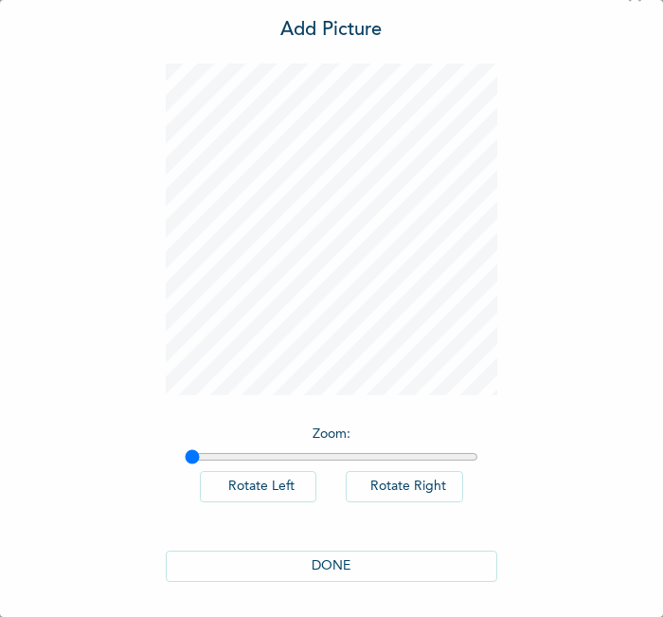
click at [381, 581] on div "DONE" at bounding box center [332, 566] width 332 height 69
click at [396, 551] on button "DONE" at bounding box center [332, 565] width 332 height 31
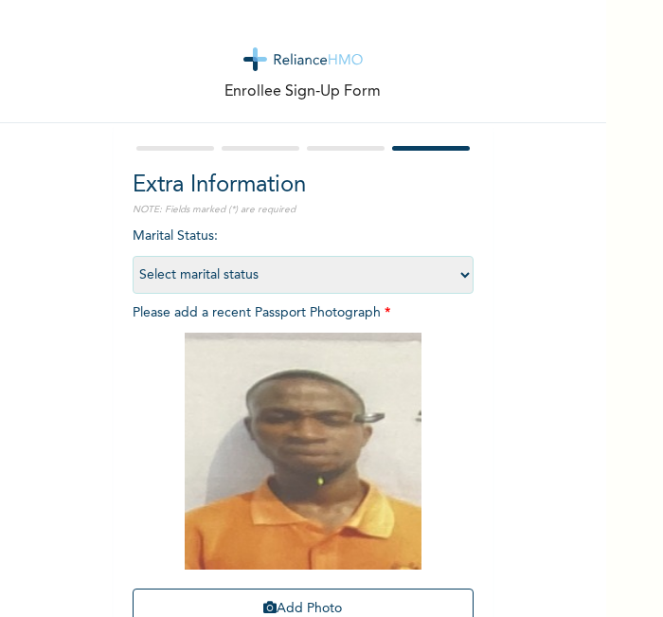
scroll to position [174, 0]
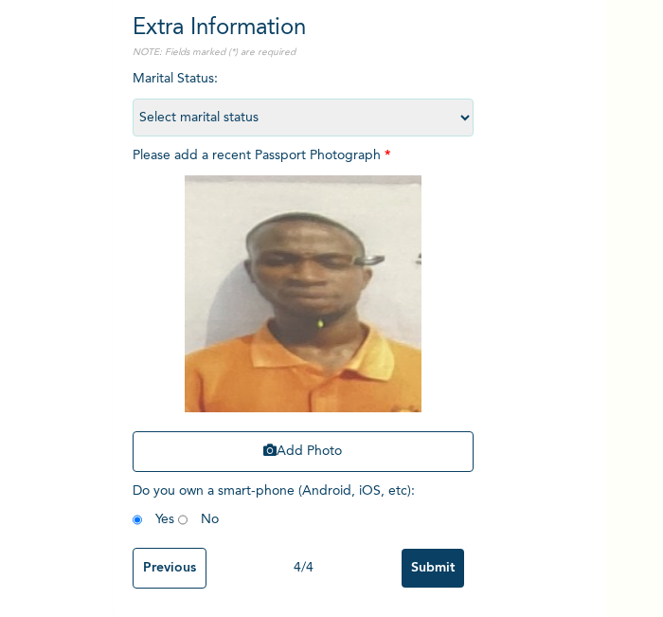
click at [454, 549] on input "Submit" at bounding box center [433, 568] width 63 height 39
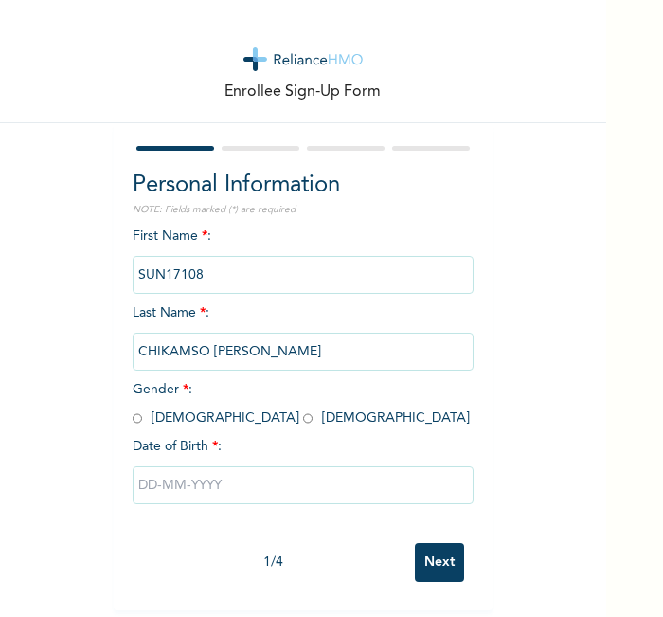
click at [147, 62] on div "Enrollee Sign-Up Form" at bounding box center [303, 61] width 606 height 123
click at [303, 423] on input "radio" at bounding box center [307, 418] width 9 height 18
radio input "true"
click at [178, 475] on input "text" at bounding box center [303, 485] width 341 height 38
select select "7"
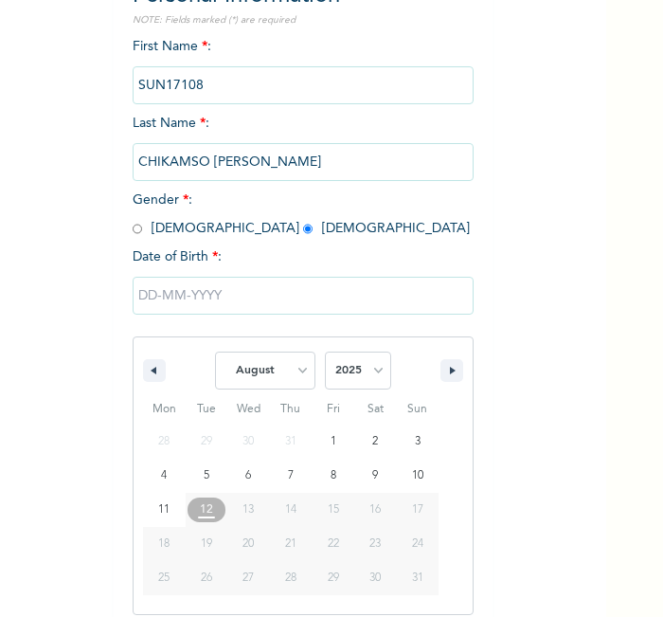
scroll to position [203, 0]
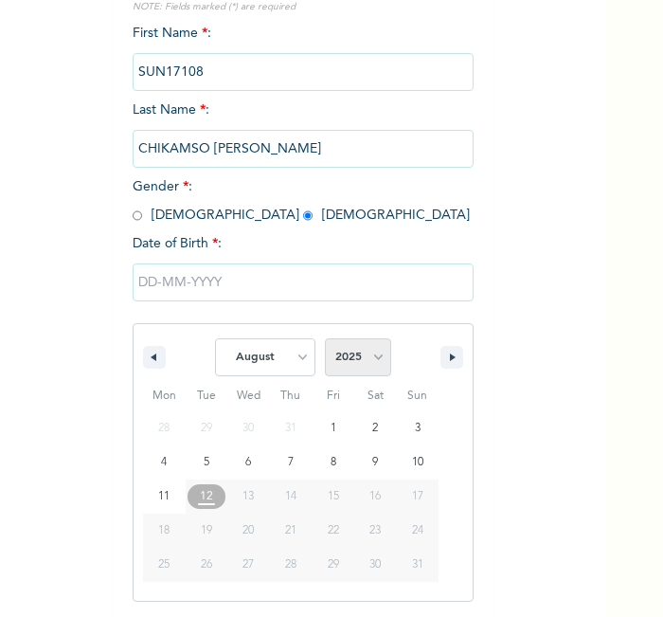
click at [341, 364] on select "2025 2024 2023 2022 2021 2020 2019 2018 2017 2016 2015 2014 2013 2012 2011 2010…" at bounding box center [358, 357] width 66 height 38
select select "2004"
click at [325, 338] on select "2025 2024 2023 2022 2021 2020 2019 2018 2017 2016 2015 2014 2013 2012 2011 2010…" at bounding box center [358, 357] width 66 height 38
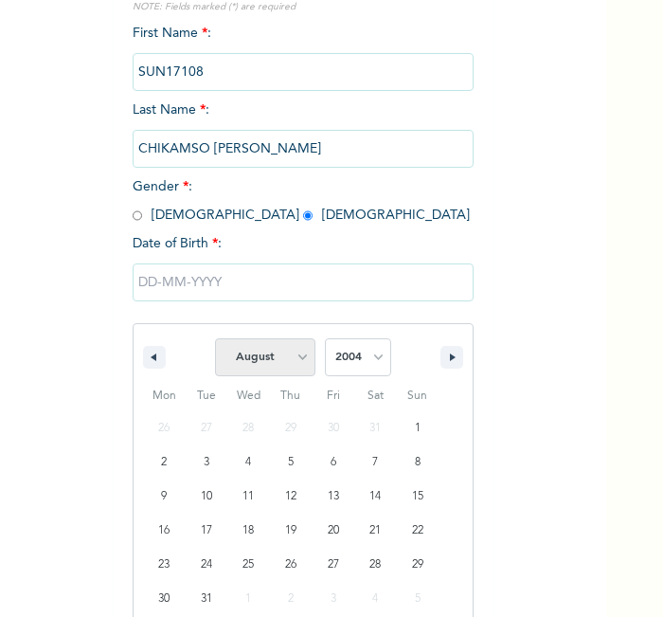
click at [280, 356] on select "January February March April May June July August September October November De…" at bounding box center [265, 357] width 100 height 38
select select "3"
click at [215, 338] on select "January February March April May June July August September October November De…" at bounding box center [265, 357] width 100 height 38
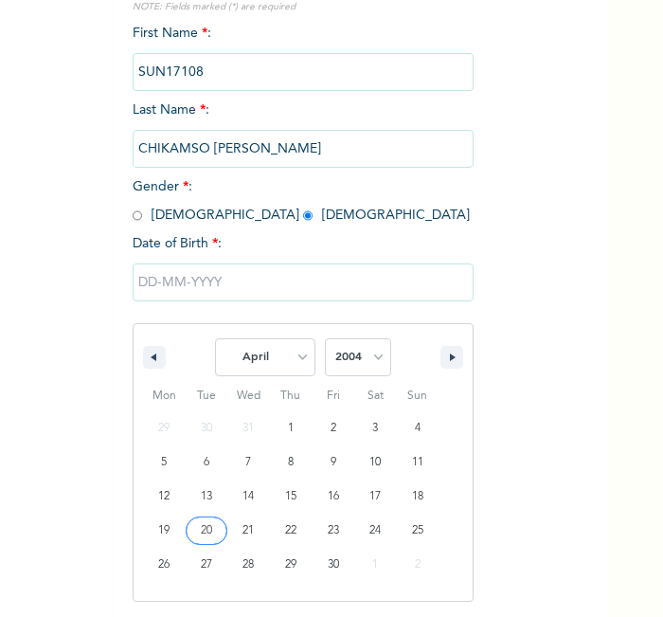
type input "04/20/2004"
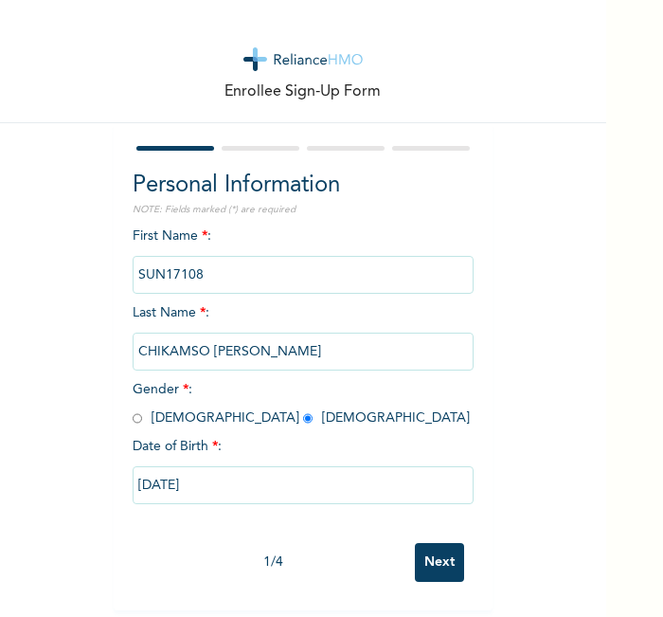
scroll to position [9, 0]
click at [443, 543] on input "Next" at bounding box center [439, 562] width 49 height 39
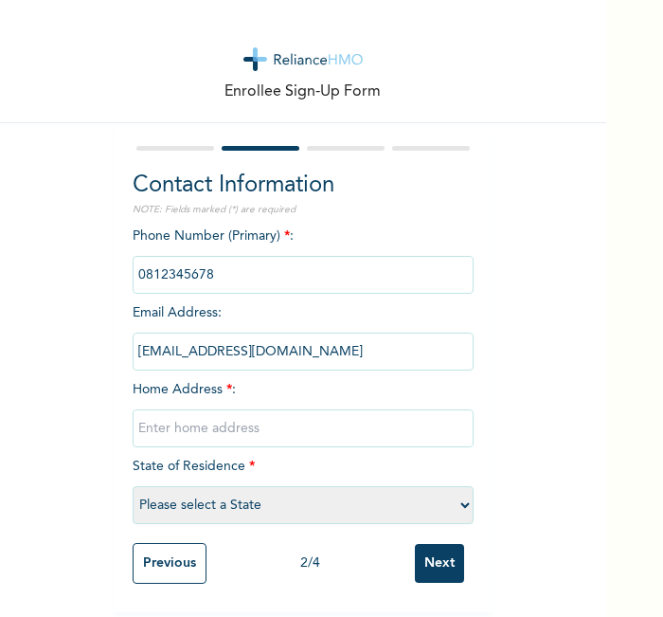
click at [370, 431] on input "text" at bounding box center [303, 428] width 341 height 38
type input "l"
select select "25"
click at [422, 558] on input "Next" at bounding box center [439, 563] width 49 height 39
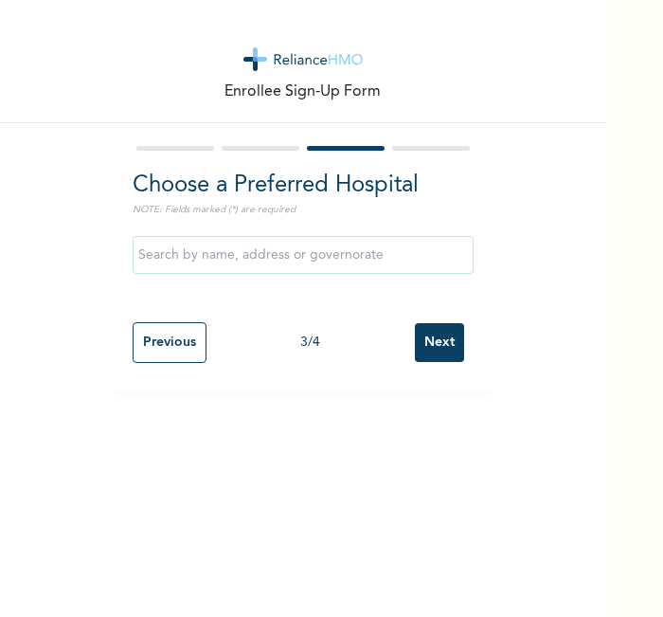
scroll to position [0, 0]
click at [431, 324] on input "Next" at bounding box center [439, 342] width 49 height 39
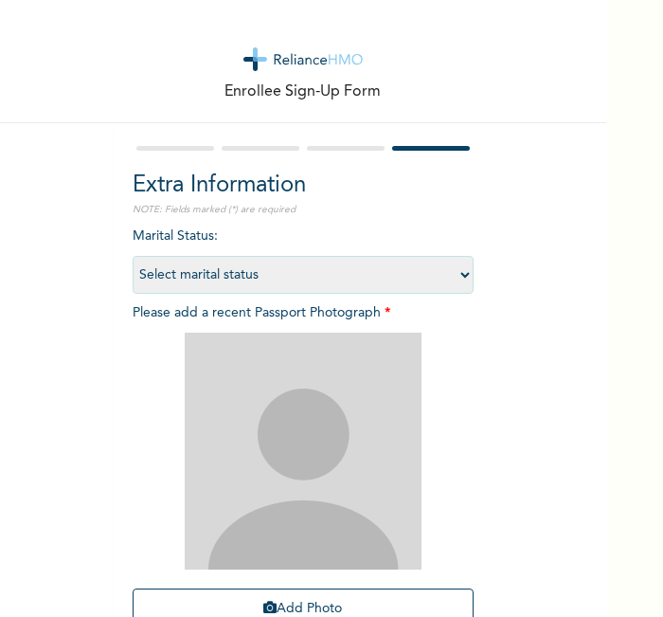
scroll to position [174, 0]
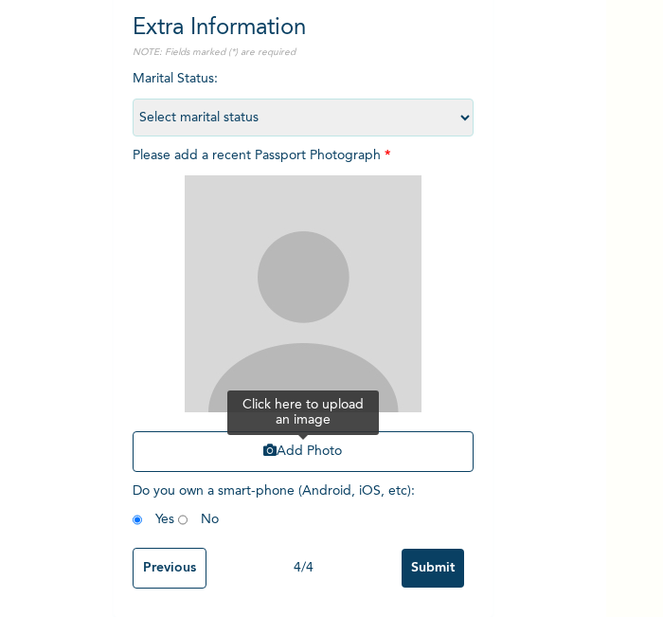
click at [376, 444] on button "Add Photo" at bounding box center [303, 451] width 341 height 41
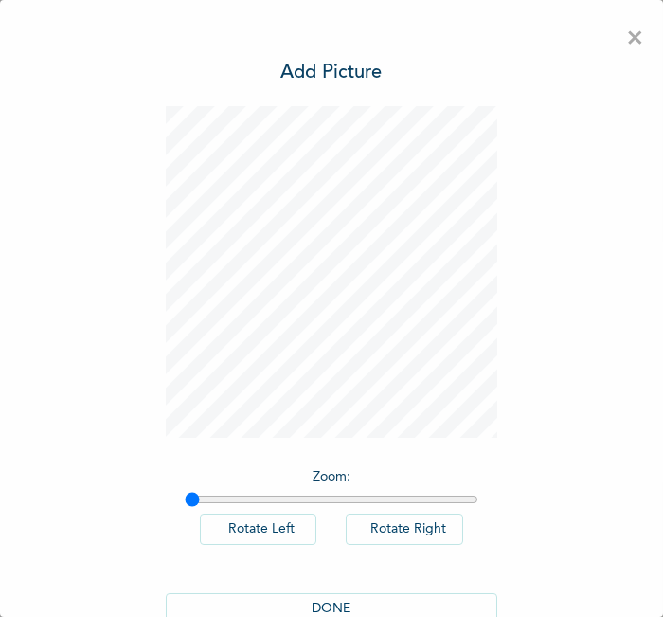
scroll to position [43, 0]
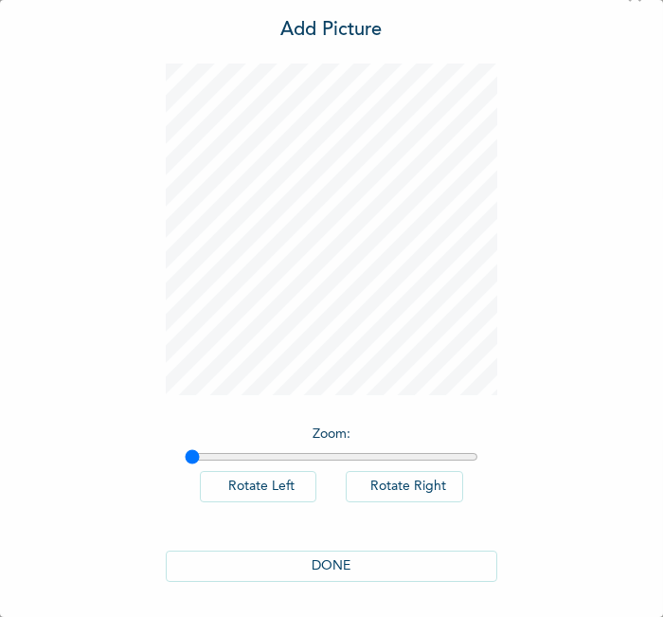
click at [421, 558] on button "DONE" at bounding box center [332, 565] width 332 height 31
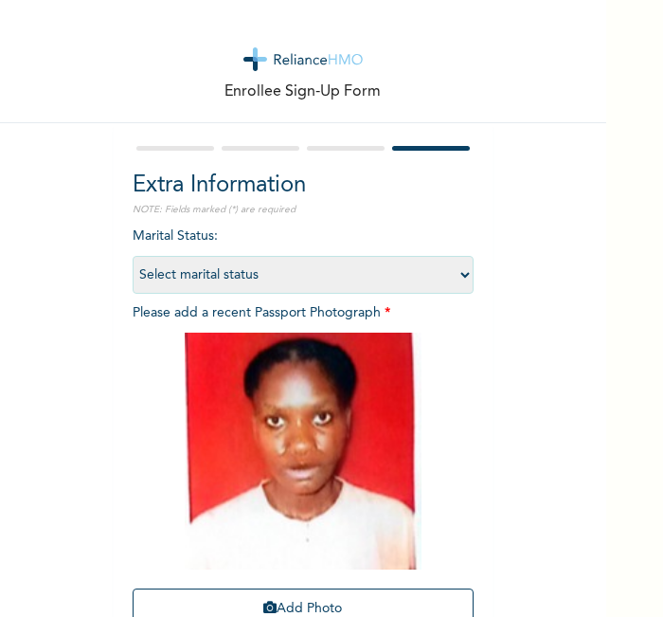
scroll to position [174, 0]
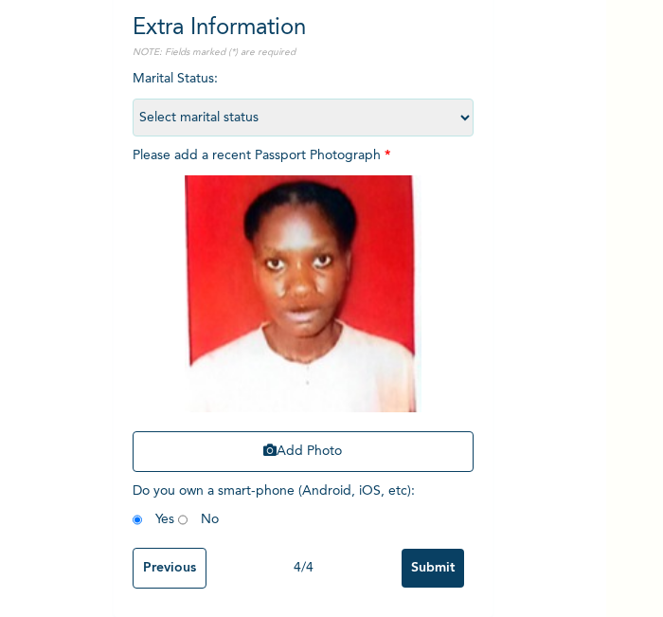
click at [402, 555] on input "Submit" at bounding box center [433, 568] width 63 height 39
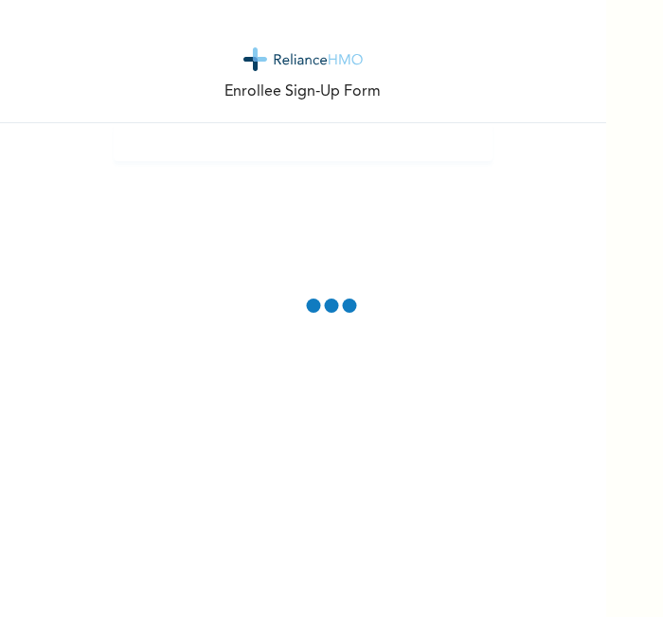
scroll to position [0, 0]
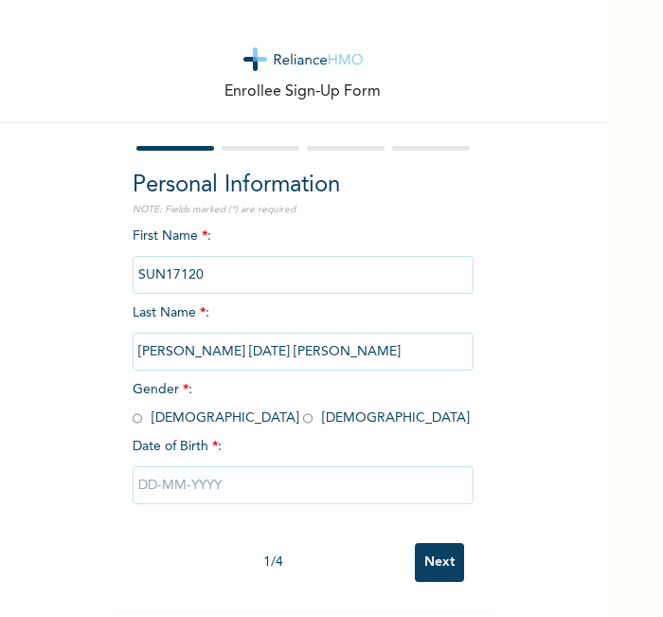
click at [169, 55] on div "Enrollee Sign-Up Form" at bounding box center [303, 61] width 606 height 123
click at [133, 413] on input "radio" at bounding box center [137, 418] width 9 height 18
radio input "true"
click at [175, 492] on input "text" at bounding box center [303, 485] width 341 height 38
select select "7"
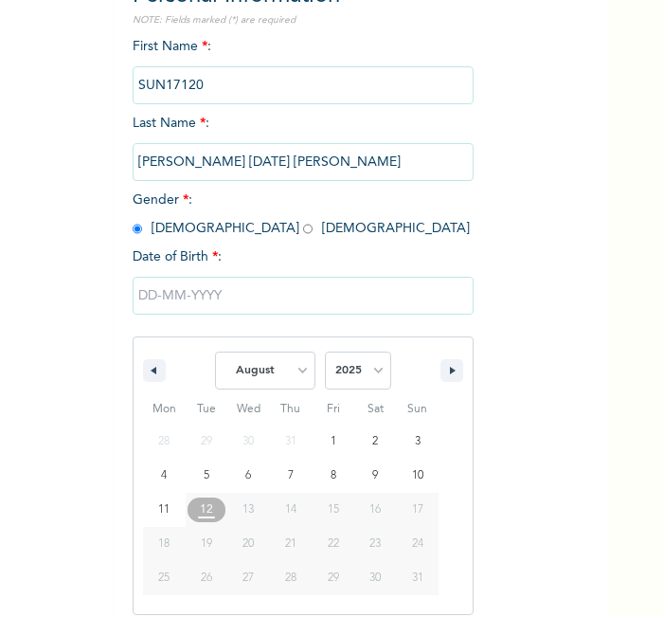
scroll to position [203, 0]
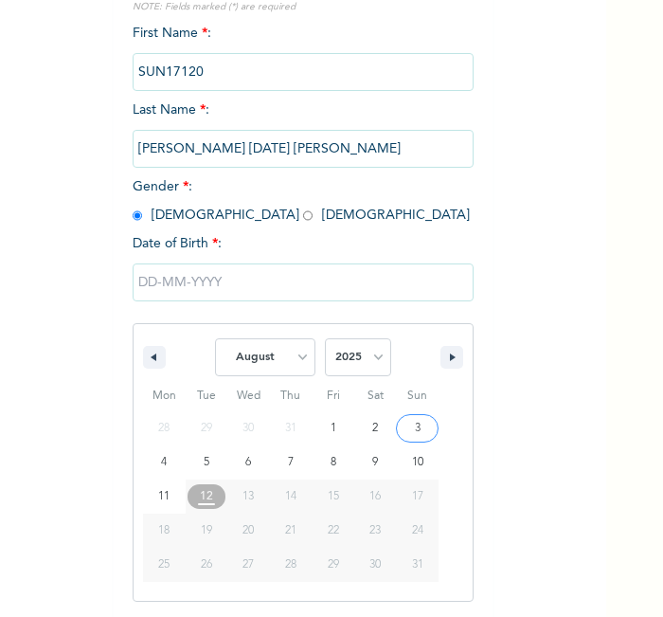
click at [347, 336] on span "2025 2024 2023 2022 2021 2020 2019 2018 2017 2016 2015 2014 2013 2012 2011 2010…" at bounding box center [358, 357] width 66 height 57
click at [347, 339] on select "2025 2024 2023 2022 2021 2020 2019 2018 2017 2016 2015 2014 2013 2012 2011 2010…" at bounding box center [358, 357] width 66 height 38
select select "2001"
click at [325, 338] on select "2025 2024 2023 2022 2021 2020 2019 2018 2017 2016 2015 2014 2013 2012 2011 2010…" at bounding box center [358, 357] width 66 height 38
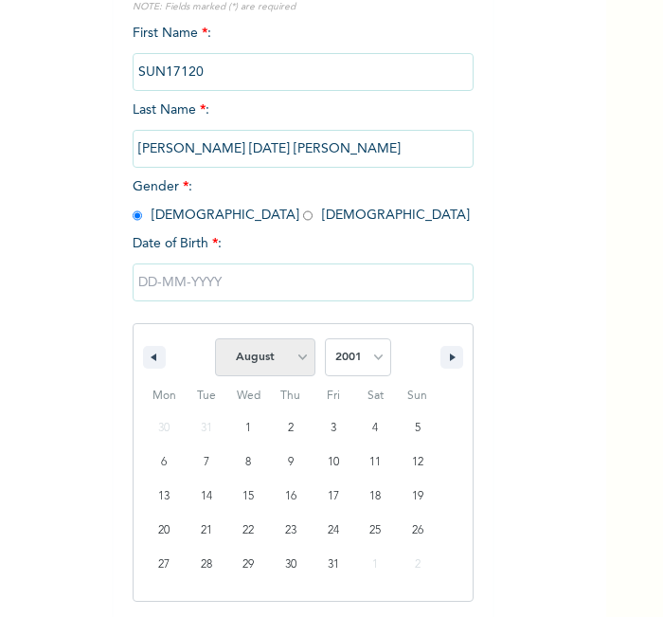
click at [278, 370] on select "January February March April May June July August September October November De…" at bounding box center [265, 357] width 100 height 38
select select "1"
click at [215, 338] on select "January February March April May June July August September October November De…" at bounding box center [265, 357] width 100 height 38
type input "02/24/2001"
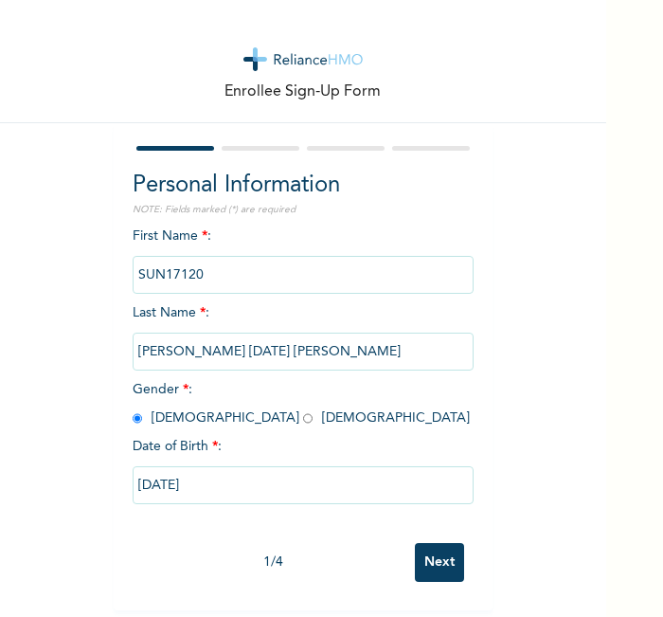
scroll to position [9, 0]
click at [432, 543] on input "Next" at bounding box center [439, 562] width 49 height 39
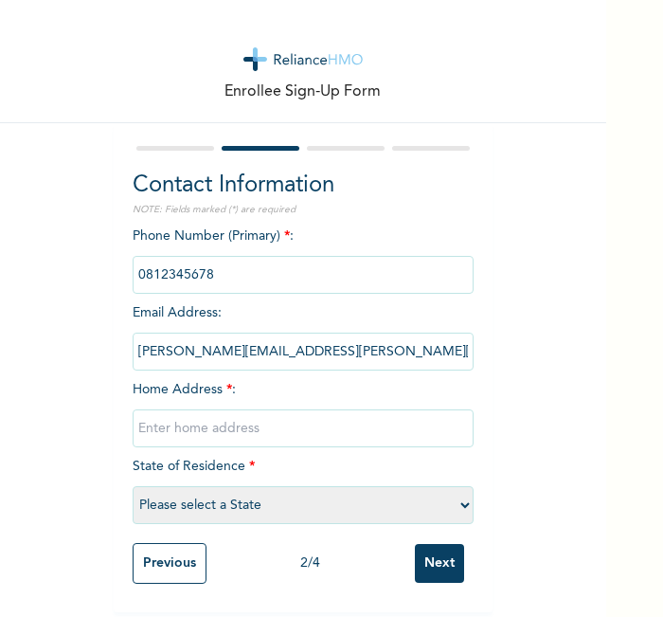
click at [360, 433] on input "text" at bounding box center [303, 428] width 341 height 38
type input "l"
select select "25"
click at [424, 563] on input "Next" at bounding box center [439, 563] width 49 height 39
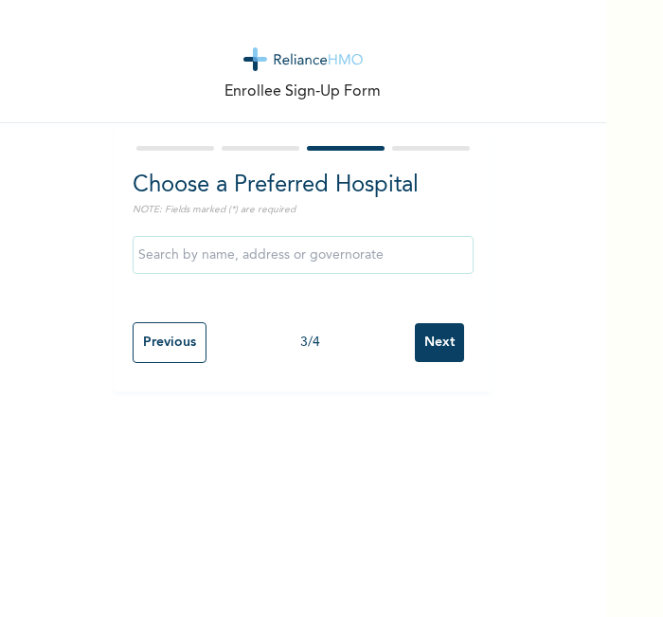
click at [433, 345] on input "Next" at bounding box center [439, 342] width 49 height 39
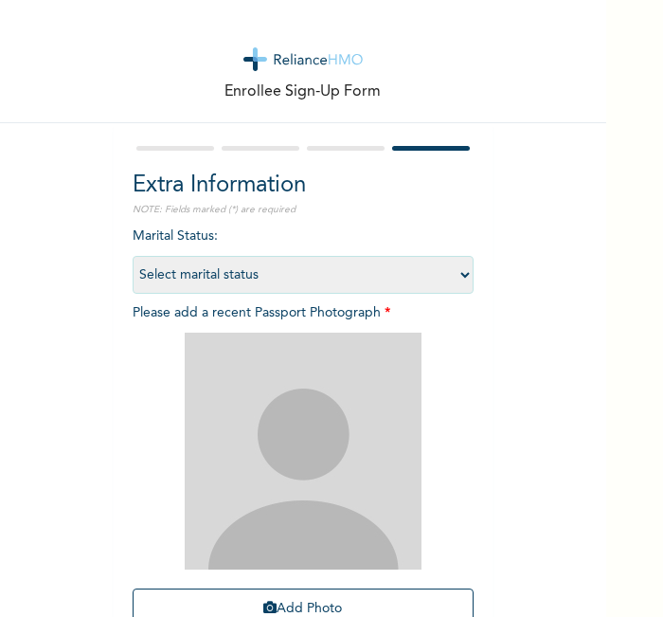
scroll to position [174, 0]
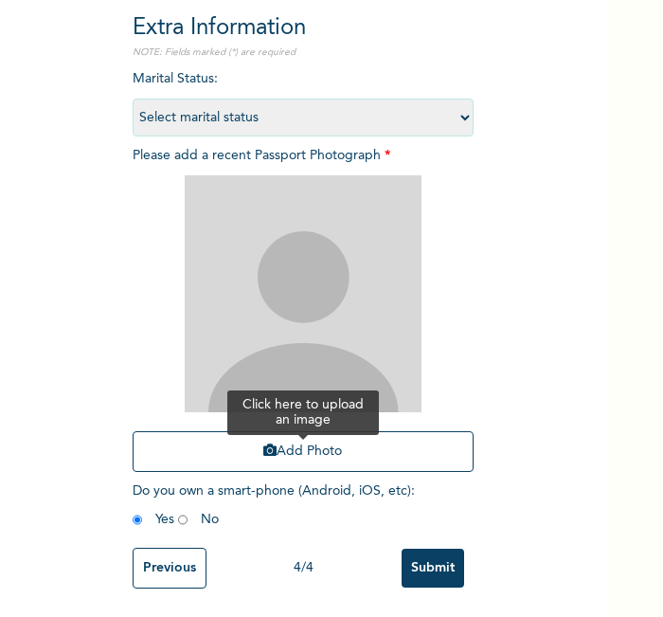
click at [396, 431] on button "Add Photo" at bounding box center [303, 451] width 341 height 41
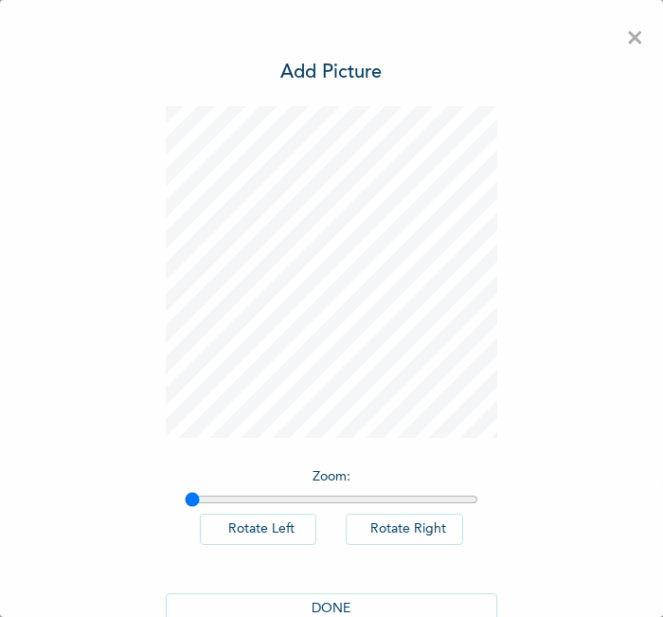
click at [392, 604] on button "DONE" at bounding box center [332, 608] width 332 height 31
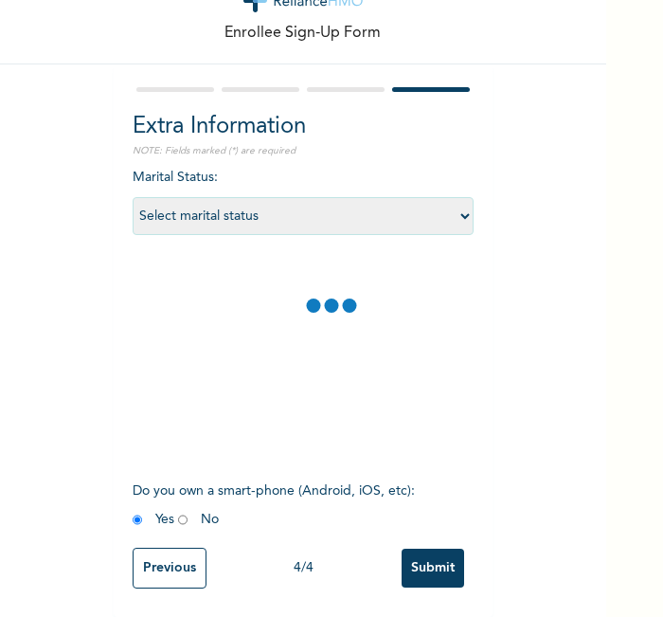
scroll to position [174, 0]
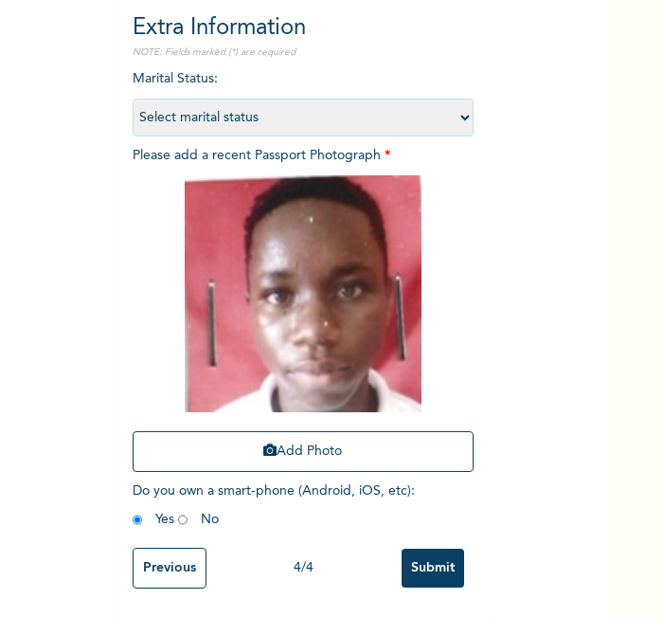
click at [450, 549] on input "Submit" at bounding box center [433, 568] width 63 height 39
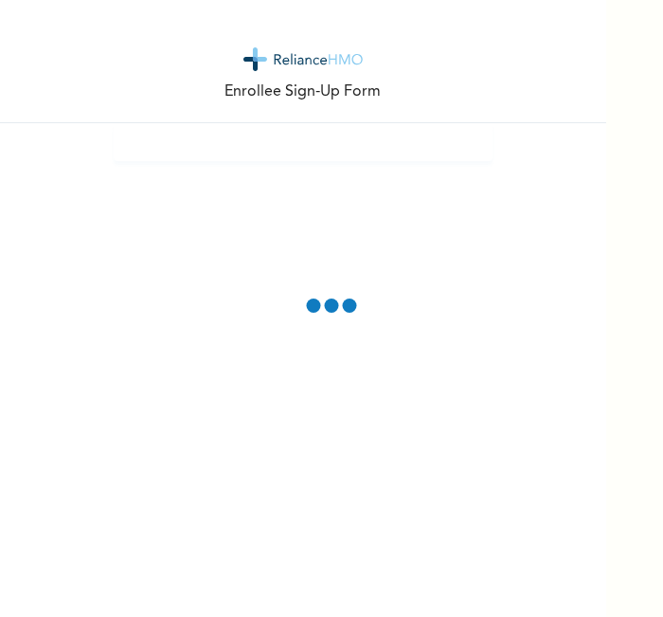
scroll to position [0, 0]
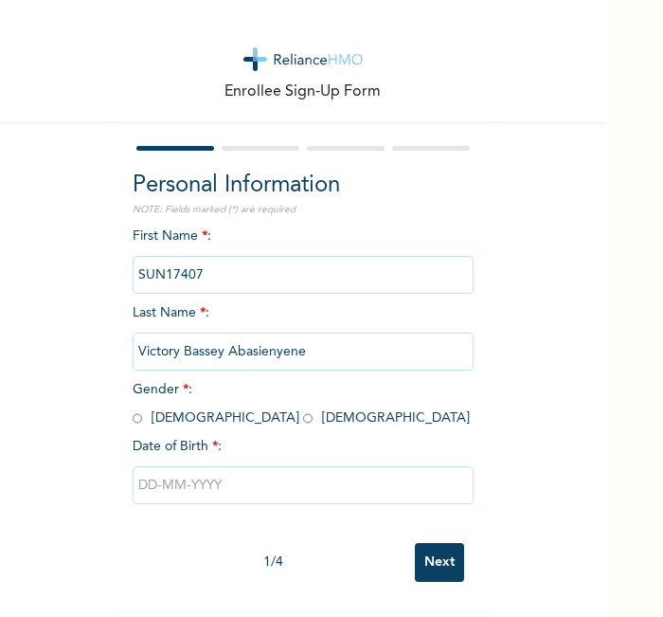
click at [148, 102] on div "Enrollee Sign-Up Form" at bounding box center [303, 61] width 606 height 123
click at [303, 424] on input "radio" at bounding box center [307, 418] width 9 height 18
radio input "true"
click at [207, 495] on input "text" at bounding box center [303, 485] width 341 height 38
select select "7"
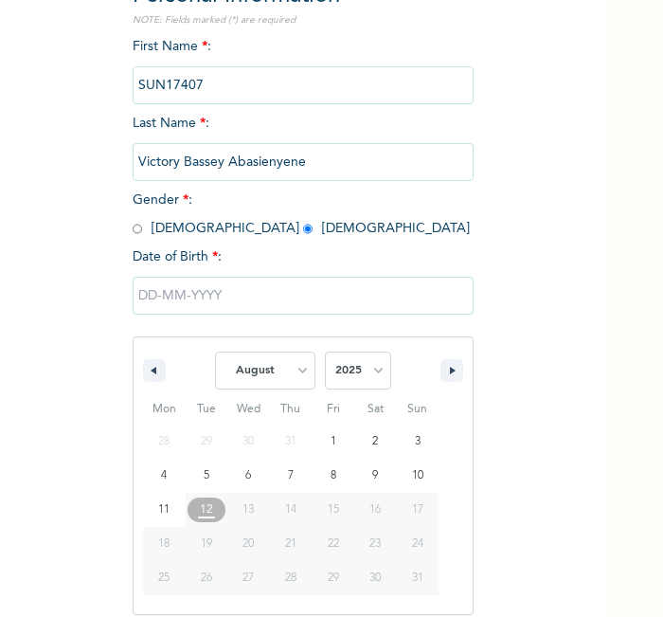
scroll to position [203, 0]
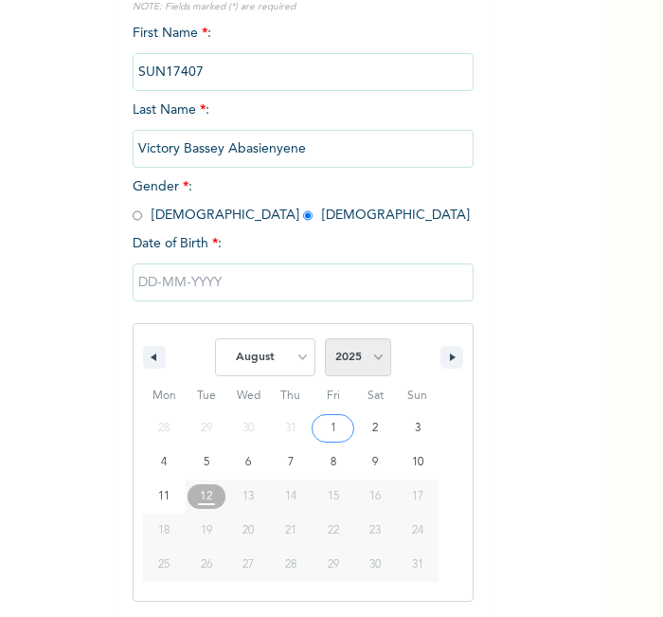
click at [332, 359] on select "2025 2024 2023 2022 2021 2020 2019 2018 2017 2016 2015 2014 2013 2012 2011 2010…" at bounding box center [358, 357] width 66 height 38
select select "2001"
click at [325, 338] on select "2025 2024 2023 2022 2021 2020 2019 2018 2017 2016 2015 2014 2013 2012 2011 2010…" at bounding box center [358, 357] width 66 height 38
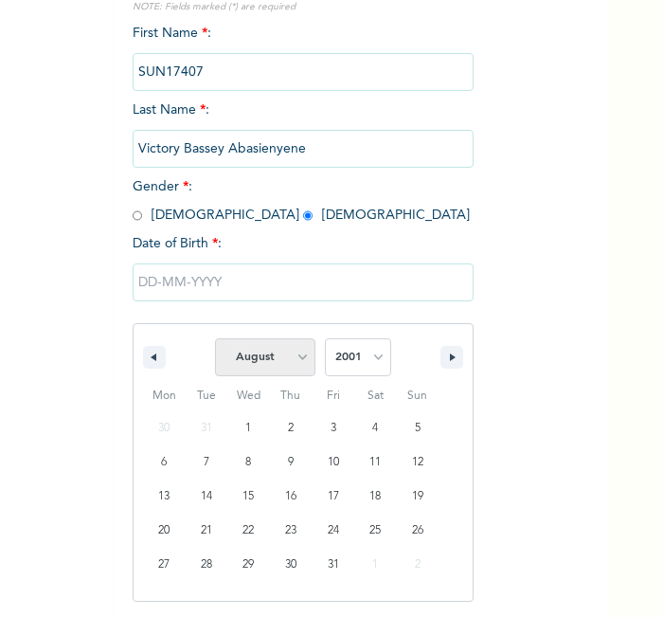
click at [279, 350] on select "January February March April May June July August September October November De…" at bounding box center [265, 357] width 100 height 38
select select "5"
click at [215, 338] on select "January February March April May June July August September October November De…" at bounding box center [265, 357] width 100 height 38
type input "[DATE]"
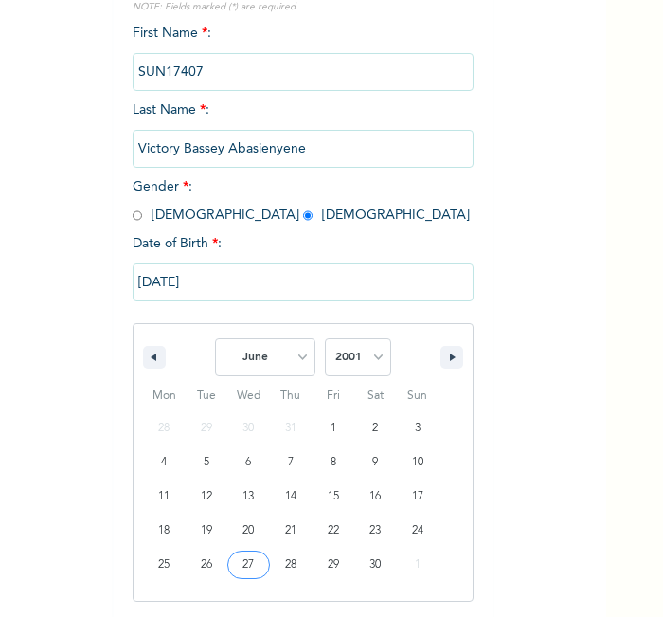
scroll to position [9, 0]
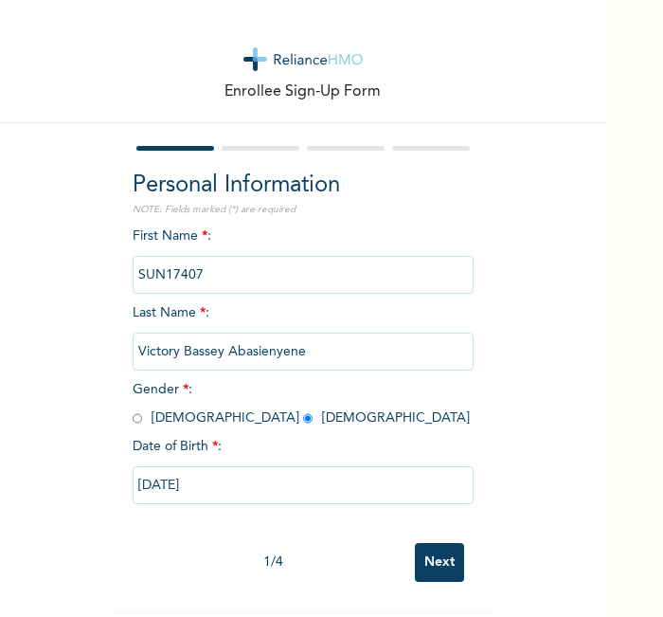
click at [439, 565] on input "Next" at bounding box center [439, 562] width 49 height 39
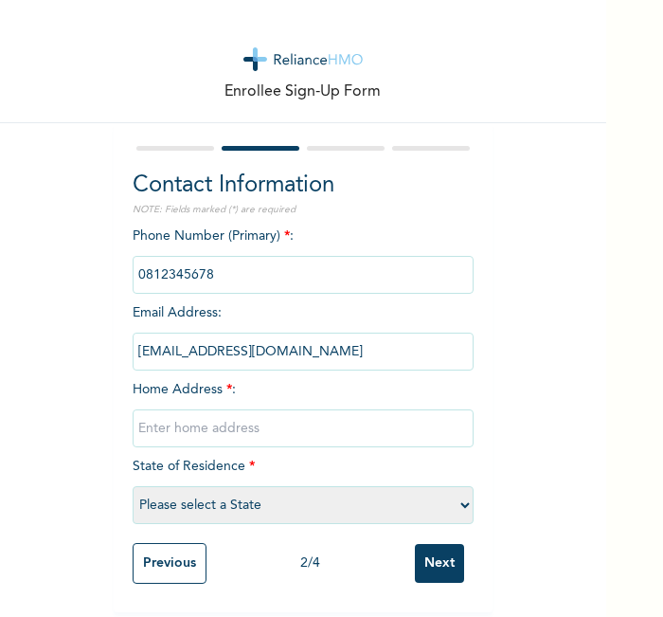
click at [361, 411] on input "text" at bounding box center [303, 428] width 341 height 38
type input "l"
select select "25"
click at [447, 567] on input "Next" at bounding box center [439, 563] width 49 height 39
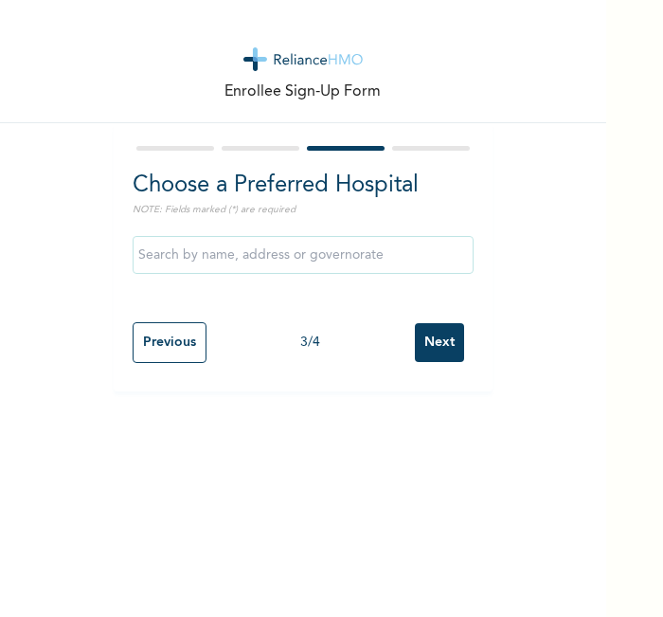
scroll to position [0, 0]
click at [445, 351] on input "Next" at bounding box center [439, 342] width 49 height 39
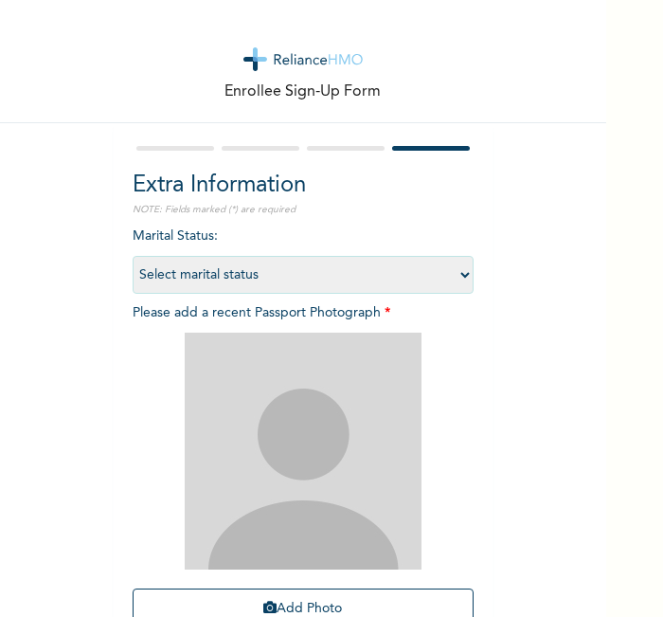
scroll to position [174, 0]
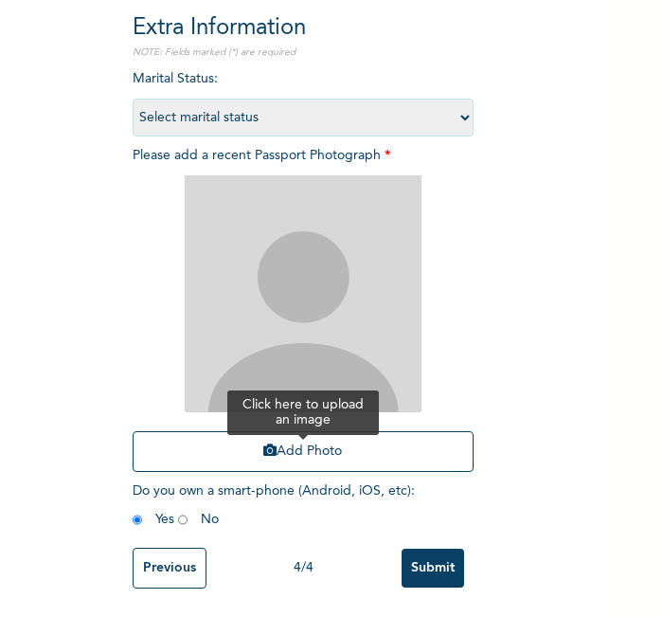
click at [373, 432] on button "Add Photo" at bounding box center [303, 451] width 341 height 41
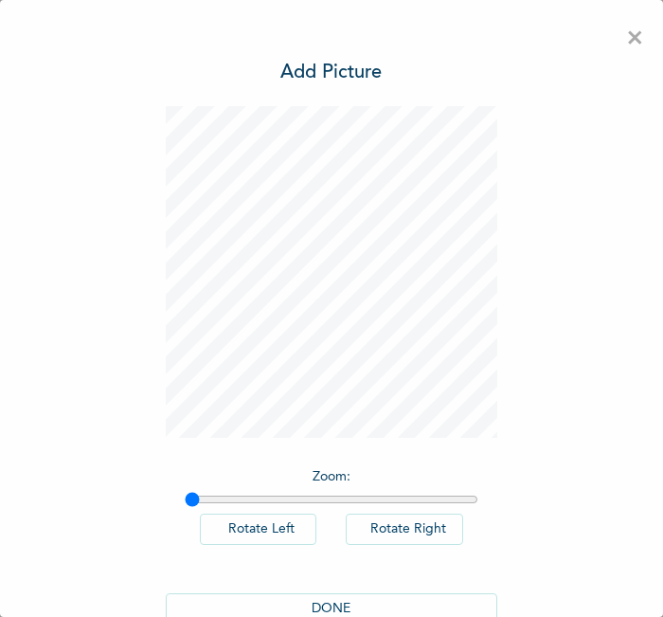
click at [378, 597] on button "DONE" at bounding box center [332, 608] width 332 height 31
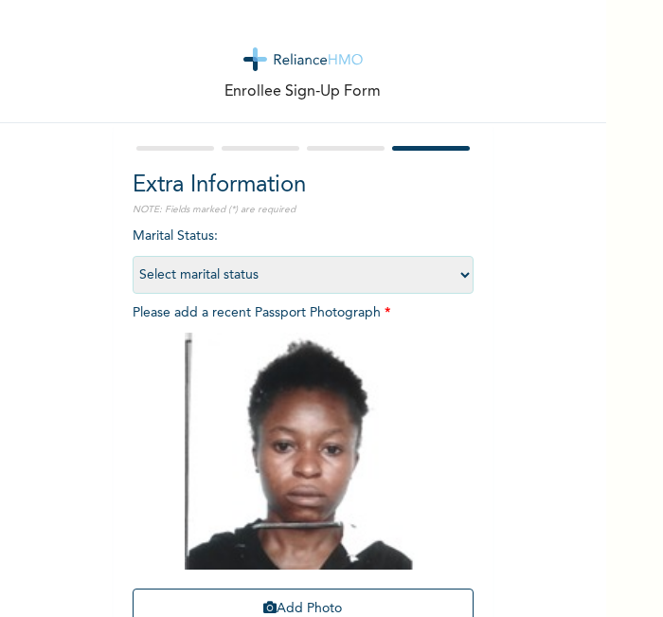
scroll to position [174, 0]
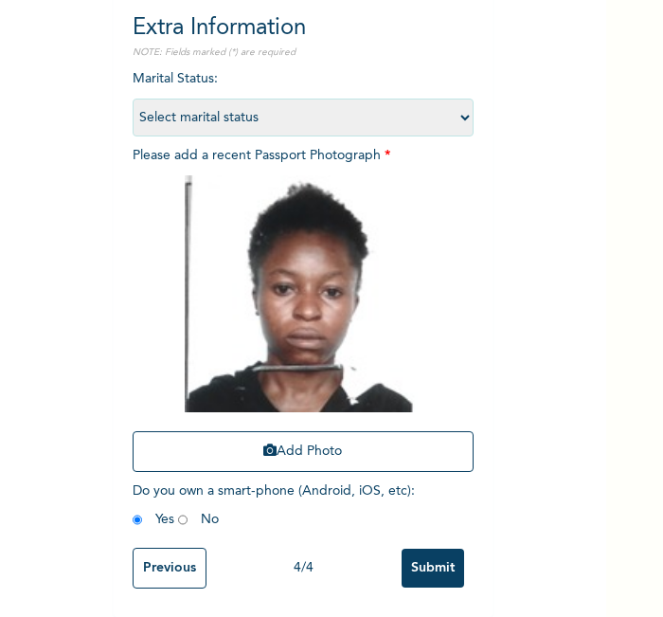
click at [424, 549] on input "Submit" at bounding box center [433, 568] width 63 height 39
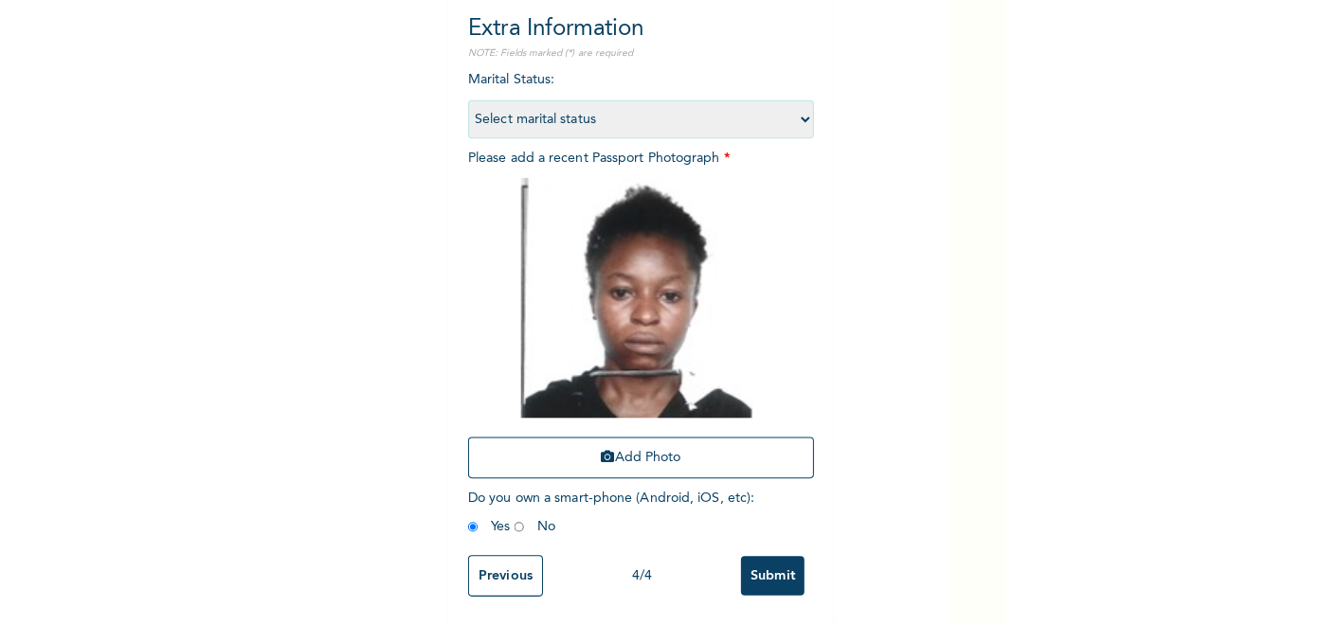
scroll to position [0, 0]
